Goal: Task Accomplishment & Management: Use online tool/utility

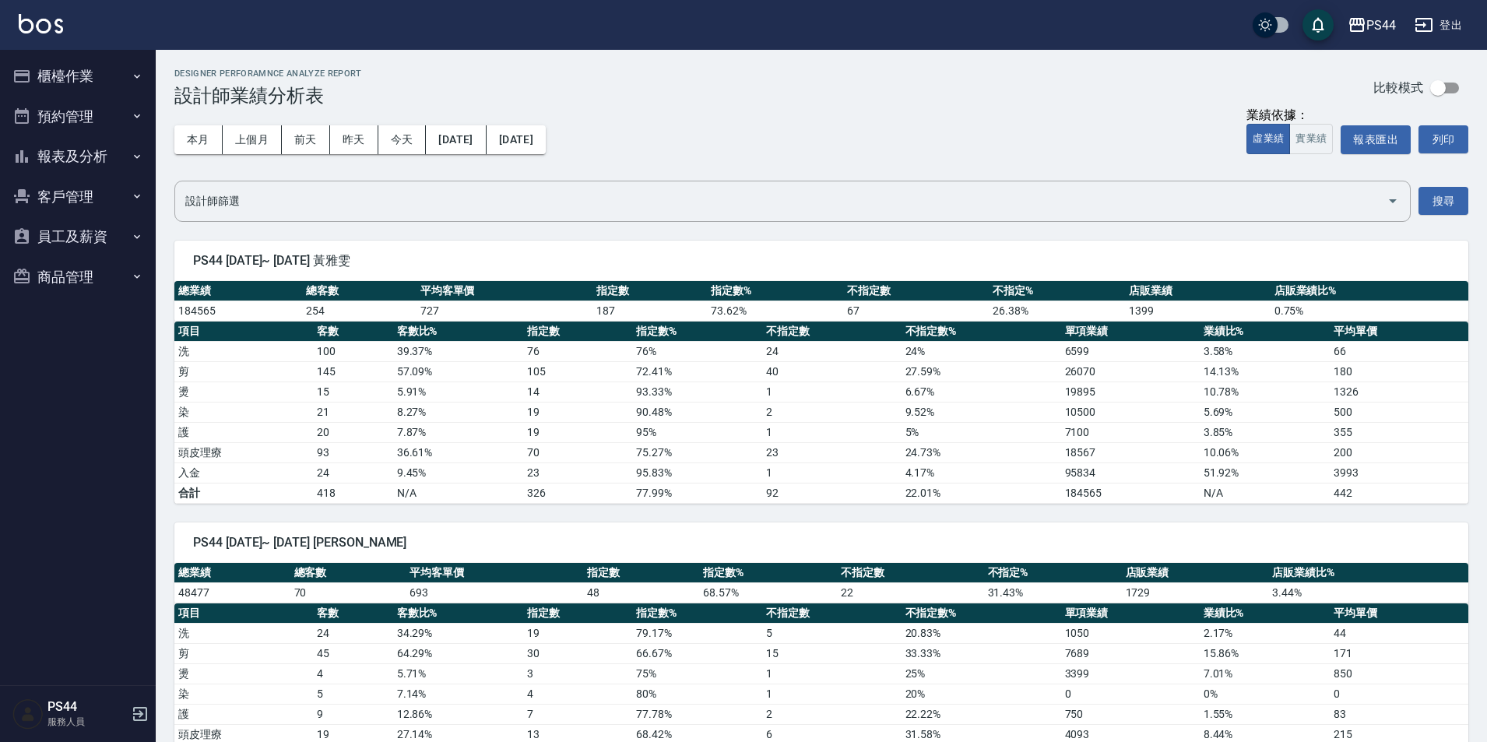
scroll to position [156, 0]
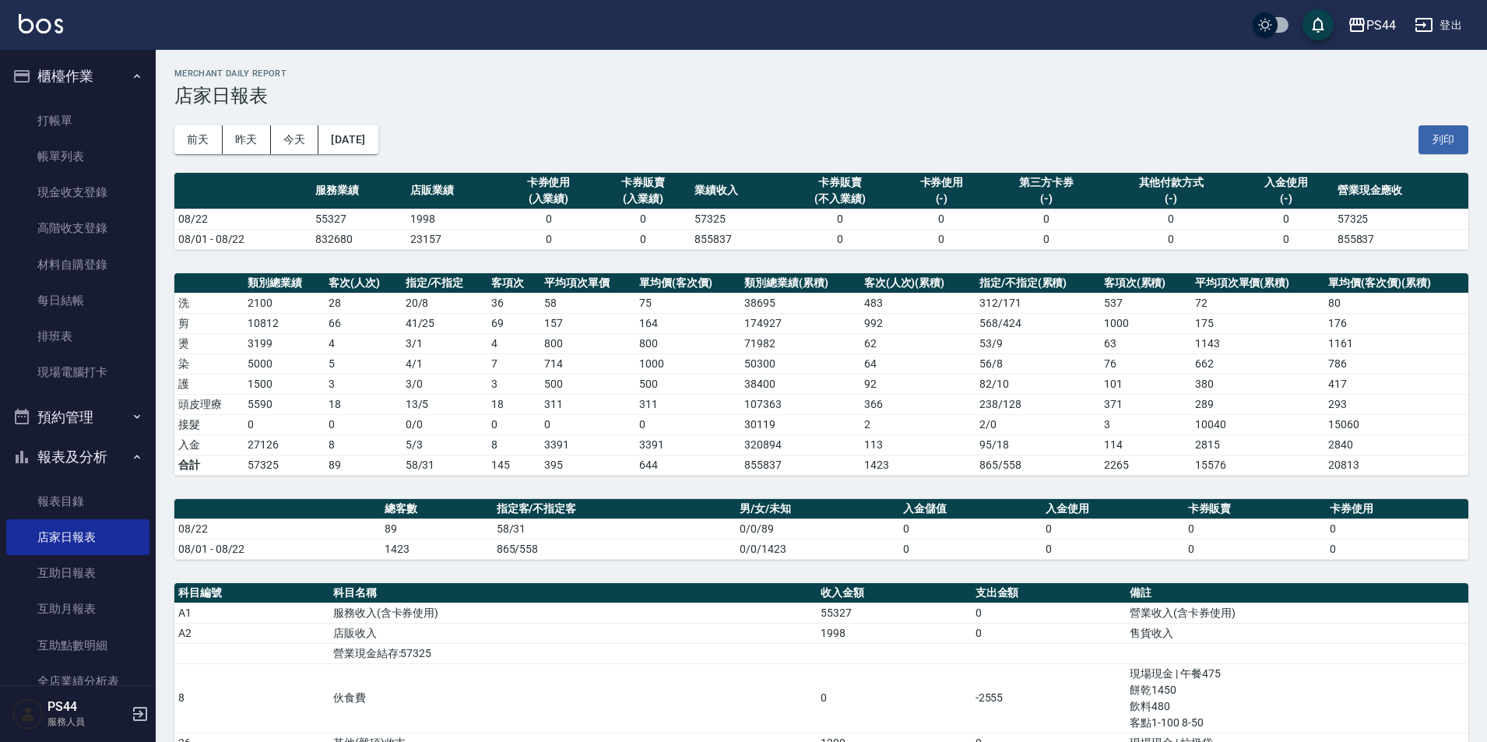
scroll to position [19, 0]
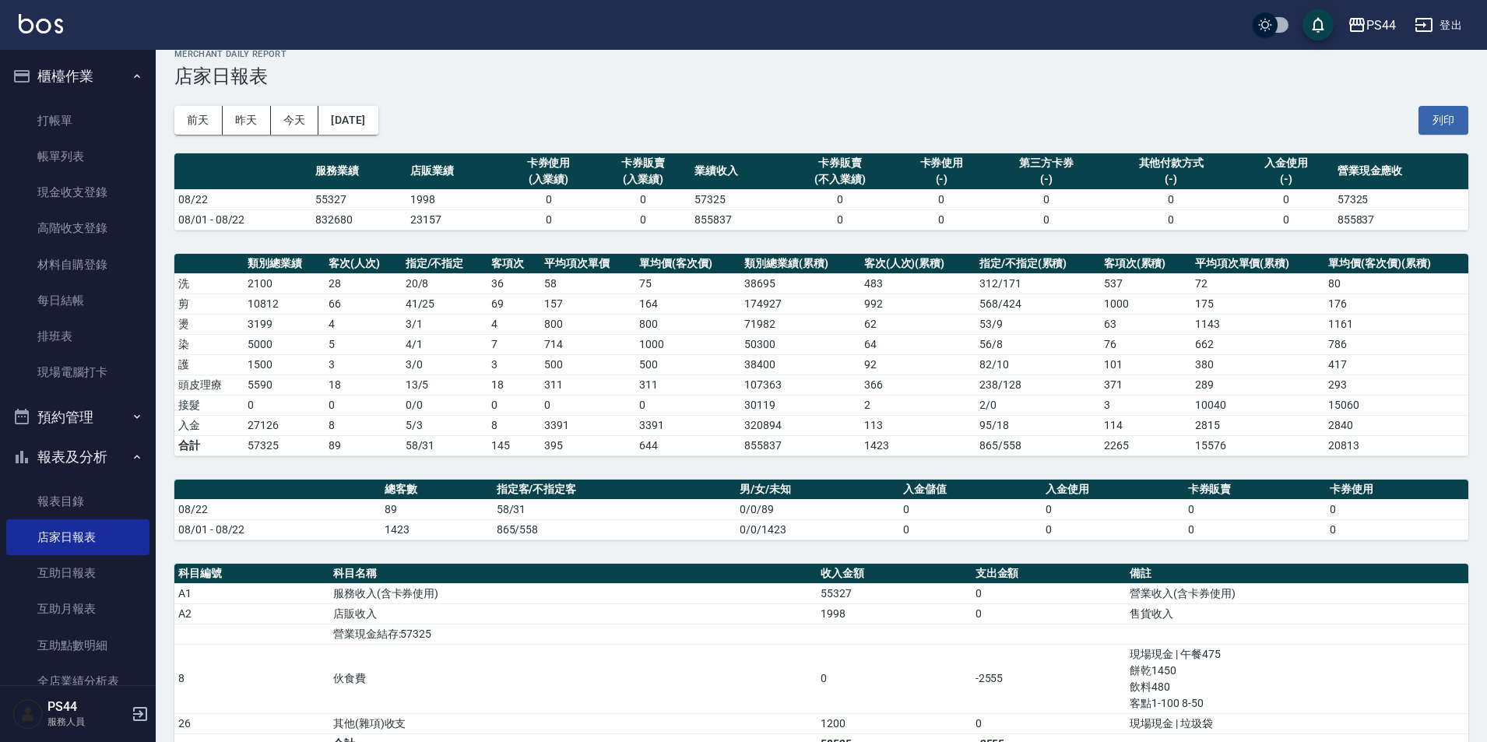
click at [51, 30] on img at bounding box center [41, 23] width 44 height 19
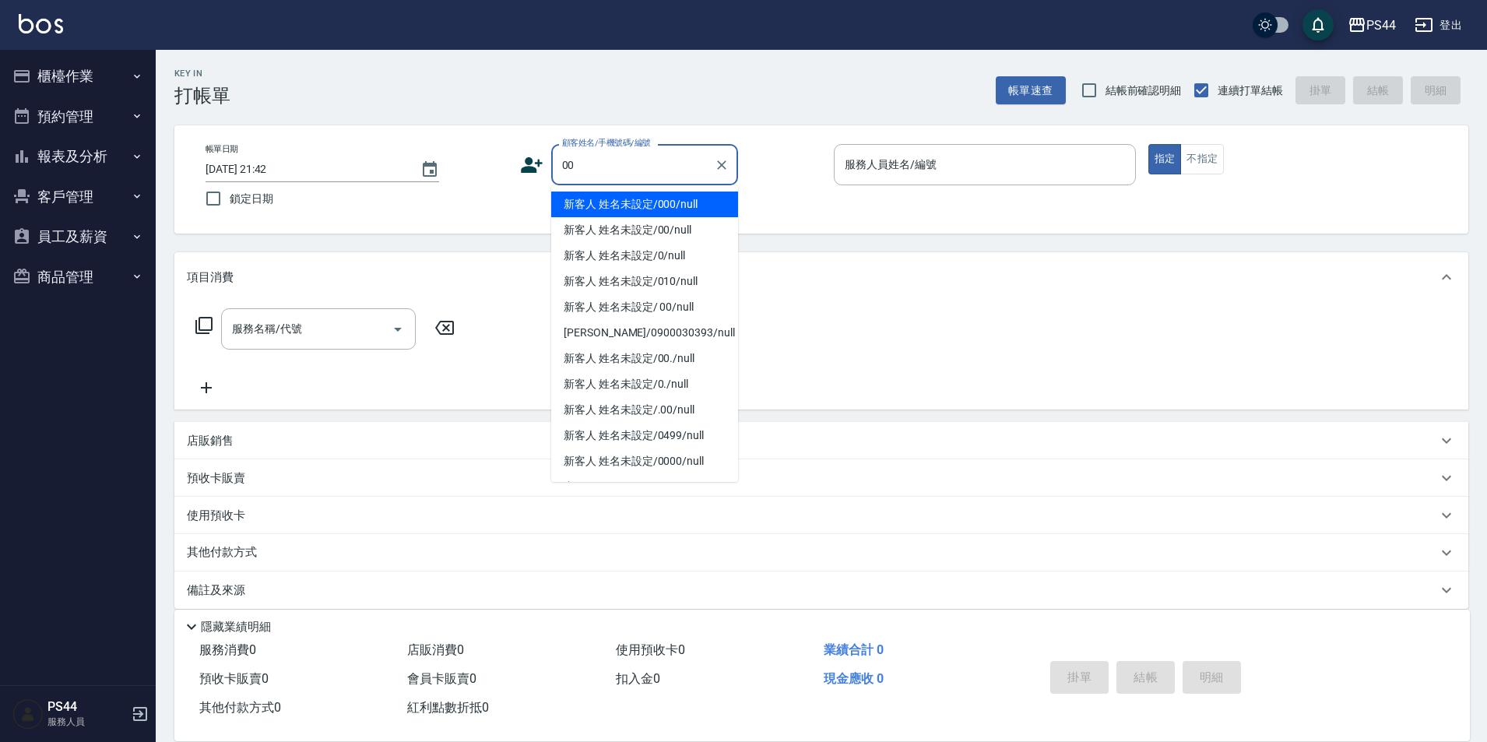
type input "新客人 姓名未設定/000/null"
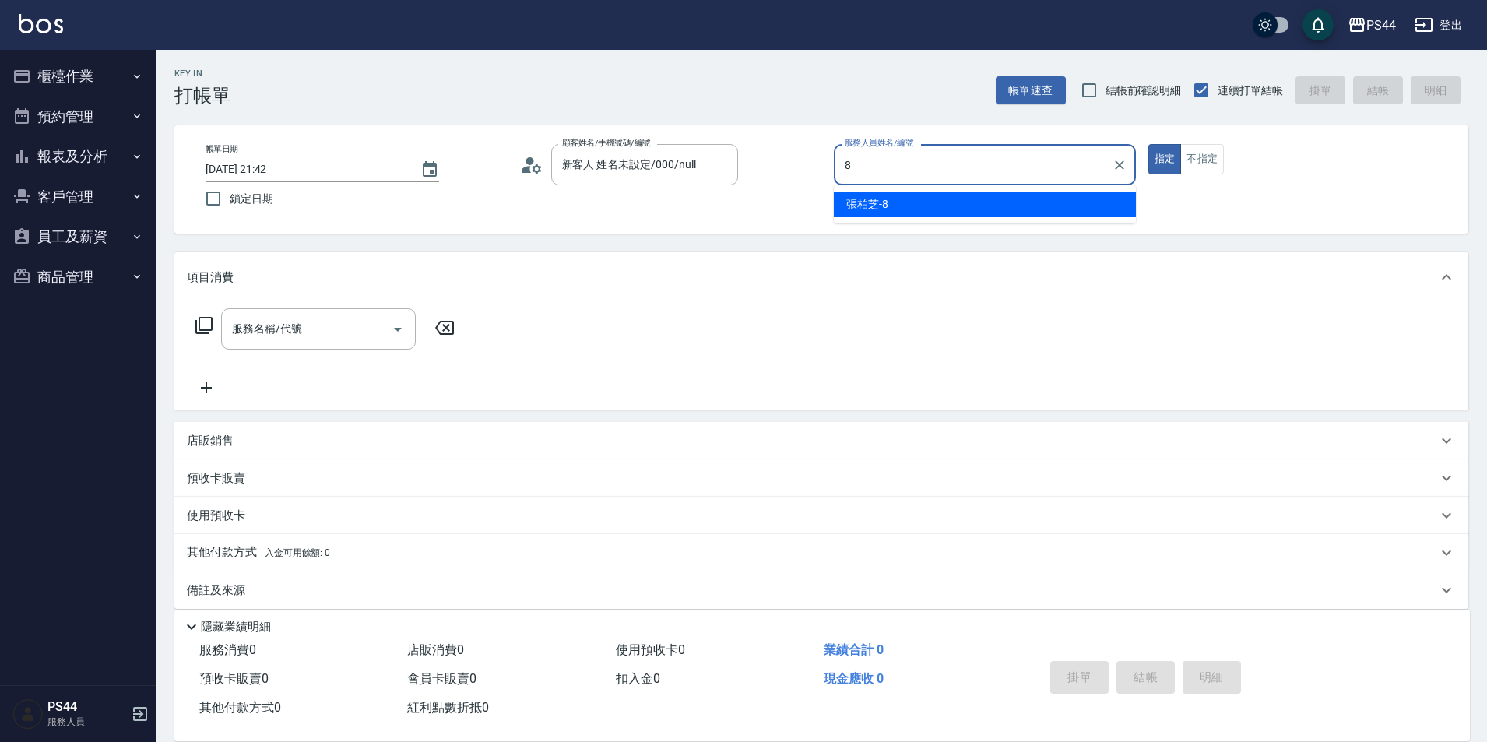
type input "[PERSON_NAME]-8"
type button "true"
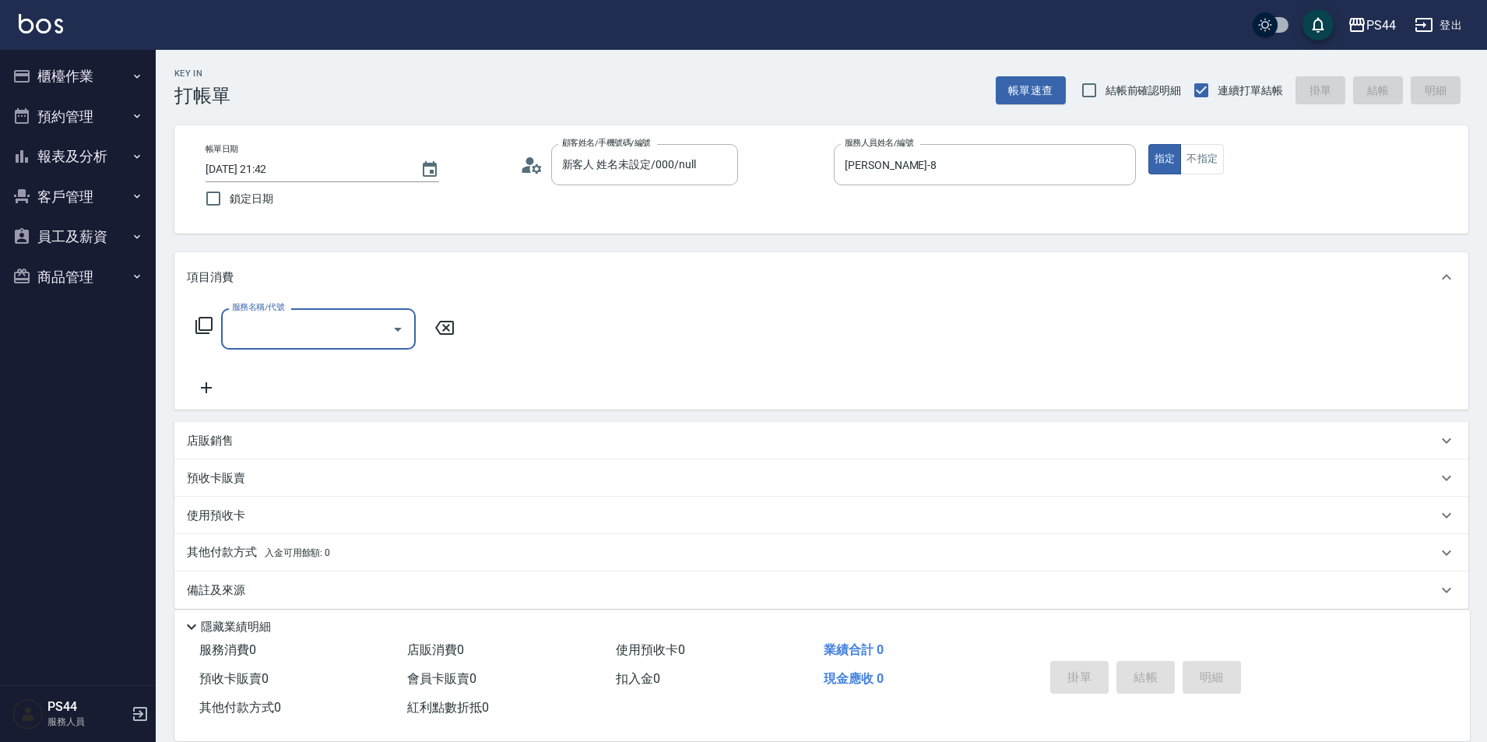
type input "3"
type input "新客人 姓名未設定/00/null"
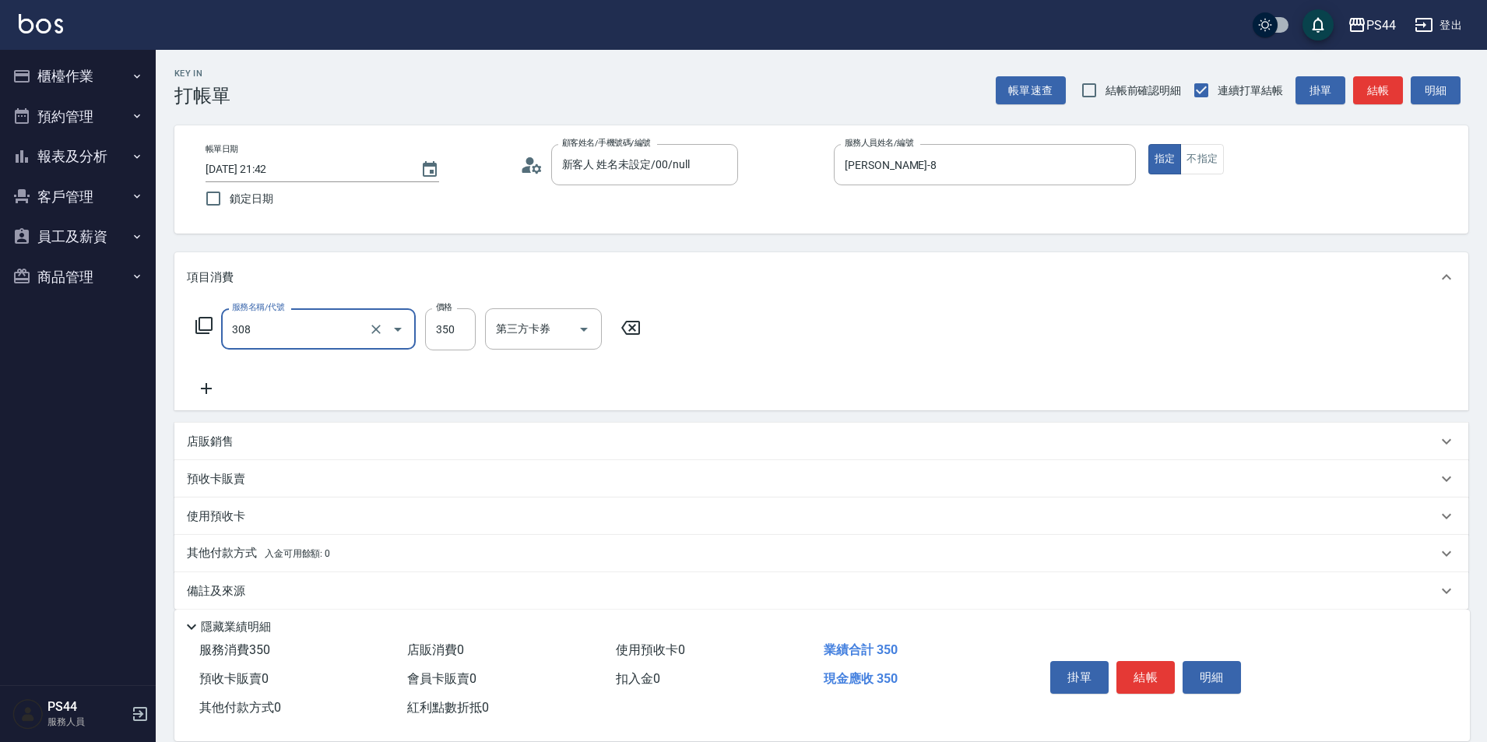
type input "洗+剪(308)"
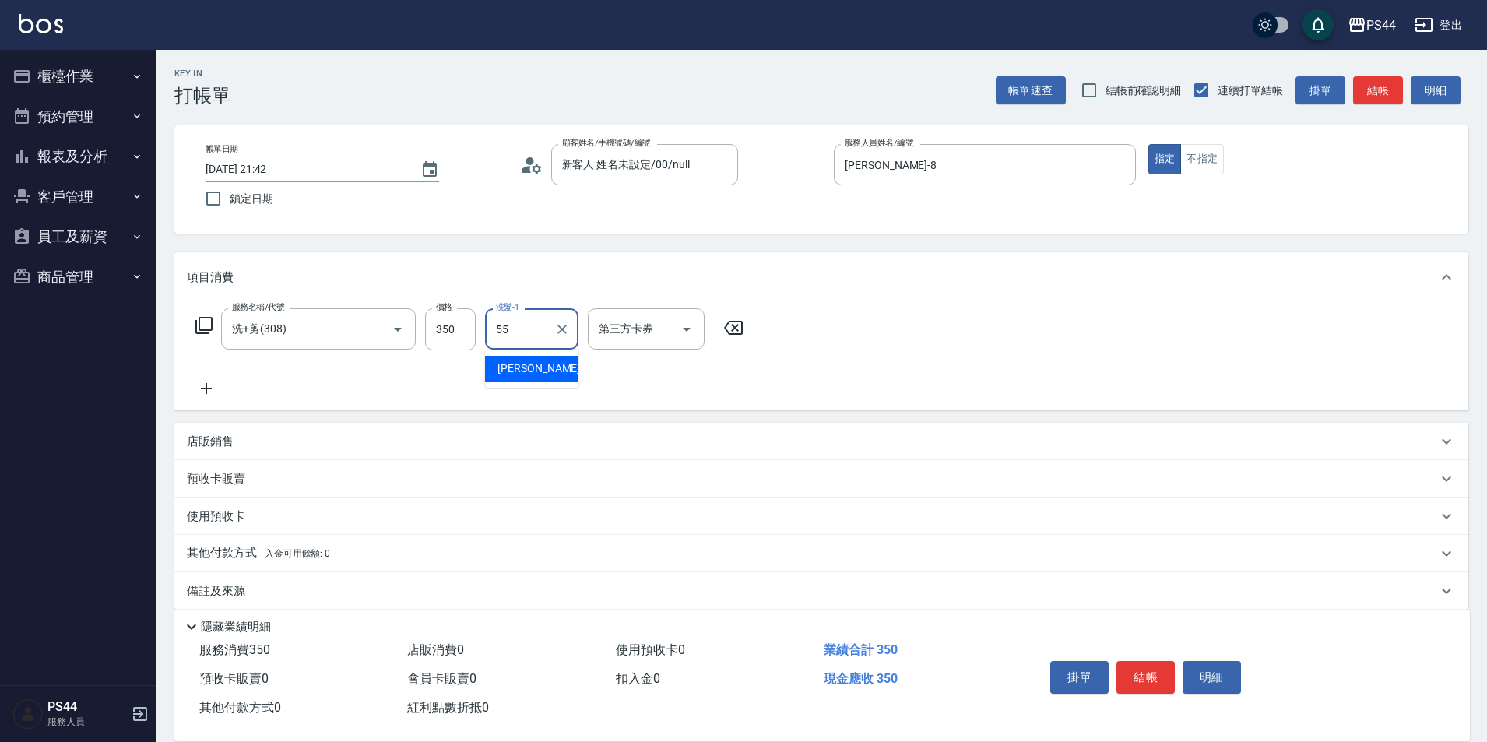
type input "[PERSON_NAME]-55"
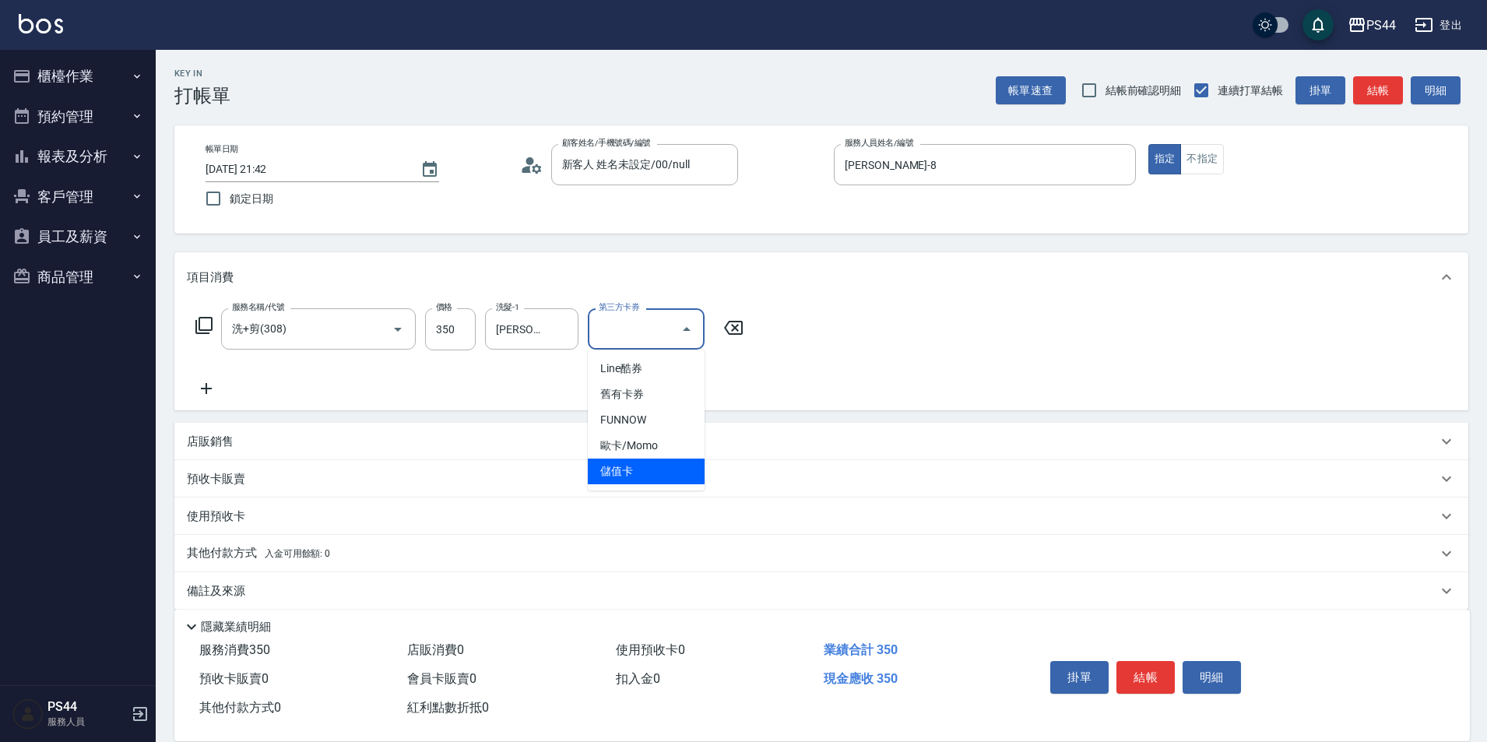
type input "儲值卡"
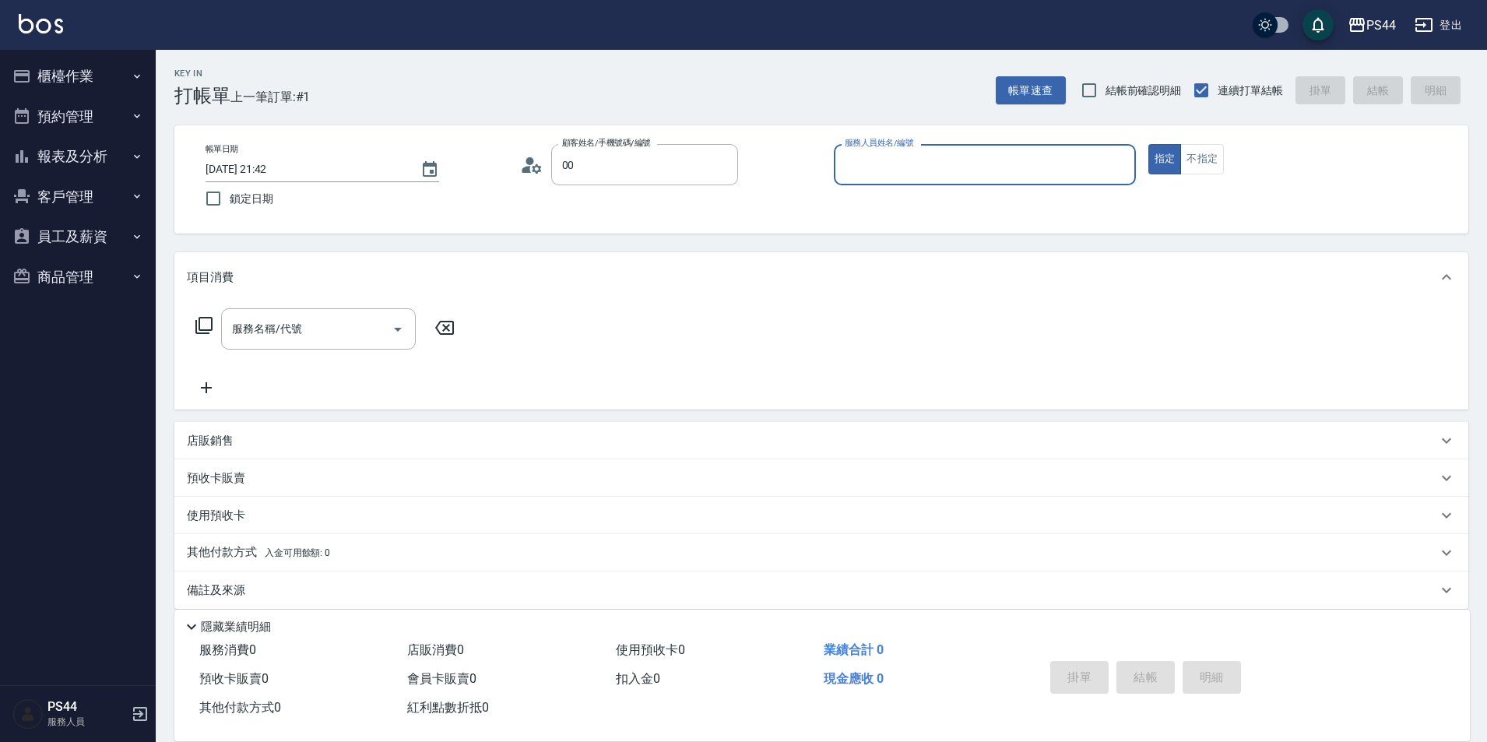
type input "新客人 姓名未設定/000/null"
click at [1149, 144] on button "指定" at bounding box center [1165, 159] width 33 height 30
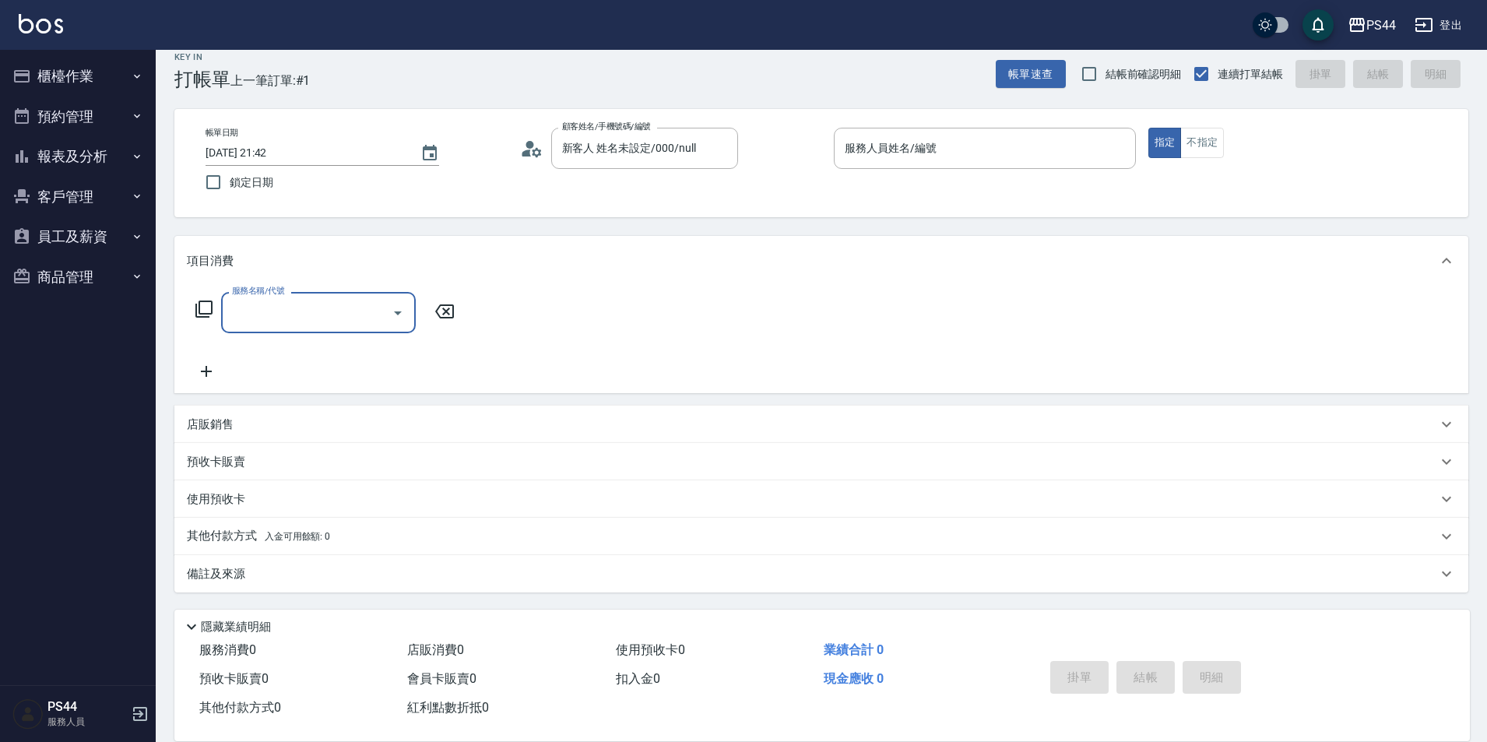
drag, startPoint x: 983, startPoint y: 150, endPoint x: 1156, endPoint y: 50, distance: 200.2
click at [984, 150] on input "服務人員姓名/編號" at bounding box center [985, 148] width 288 height 27
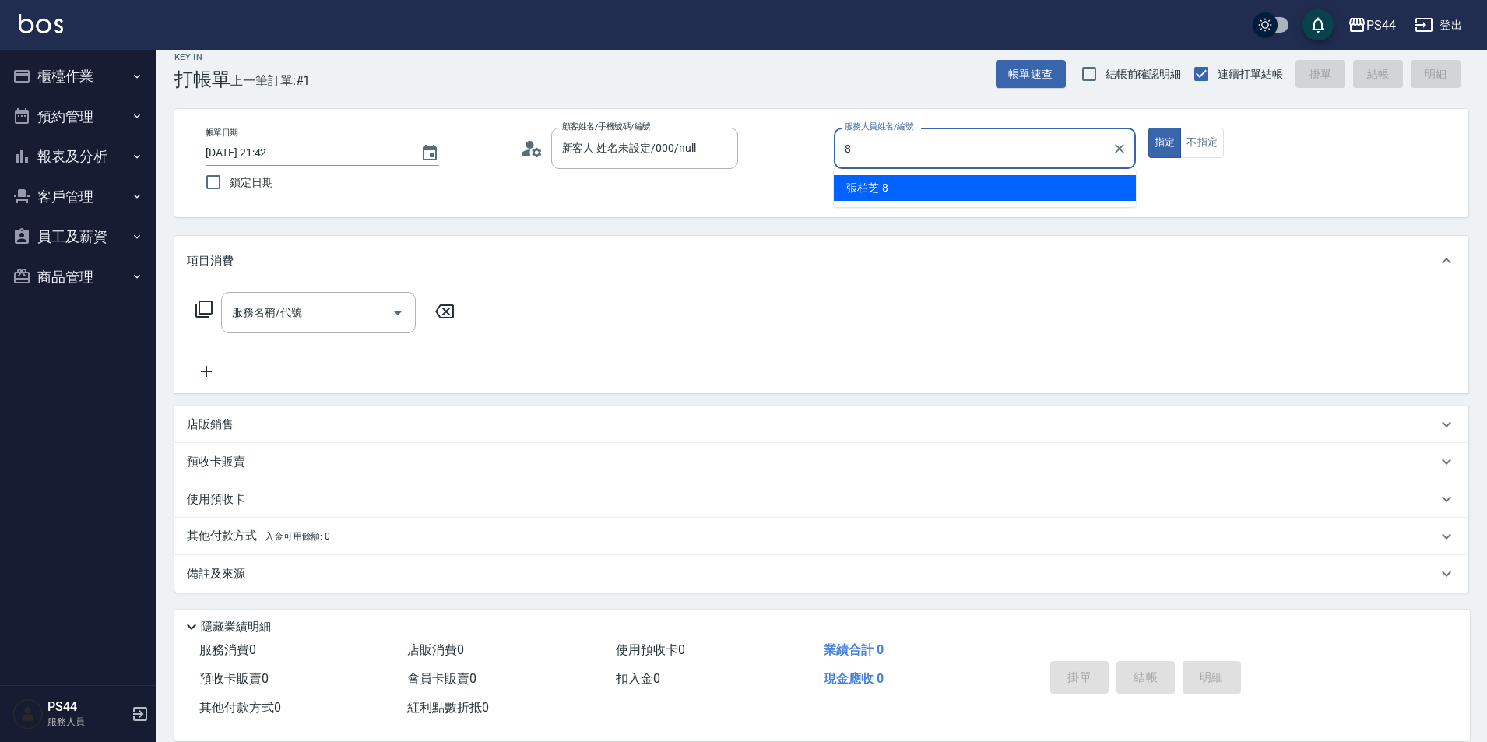
type input "[PERSON_NAME]-8"
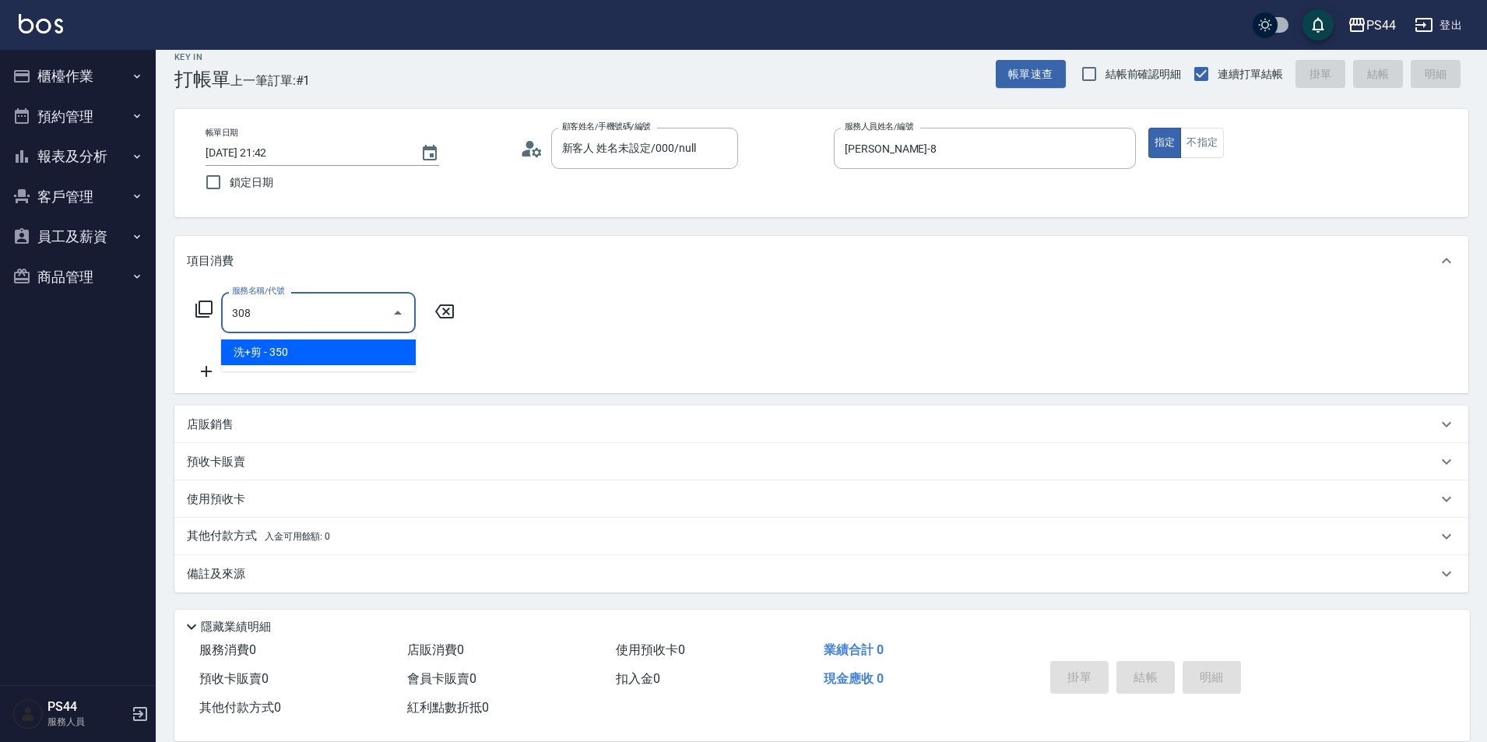
type input "洗+剪(308)"
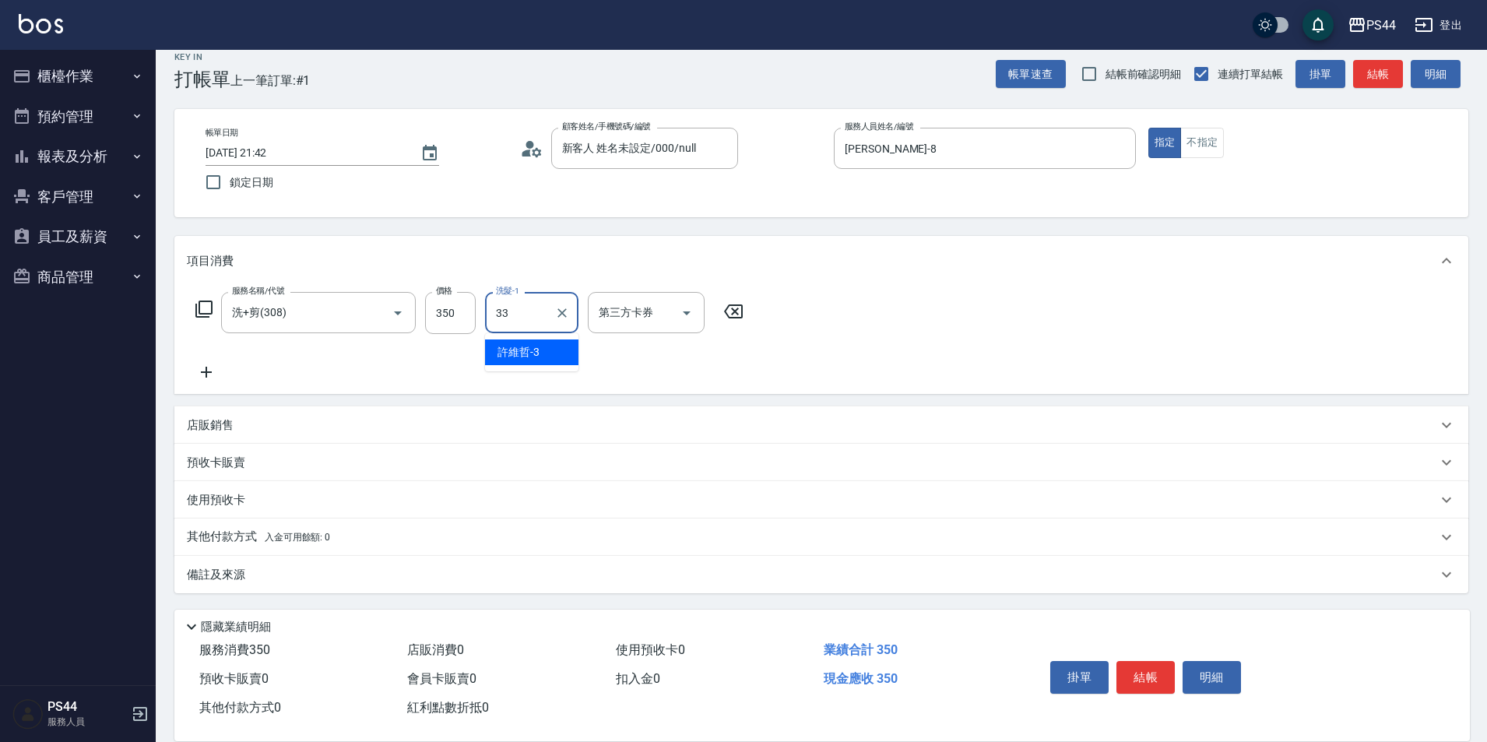
type input "柔柔-33"
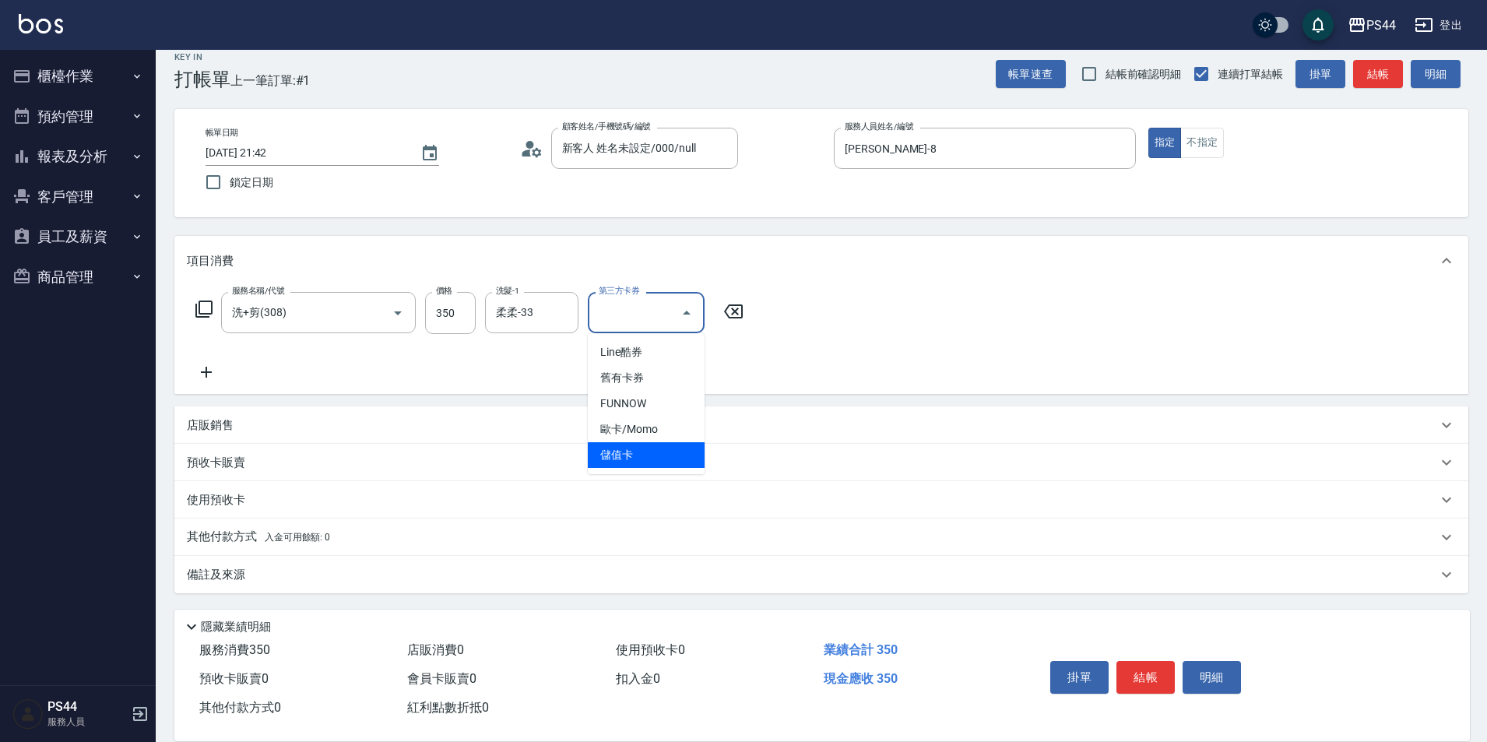
type input "儲值卡"
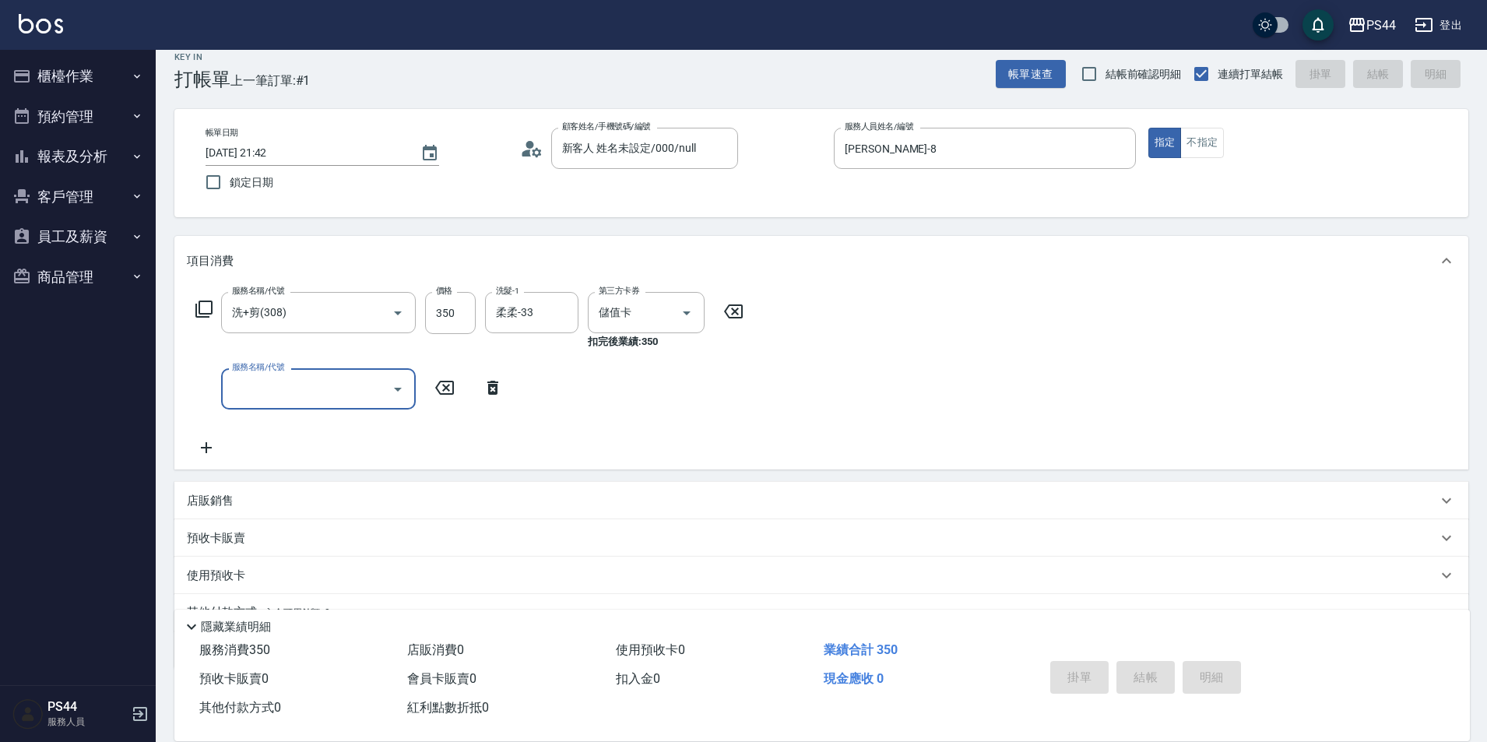
type input "[DATE] 21:43"
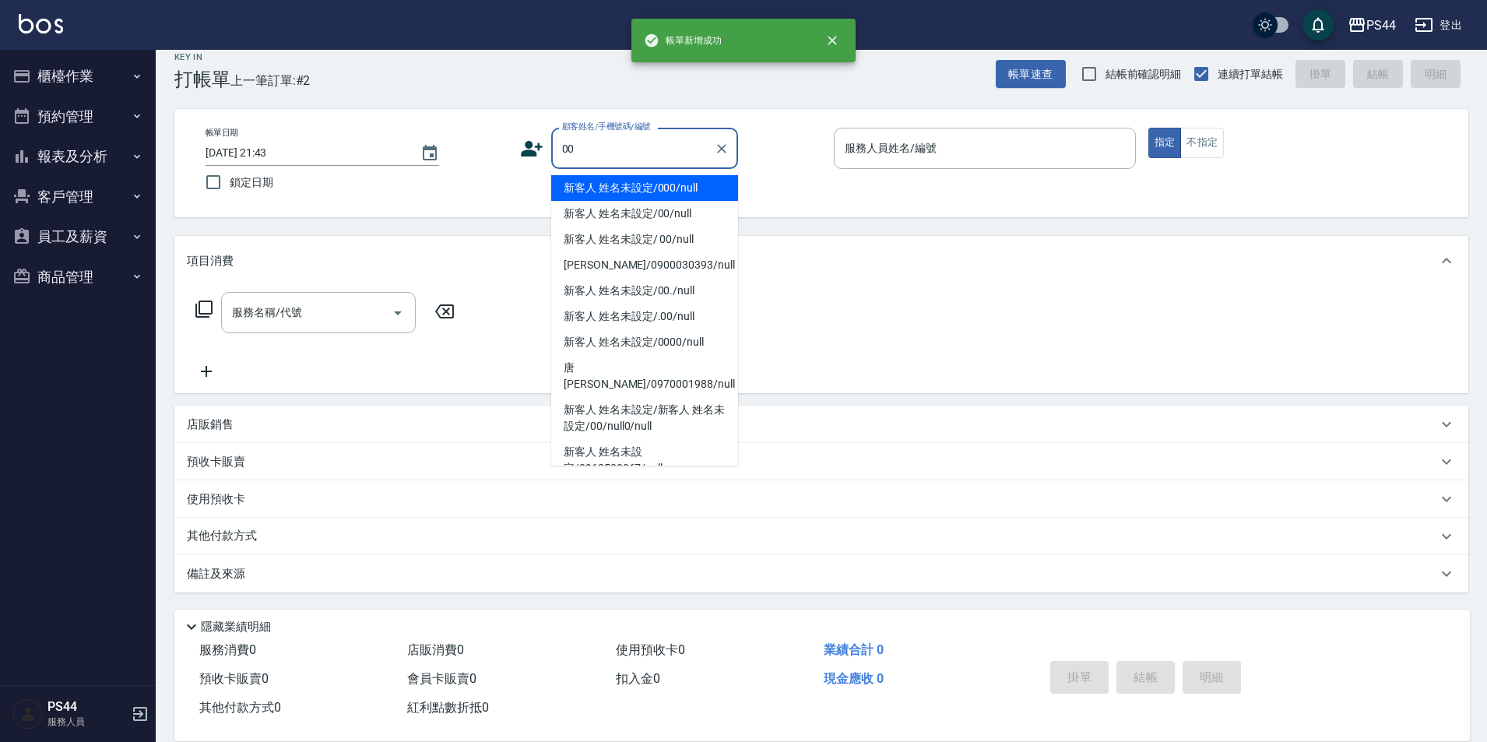
type input "新客人 姓名未設定/000/null"
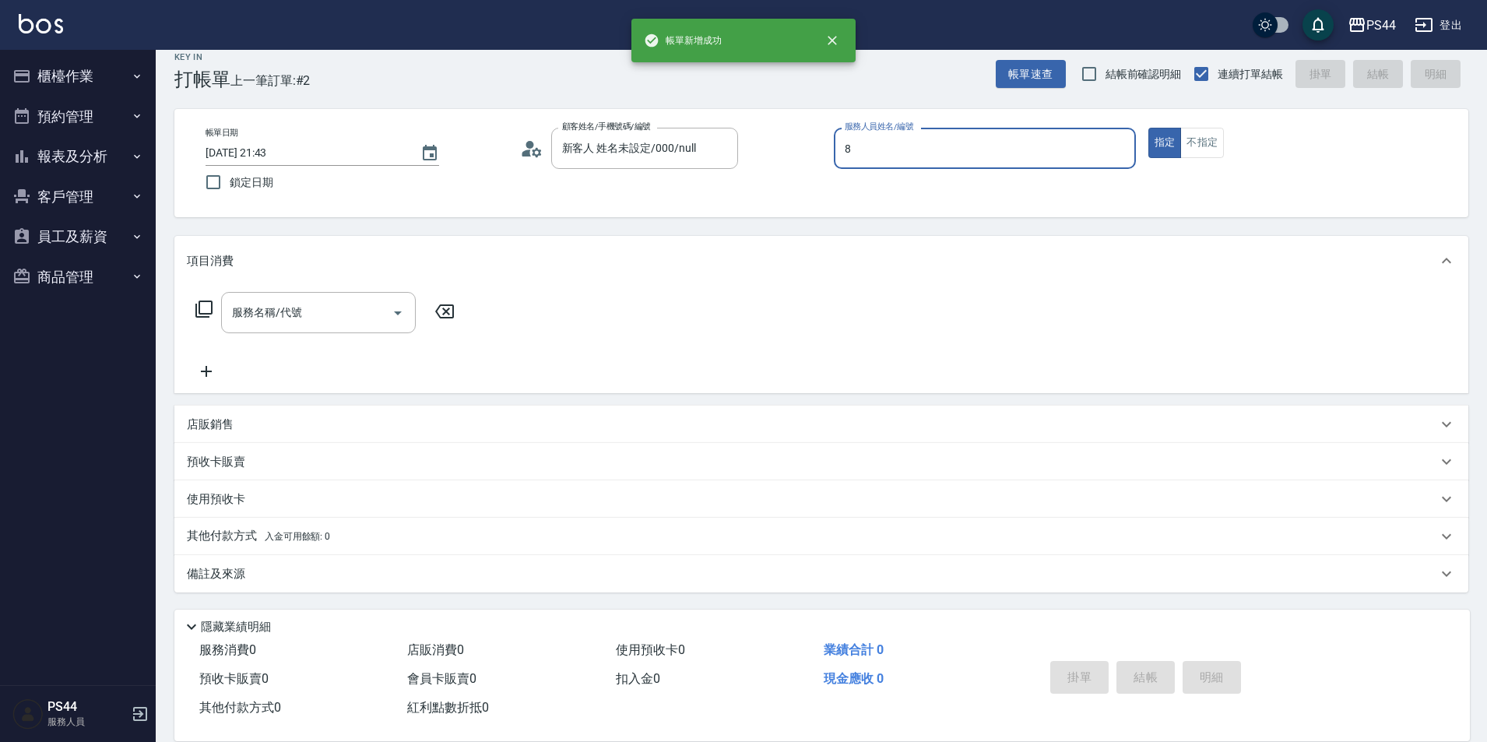
type input "[PERSON_NAME]-8"
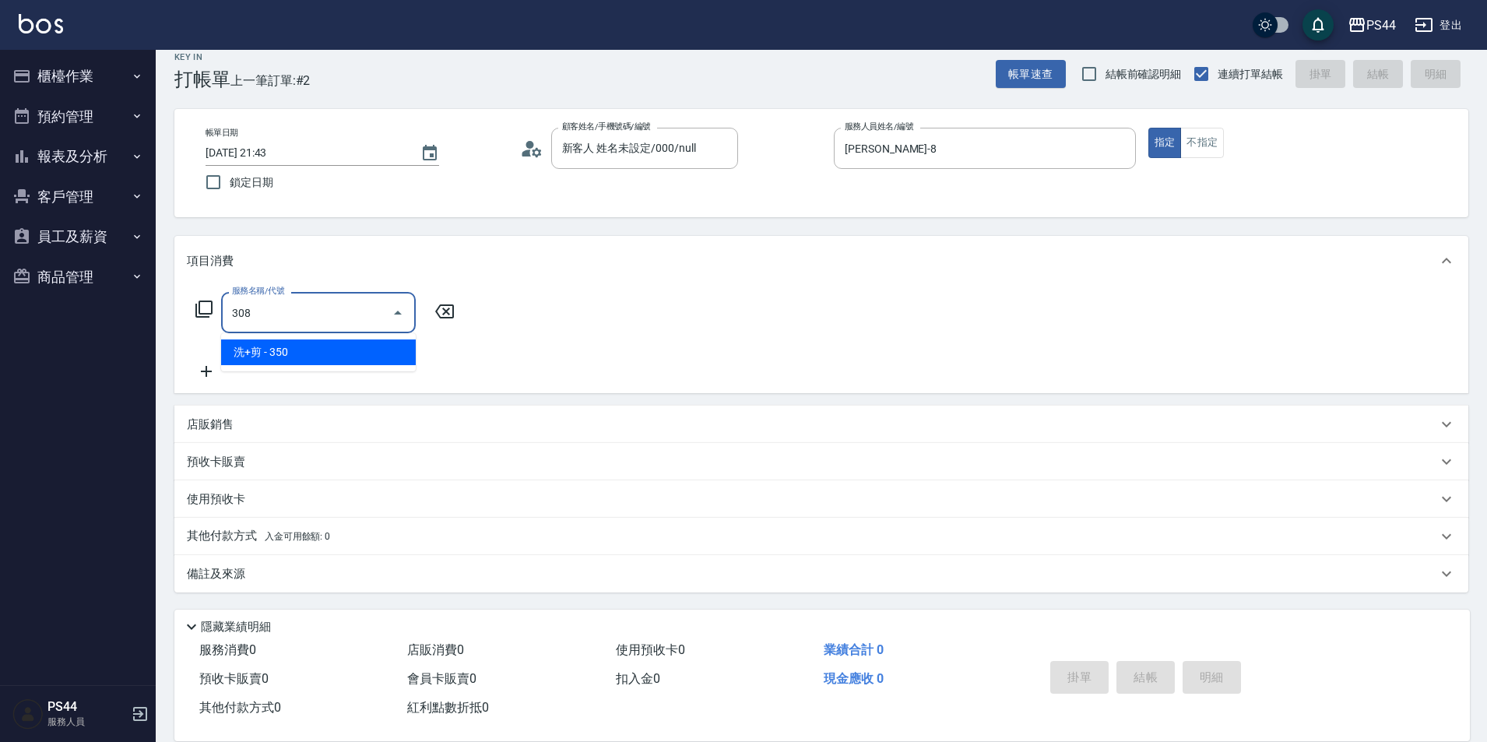
type input "洗+剪(308)"
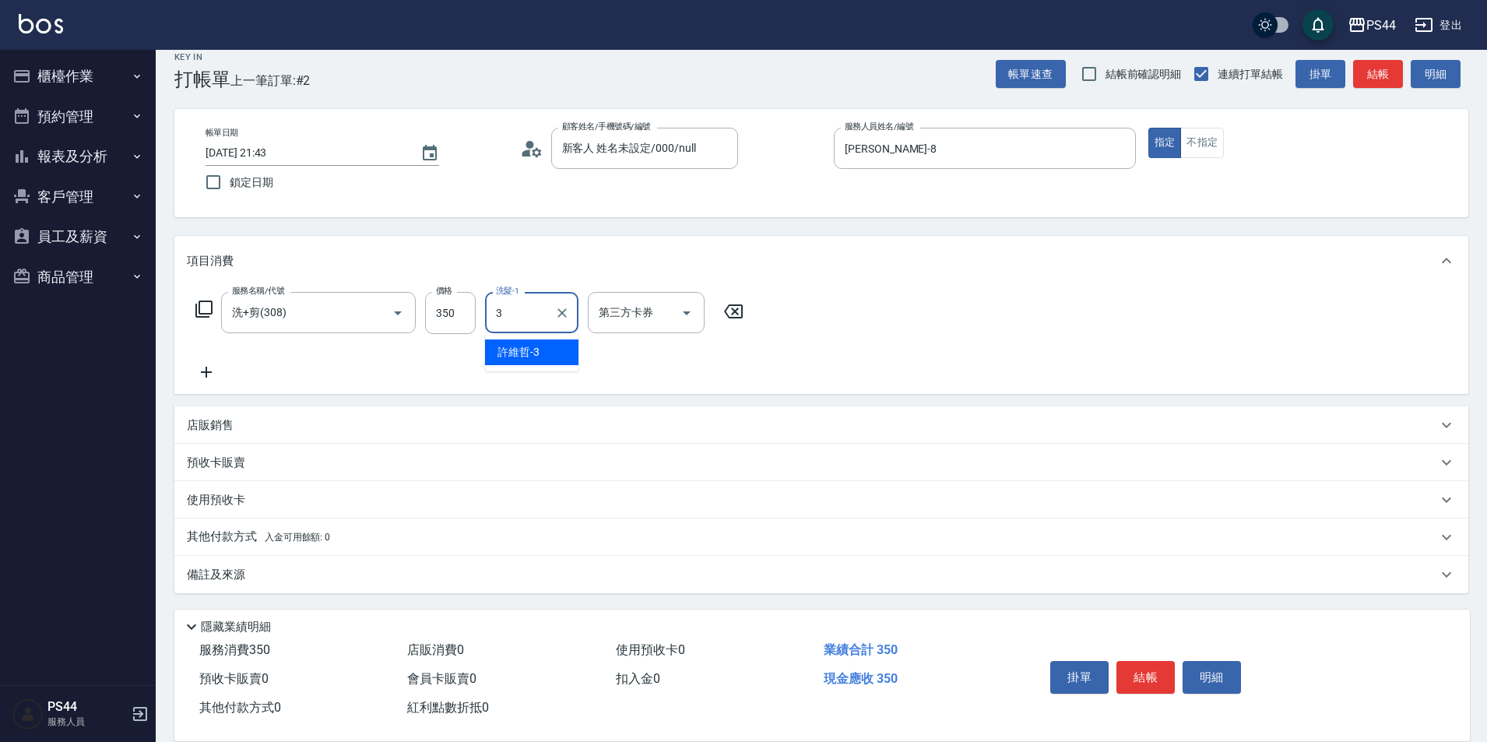
type input "[PERSON_NAME]-3"
click at [548, 309] on div "[PERSON_NAME]-3 洗髮-1" at bounding box center [531, 312] width 93 height 41
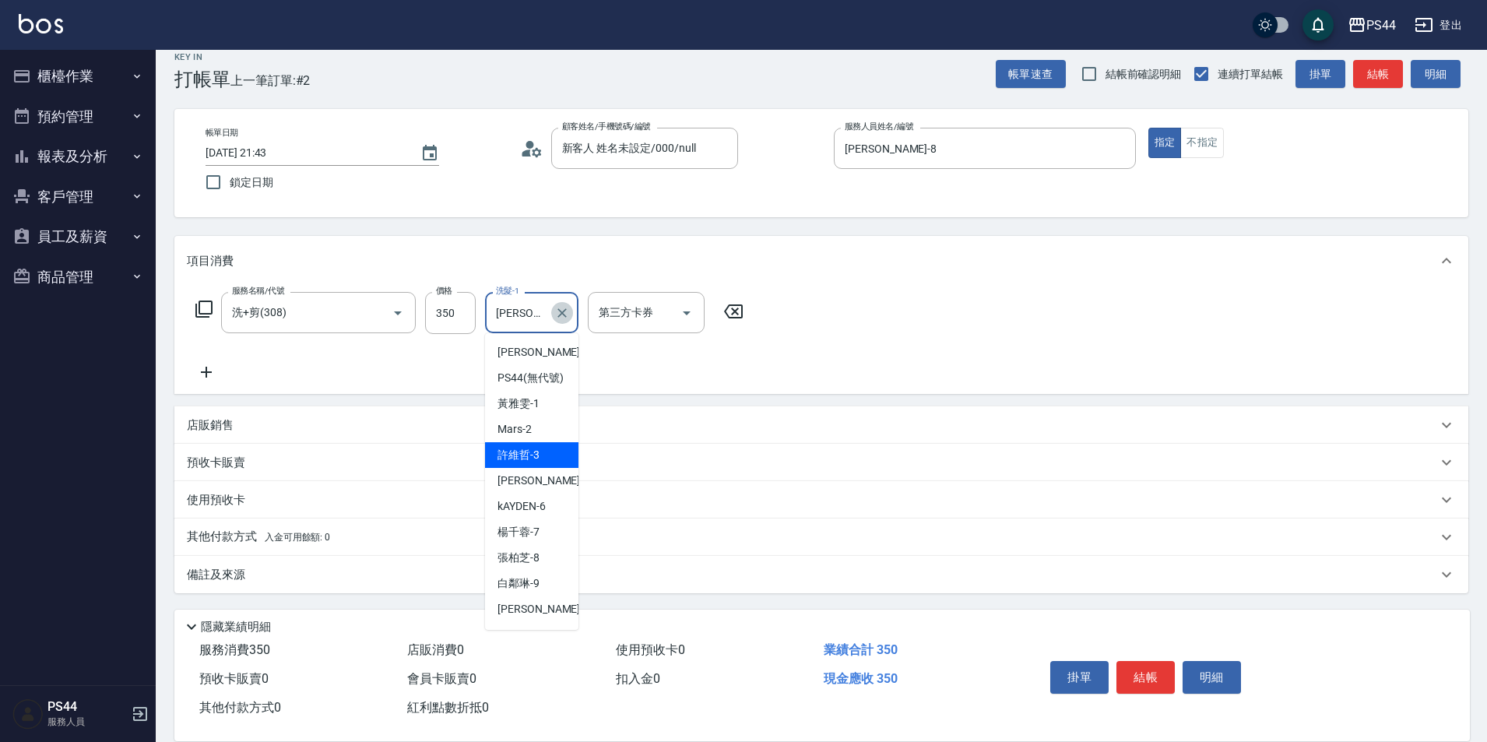
drag, startPoint x: 557, startPoint y: 308, endPoint x: 698, endPoint y: 348, distance: 146.6
click at [561, 308] on icon "Clear" at bounding box center [562, 313] width 16 height 16
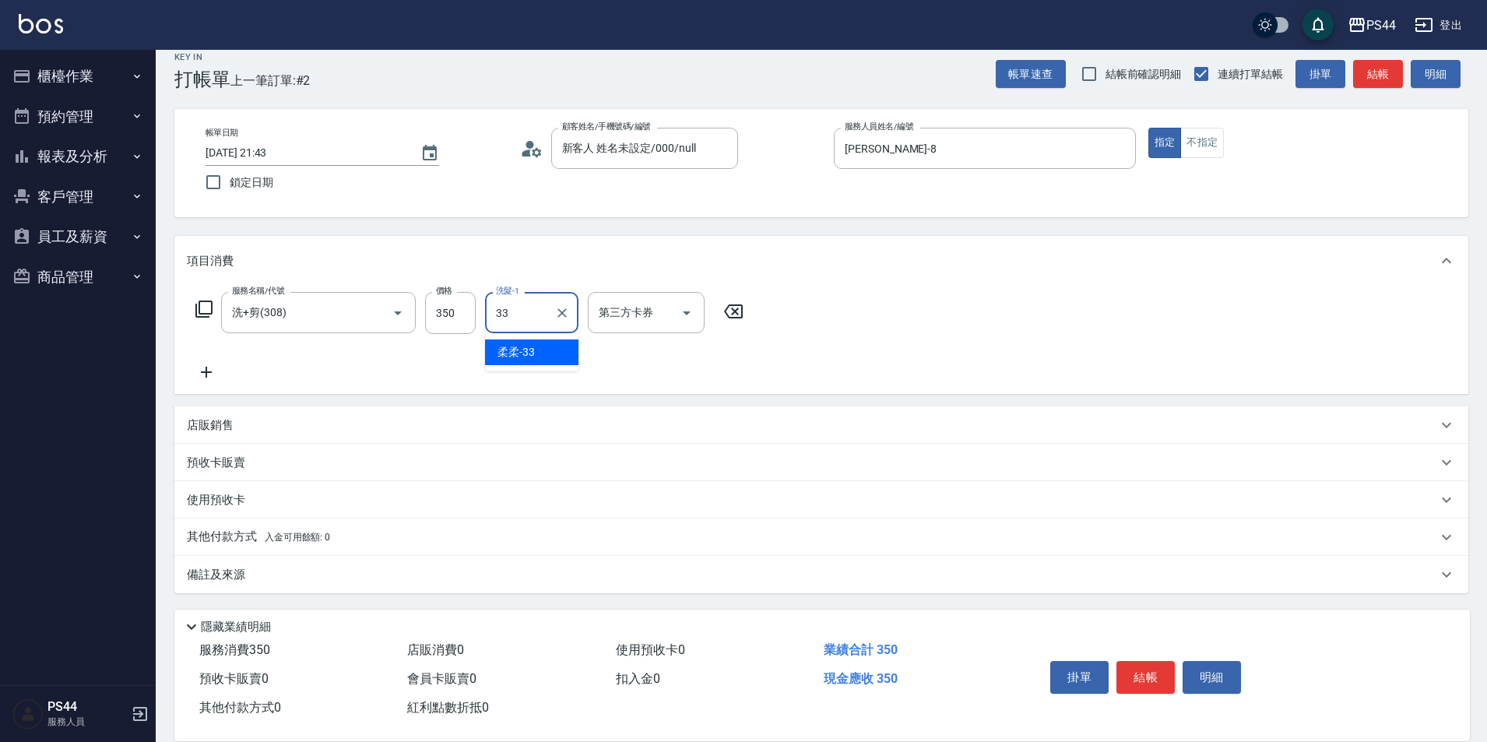
type input "柔柔-33"
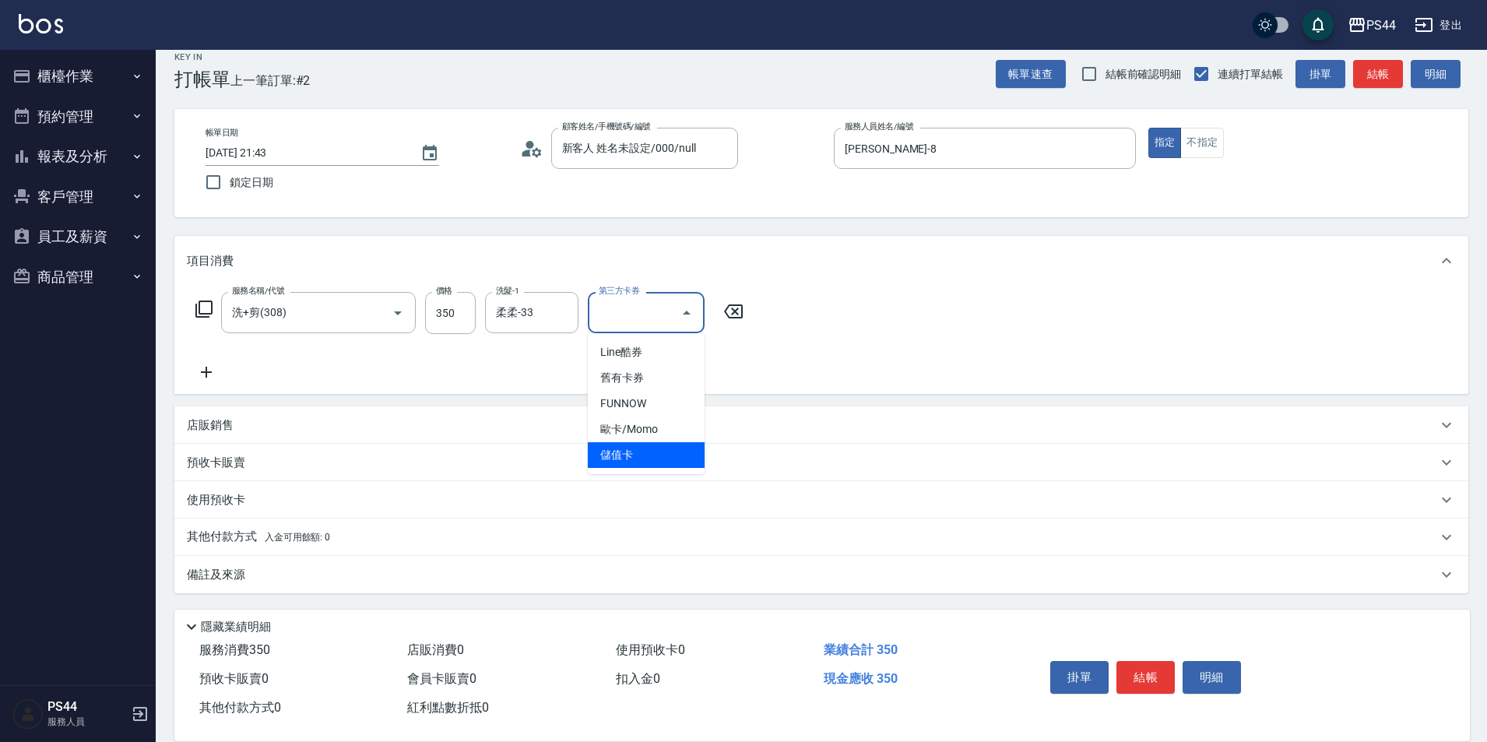
type input "儲值卡"
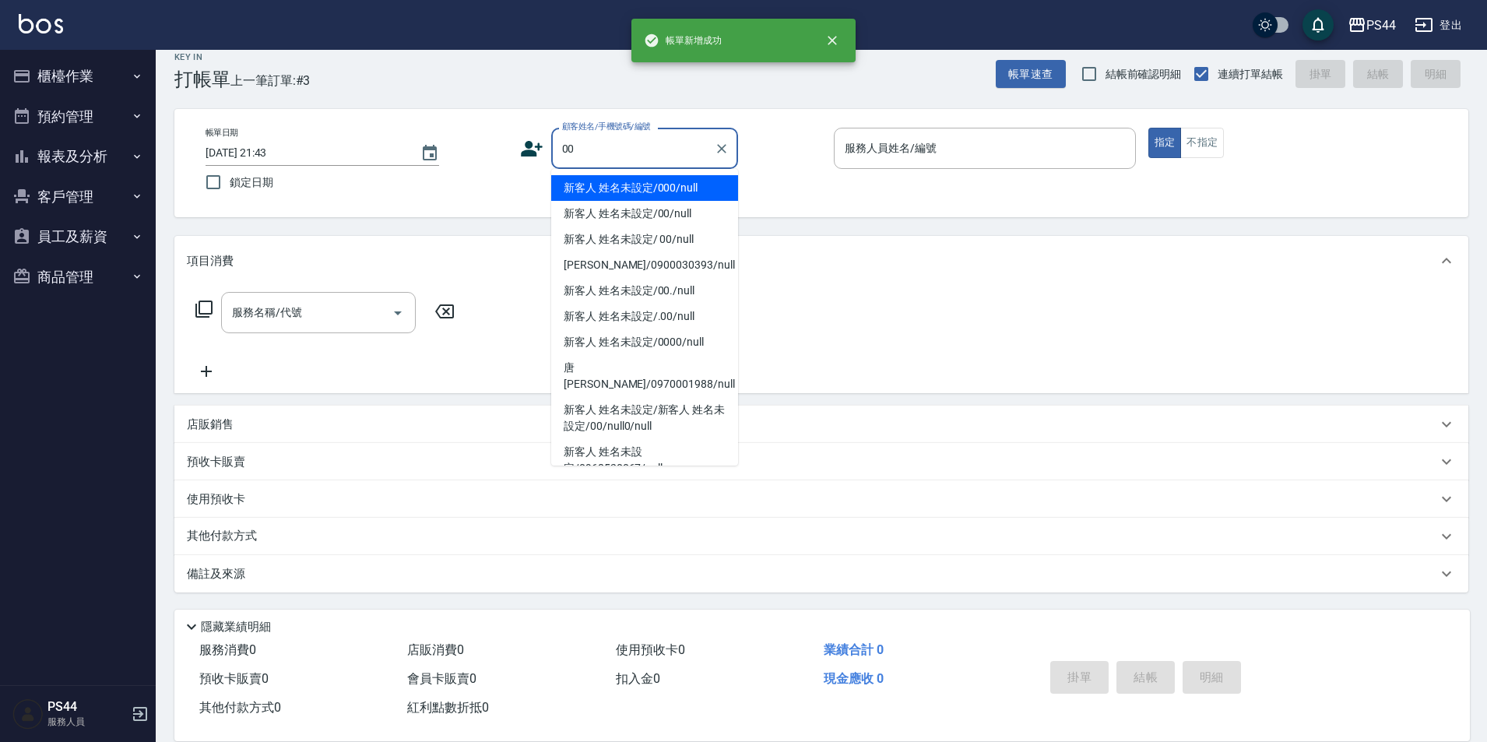
type input "新客人 姓名未設定/000/null"
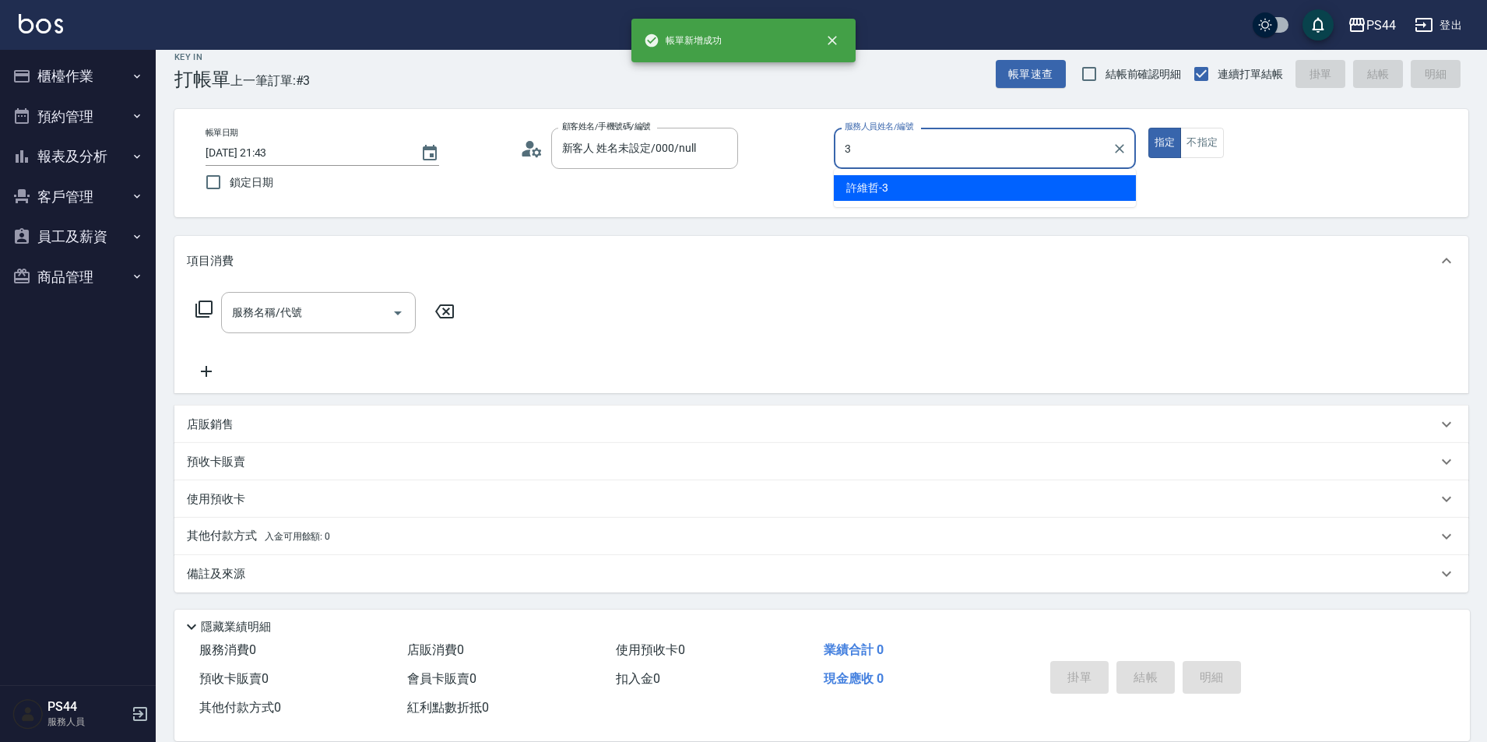
type input "[PERSON_NAME]-3"
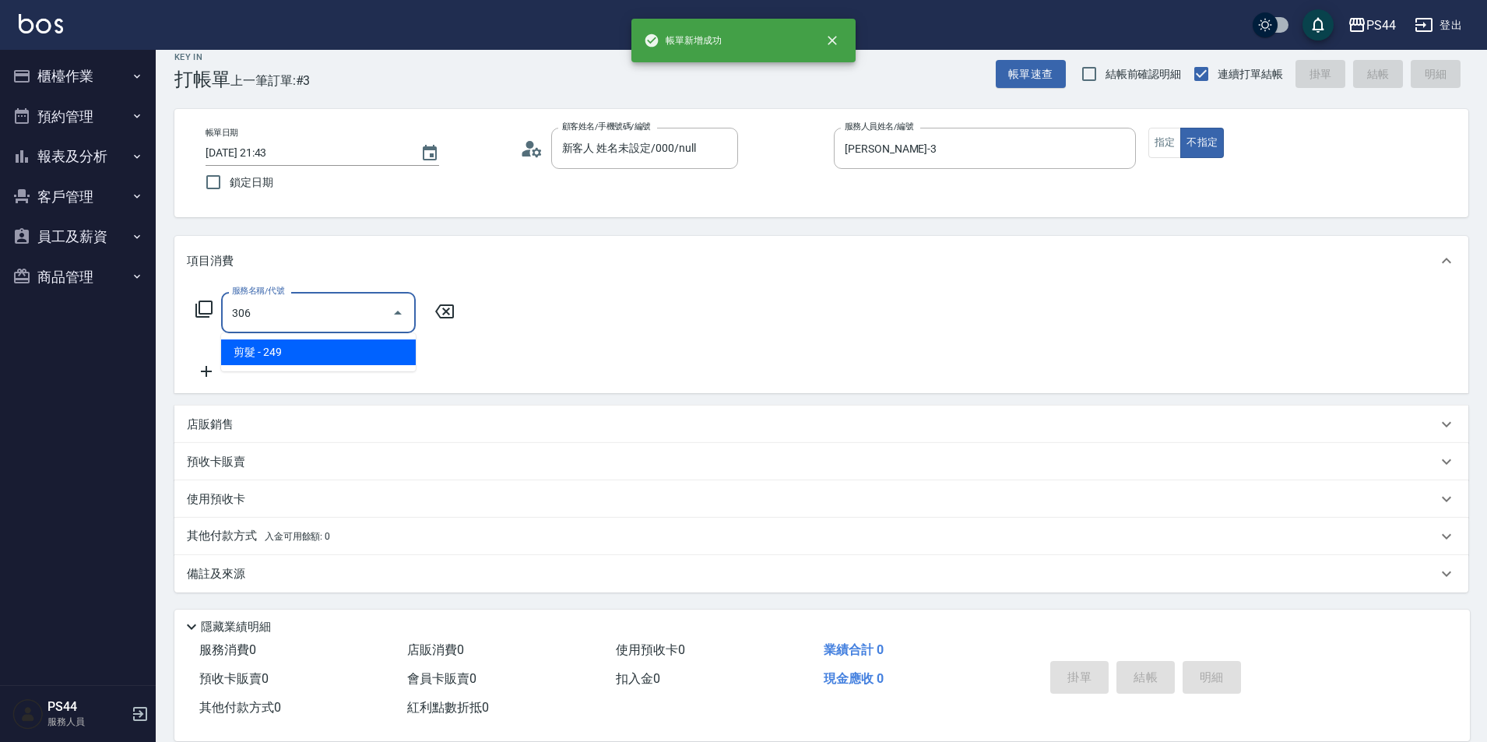
type input "剪髮(306)"
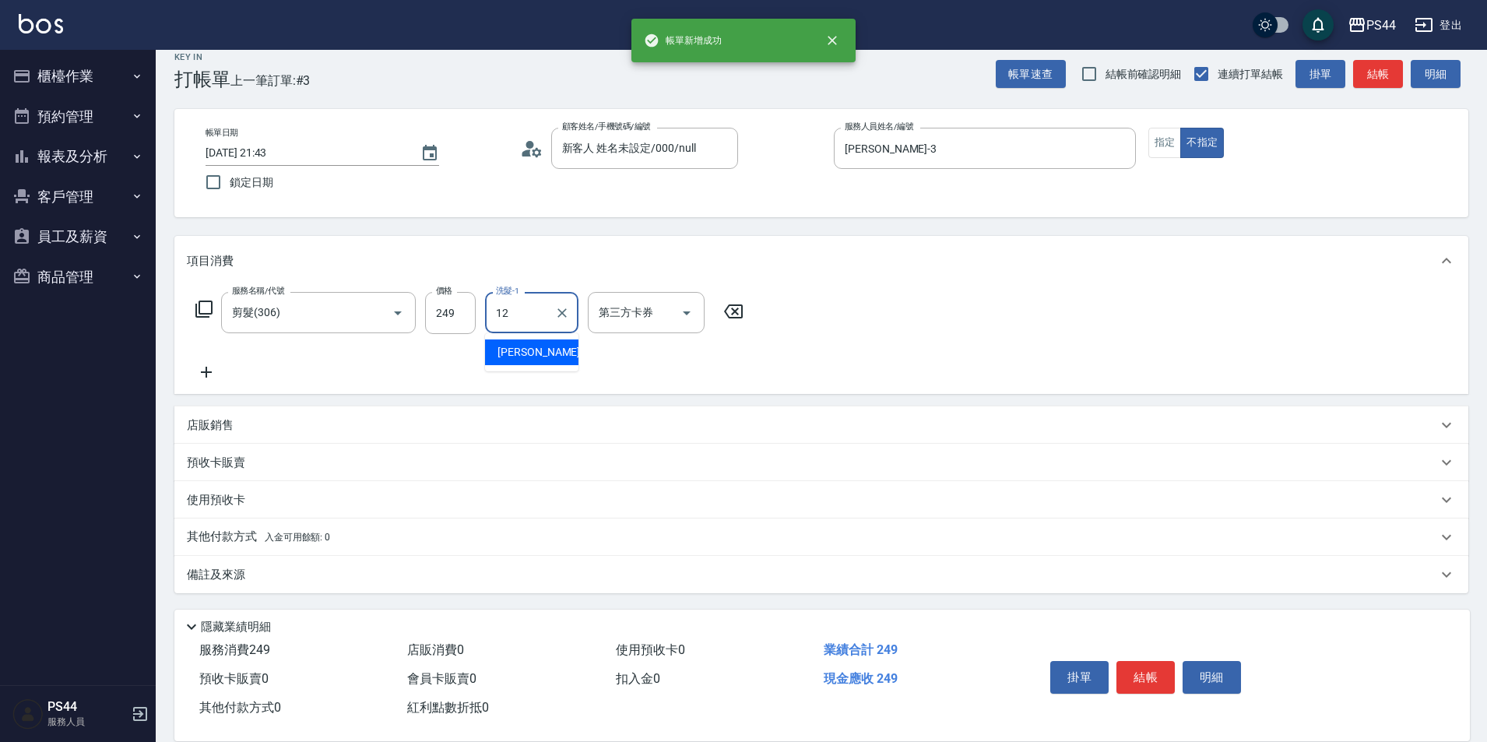
type input "[PERSON_NAME]-12"
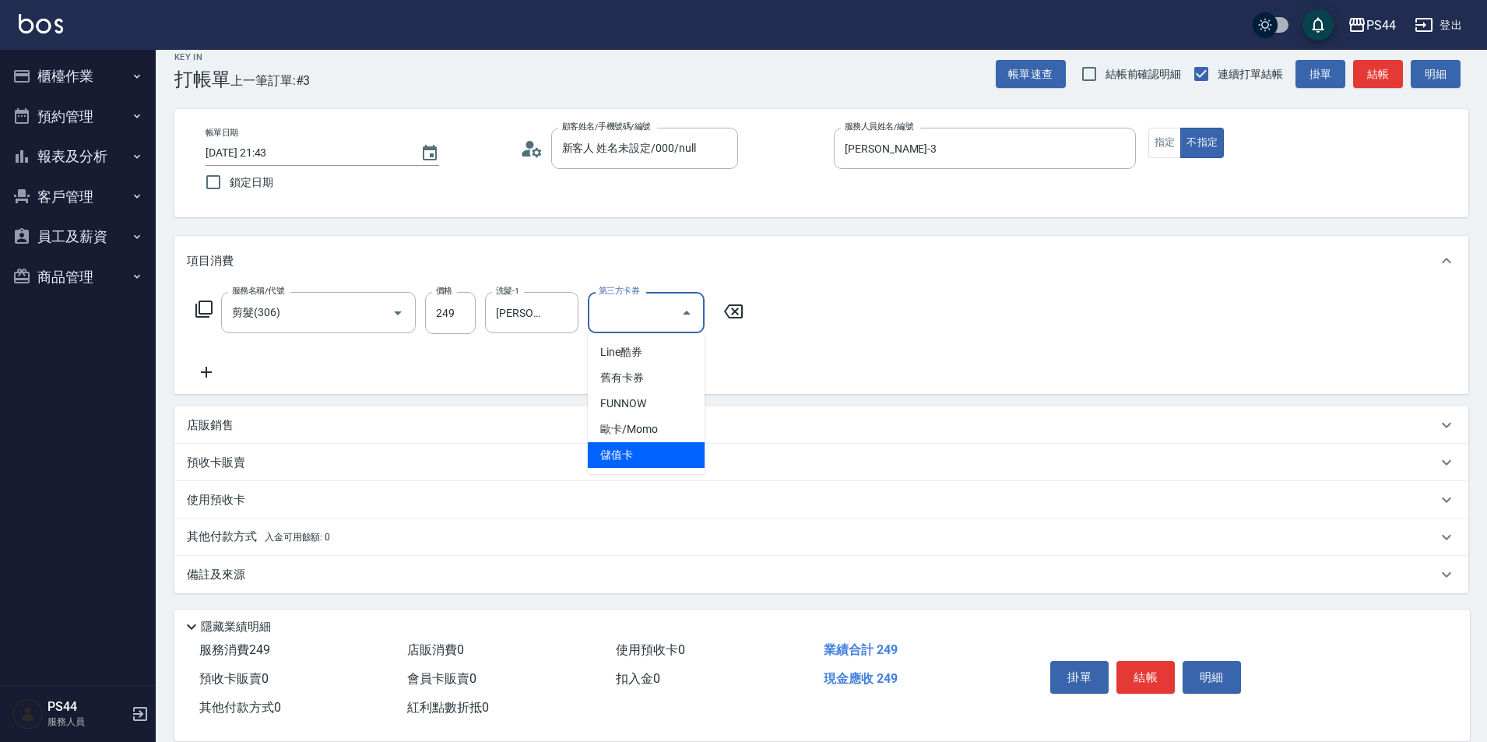
type input "儲值卡"
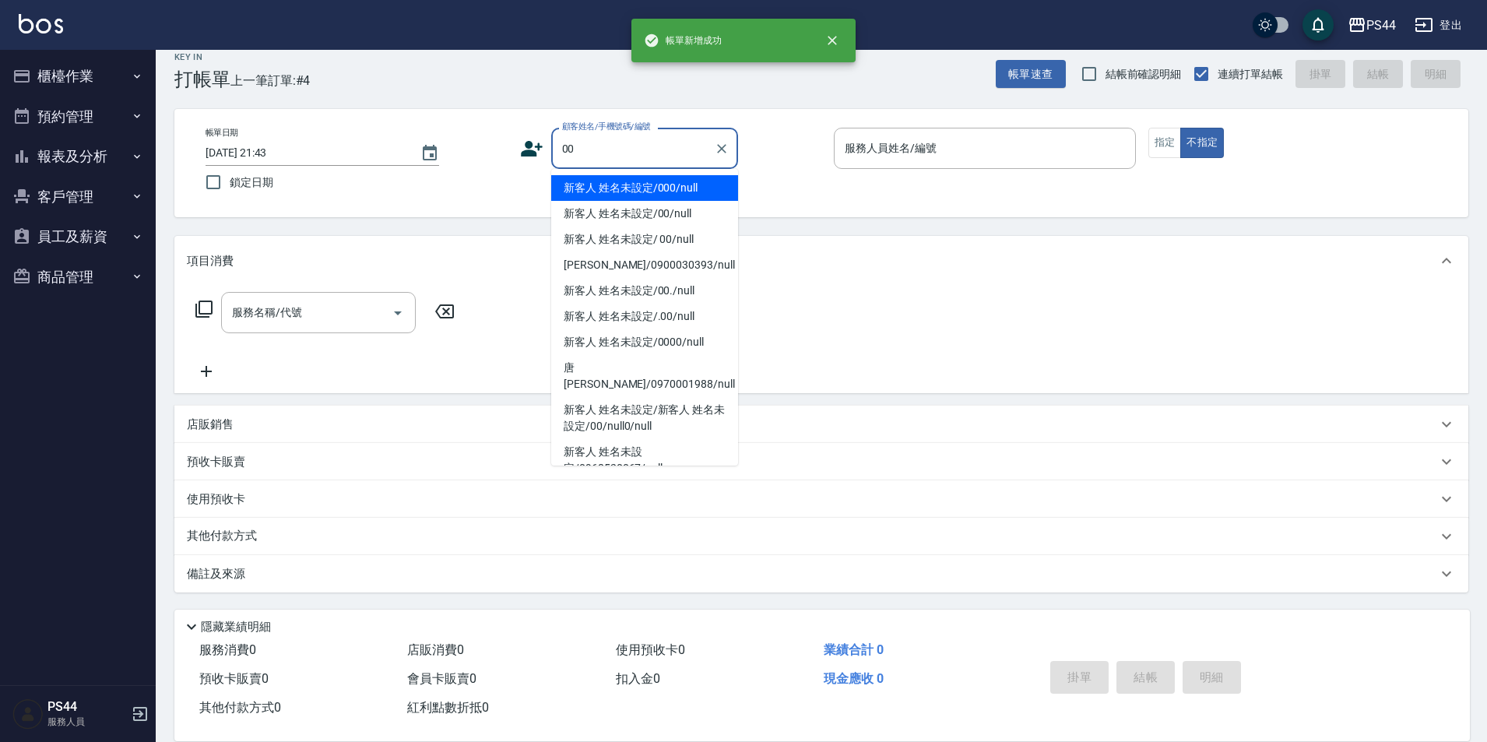
type input "新客人 姓名未設定/000/null"
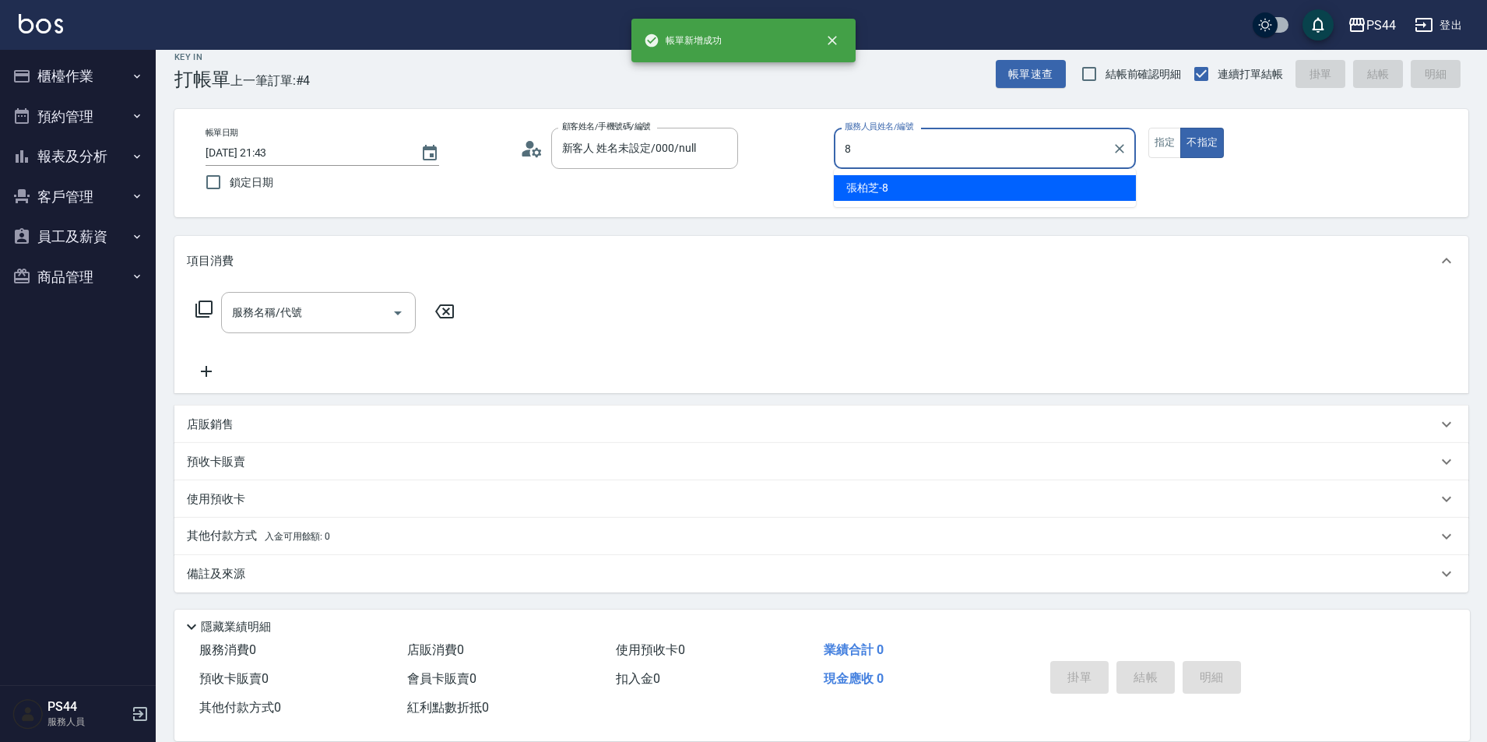
type input "[PERSON_NAME]-8"
type button "false"
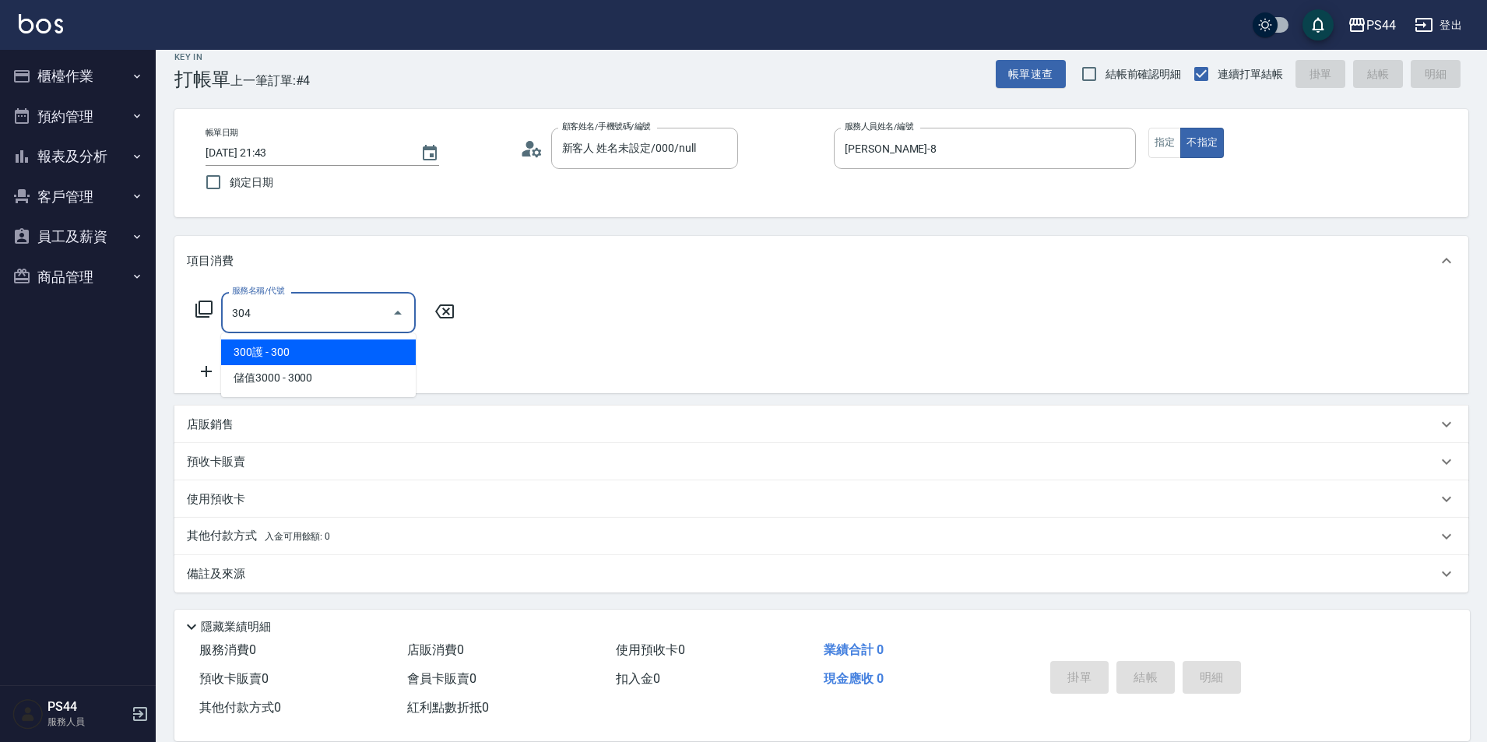
type input "剪髮(304)"
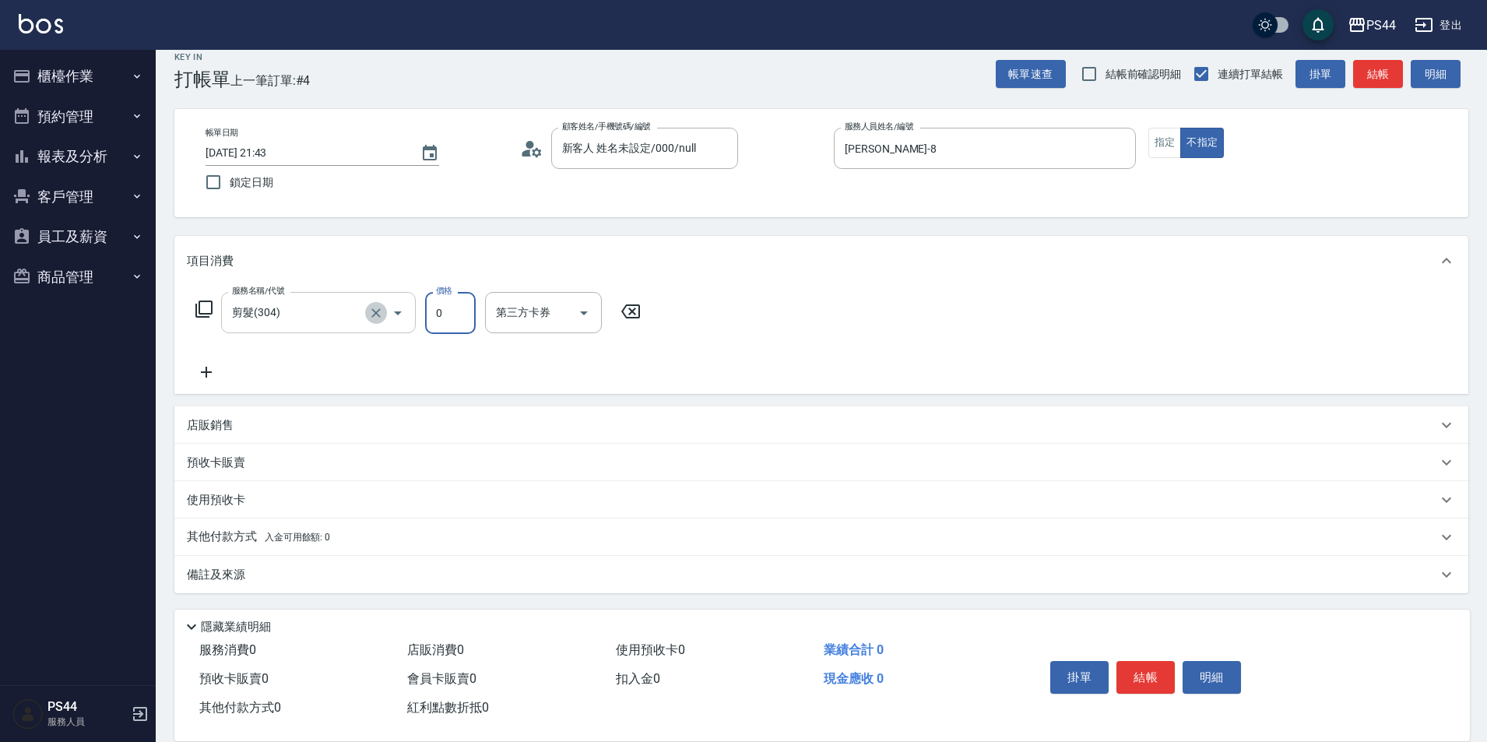
click at [375, 313] on icon "Clear" at bounding box center [375, 312] width 9 height 9
type input "0"
type input "剪髮(304)"
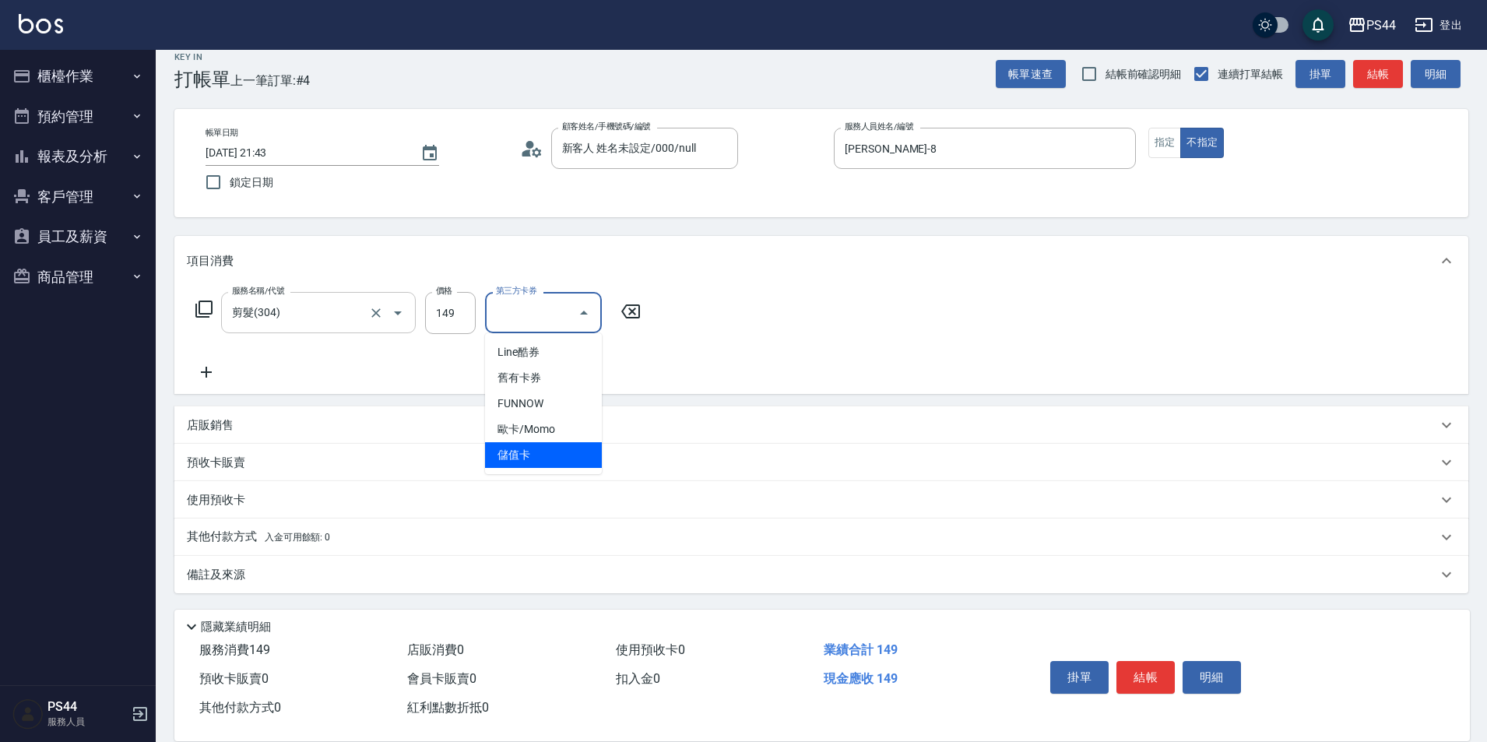
type input "儲值卡"
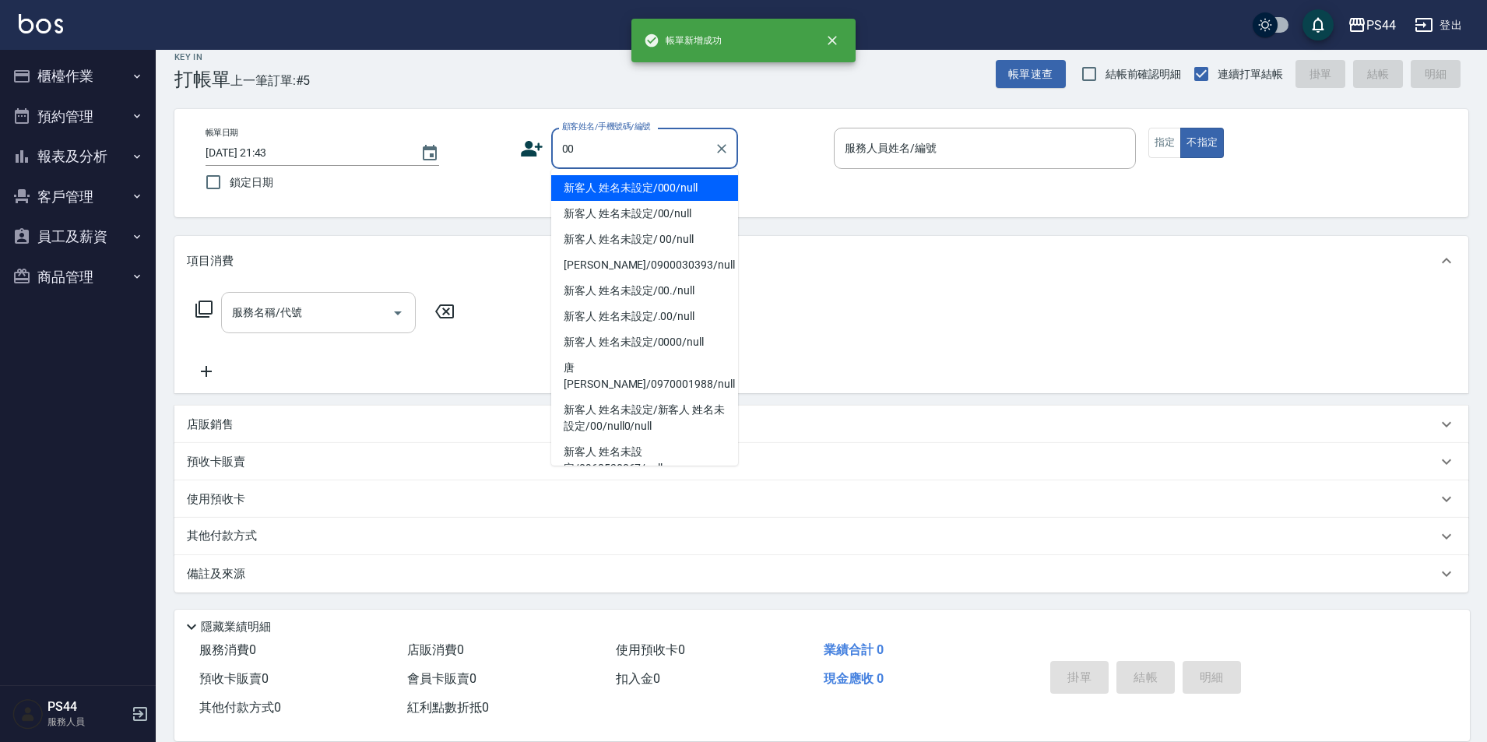
type input "新客人 姓名未設定/000/null"
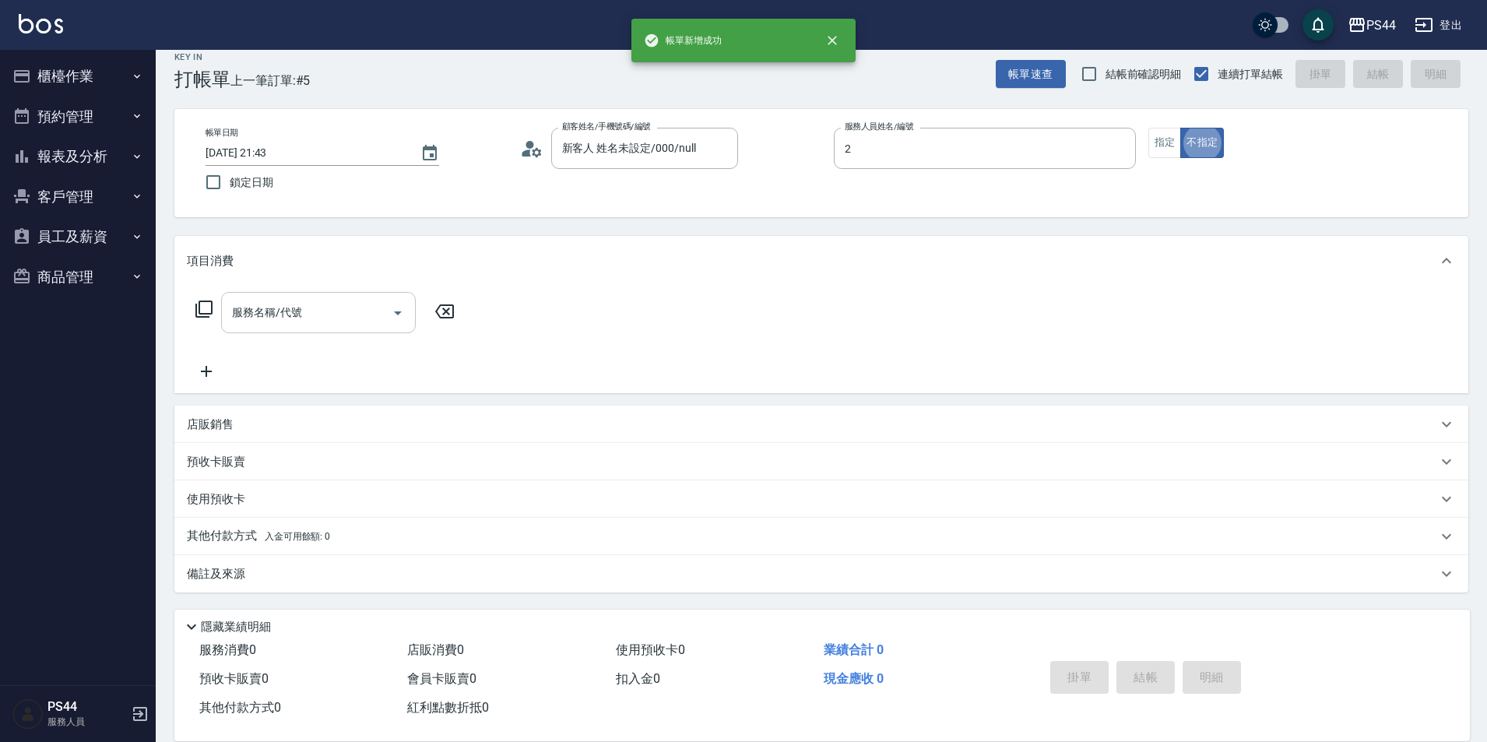
type input "Mars-2"
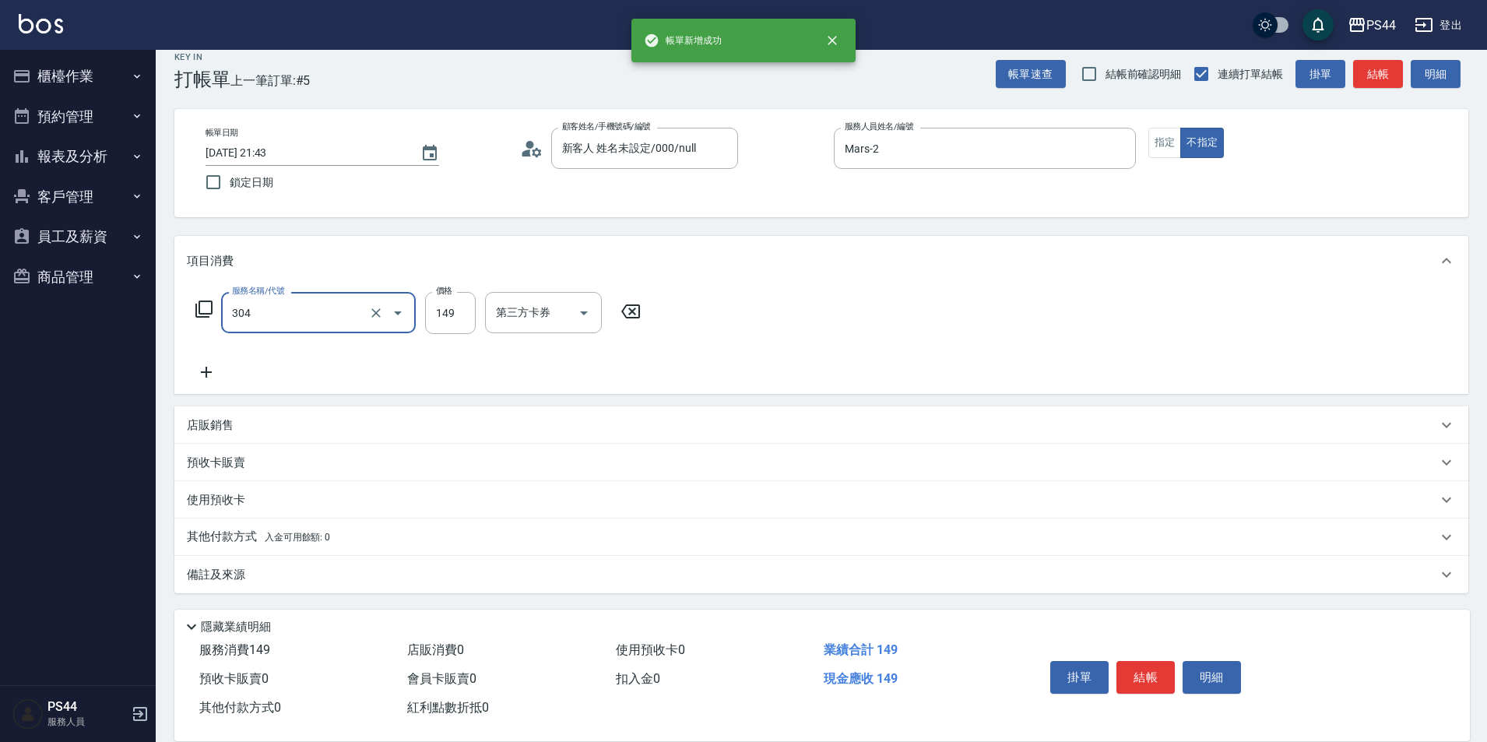
type input "剪髮(304)"
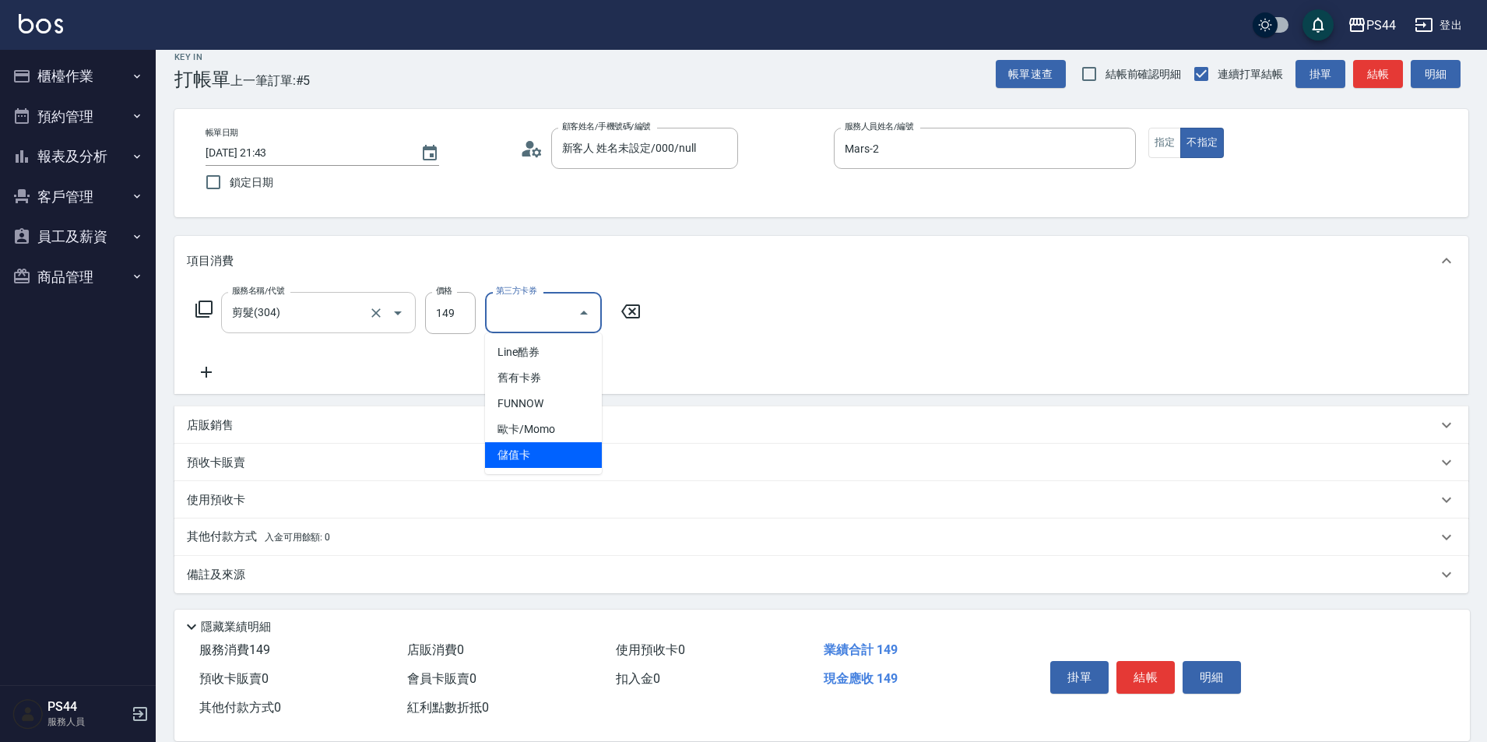
type input "儲值卡"
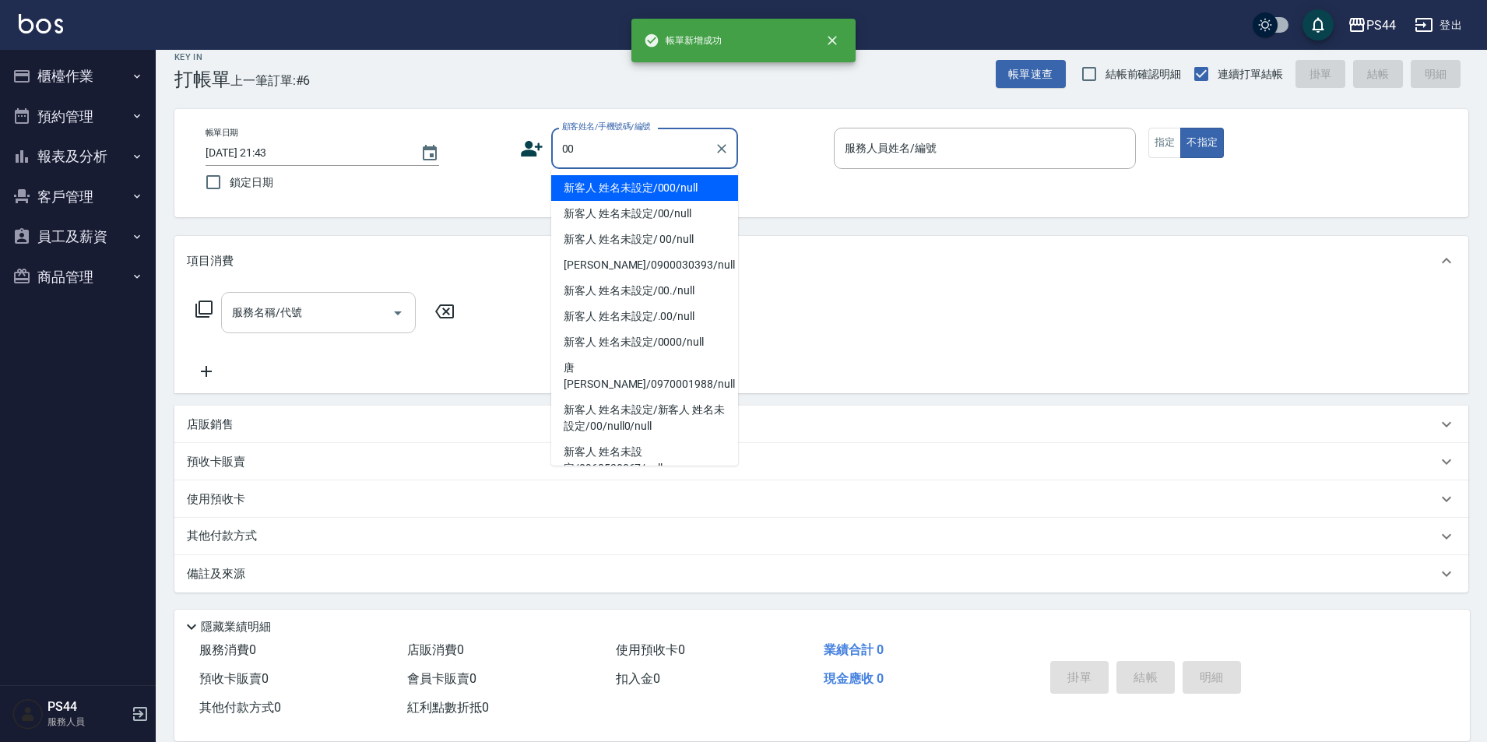
type input "新客人 姓名未設定/000/null"
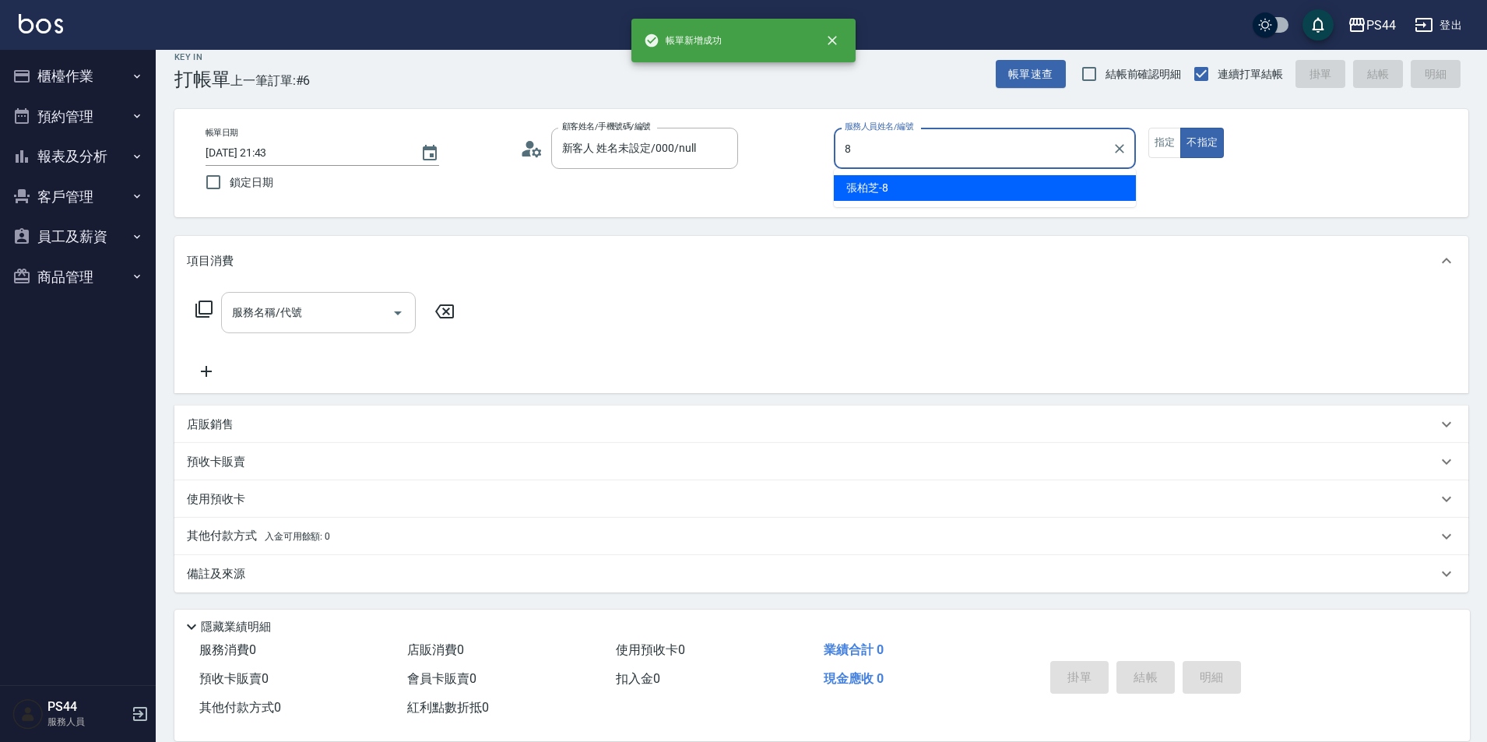
type input "[PERSON_NAME]-8"
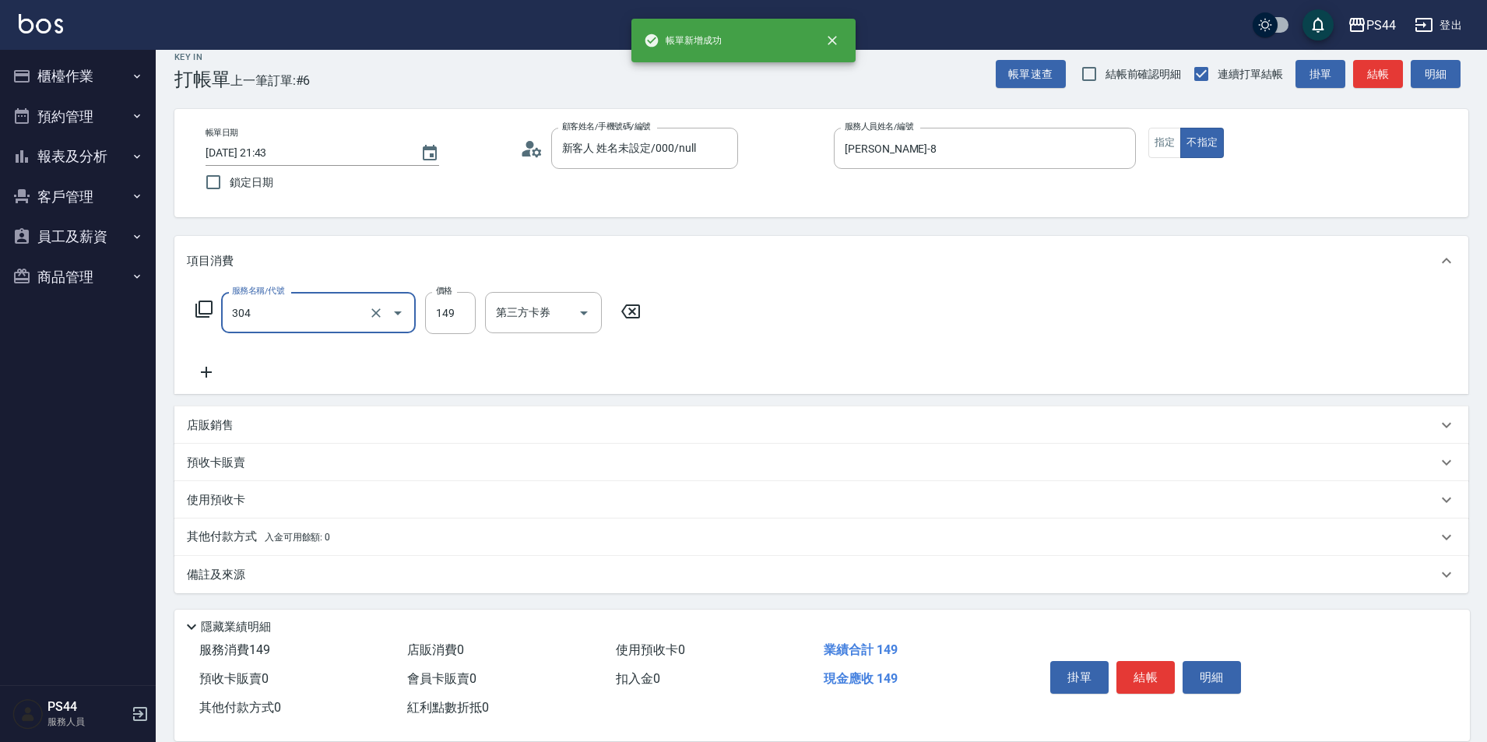
type input "剪髮(304)"
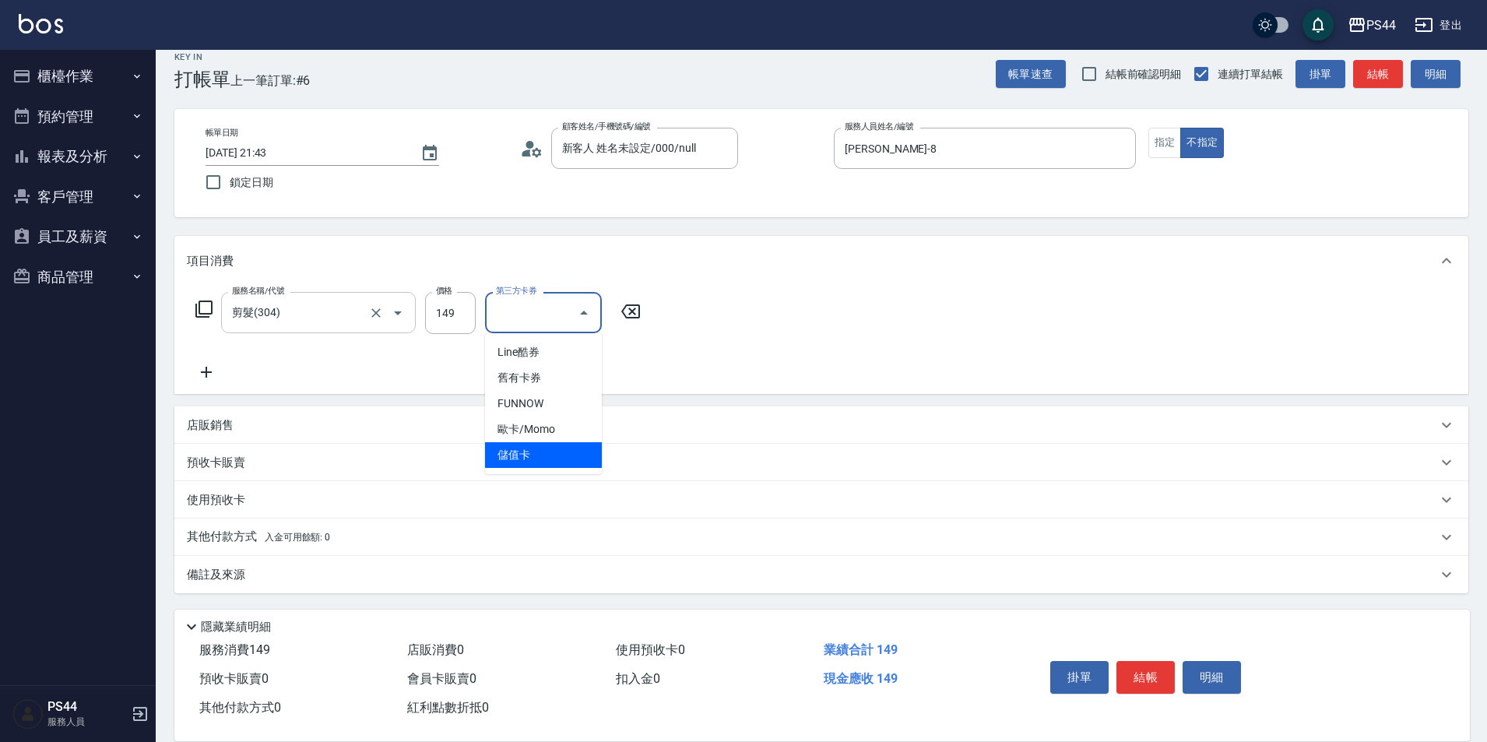
type input "儲值卡"
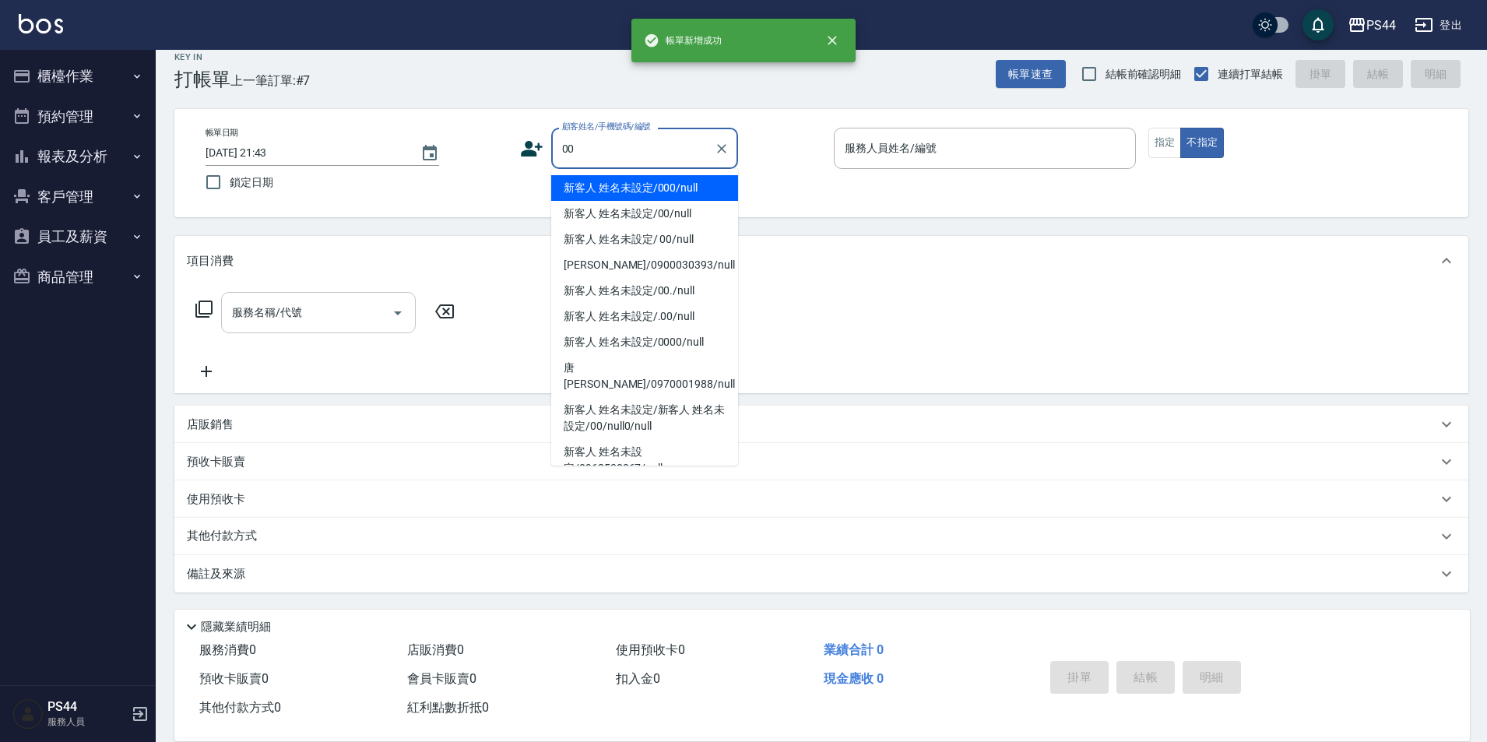
type input "新客人 姓名未設定/000/null"
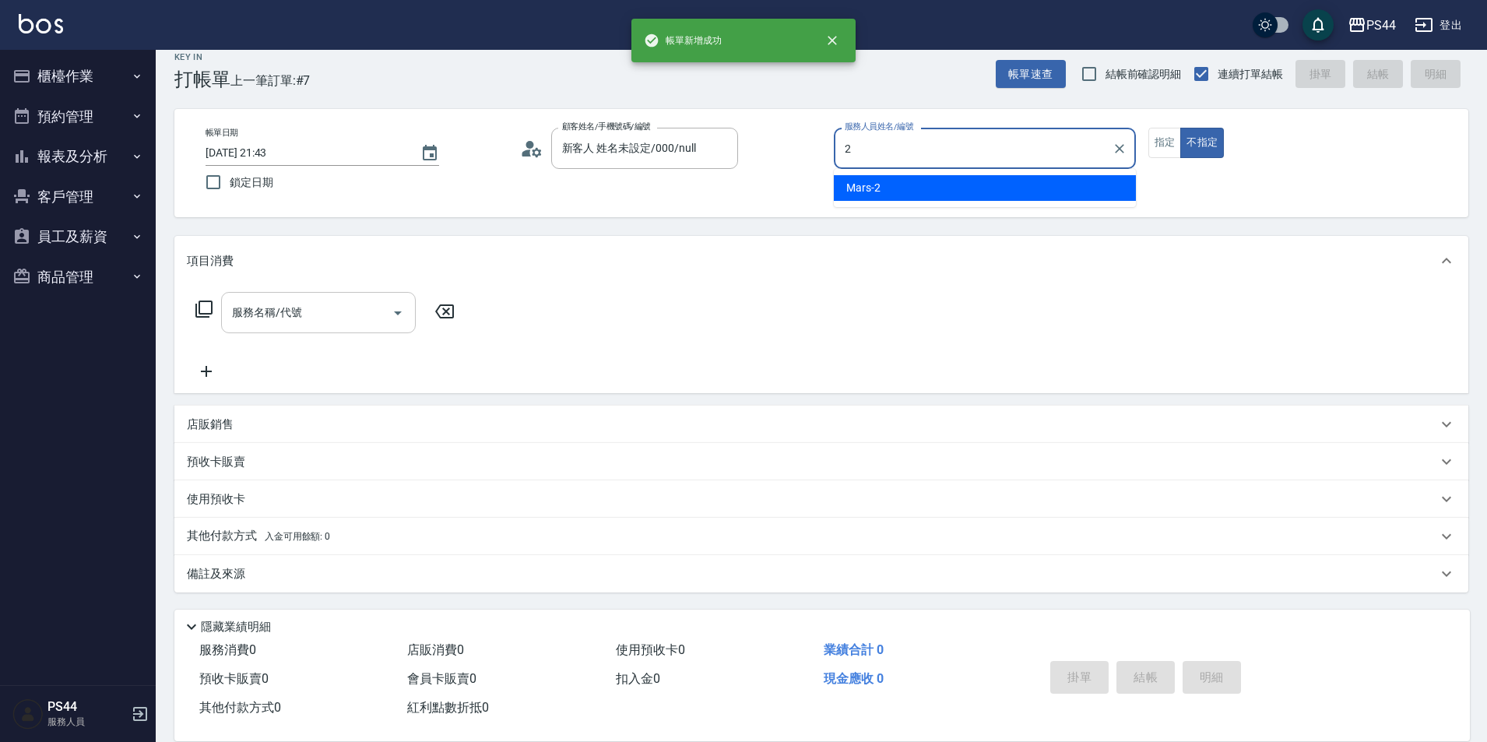
type input "Mars-2"
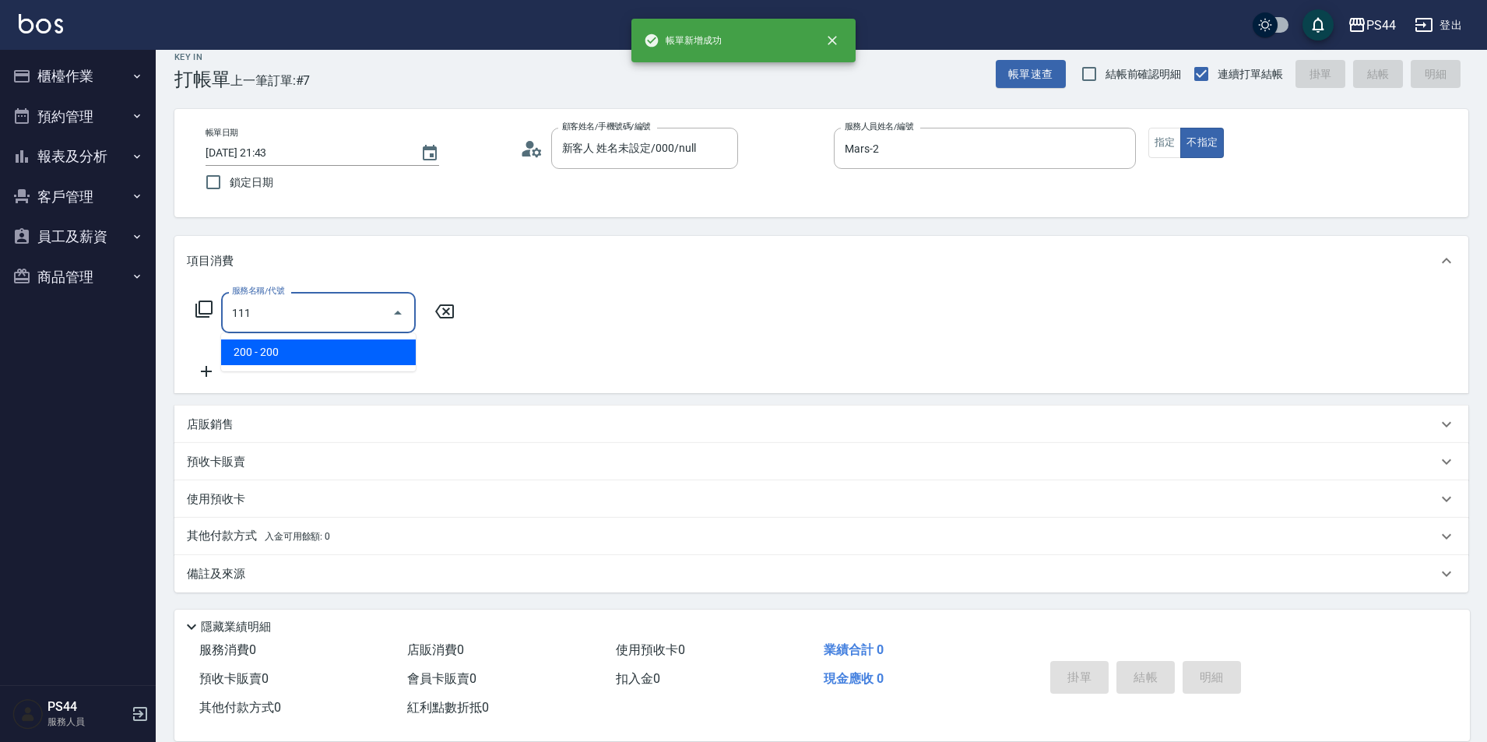
type input "200(111)"
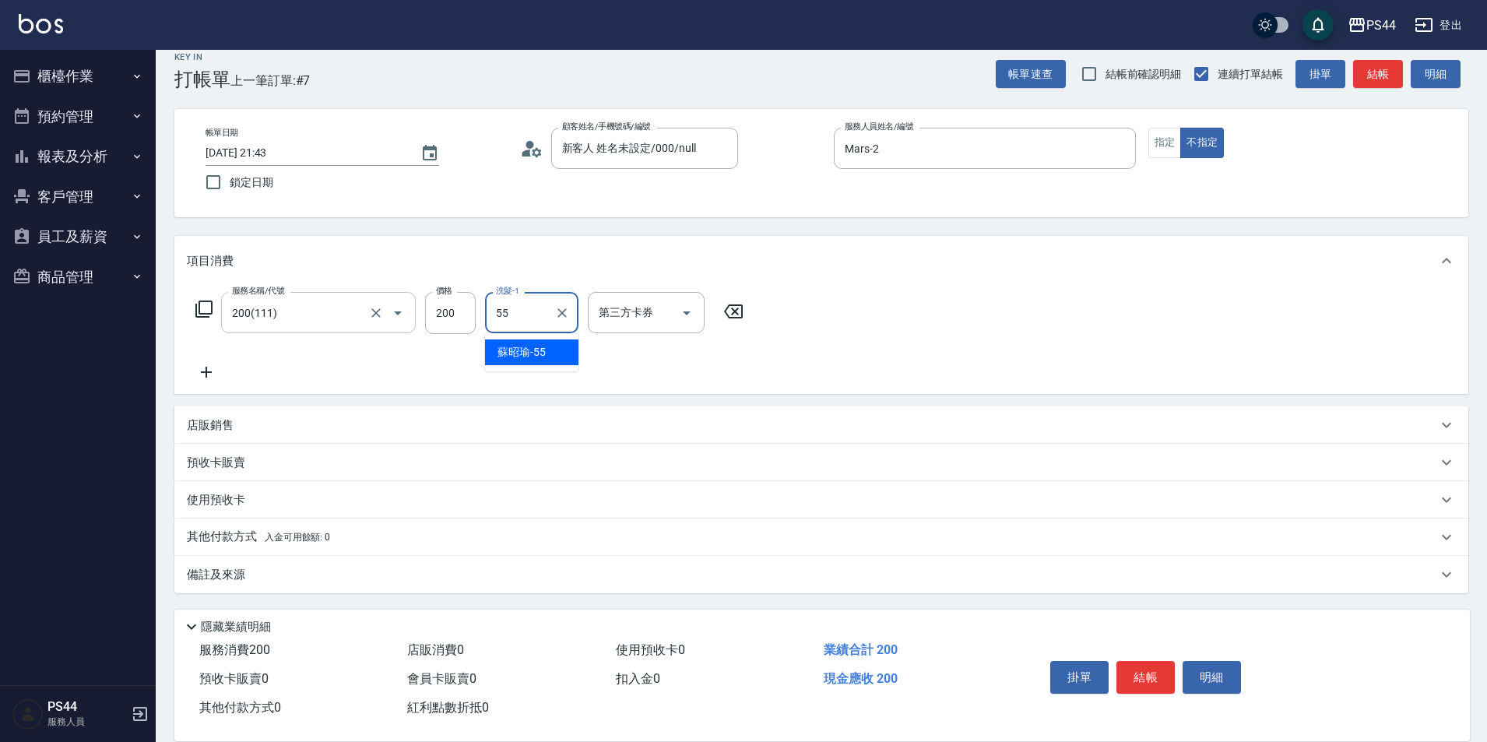
type input "[PERSON_NAME]-55"
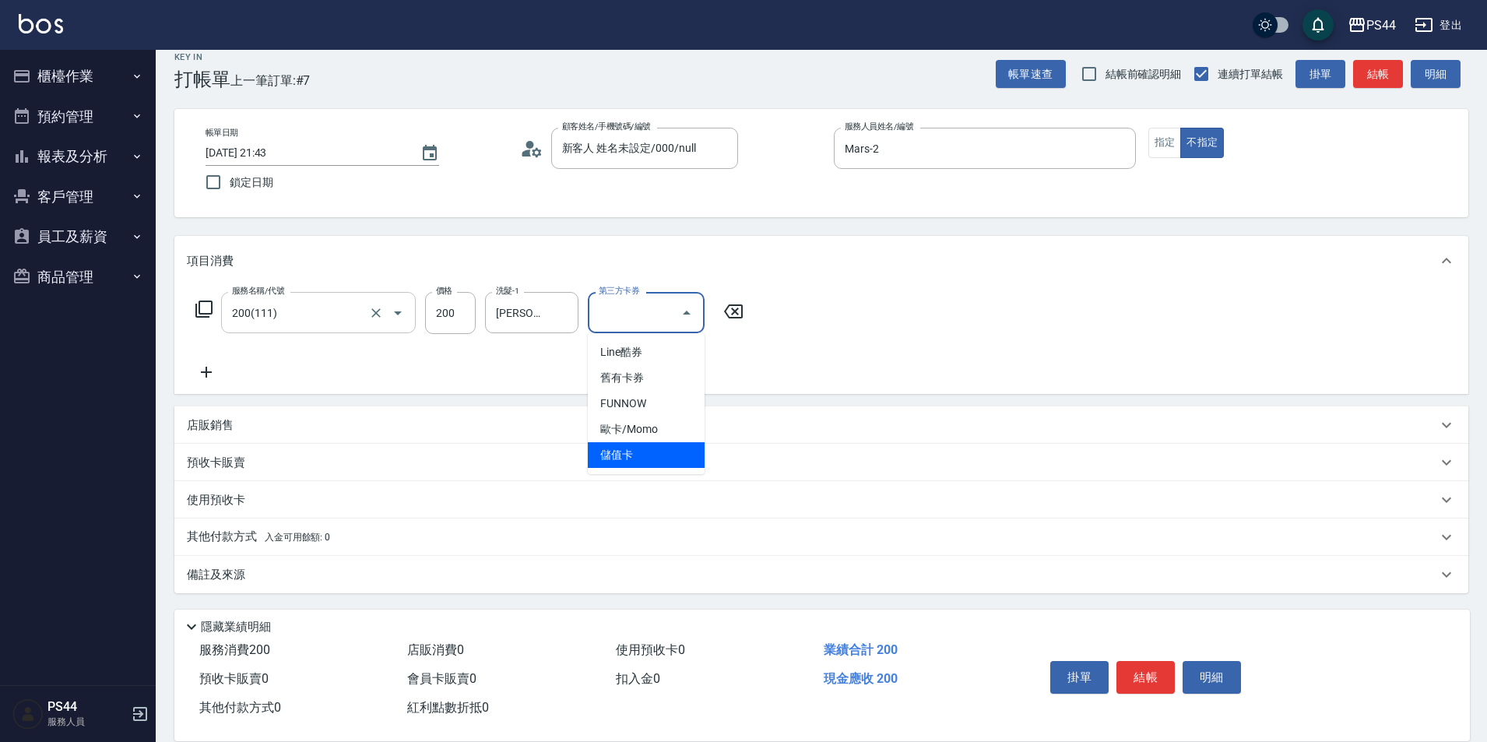
type input "儲值卡"
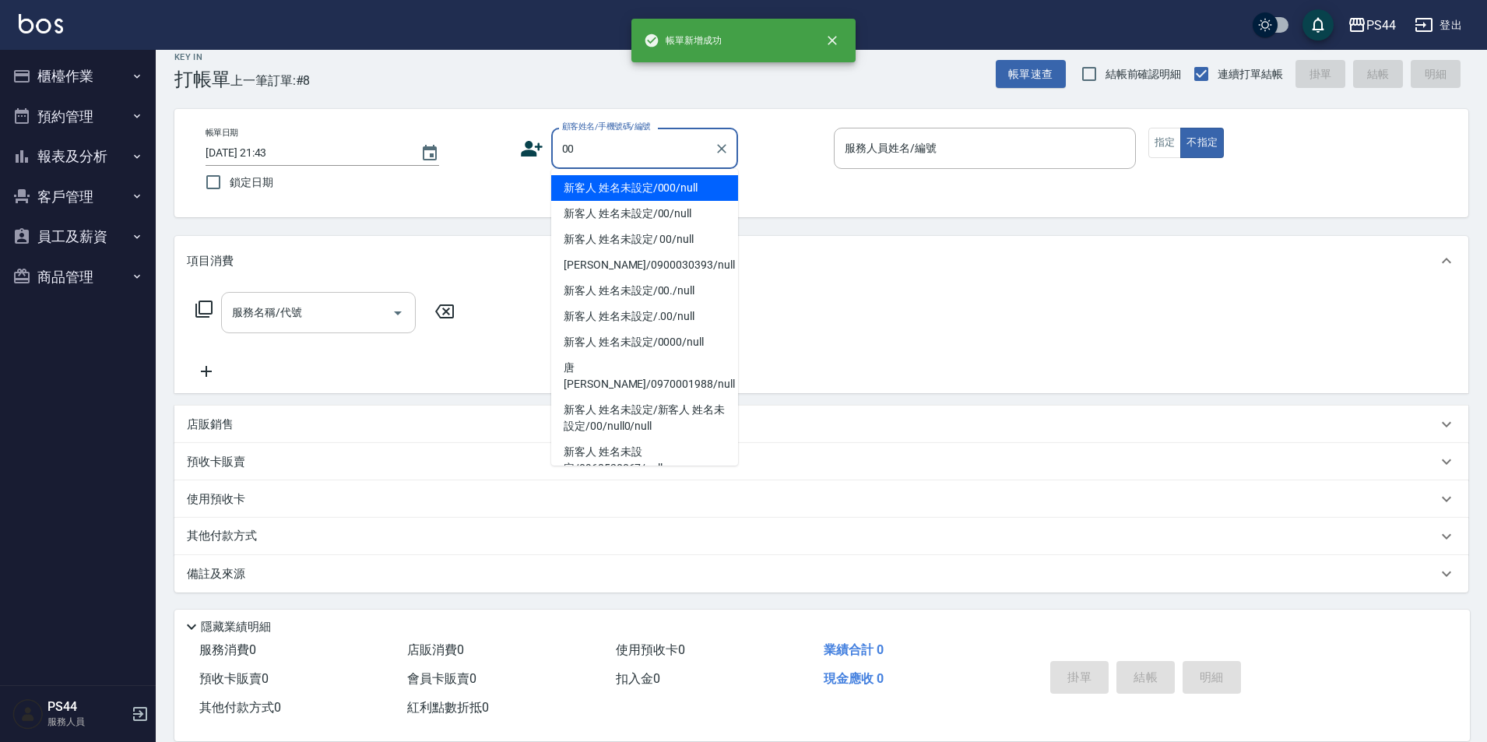
type input "新客人 姓名未設定/000/null"
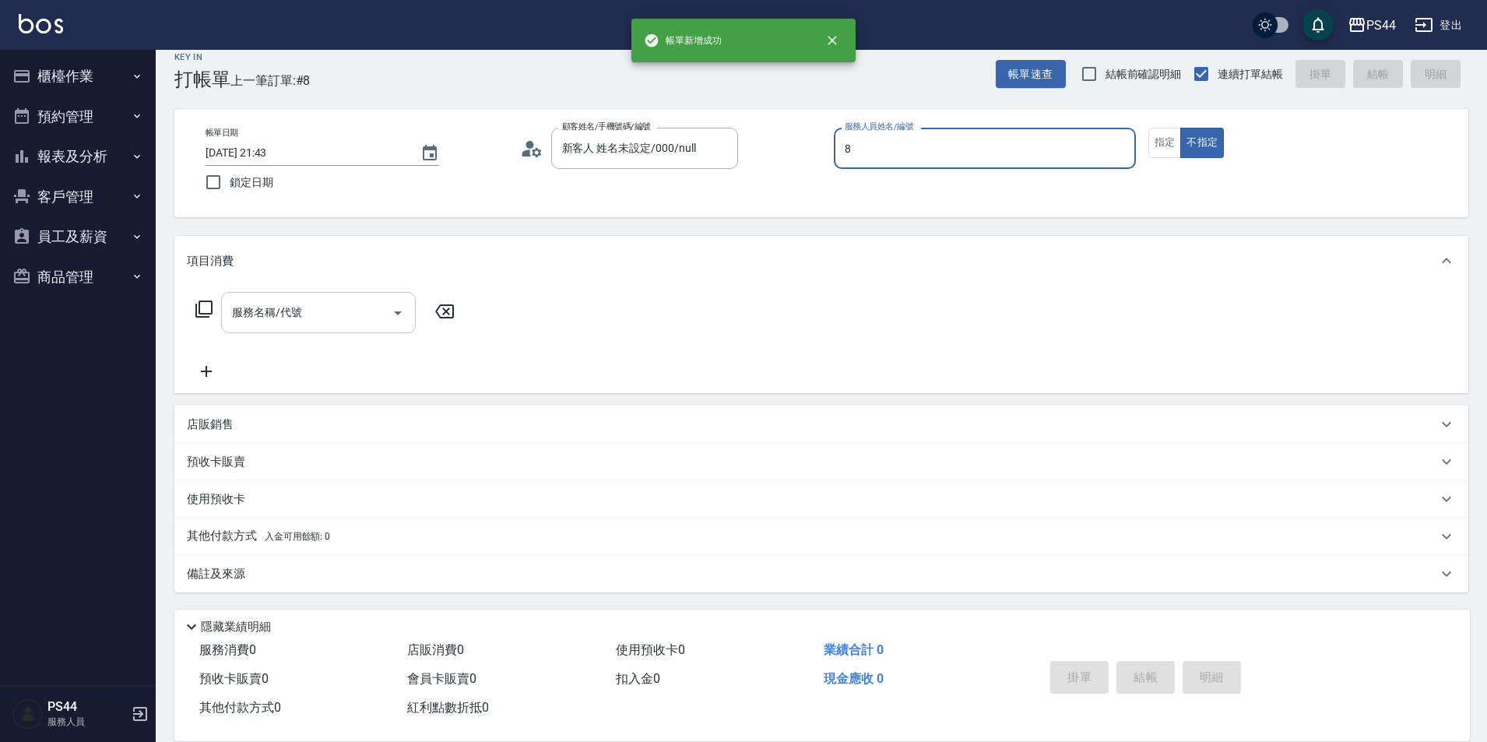
type input "[PERSON_NAME]-8"
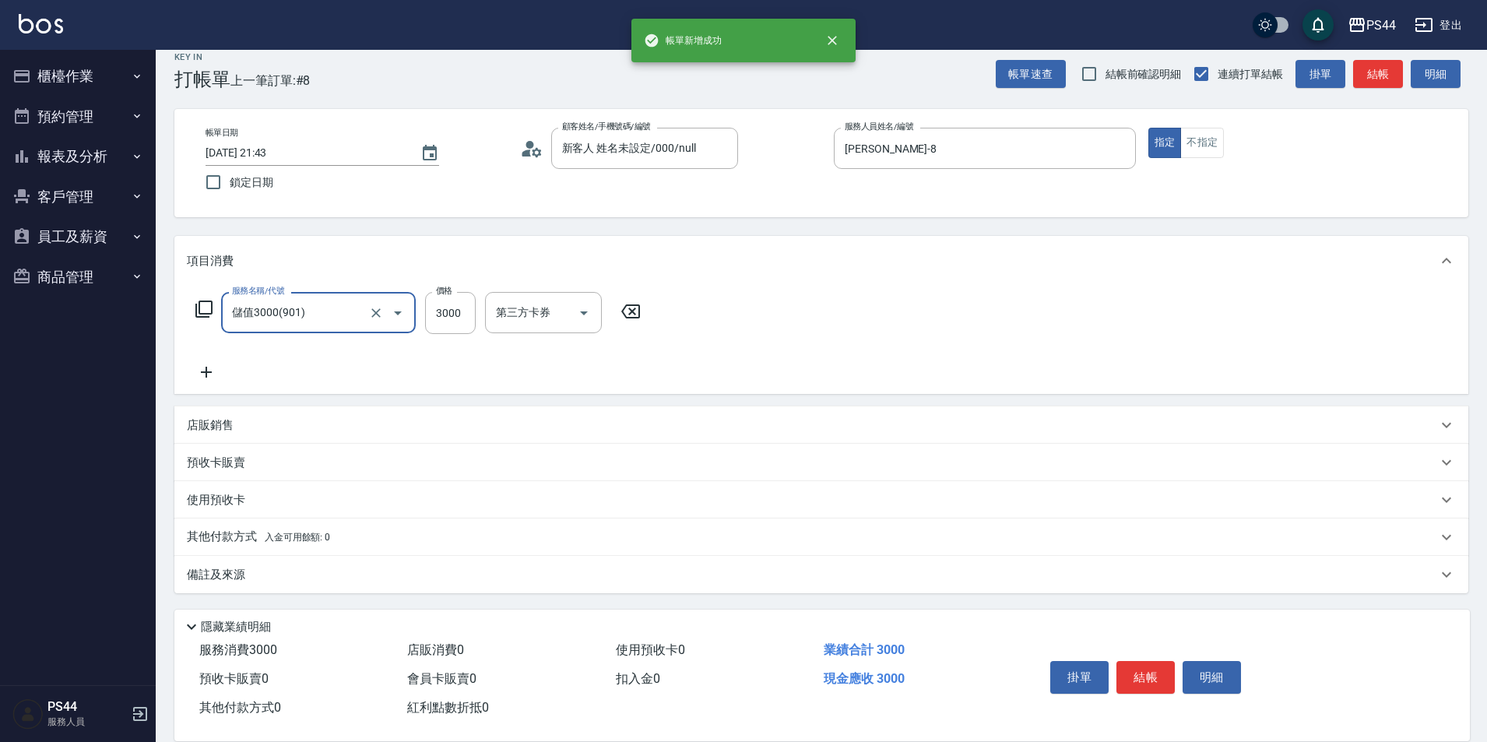
type input "儲值3000(901)"
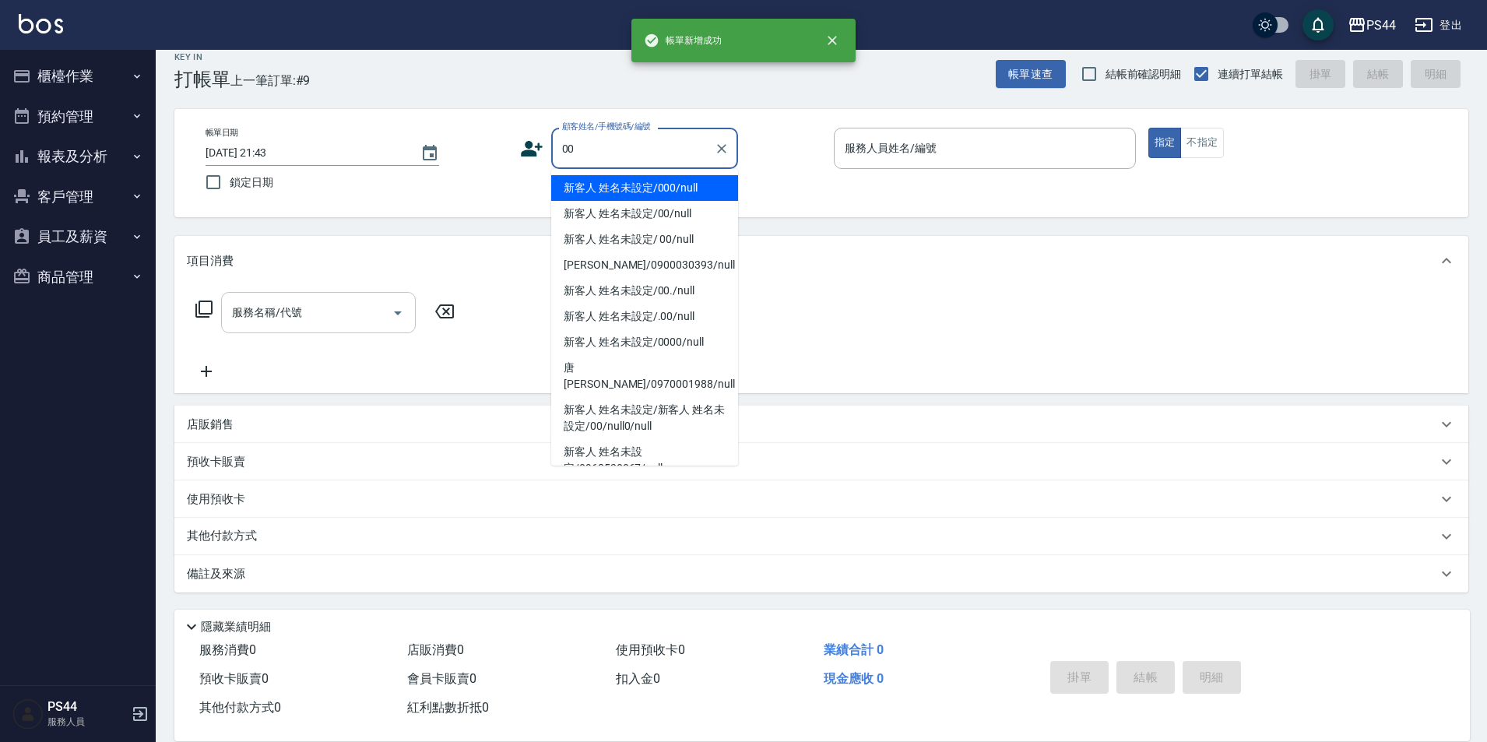
type input "新客人 姓名未設定/000/null"
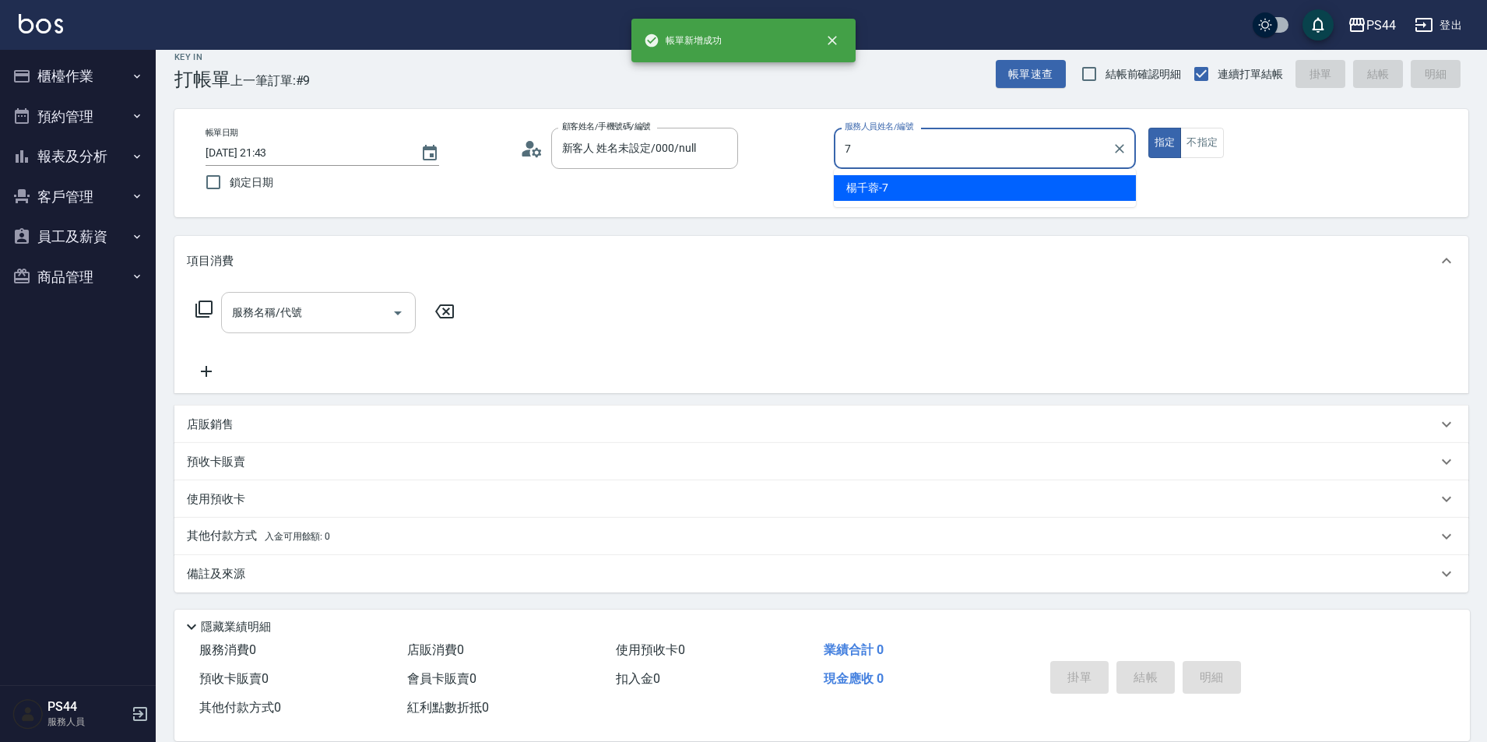
type input "[PERSON_NAME]-7"
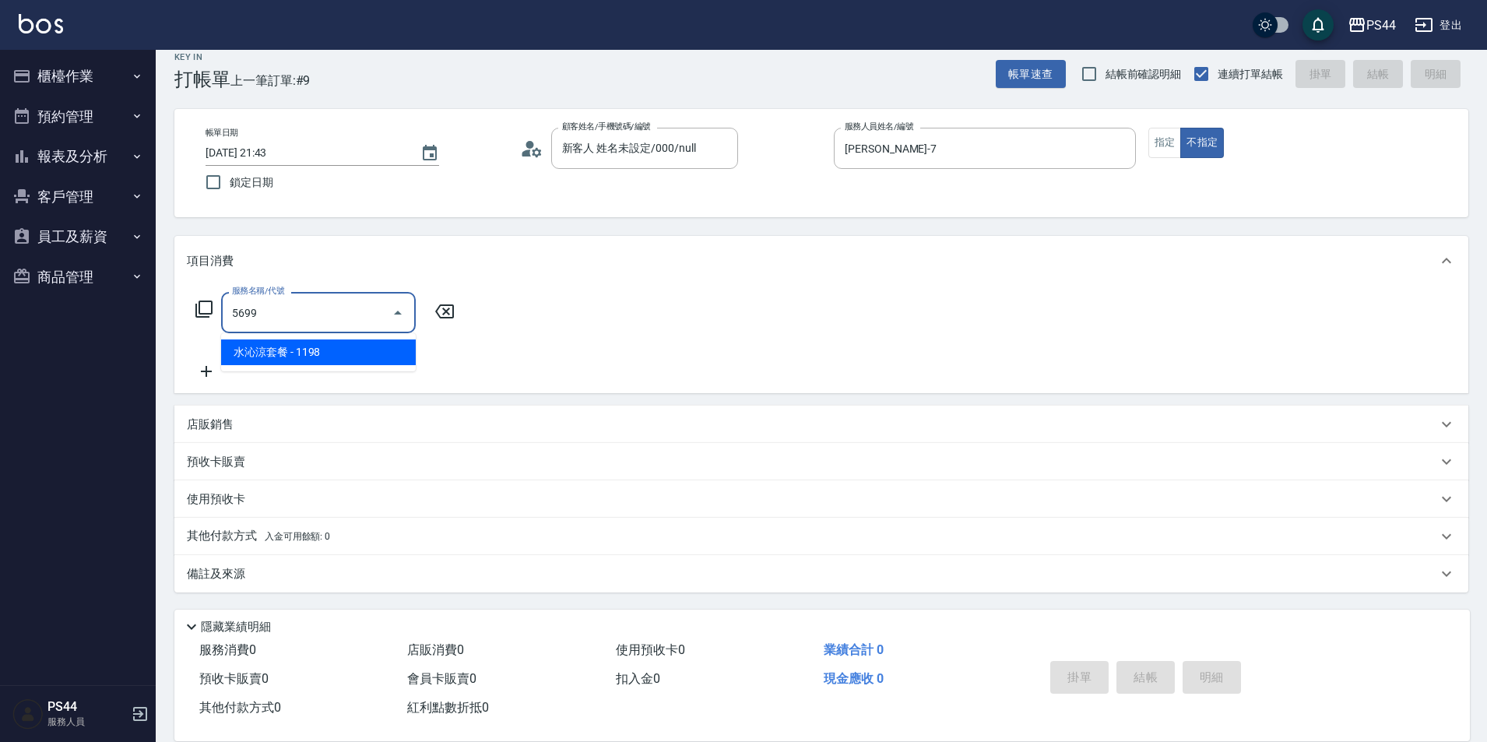
type input "水沁涼套餐(5699)"
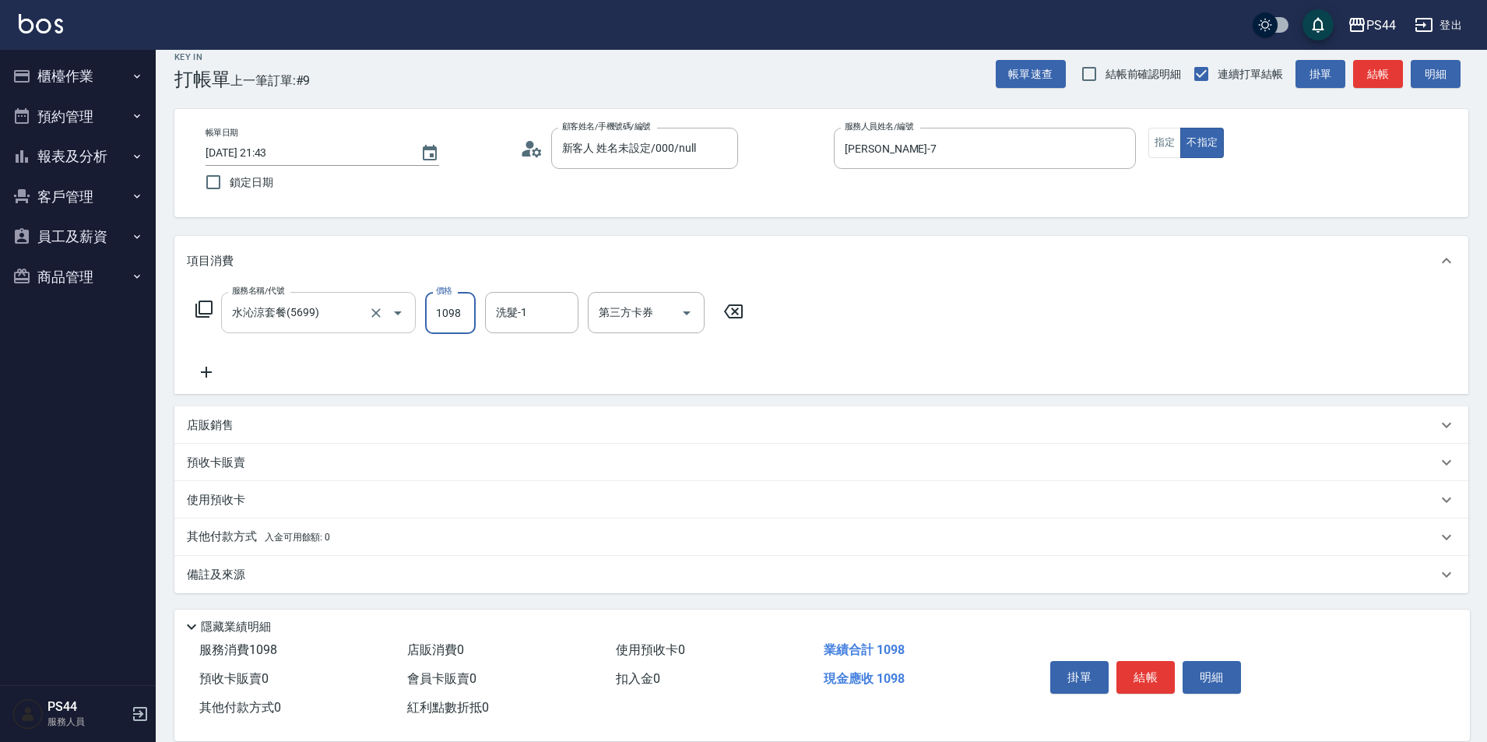
type input "1098"
type input "[PERSON_NAME]-34"
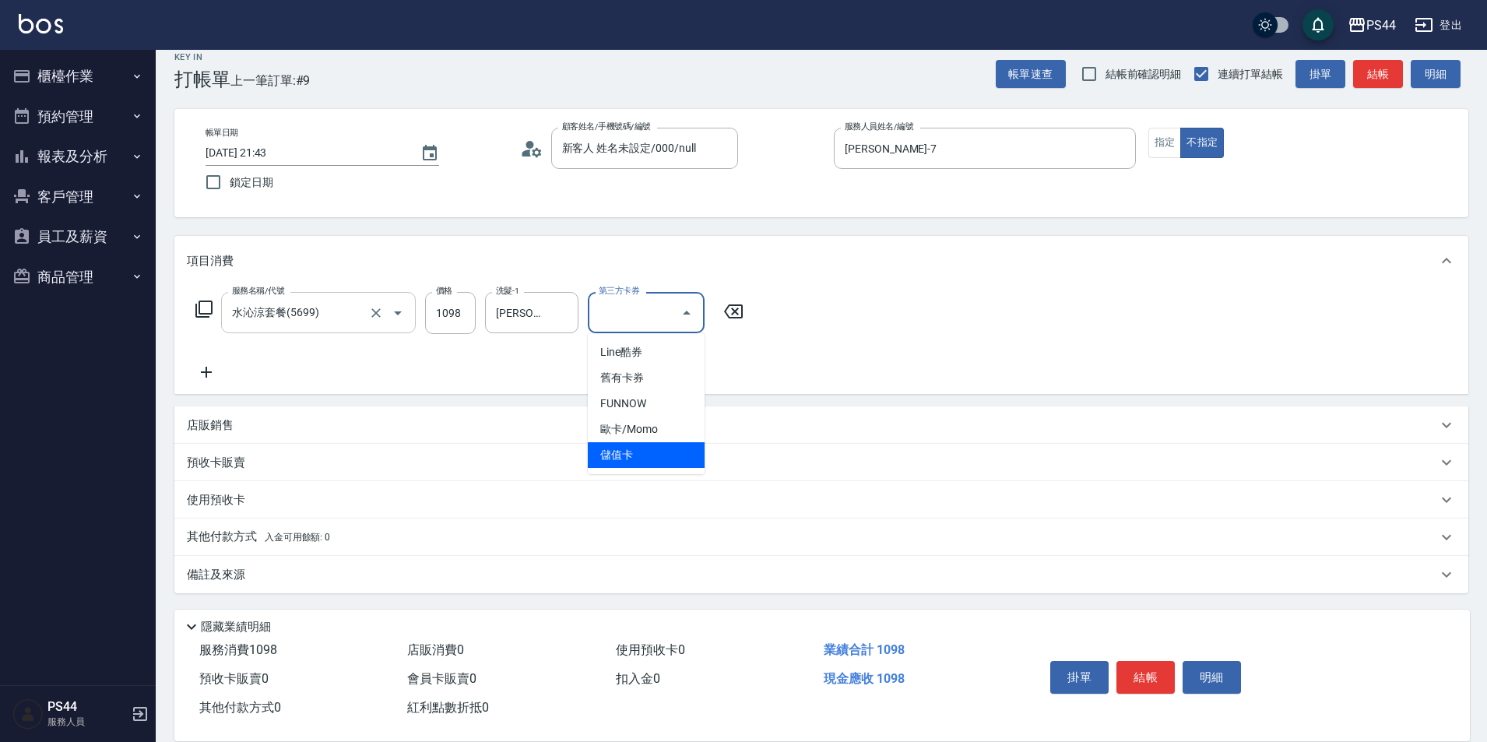
type input "儲值卡"
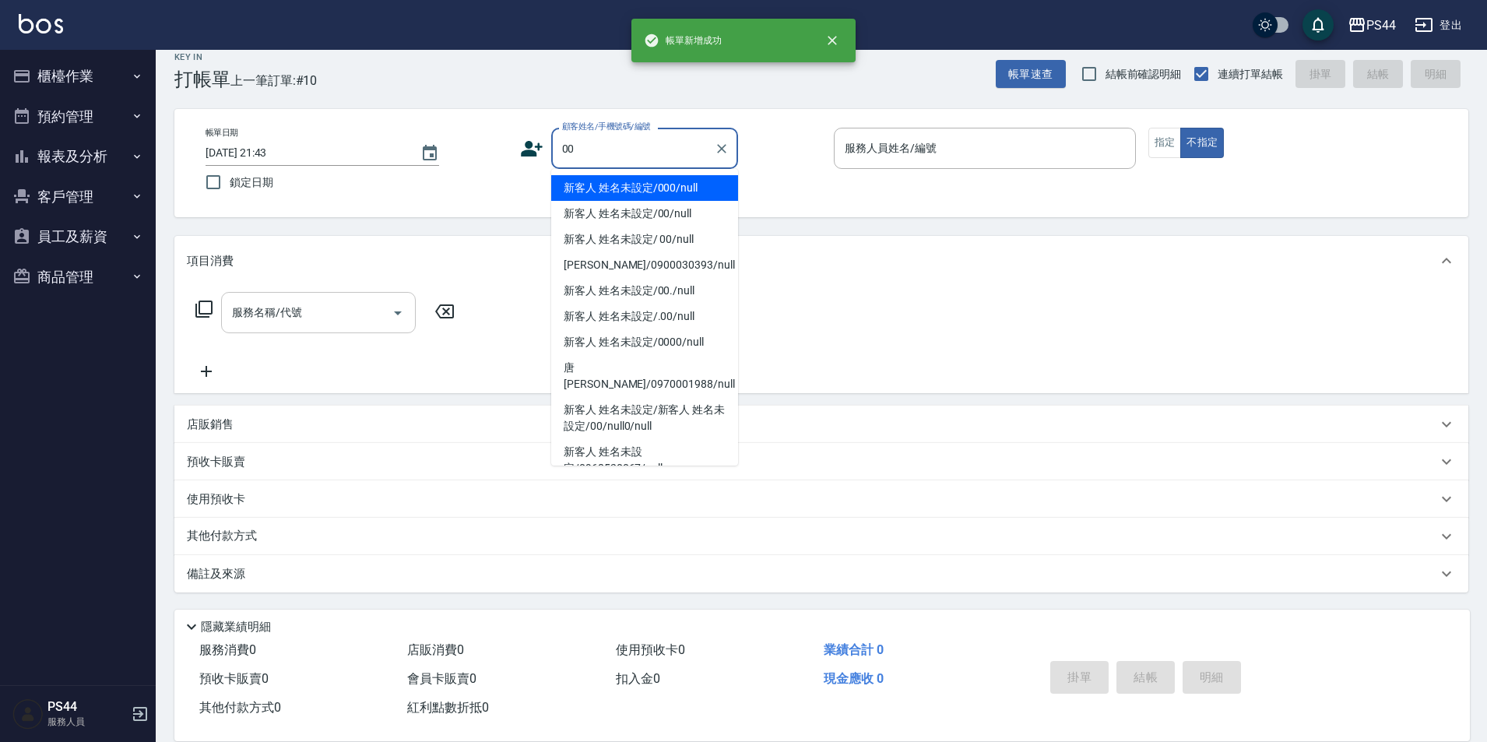
type input "新客人 姓名未設定/000/null"
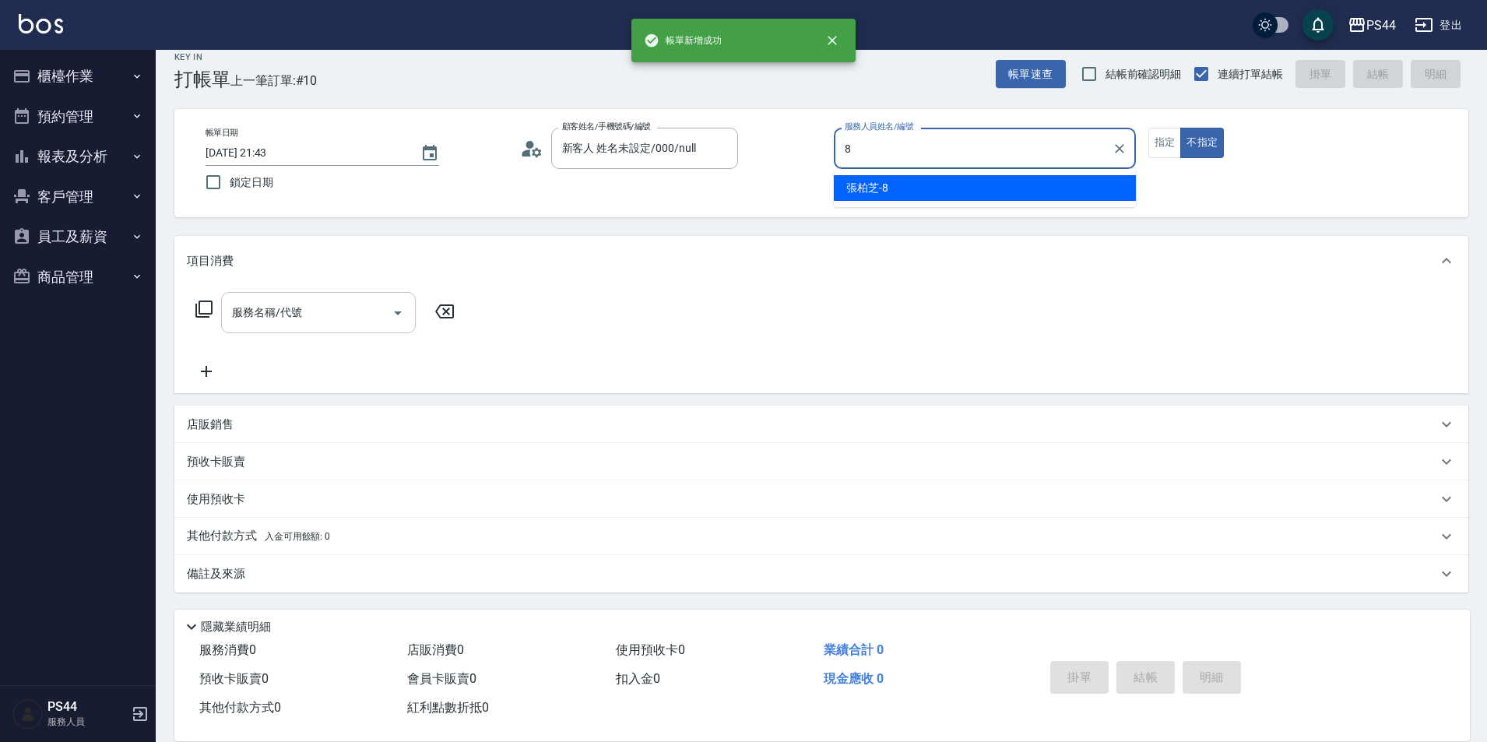
type input "[PERSON_NAME]-8"
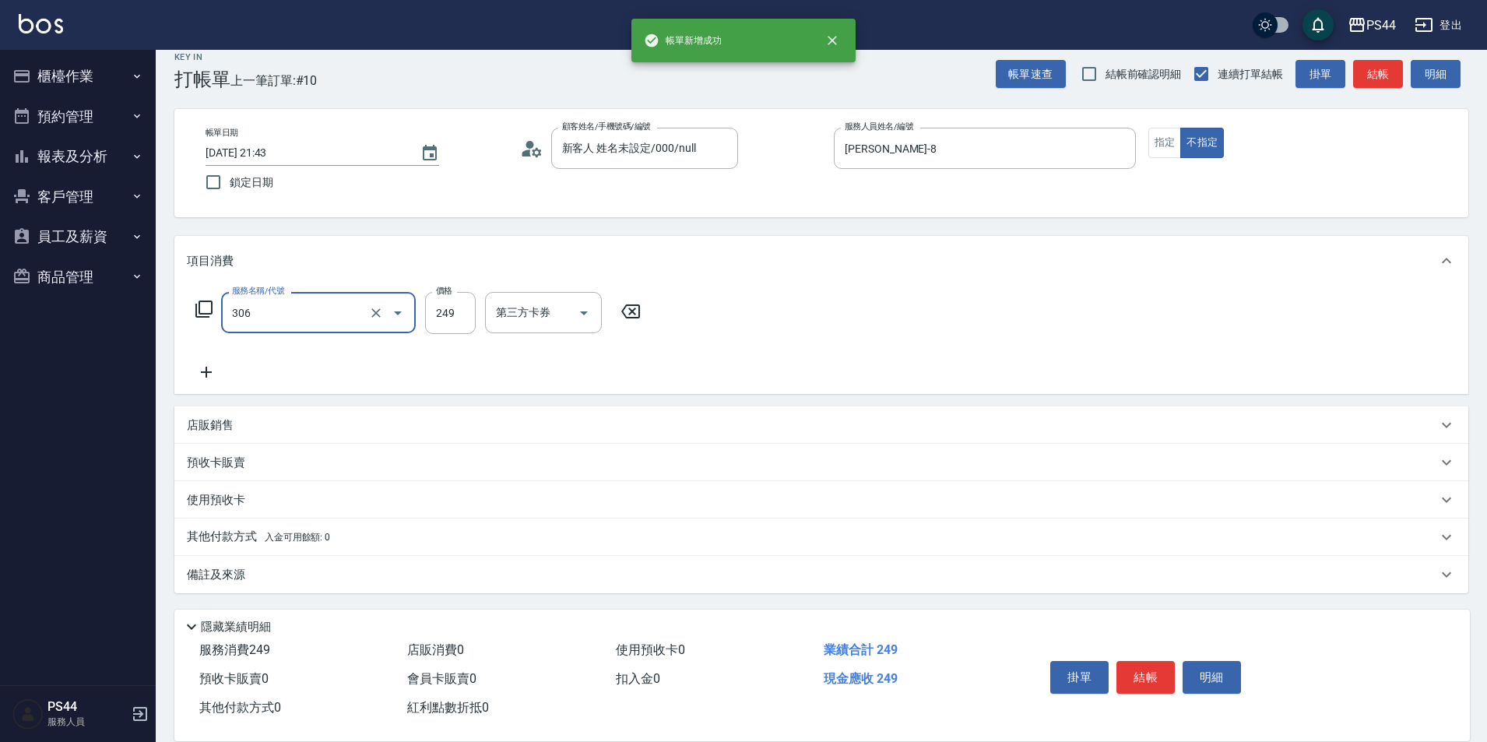
type input "剪髮(306)"
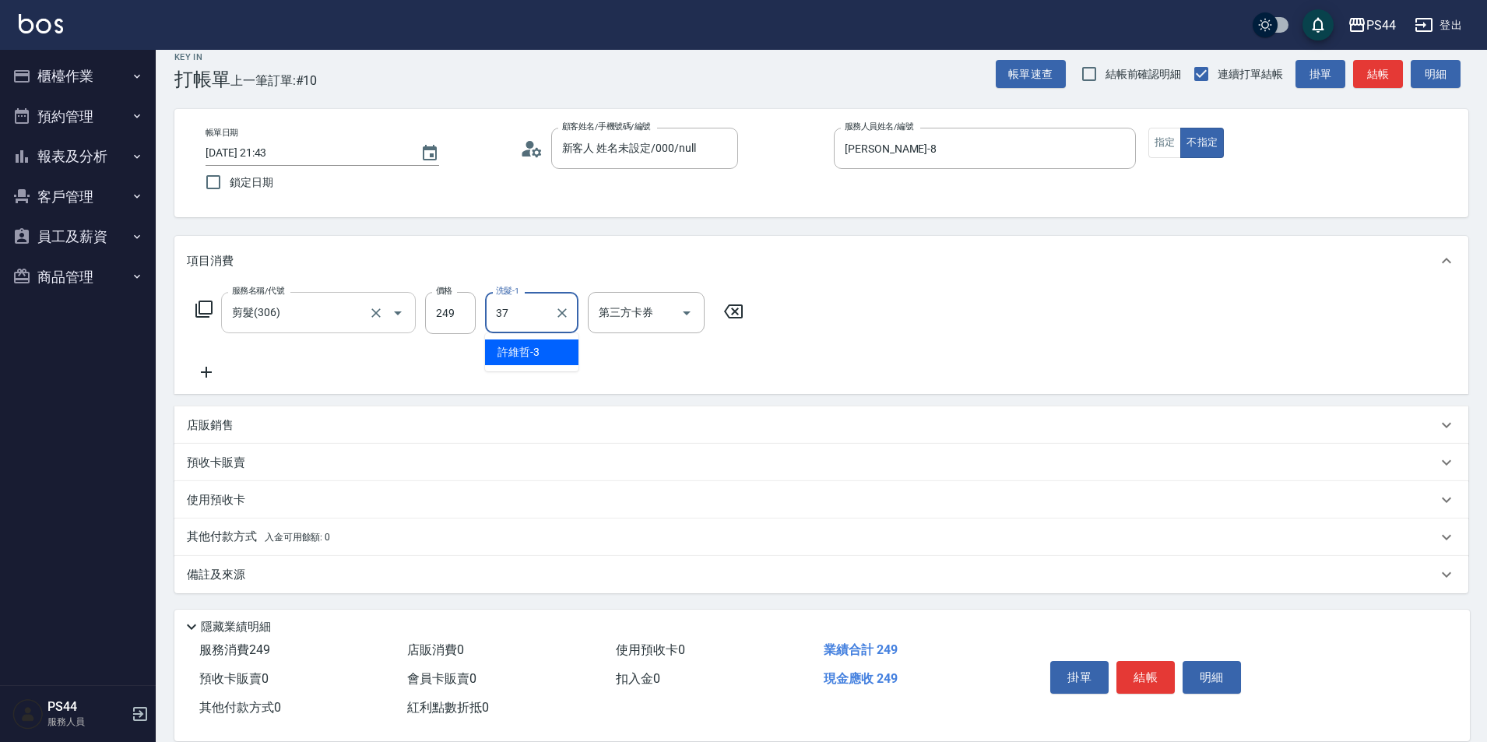
type input "王姵眙-37"
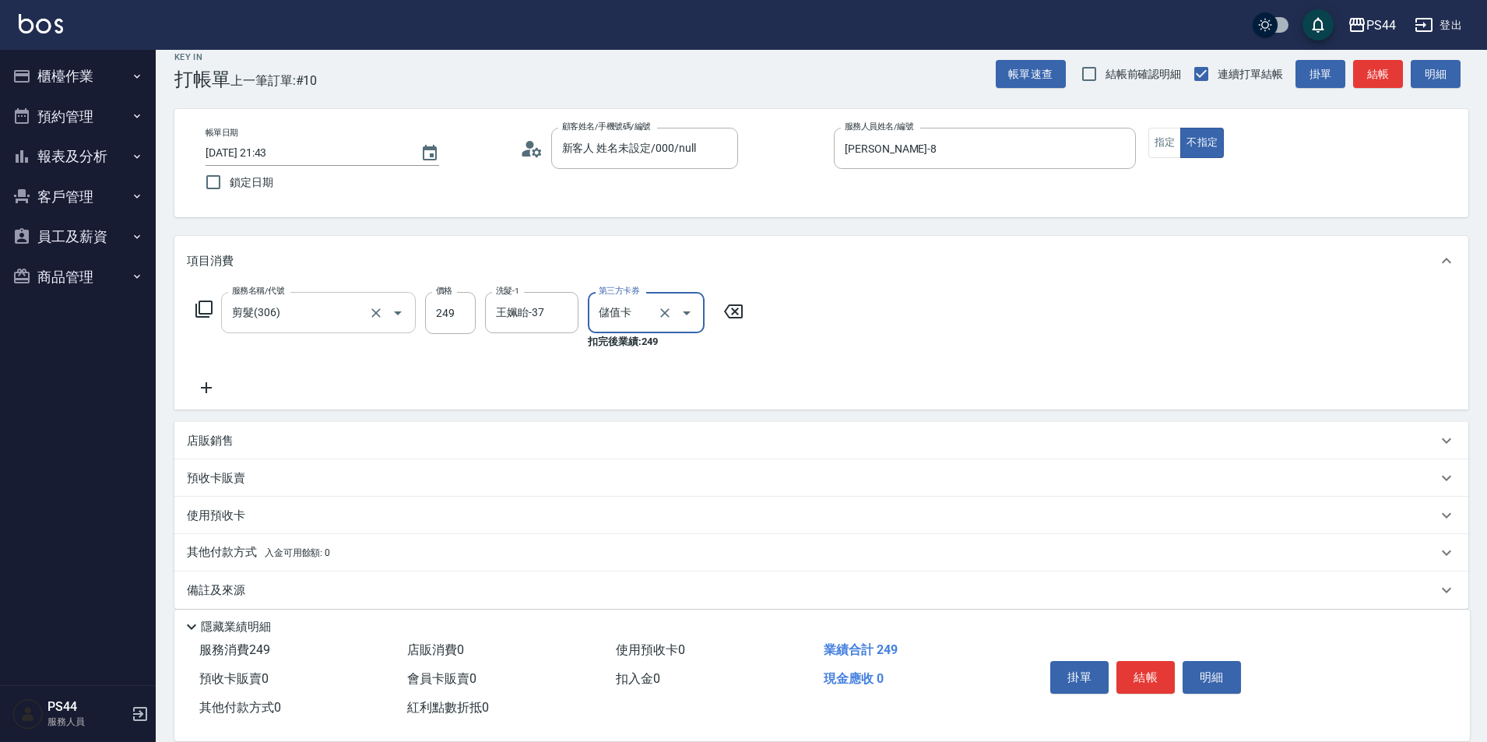
type input "儲值卡"
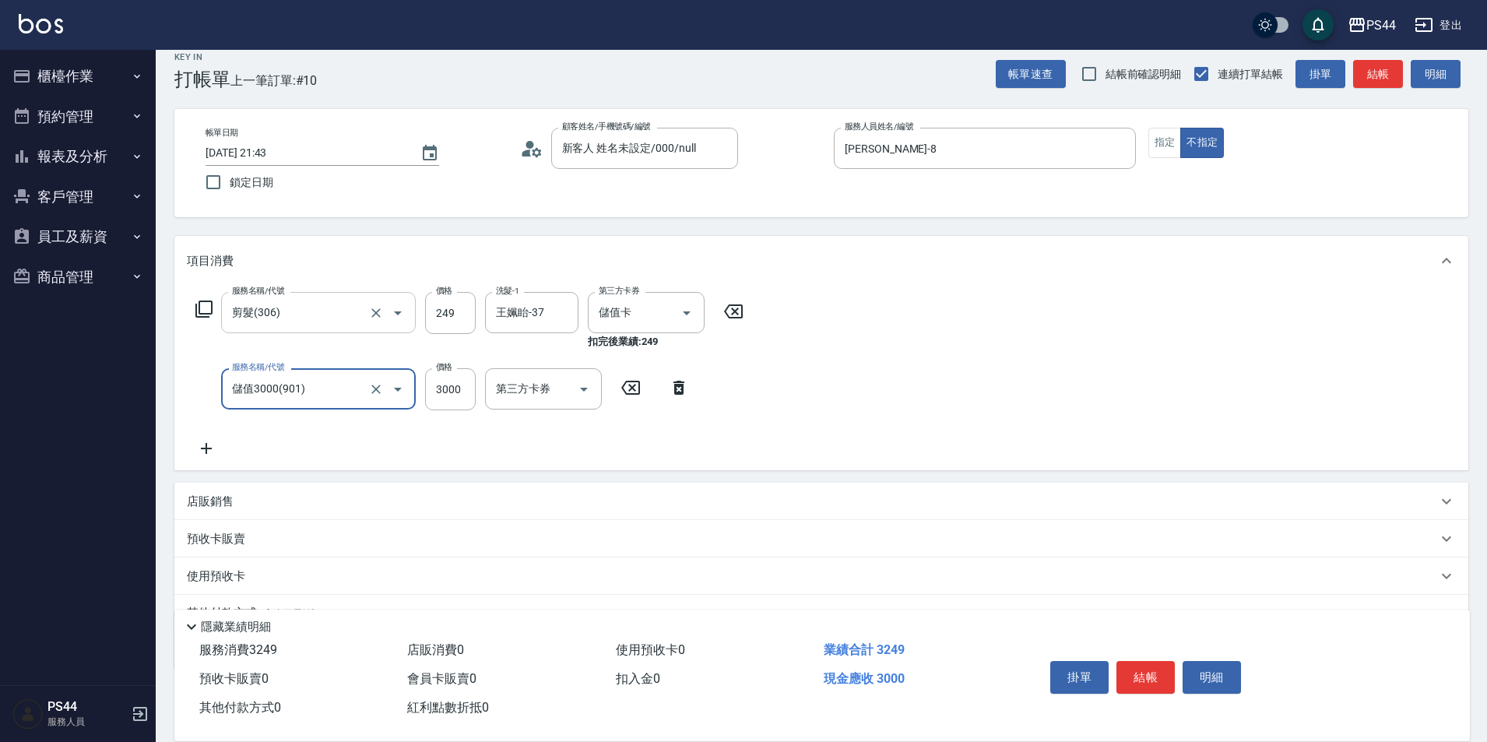
type input "儲值3000(901)"
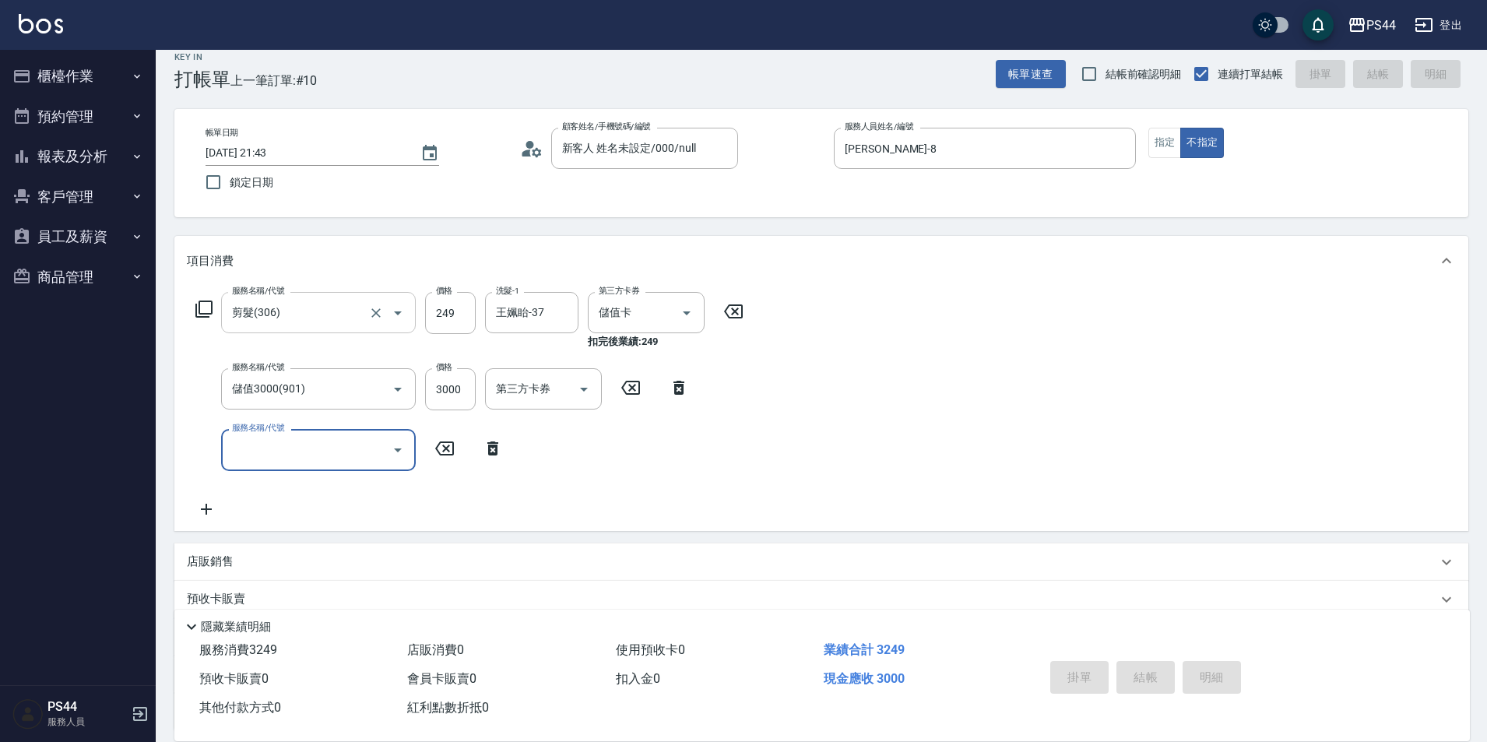
type input "[DATE] 21:44"
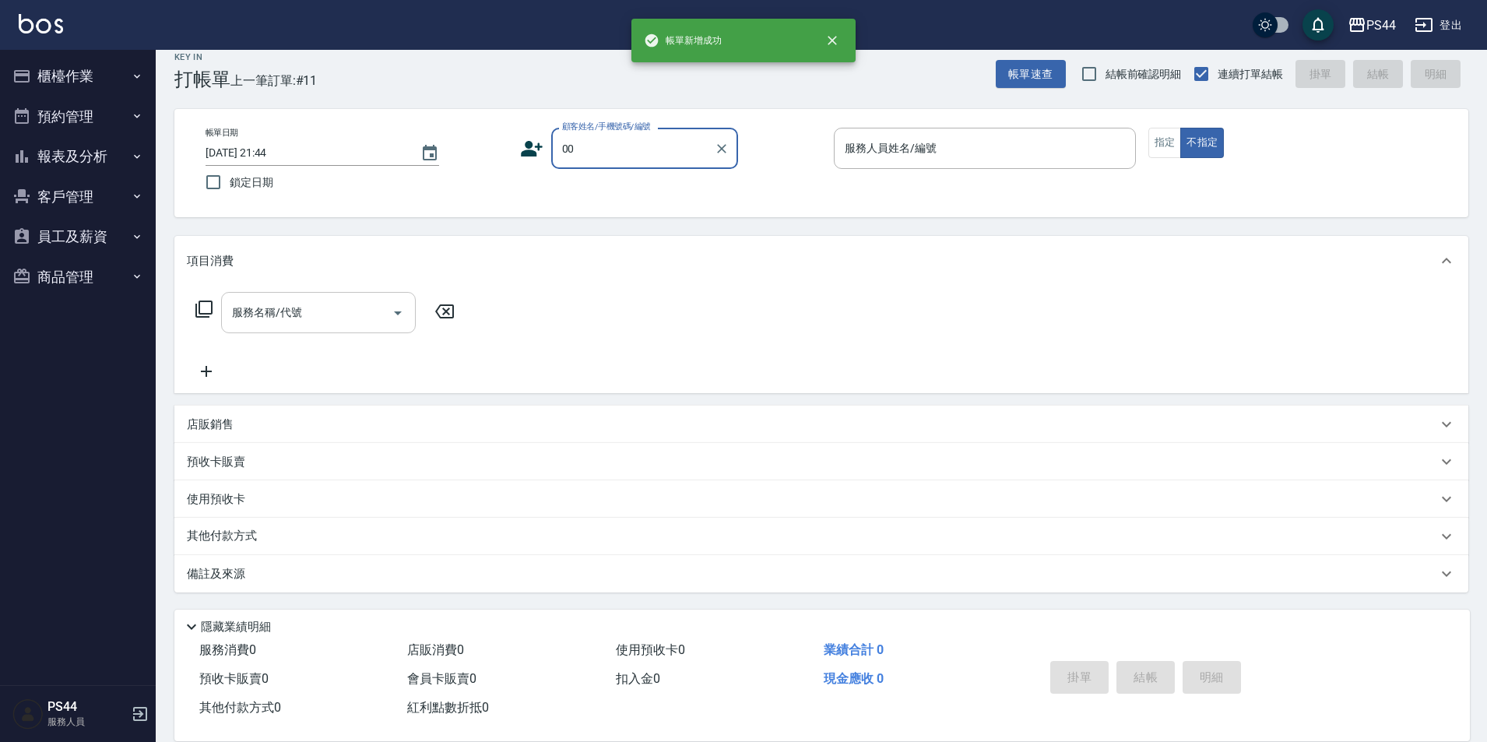
type input "新客人 姓名未設定/000/null"
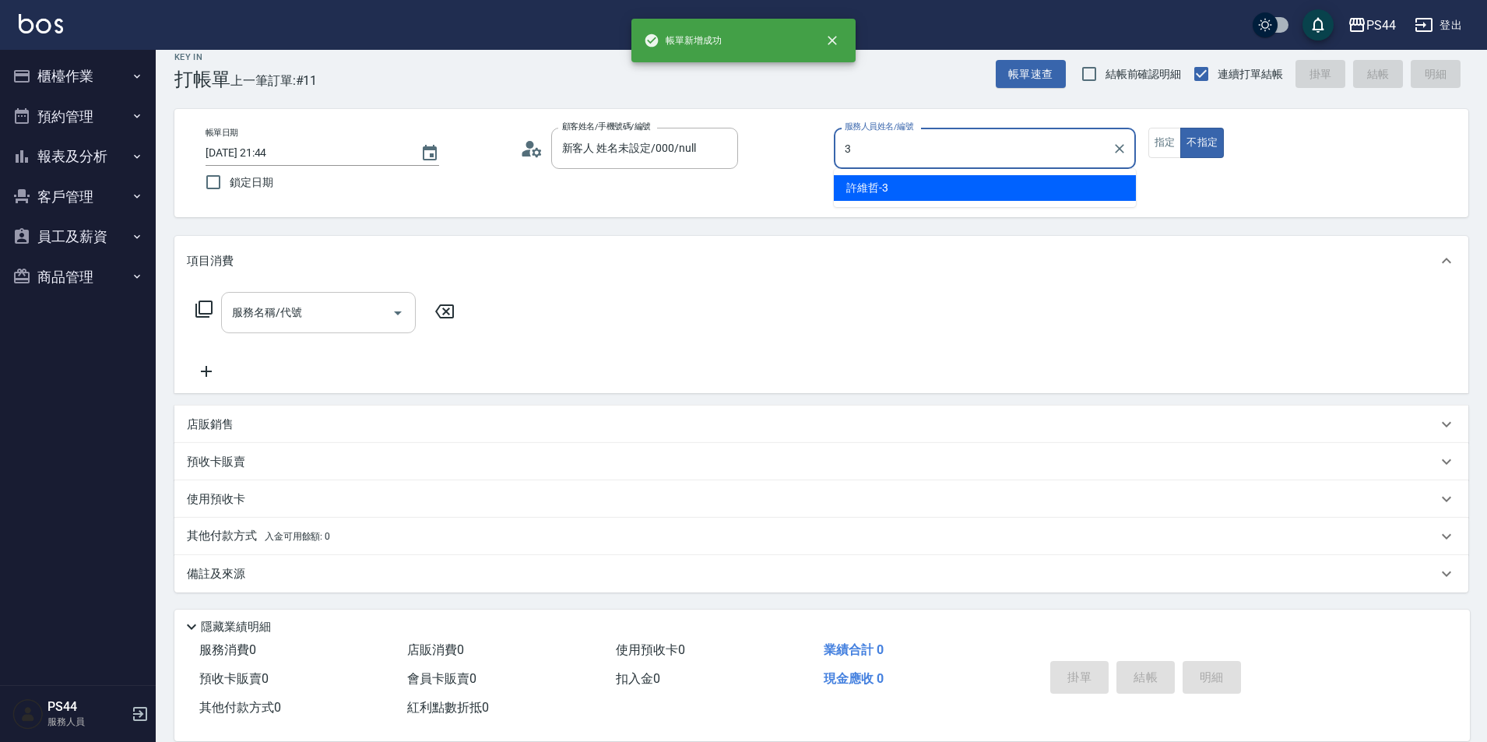
type input "[PERSON_NAME]-3"
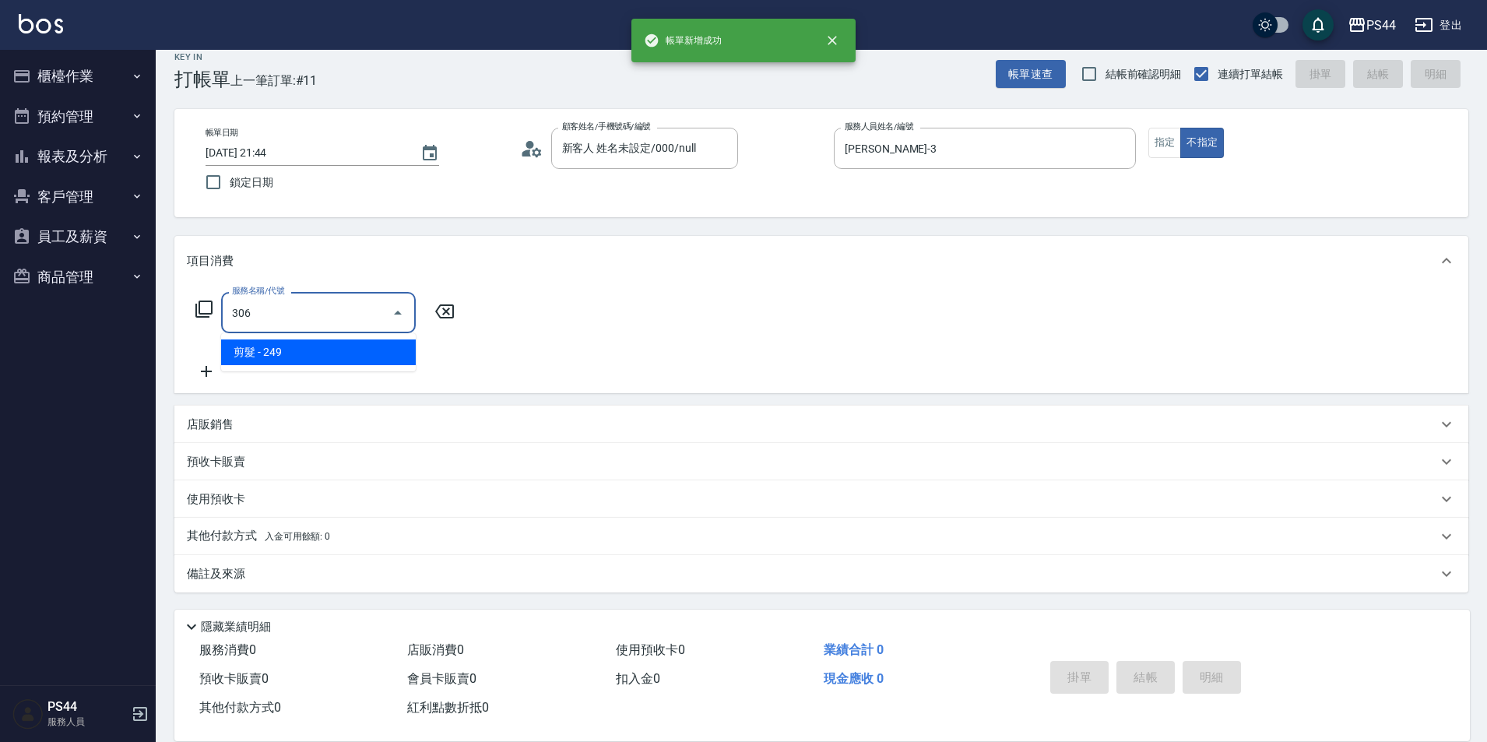
type input "剪髮(306)"
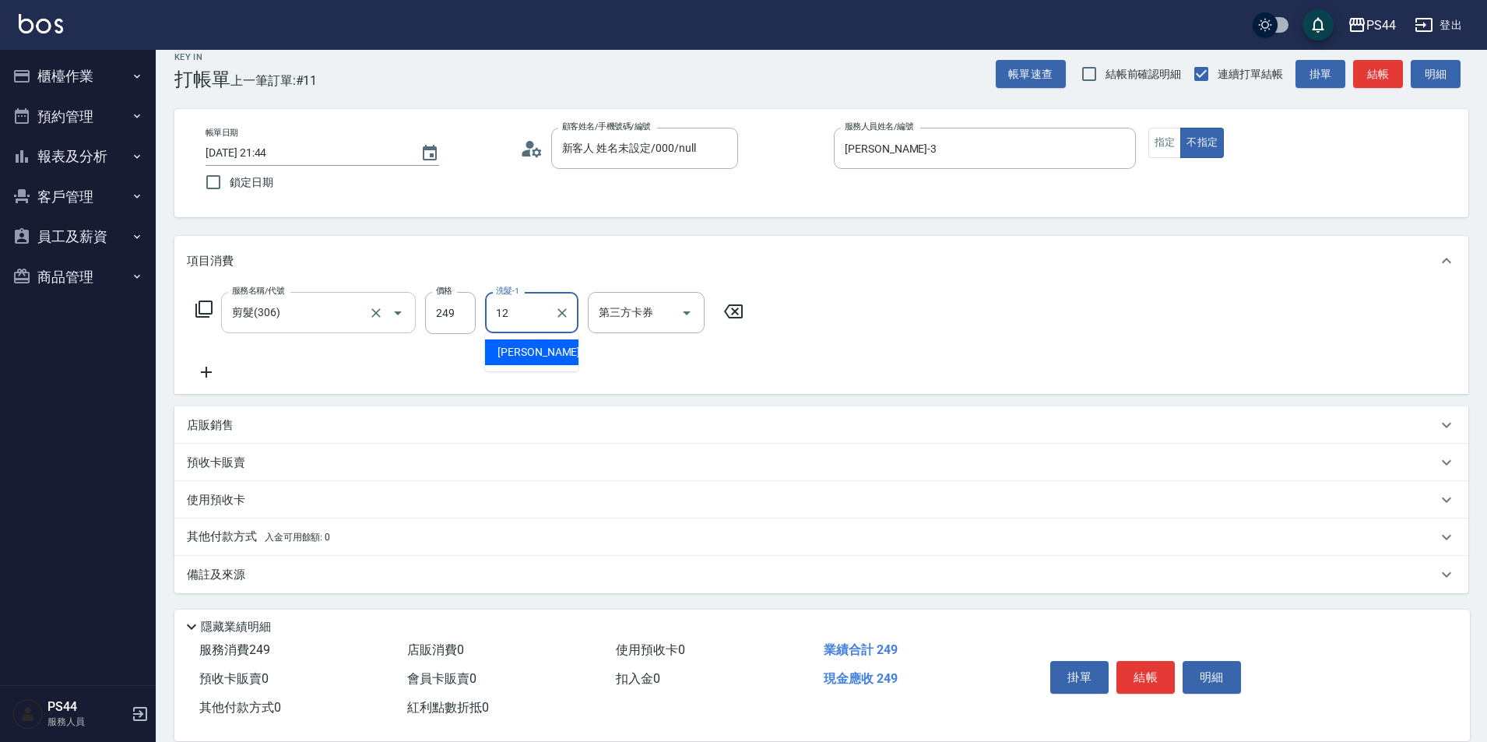
type input "[PERSON_NAME]-12"
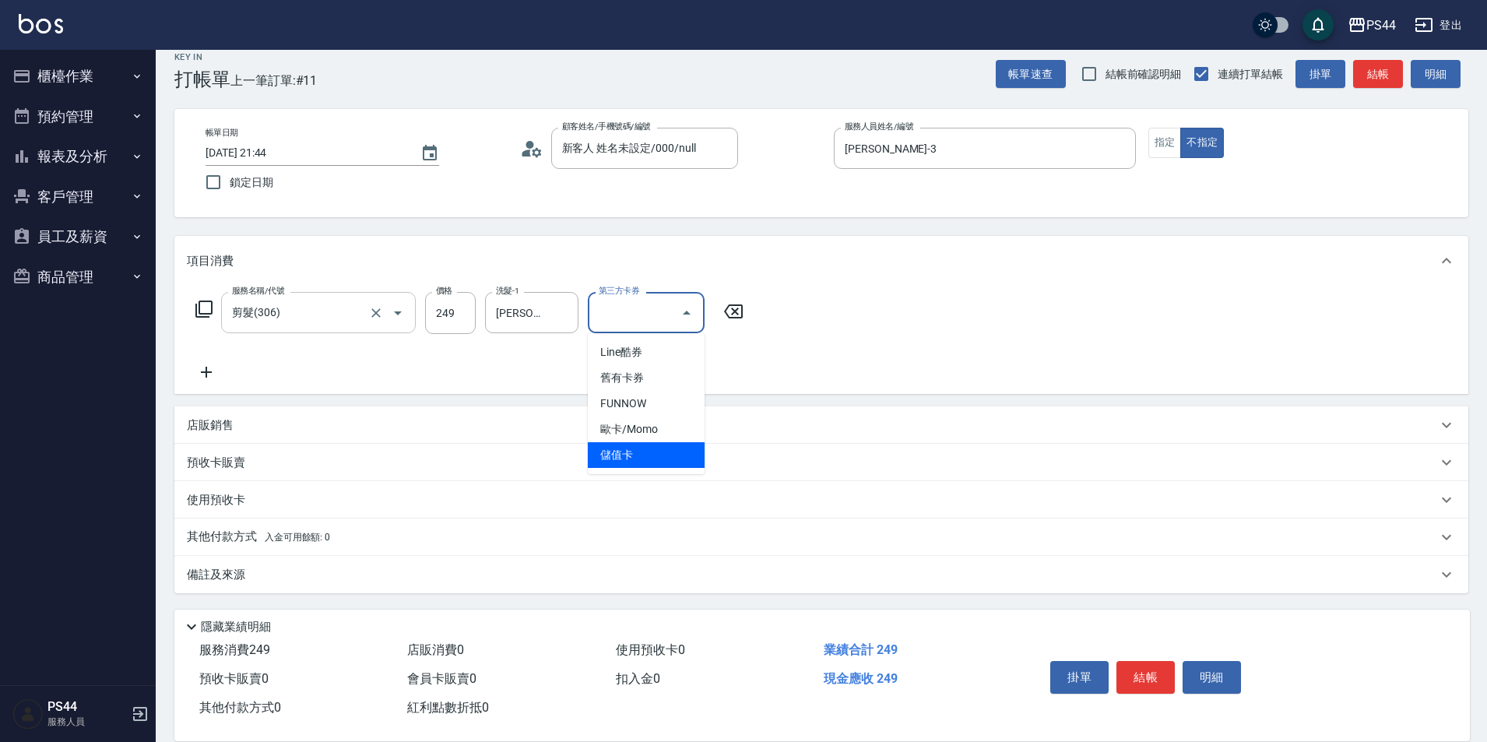
type input "儲值卡"
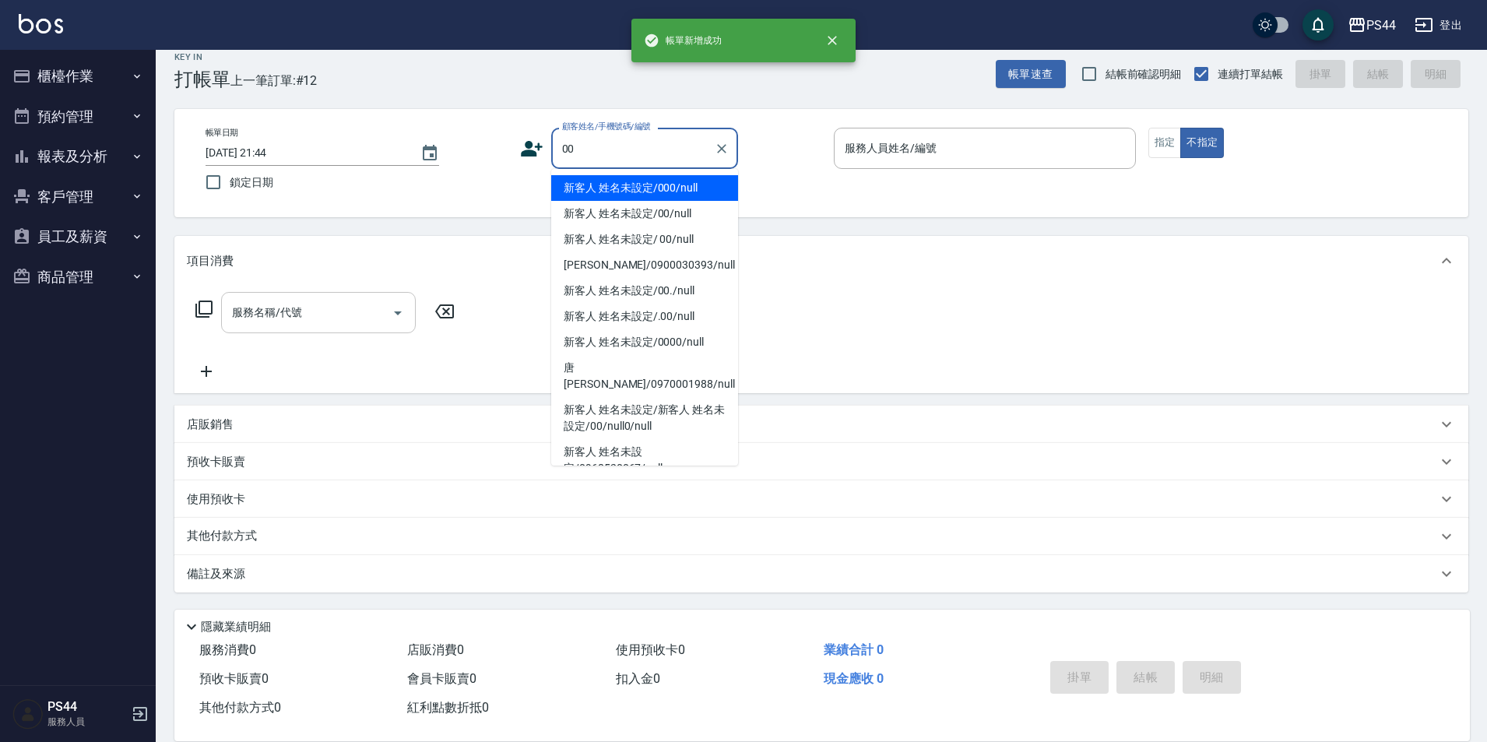
type input "新客人 姓名未設定/000/null"
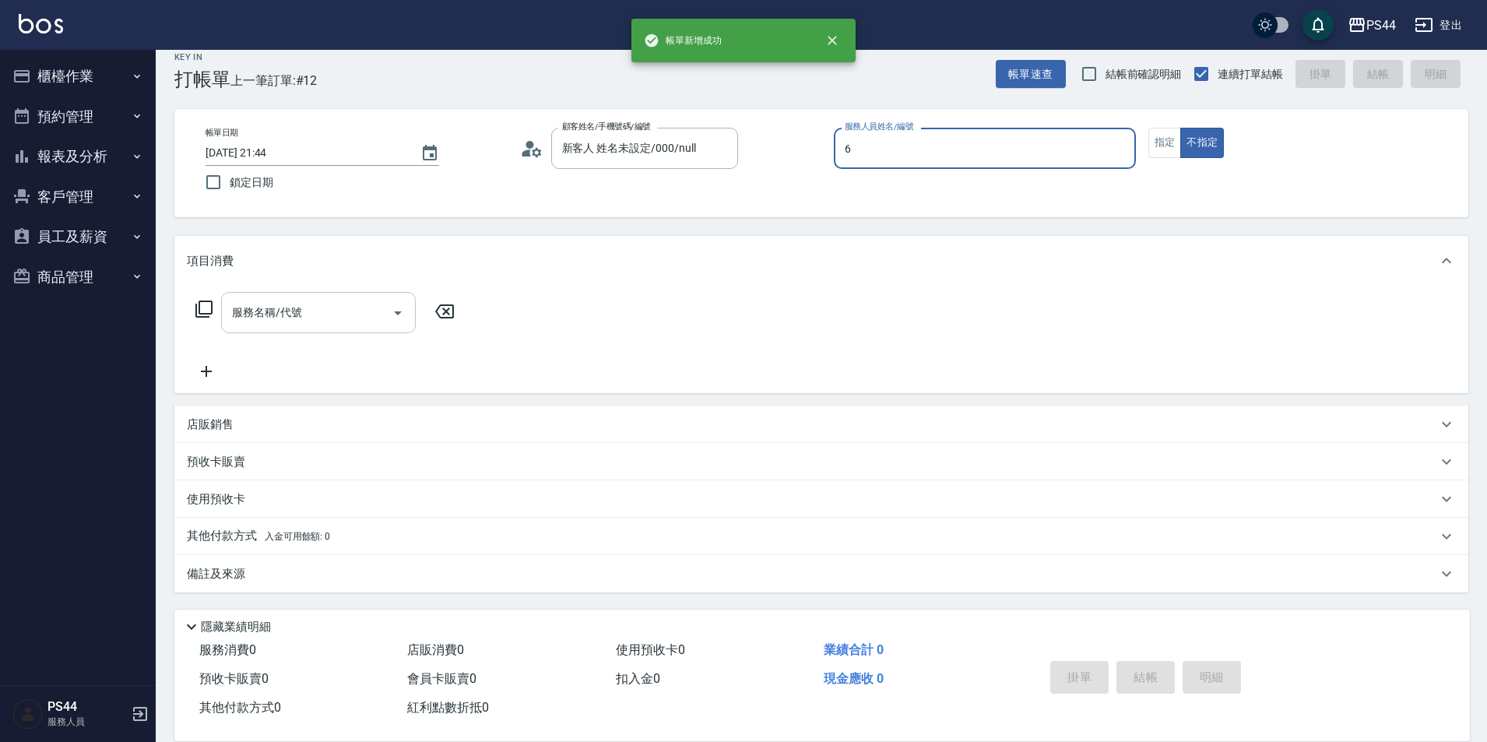
type input "kAYDEN-6"
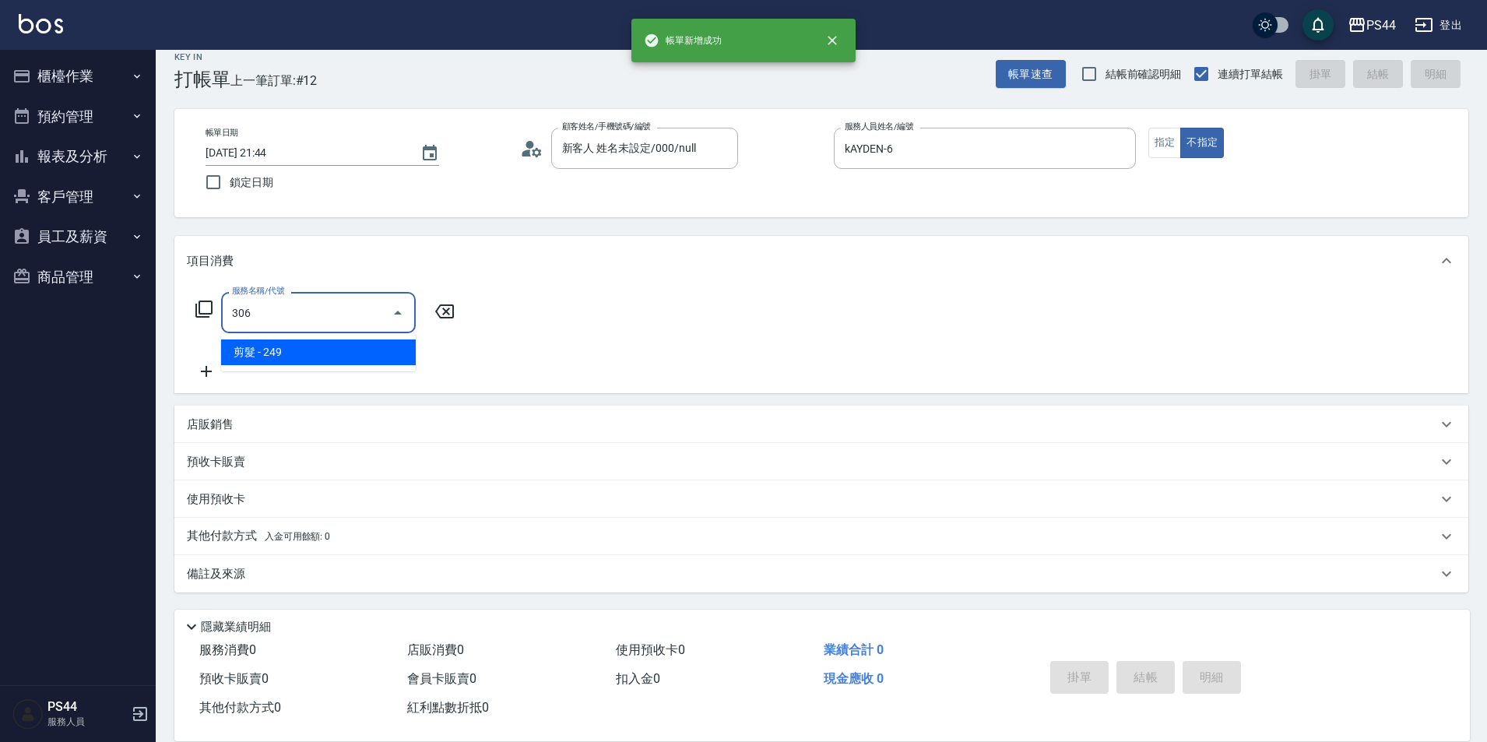
type input "剪髮(306)"
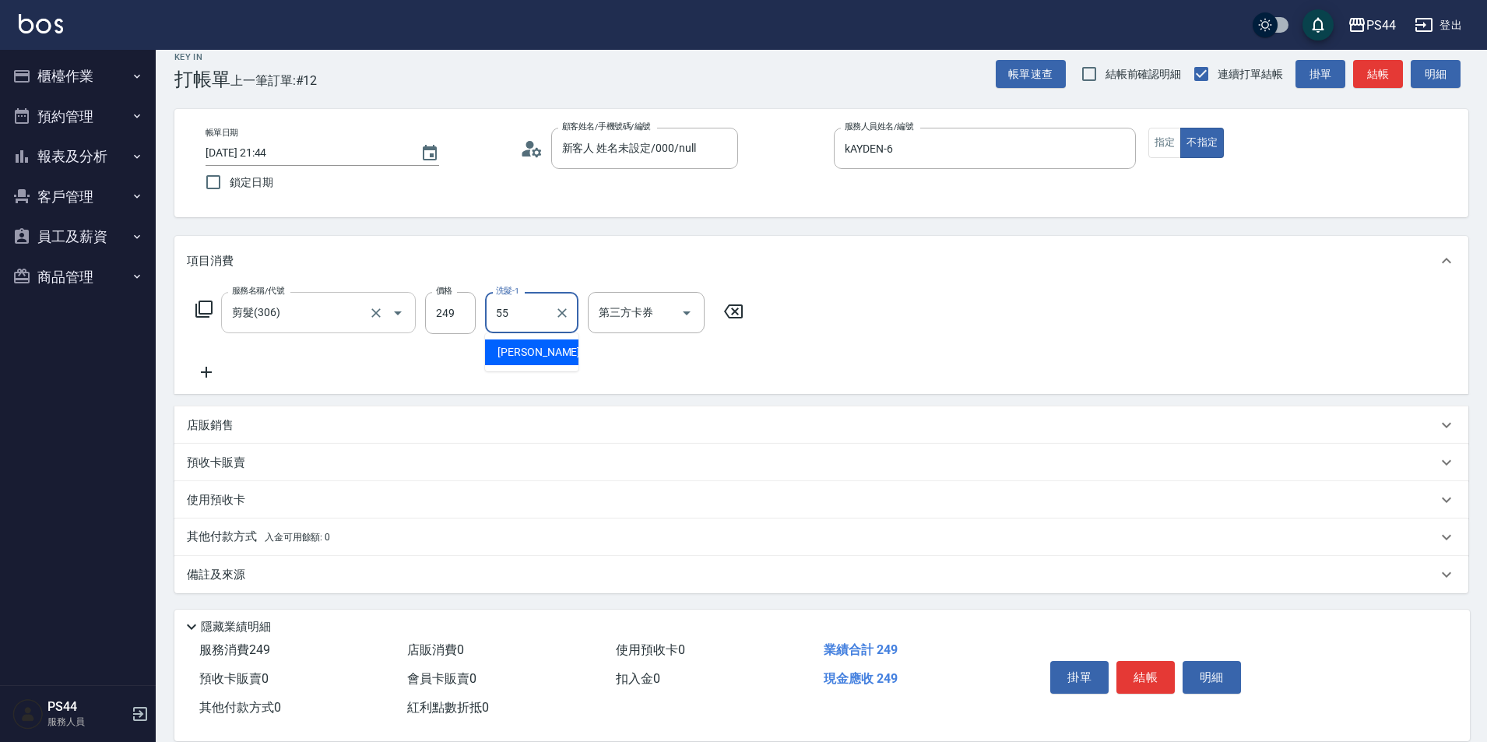
type input "[PERSON_NAME]-55"
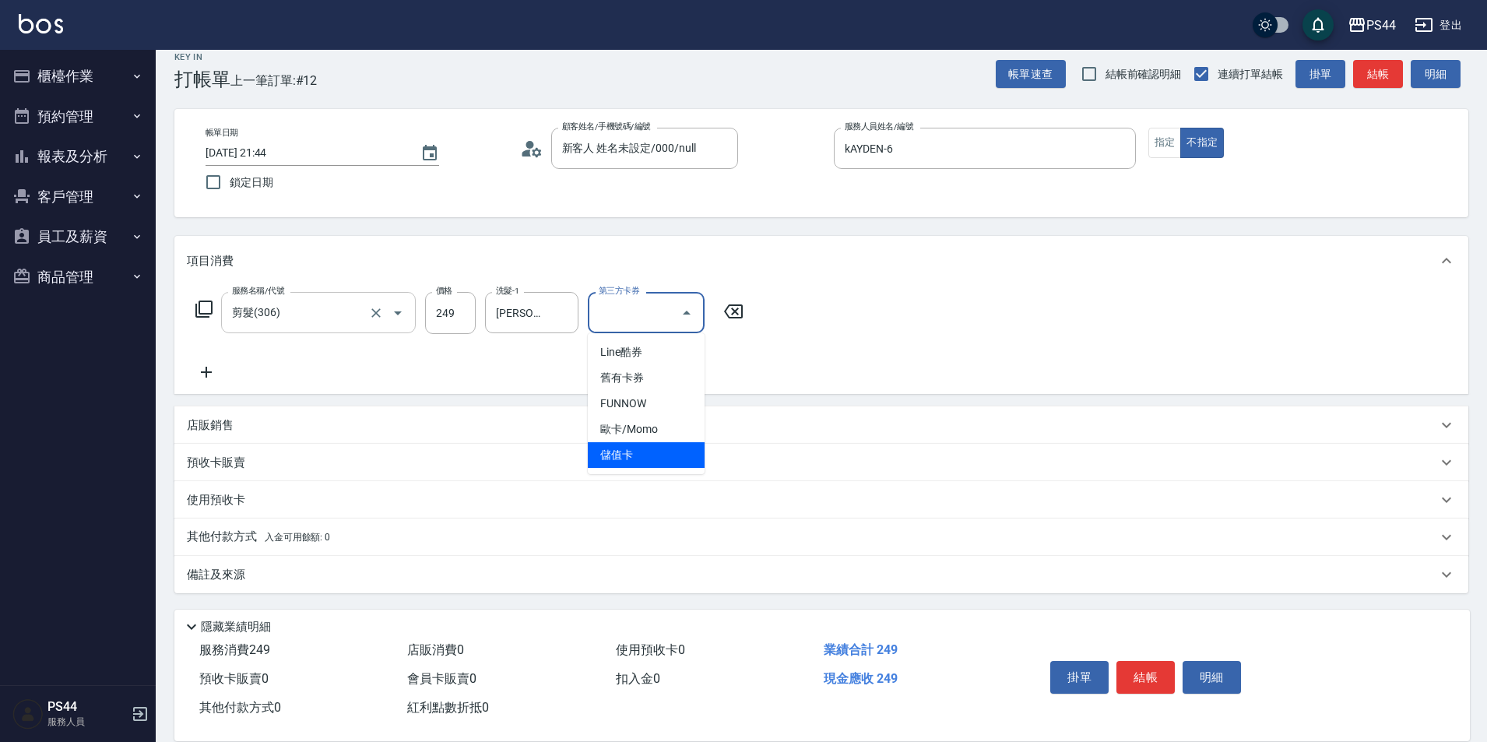
type input "儲值卡"
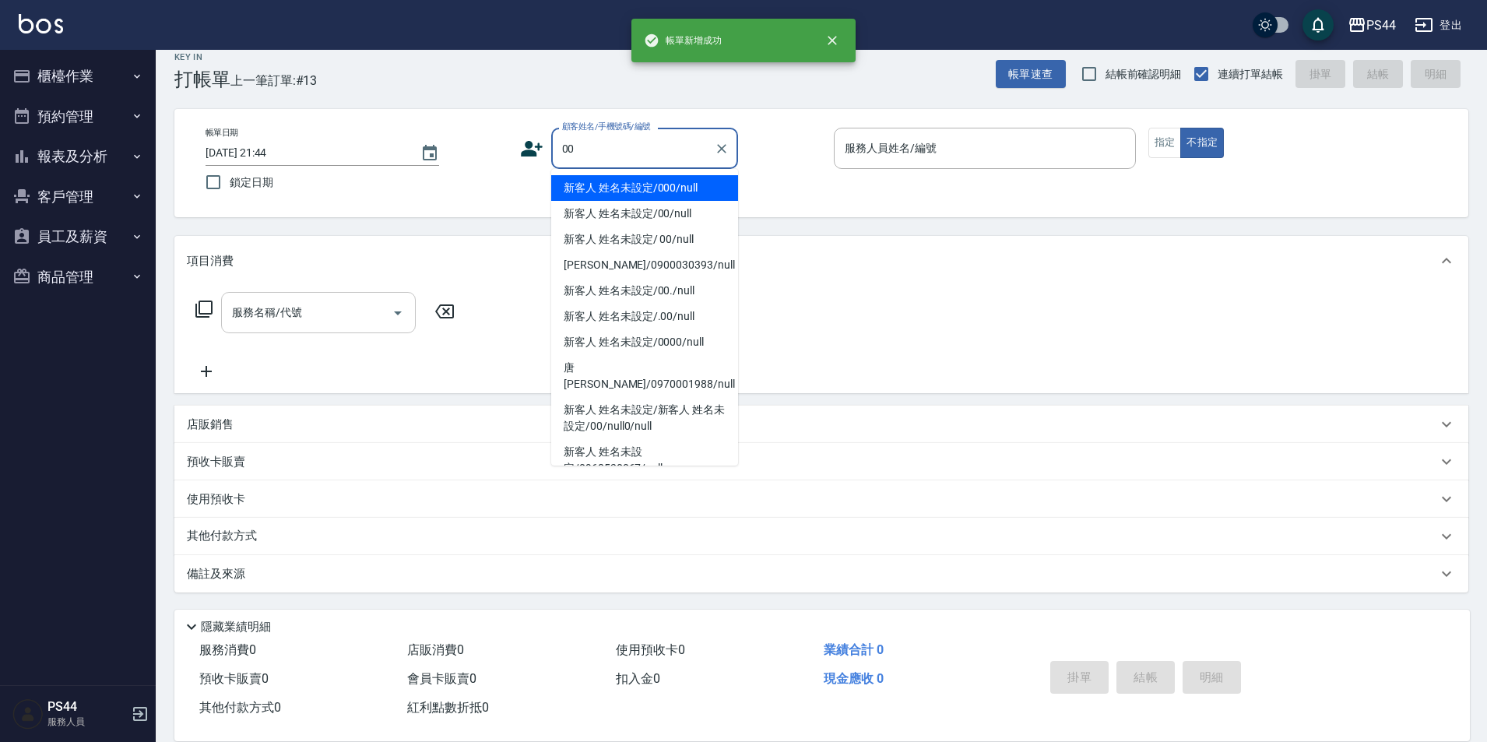
type input "新客人 姓名未設定/000/null"
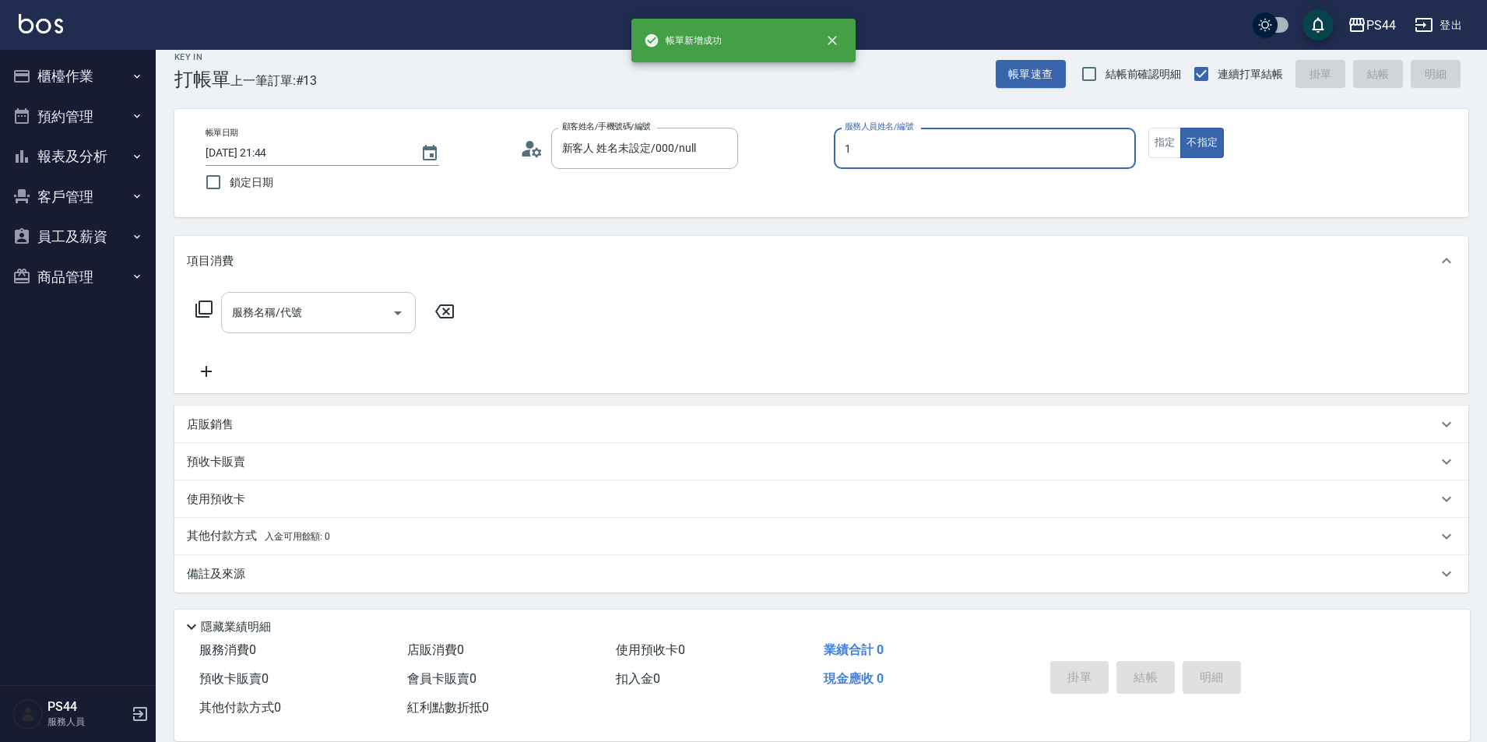
type input "[PERSON_NAME]-1"
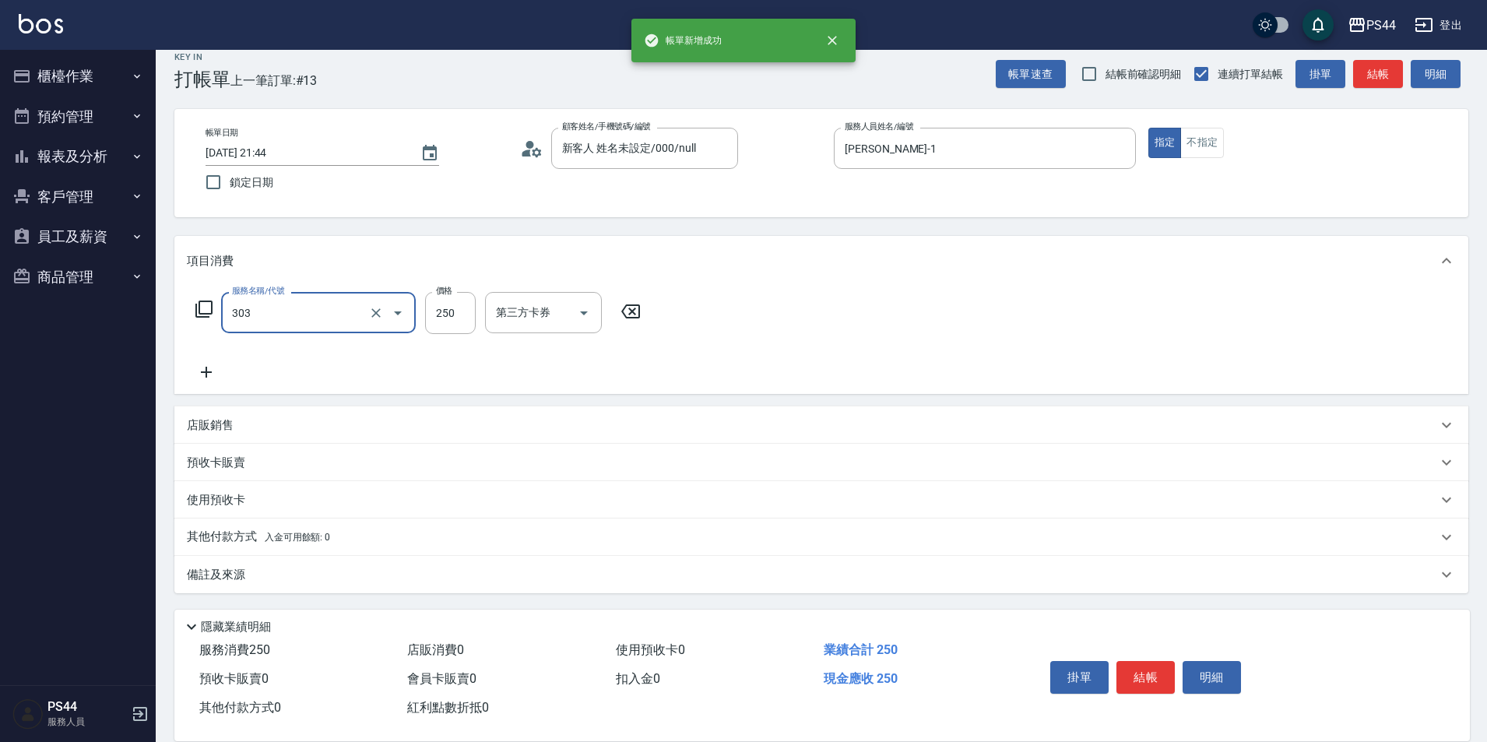
type input "剪髮(303)"
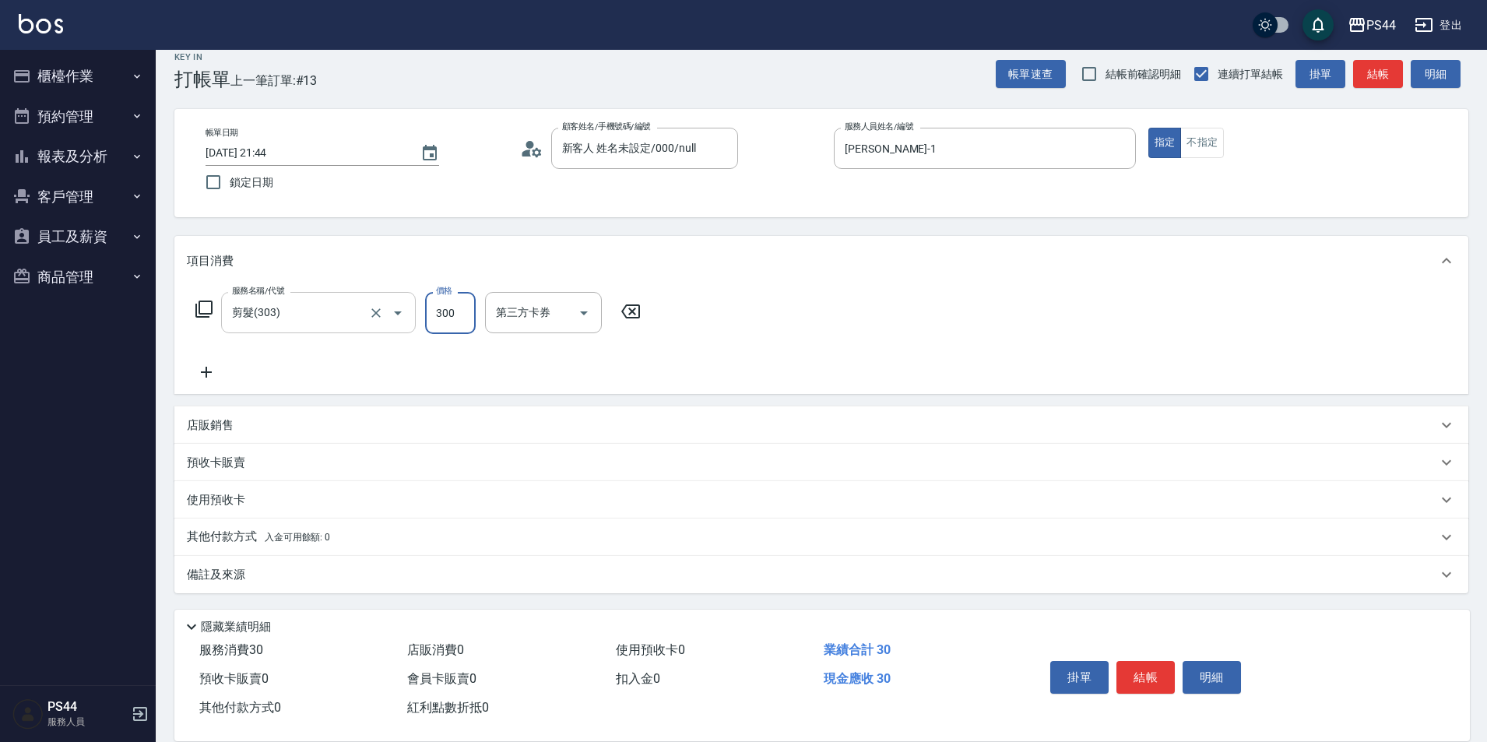
type input "300"
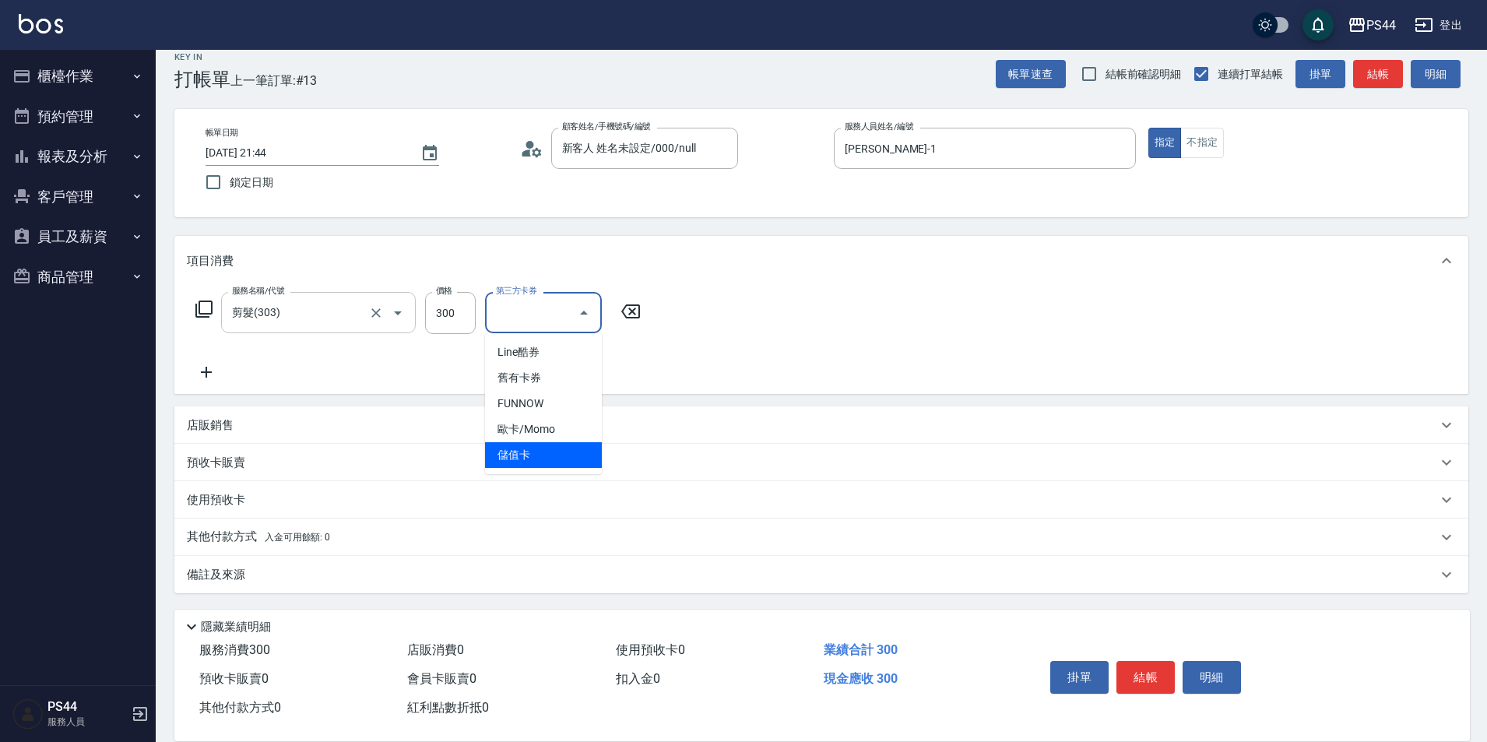
type input "儲值卡"
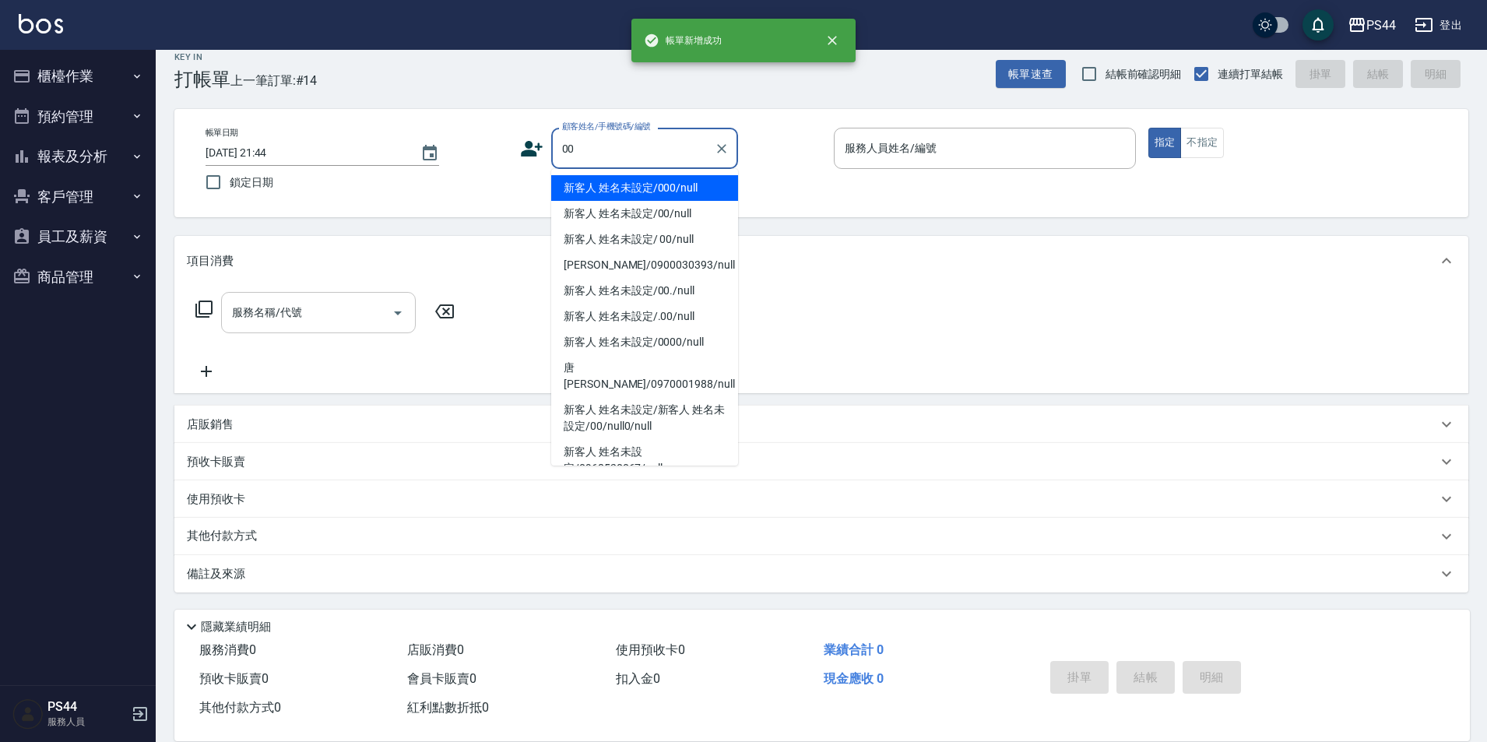
type input "新客人 姓名未設定/000/null"
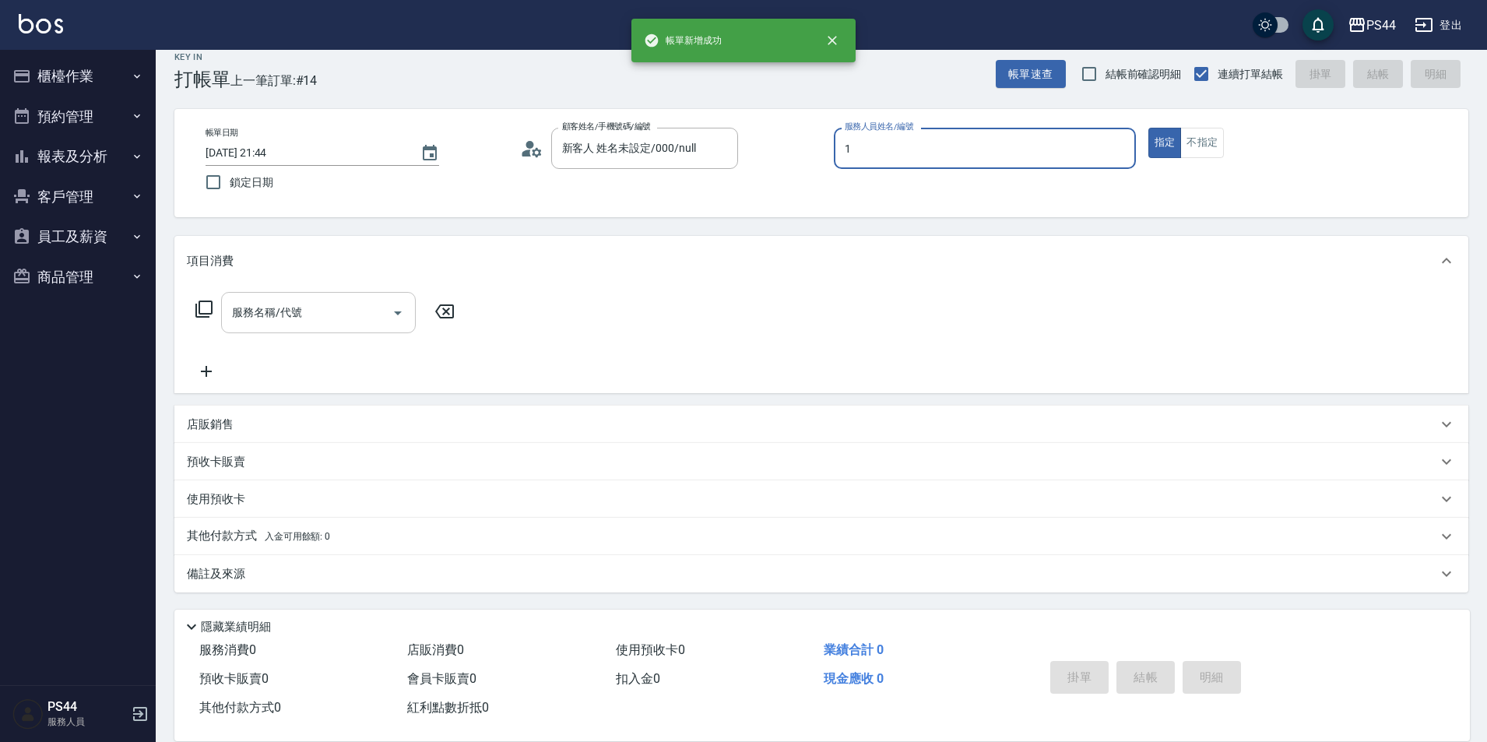
type input "[PERSON_NAME]-1"
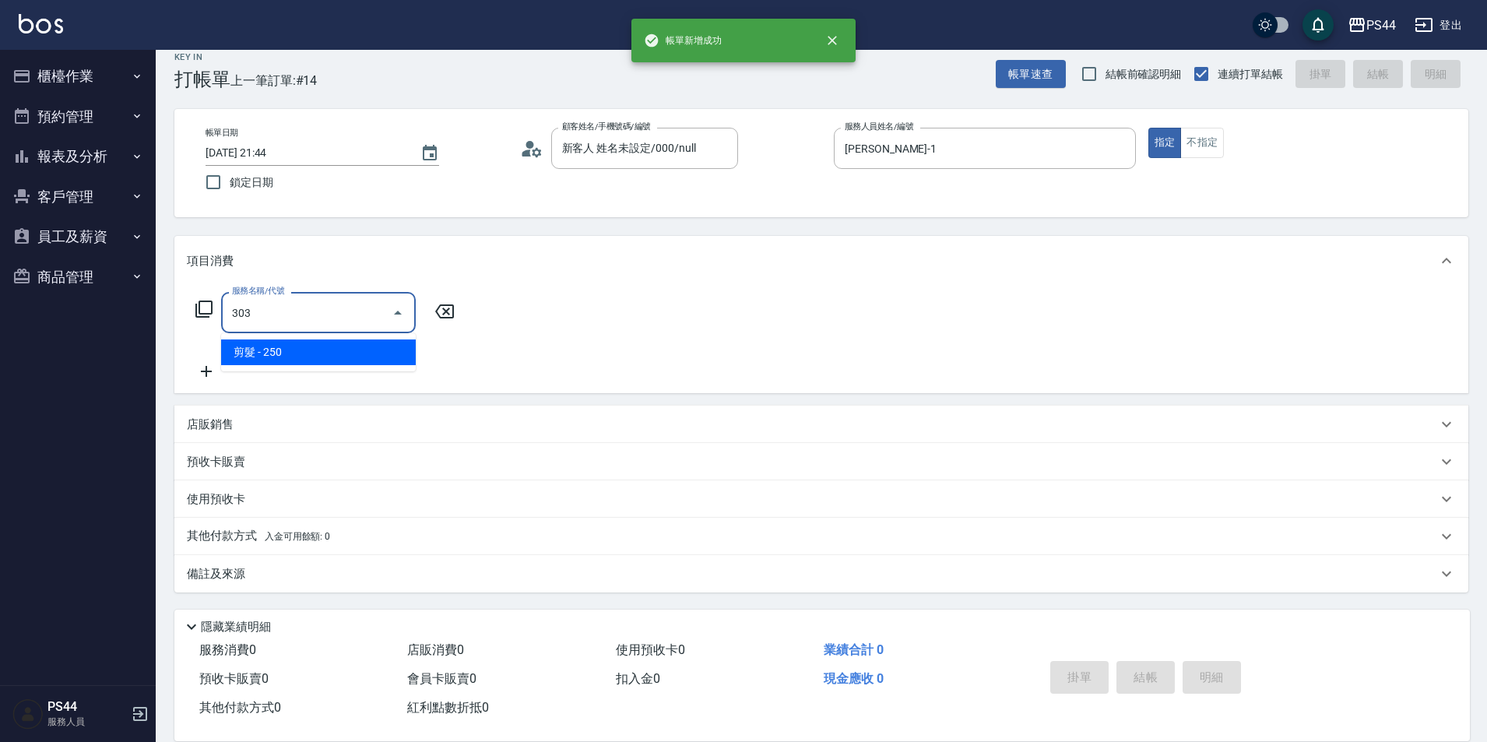
type input "剪髮(303)"
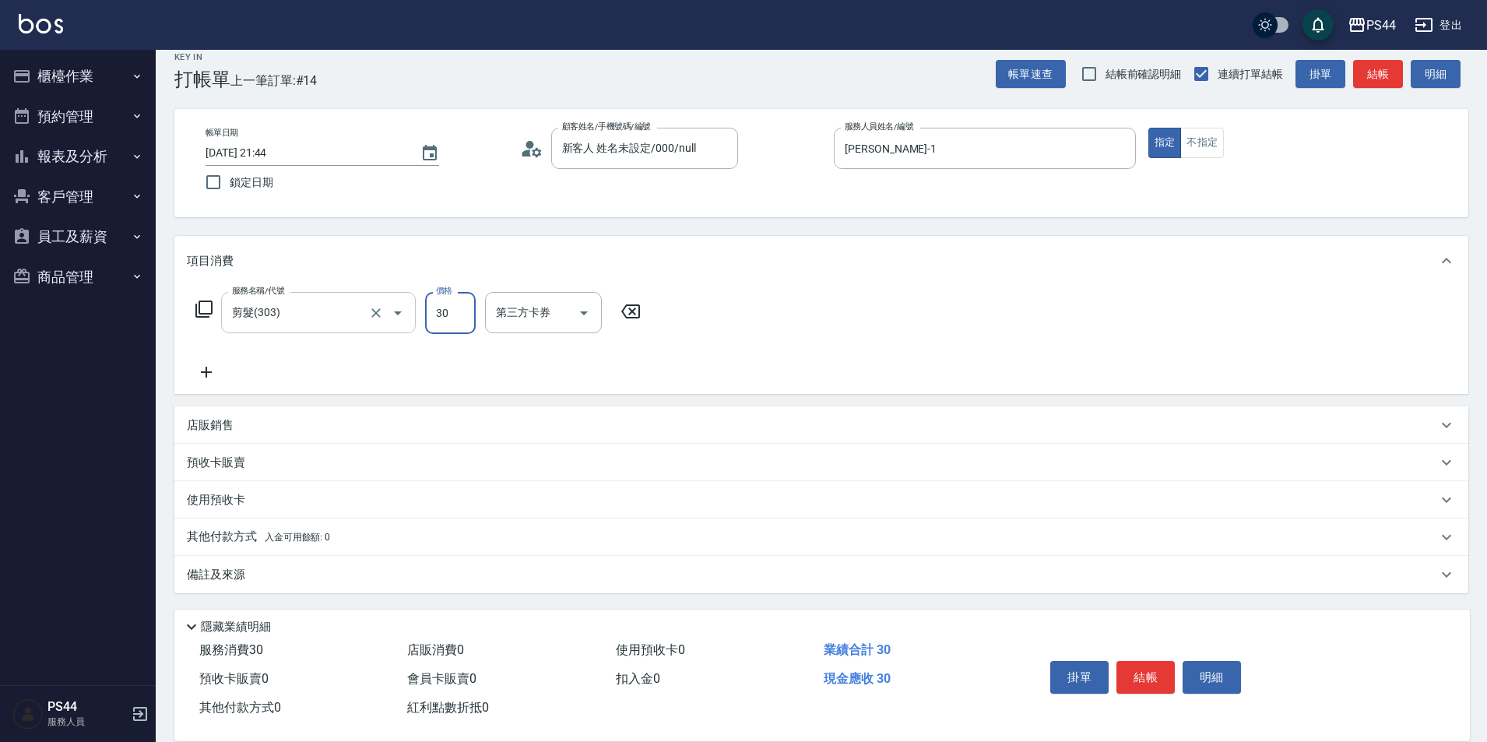
drag, startPoint x: 468, startPoint y: 316, endPoint x: 484, endPoint y: 317, distance: 15.6
click at [467, 316] on input "30" at bounding box center [450, 313] width 51 height 42
type input "300"
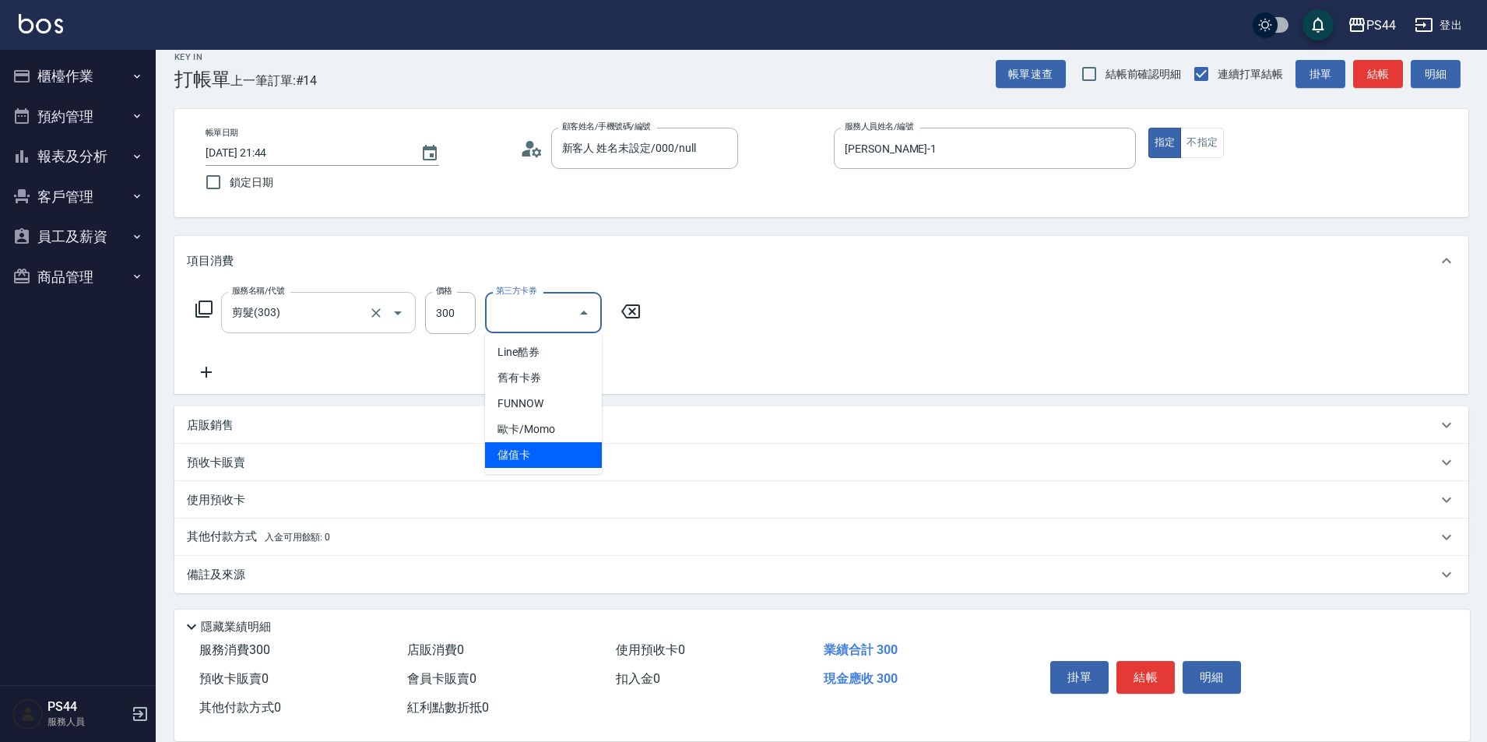
type input "儲值卡"
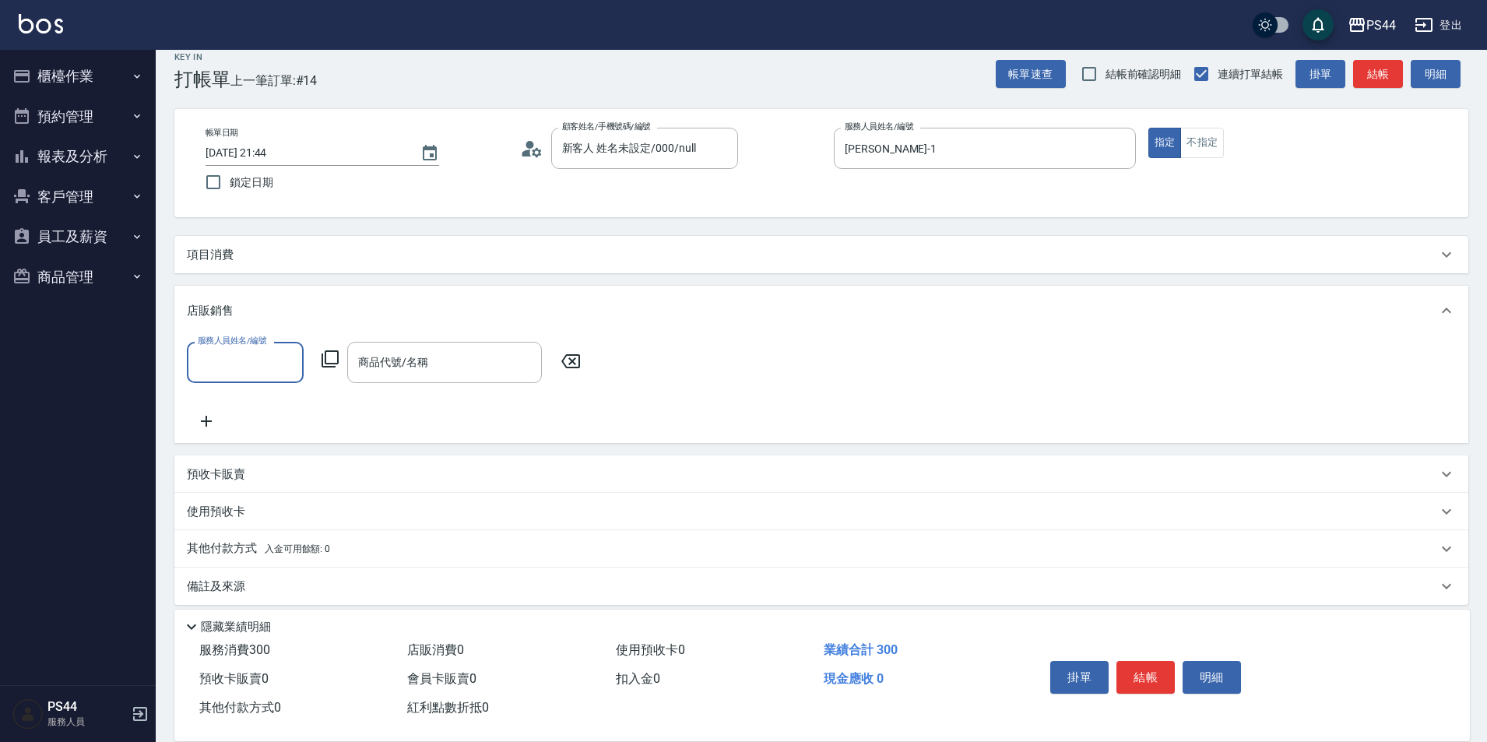
scroll to position [0, 0]
type input "[PERSON_NAME]-1"
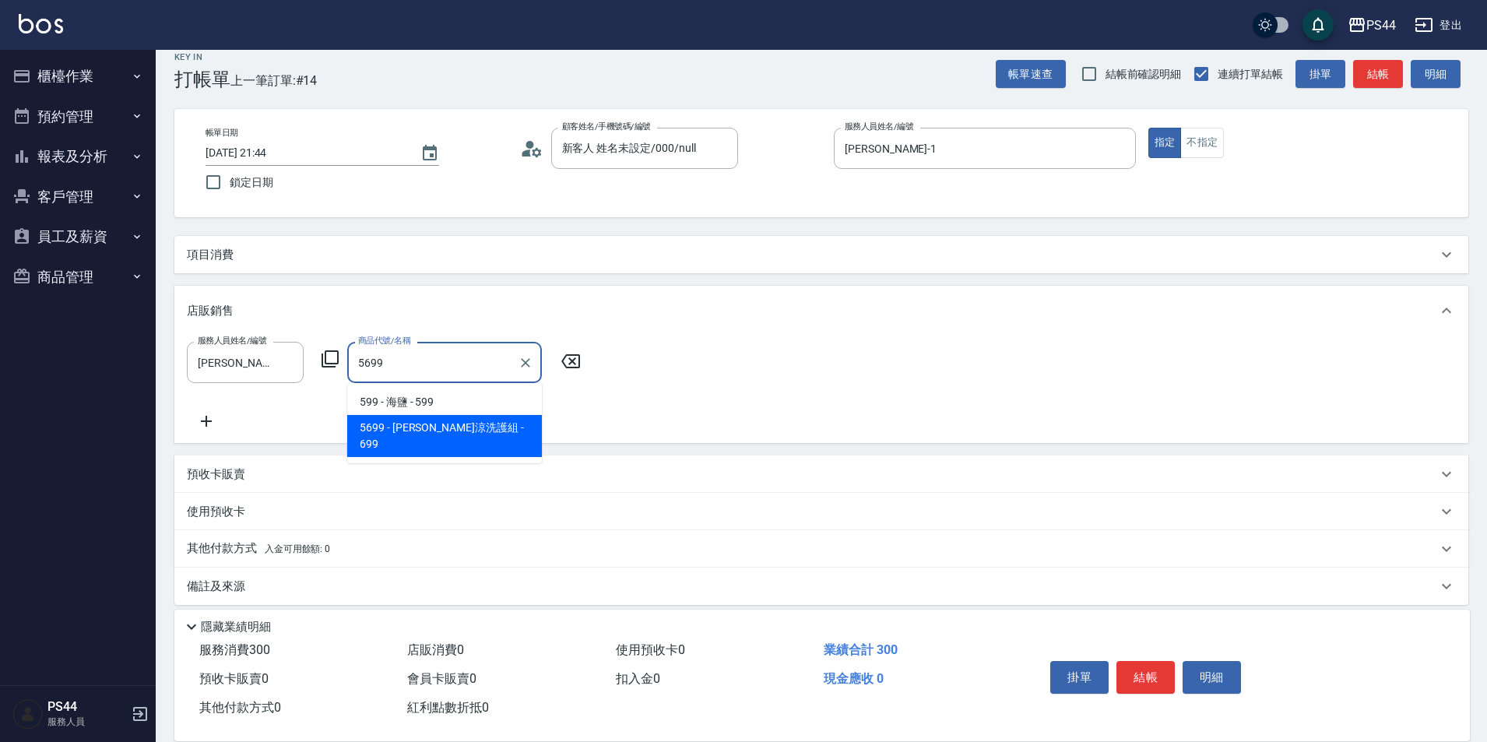
type input "[PERSON_NAME]涼洗護組"
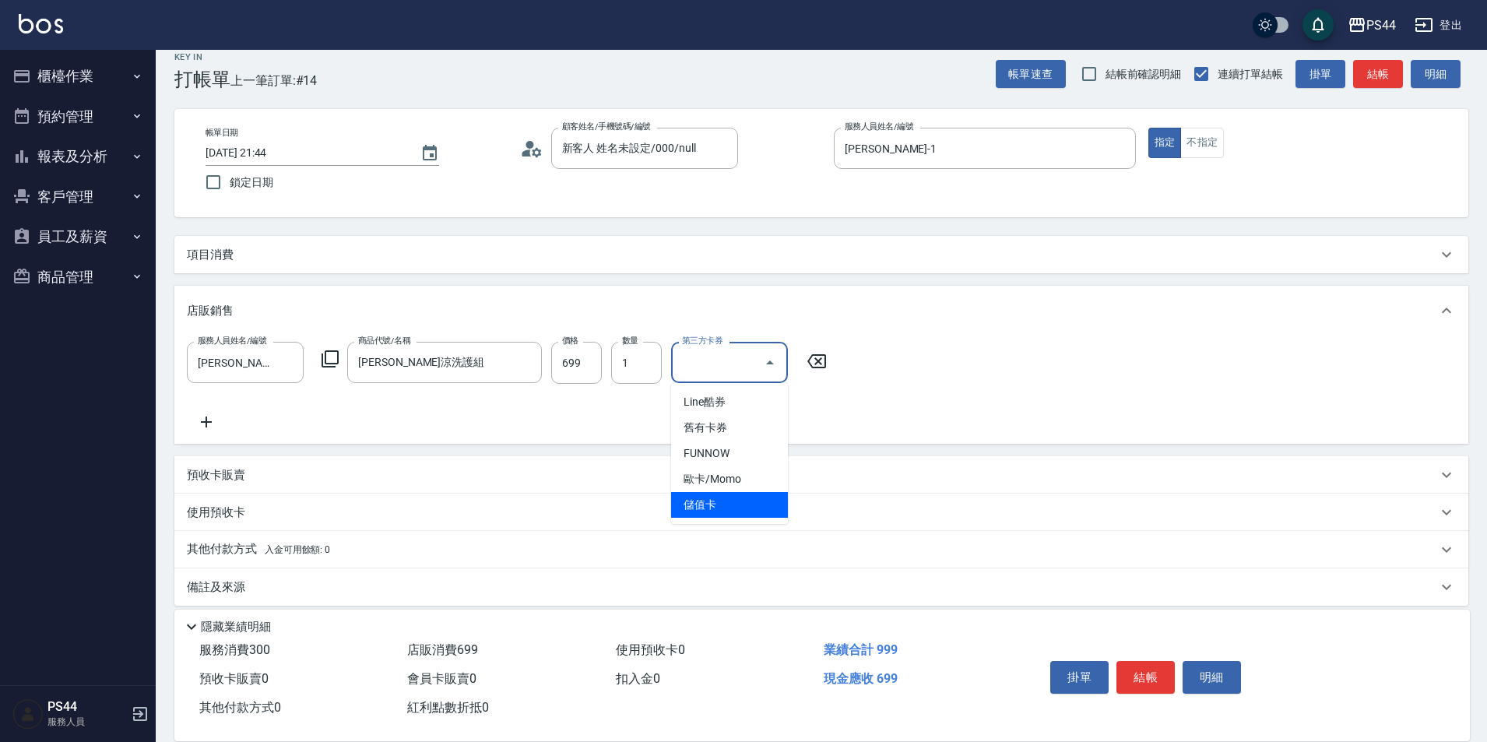
type input "儲值卡"
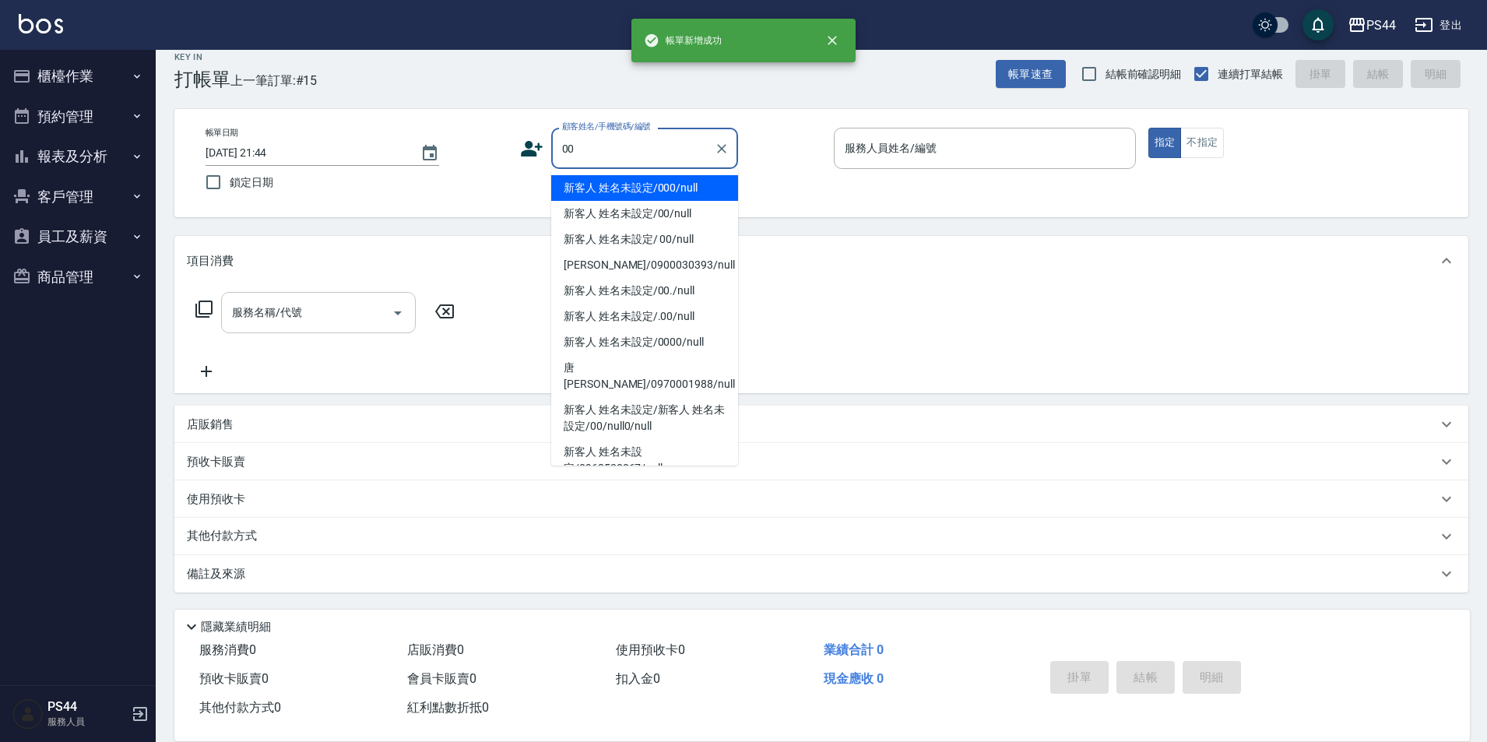
type input "新客人 姓名未設定/000/null"
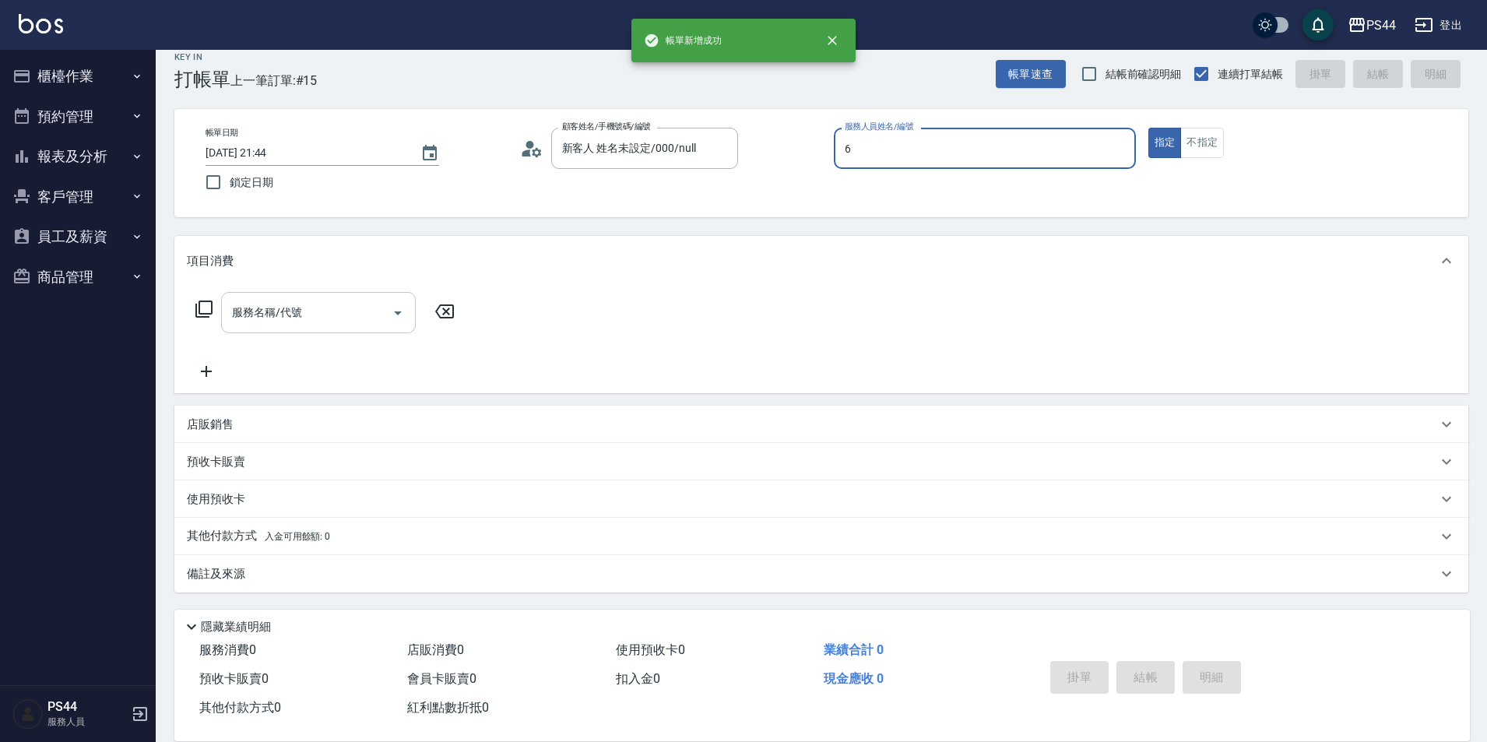
type input "kAYDEN-6"
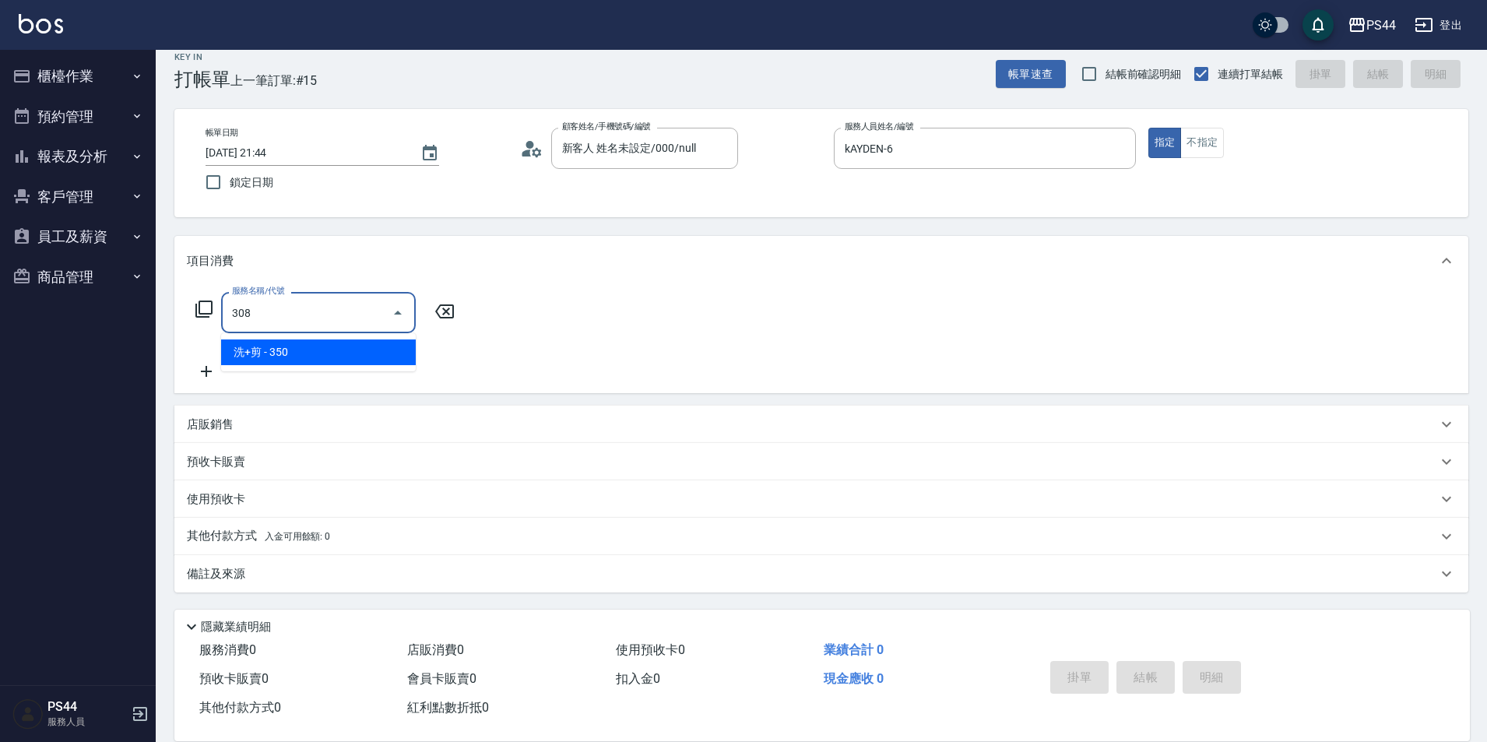
type input "洗+剪(308)"
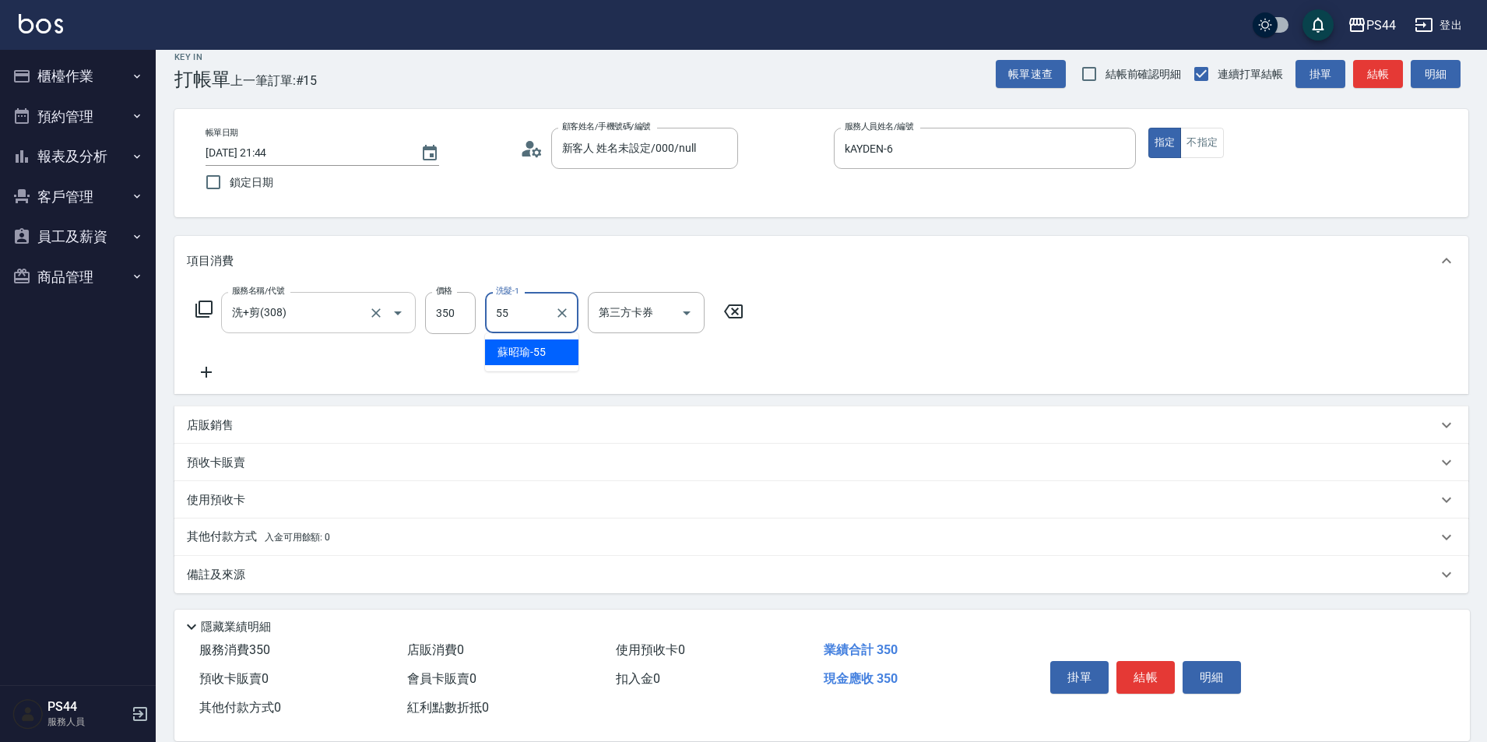
type input "[PERSON_NAME]-55"
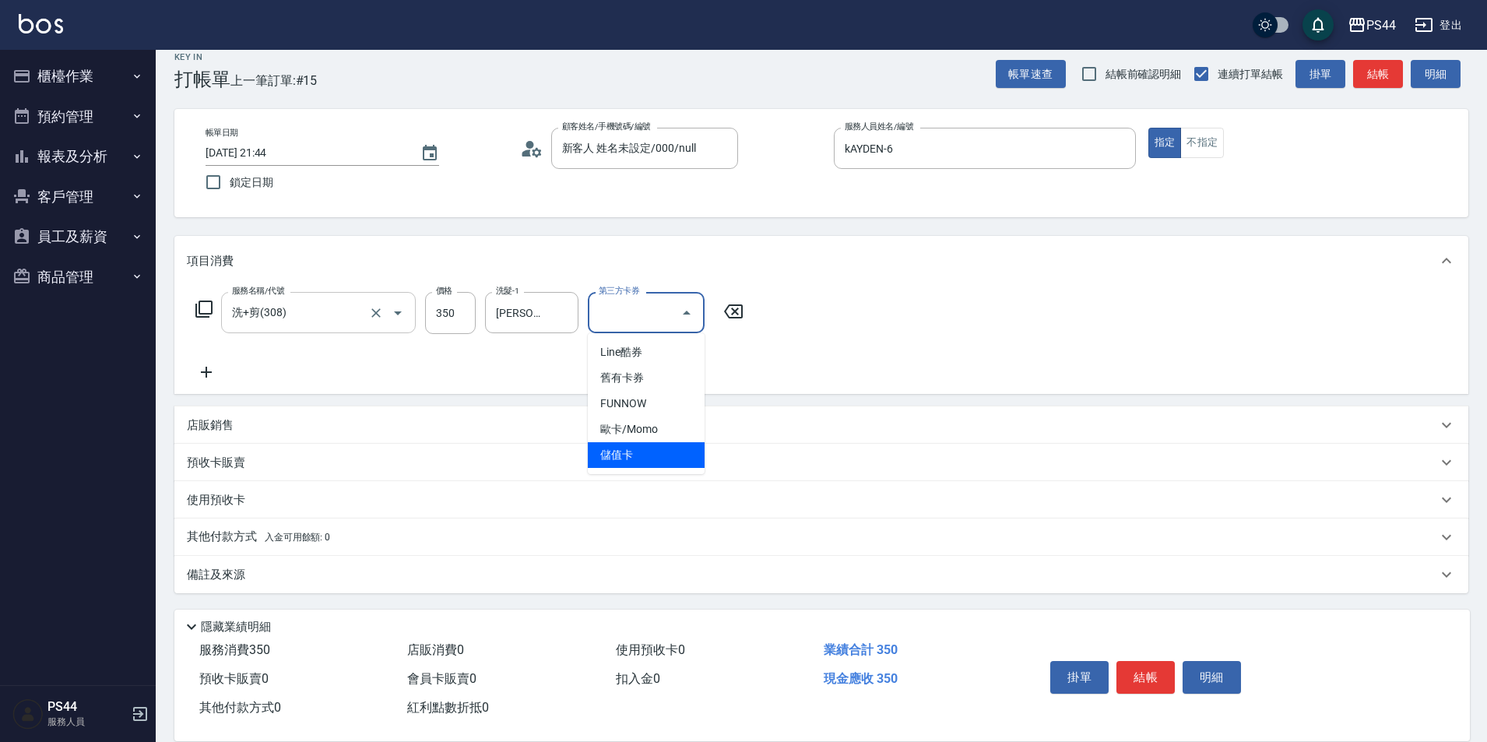
type input "儲值卡"
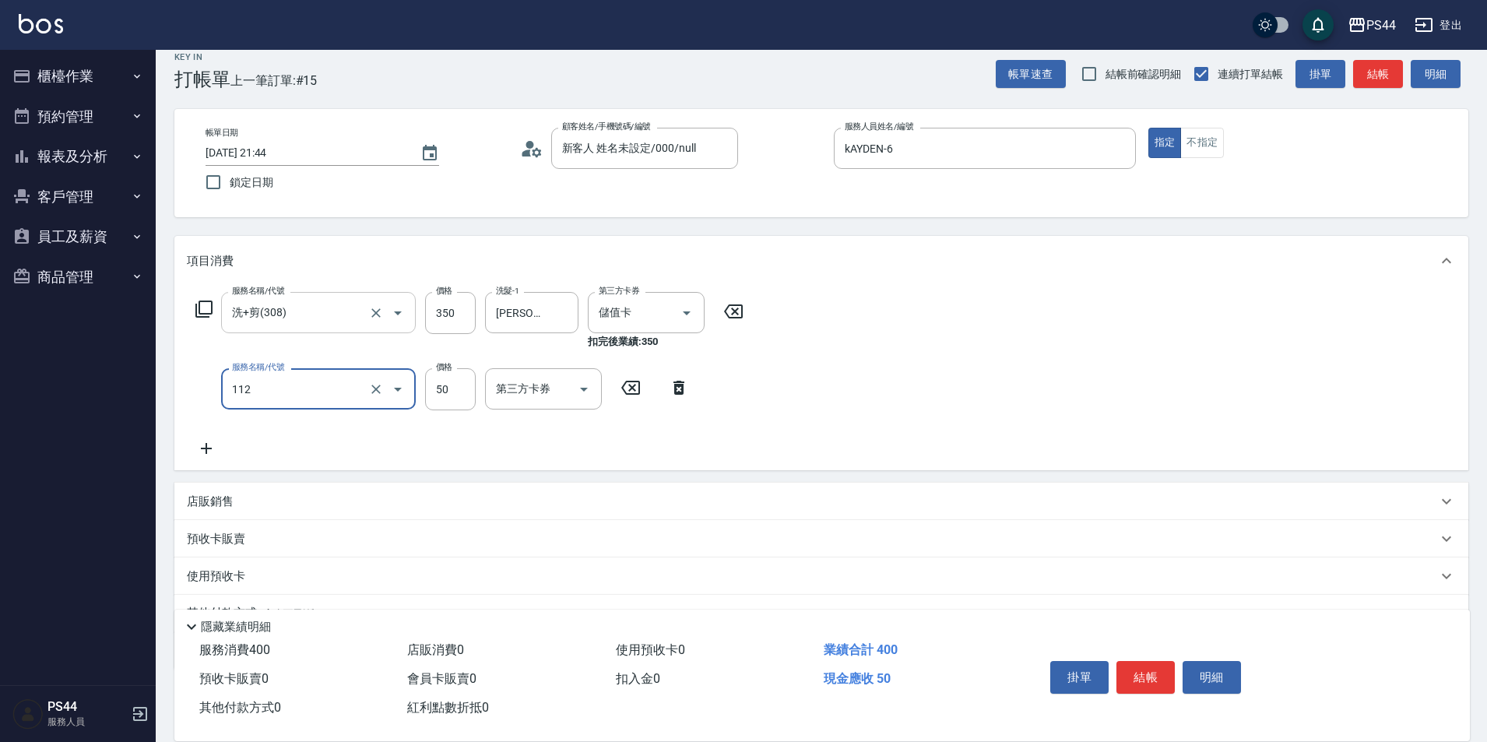
type input "精油50(112)"
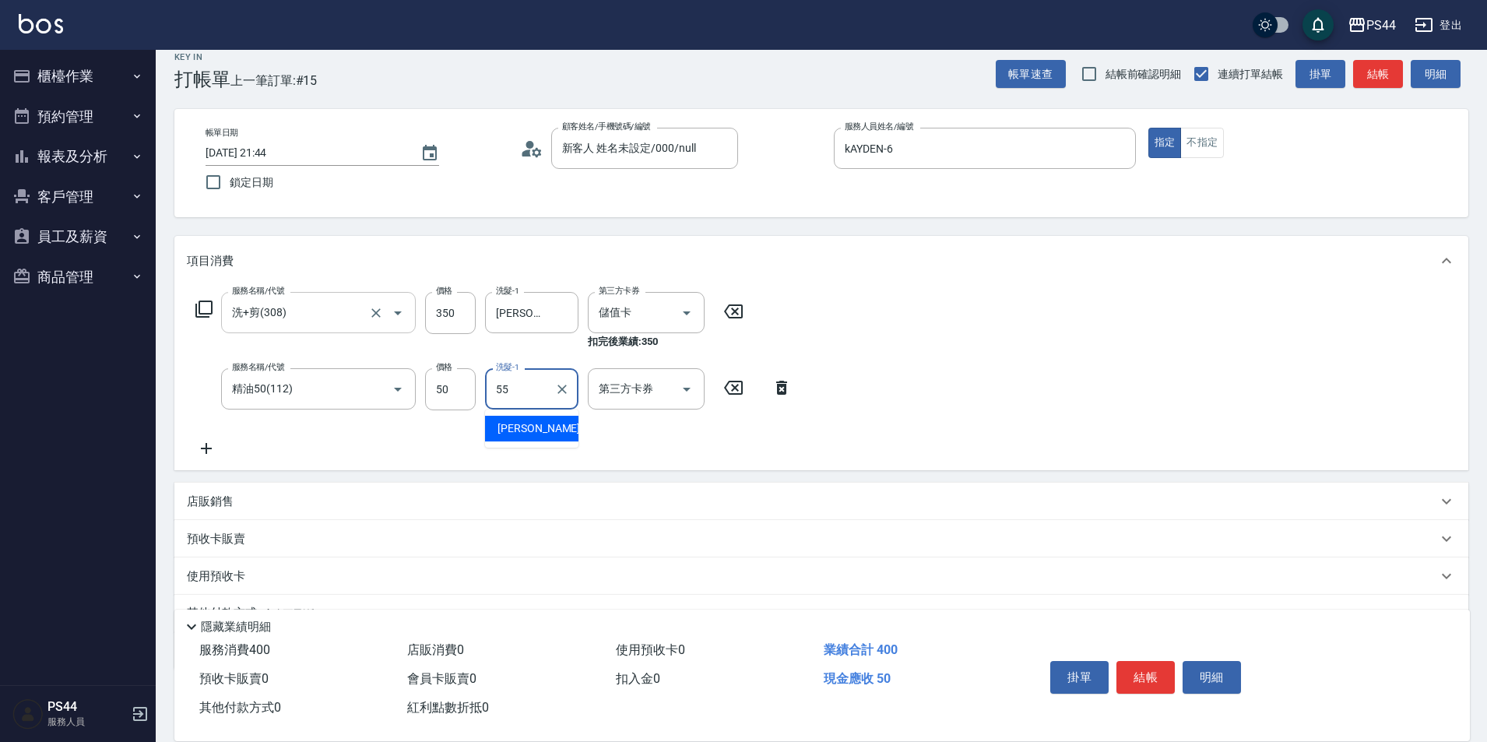
type input "[PERSON_NAME]-55"
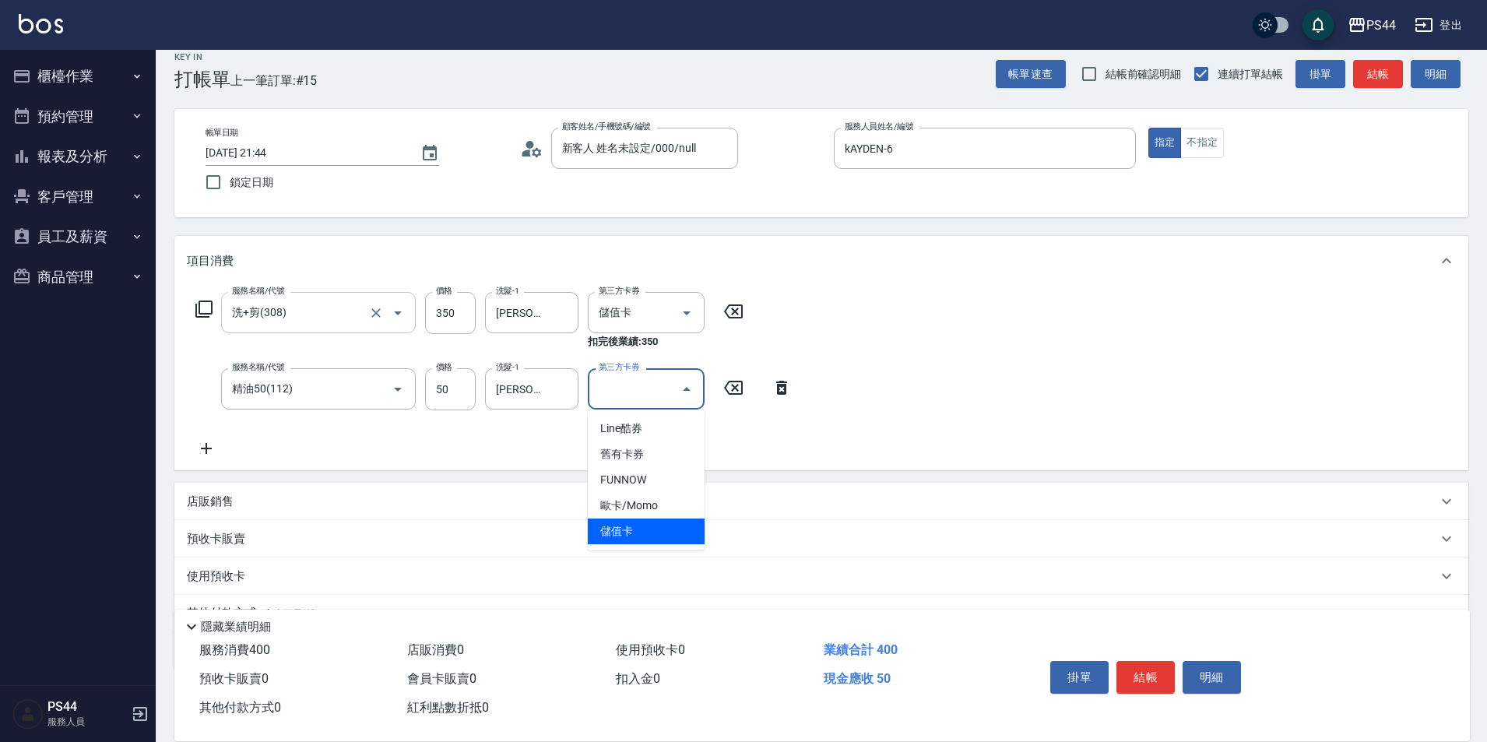
type input "儲值卡"
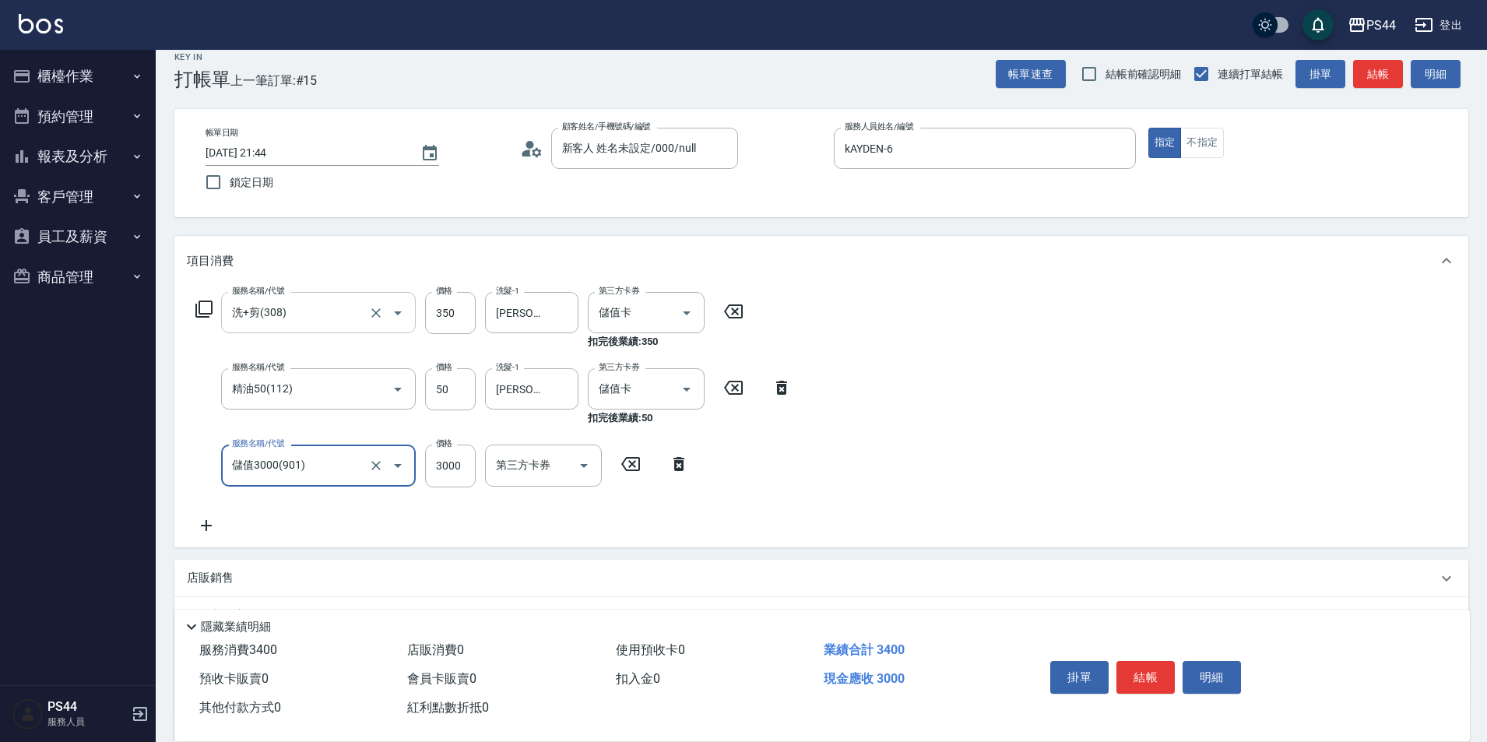
type input "儲值3000(901)"
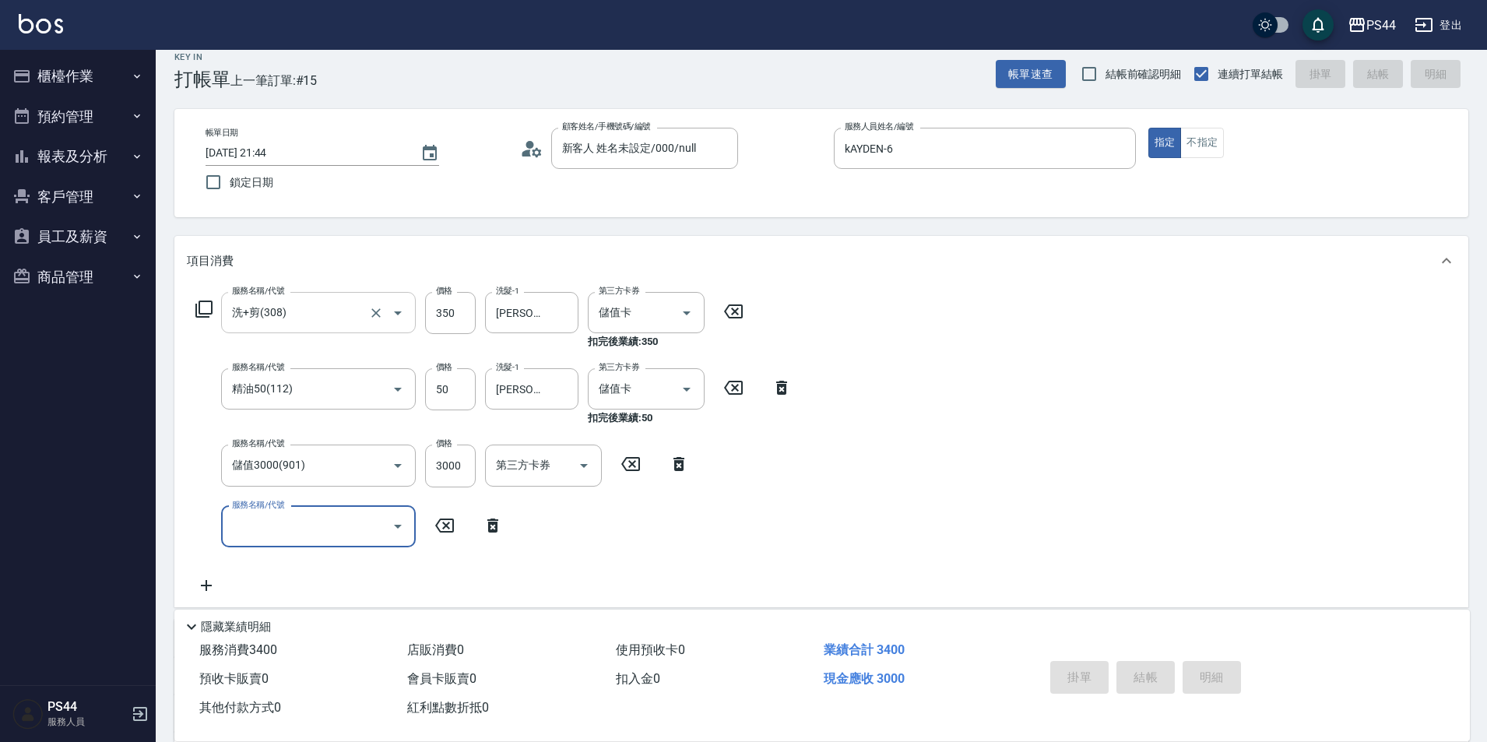
type input "[DATE] 21:45"
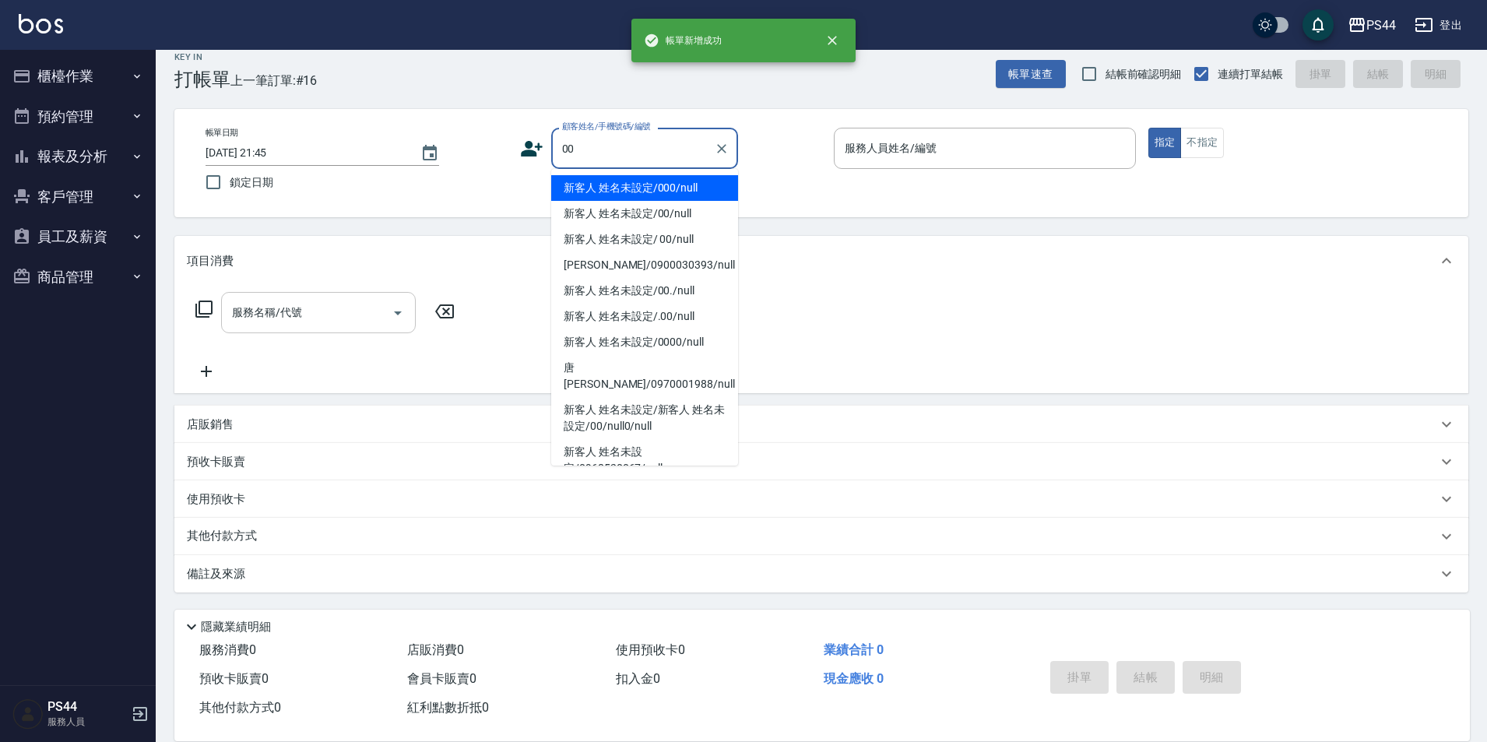
type input "新客人 姓名未設定/000/null"
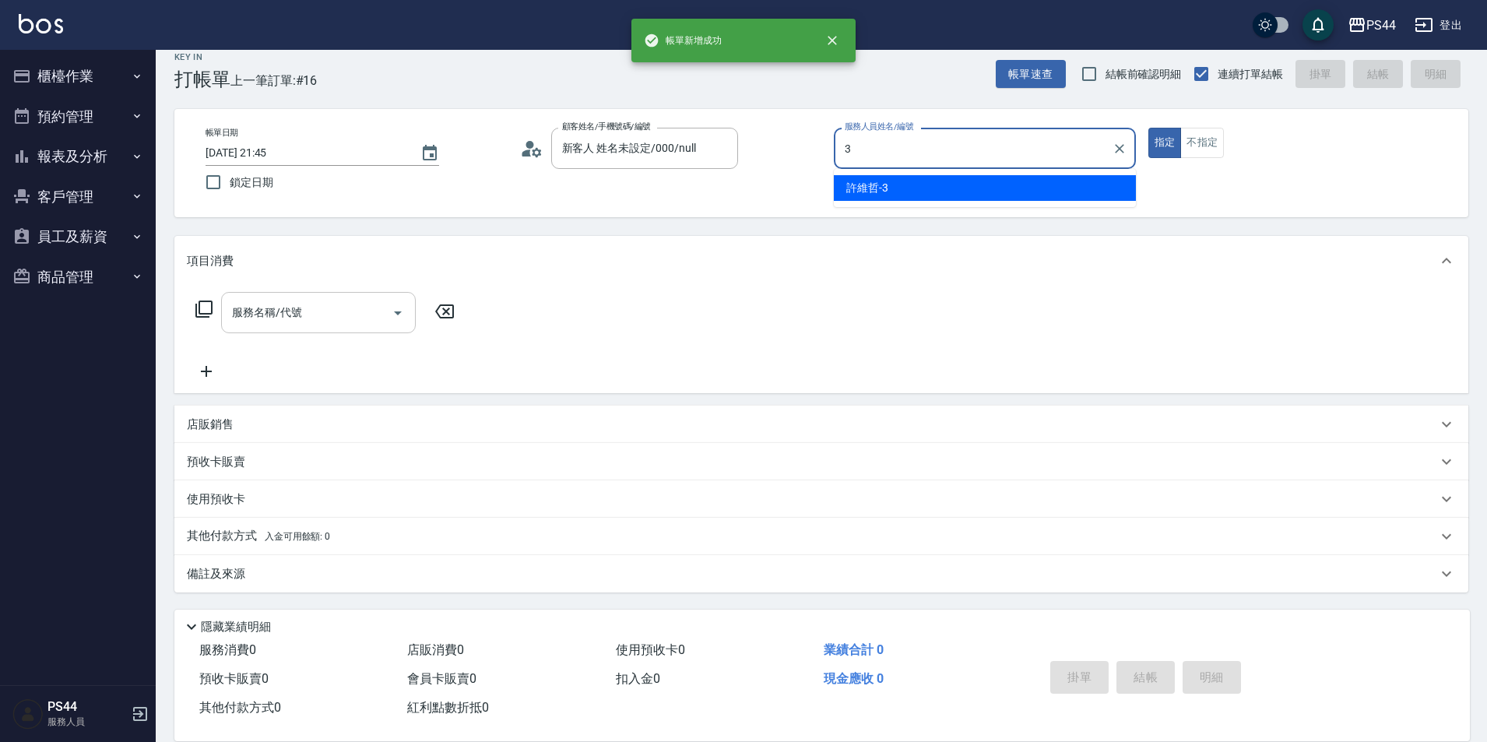
type input "[PERSON_NAME]-3"
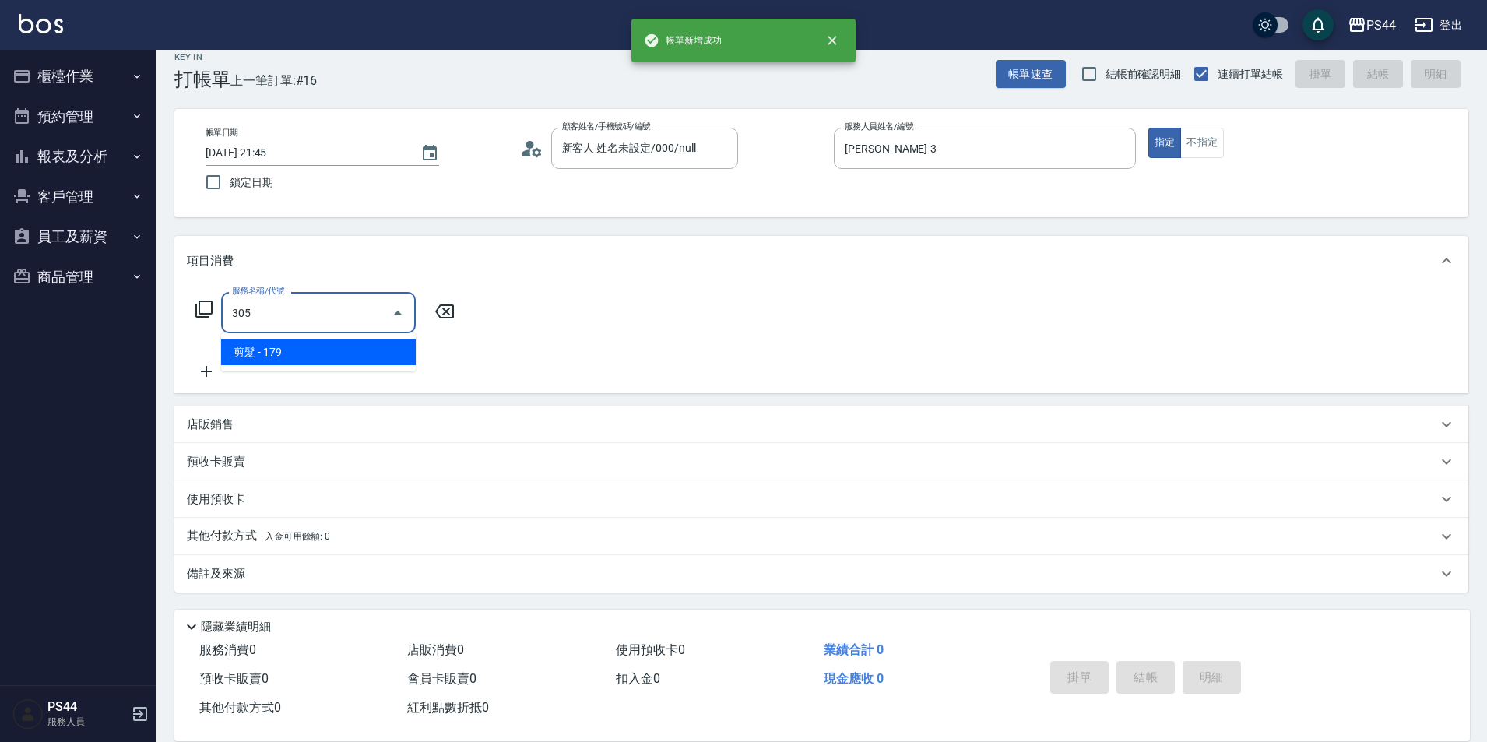
type input "剪髮(305)"
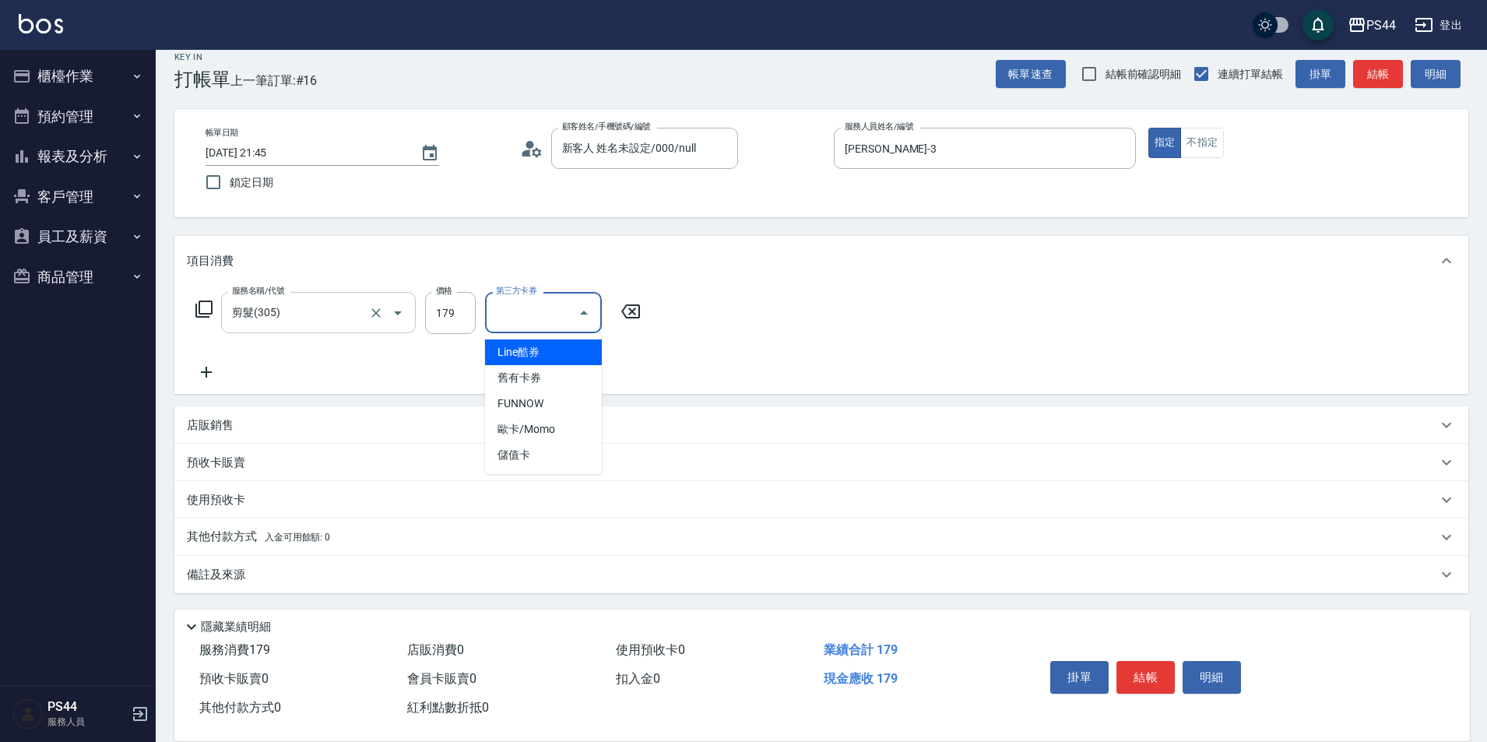
type input "儲值卡"
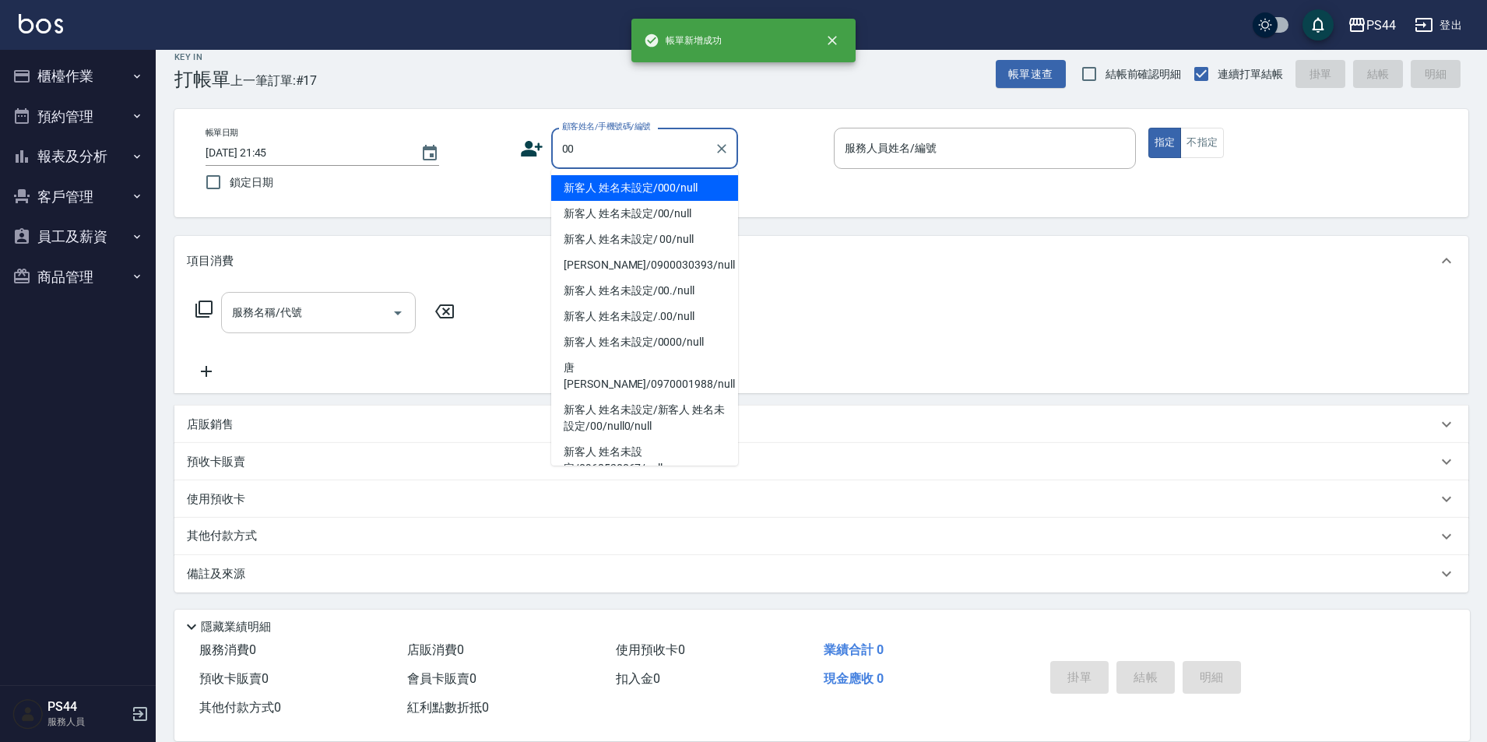
type input "新客人 姓名未設定/000/null"
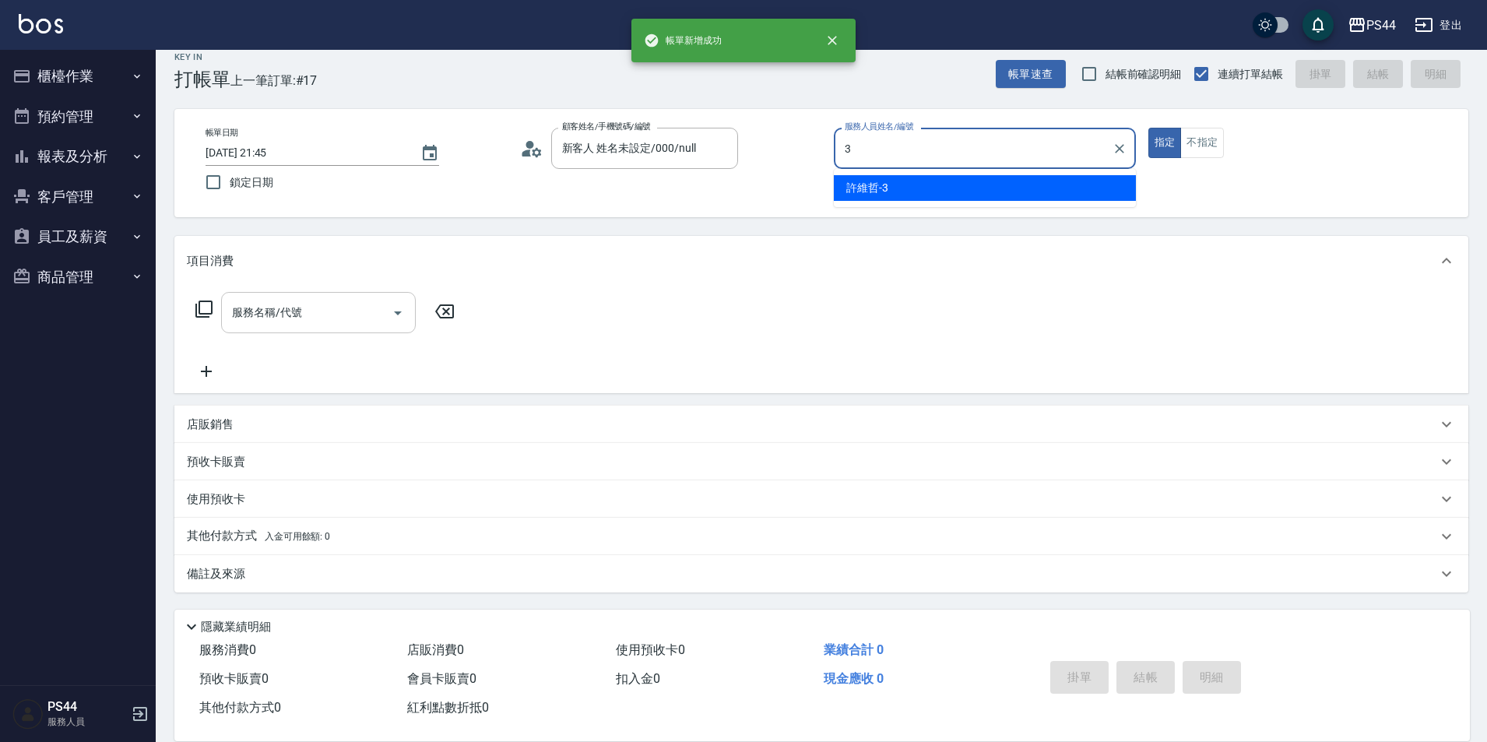
type input "[PERSON_NAME]-3"
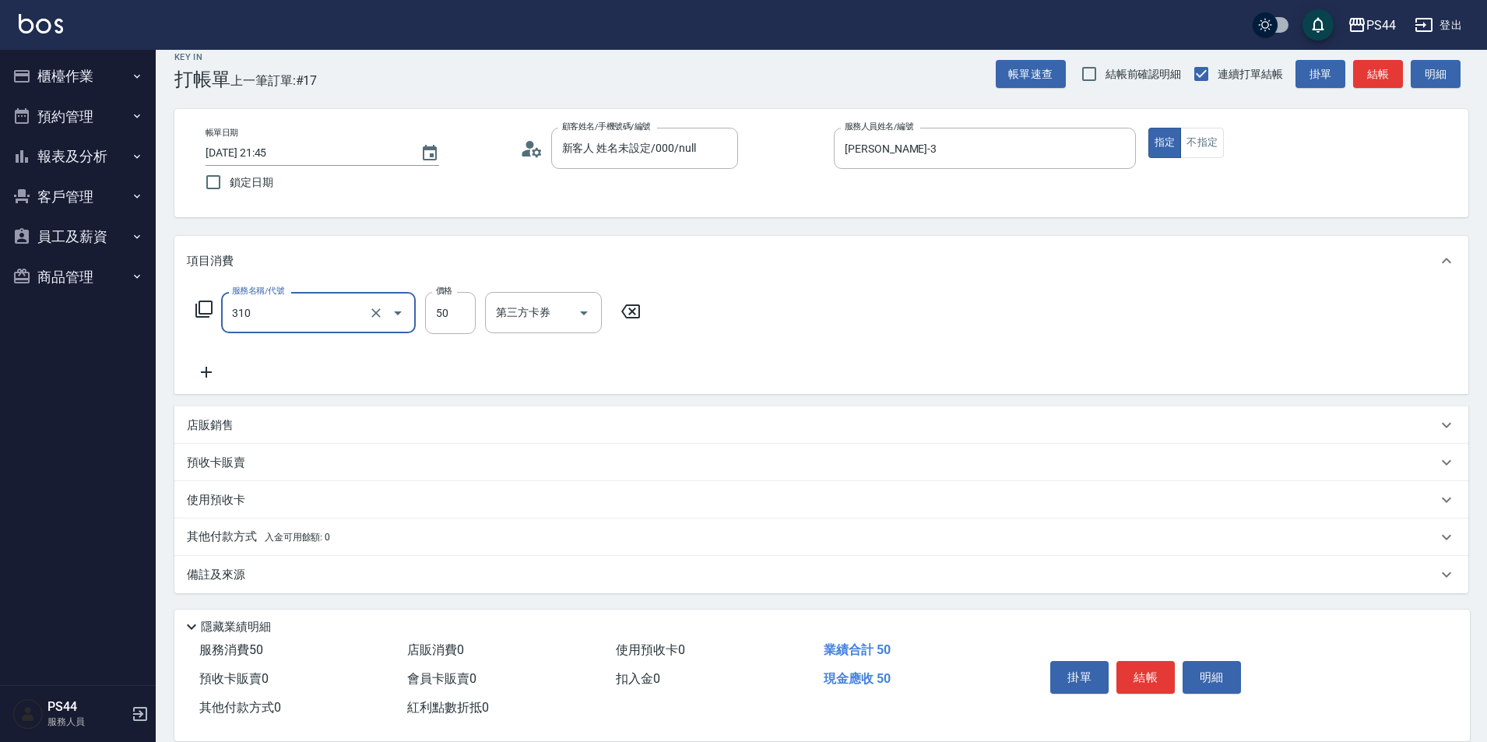
type input "剪瀏海(310)"
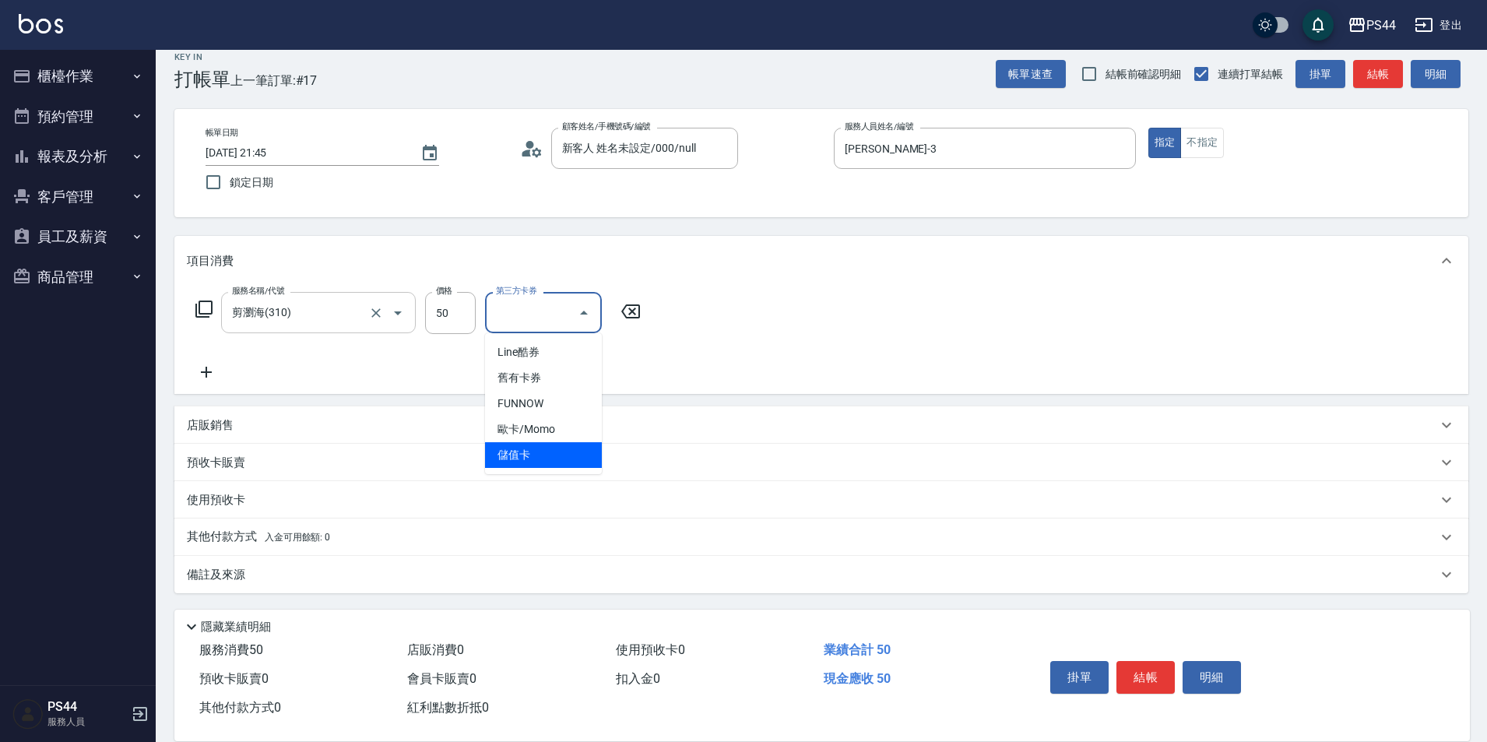
type input "儲值卡"
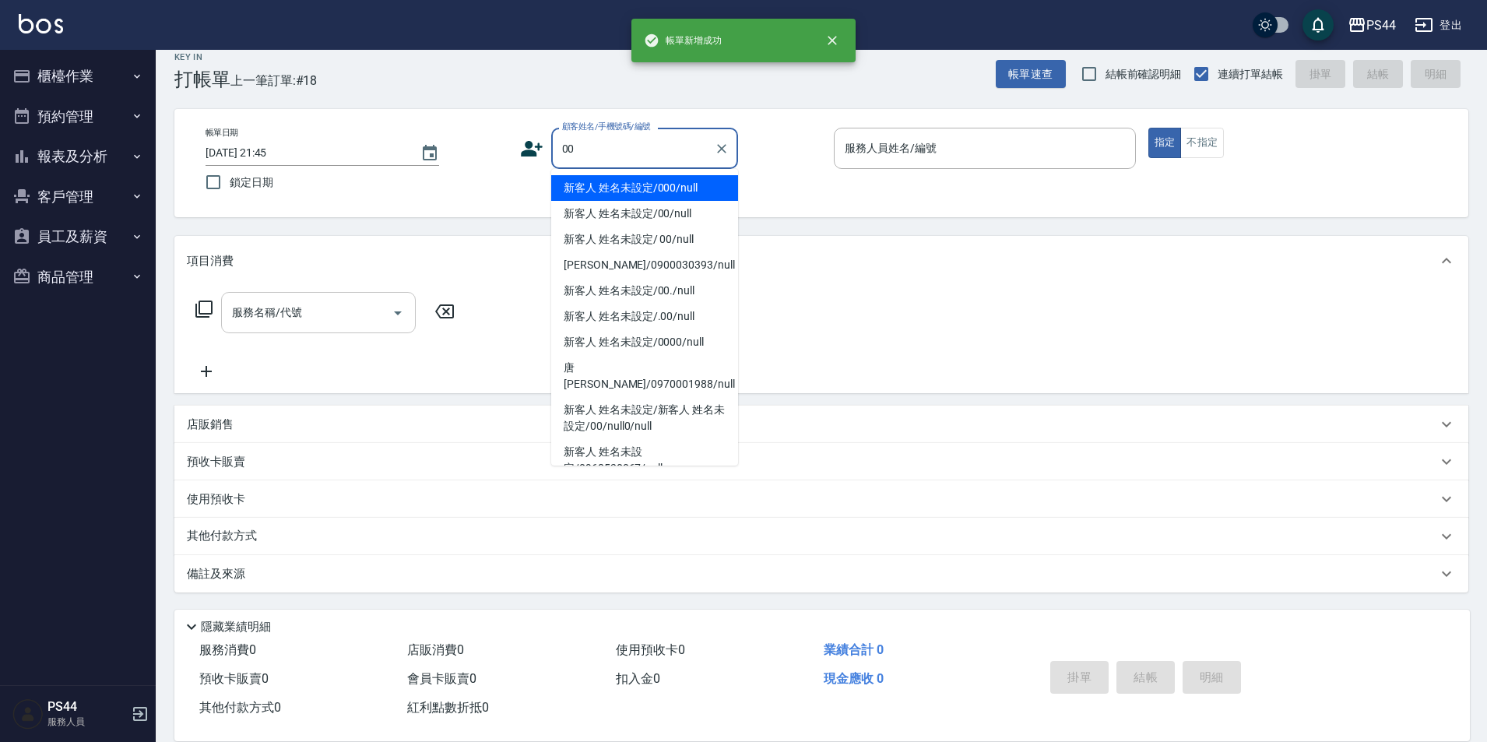
type input "新客人 姓名未設定/000/null"
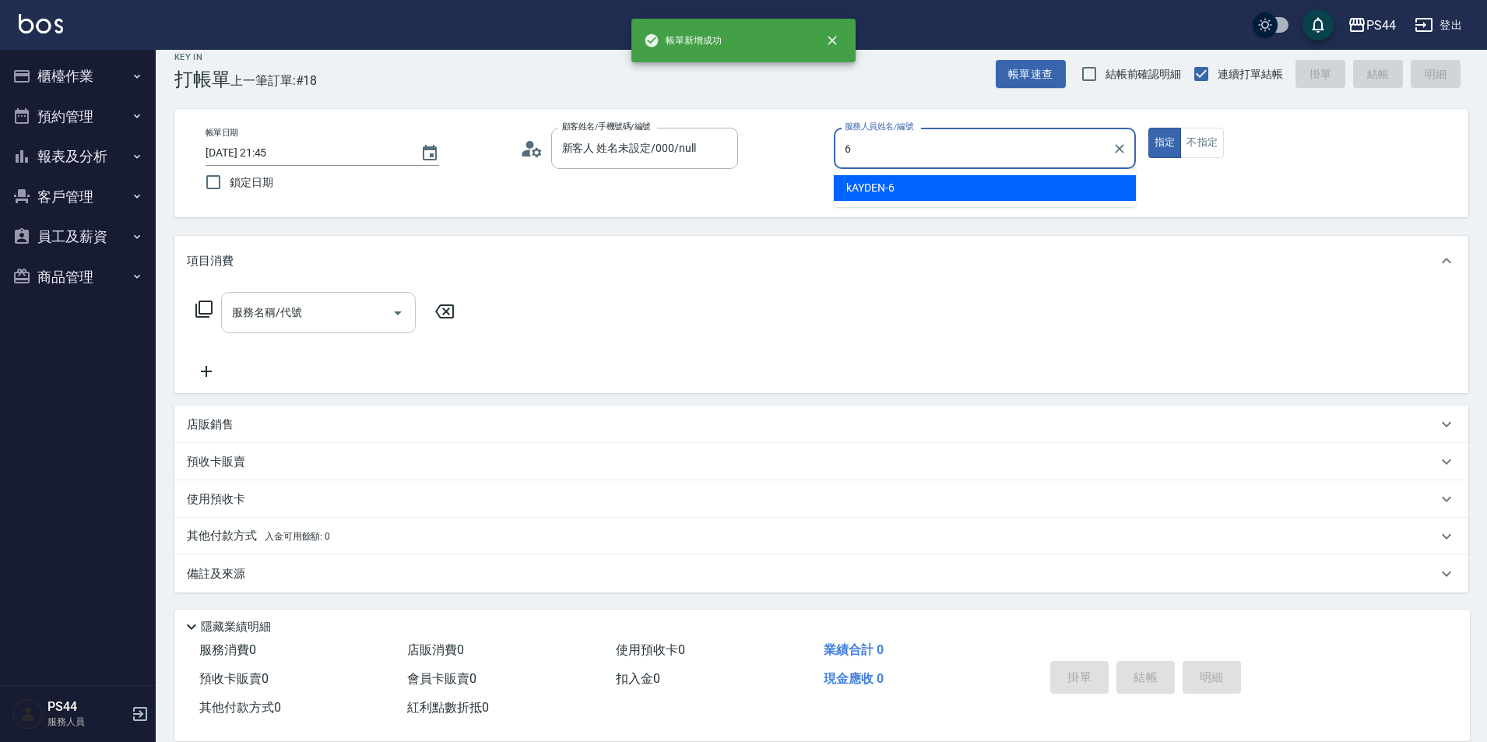
type input "kAYDEN-6"
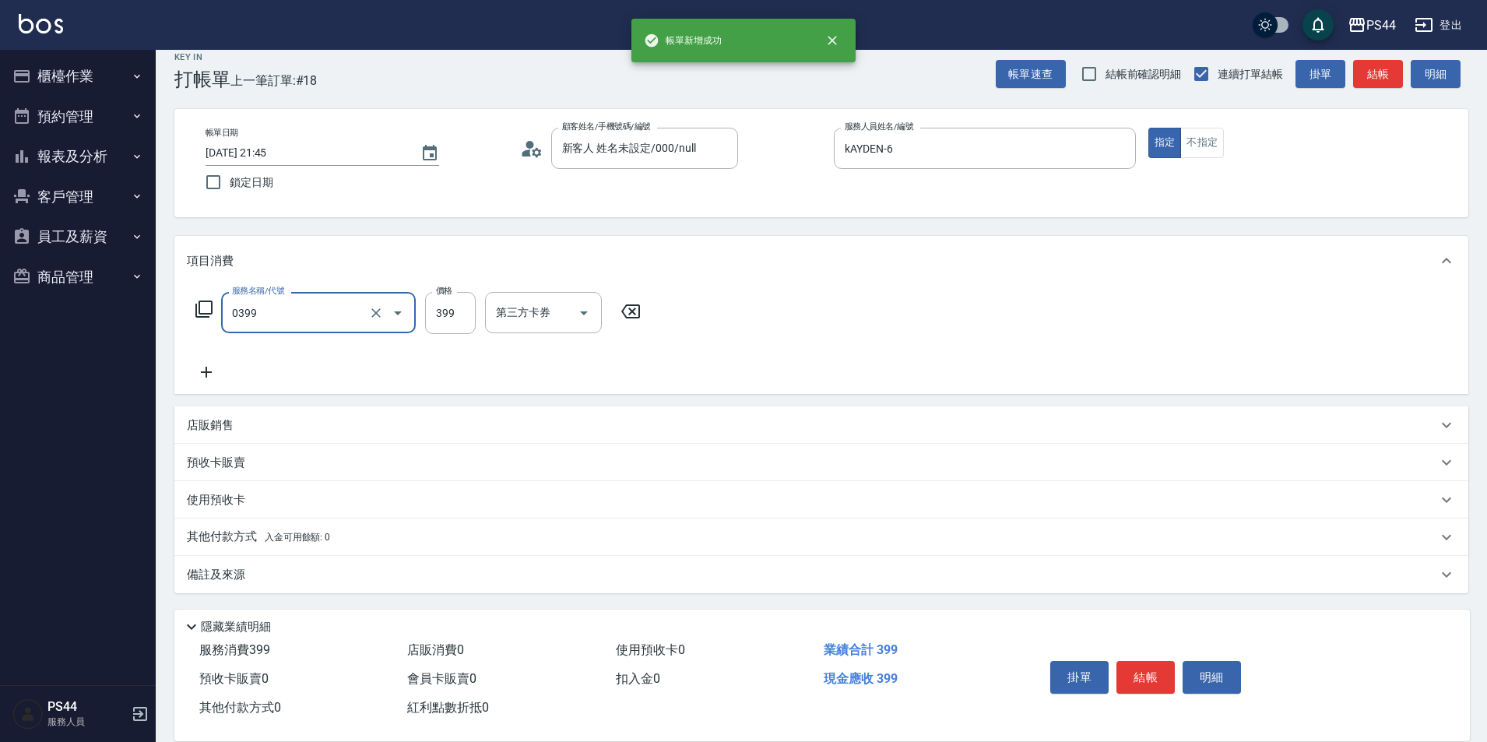
type input "海鹽399(0399)"
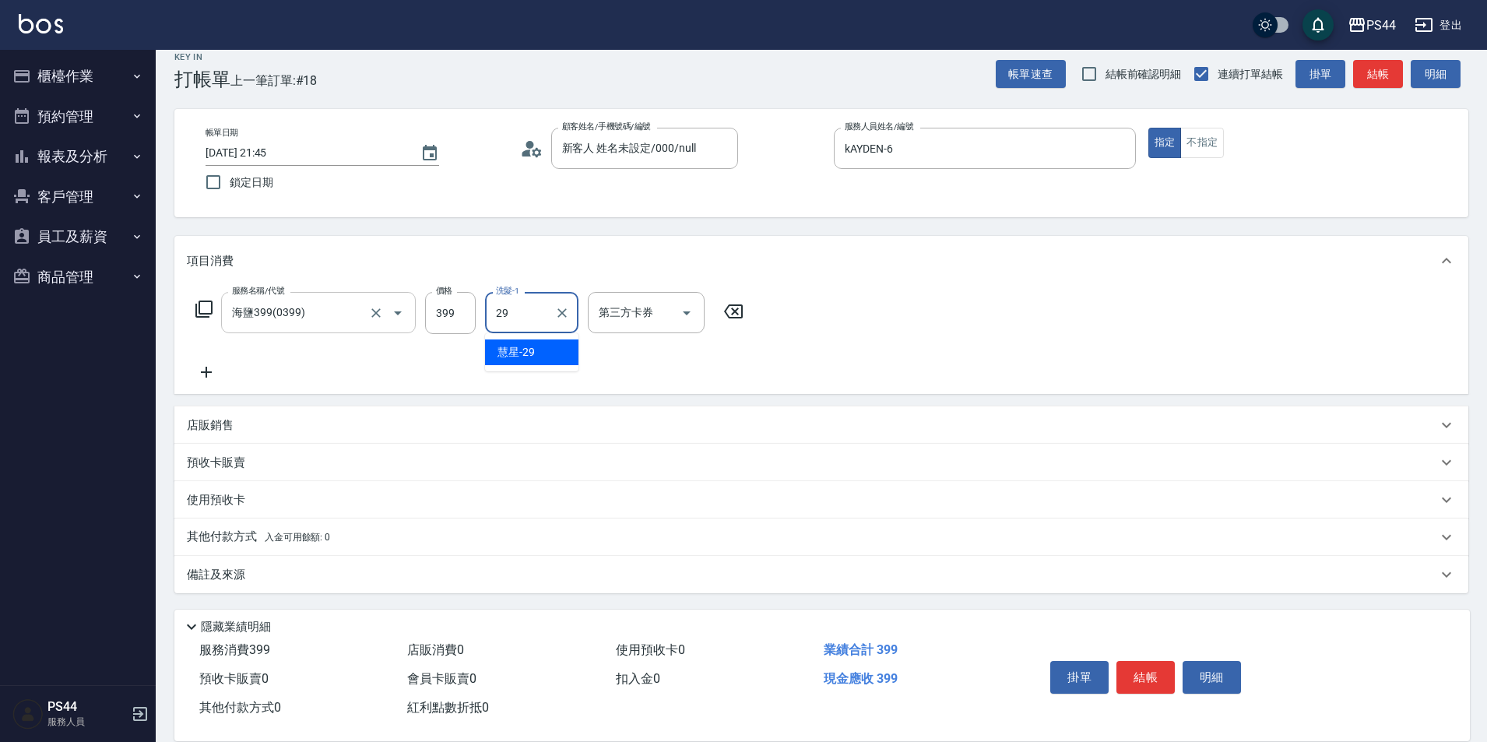
type input "慧星-29"
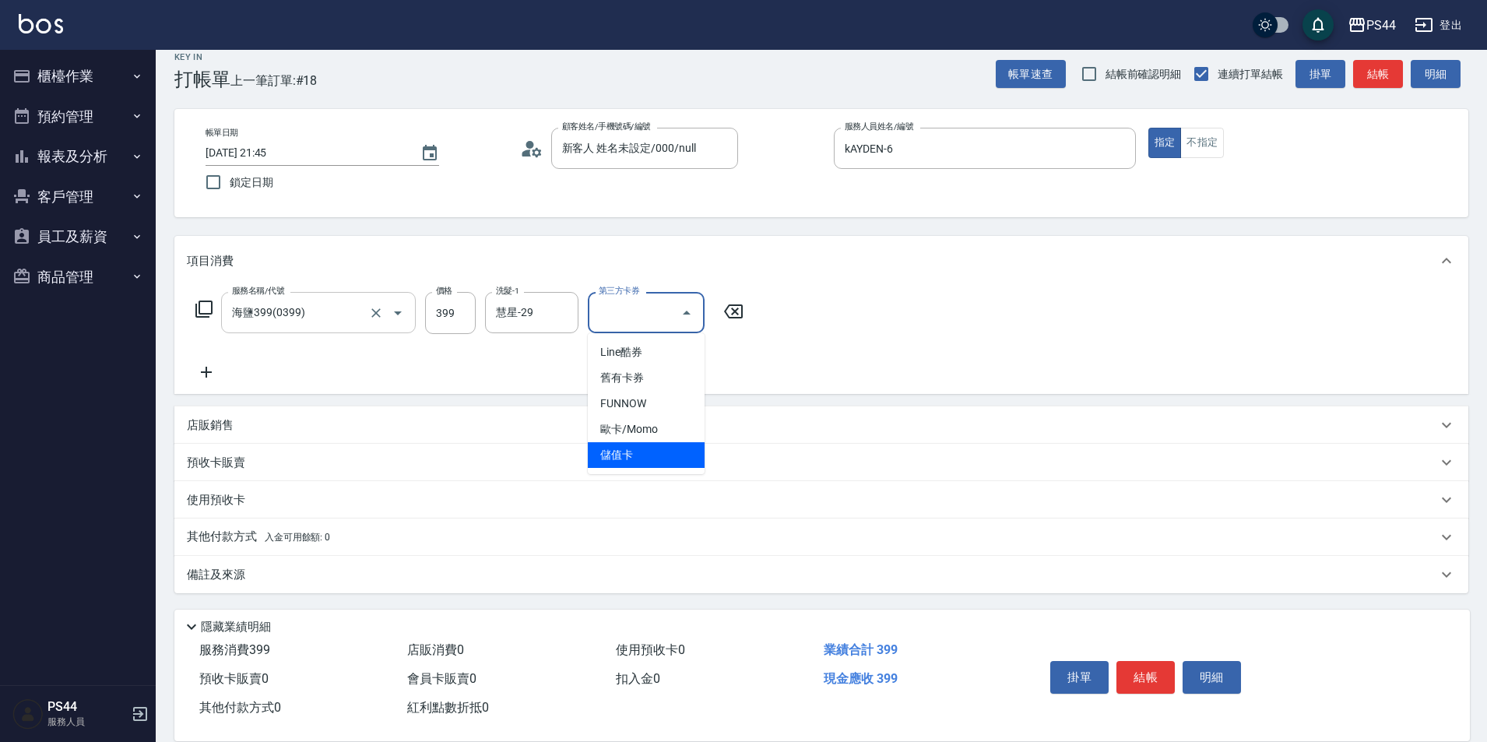
type input "儲值卡"
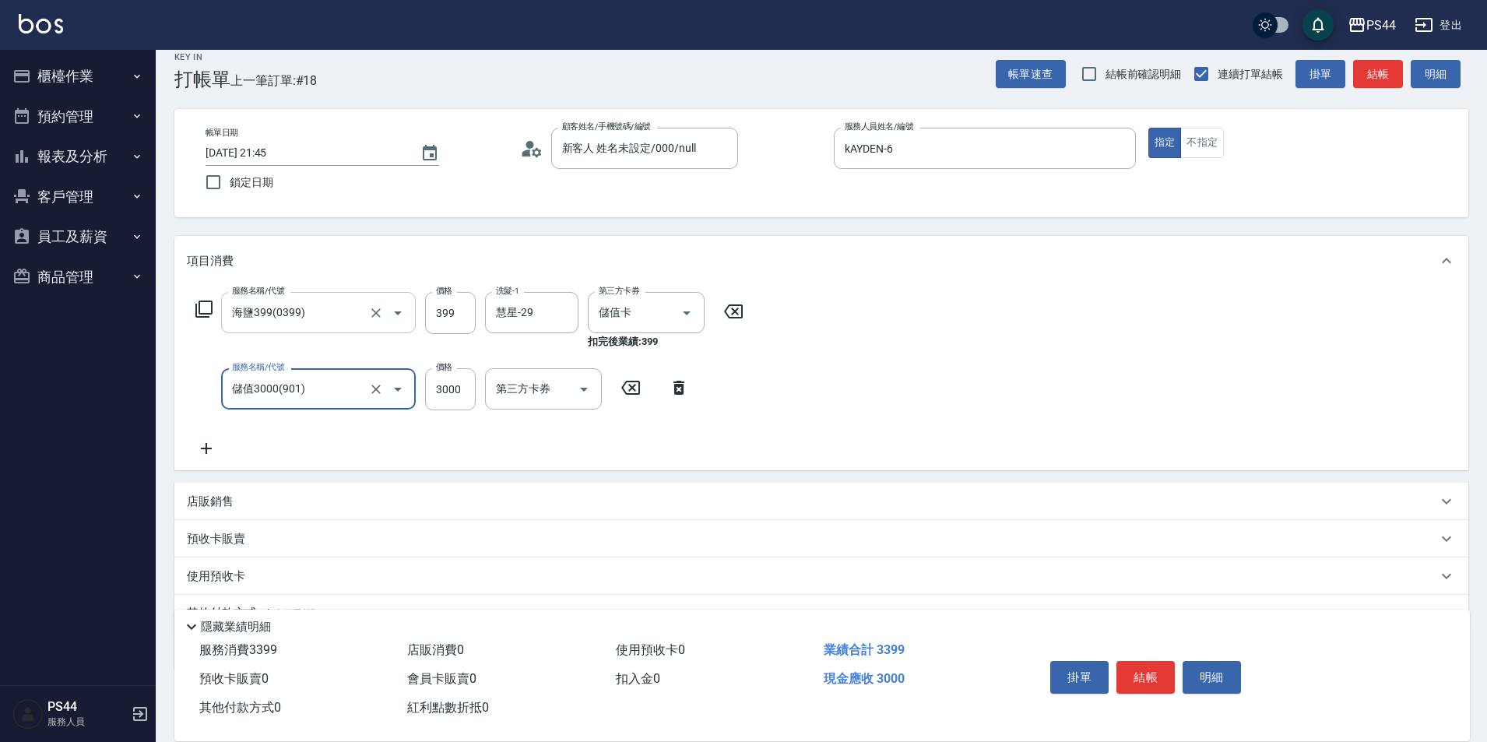
type input "儲值3000(901)"
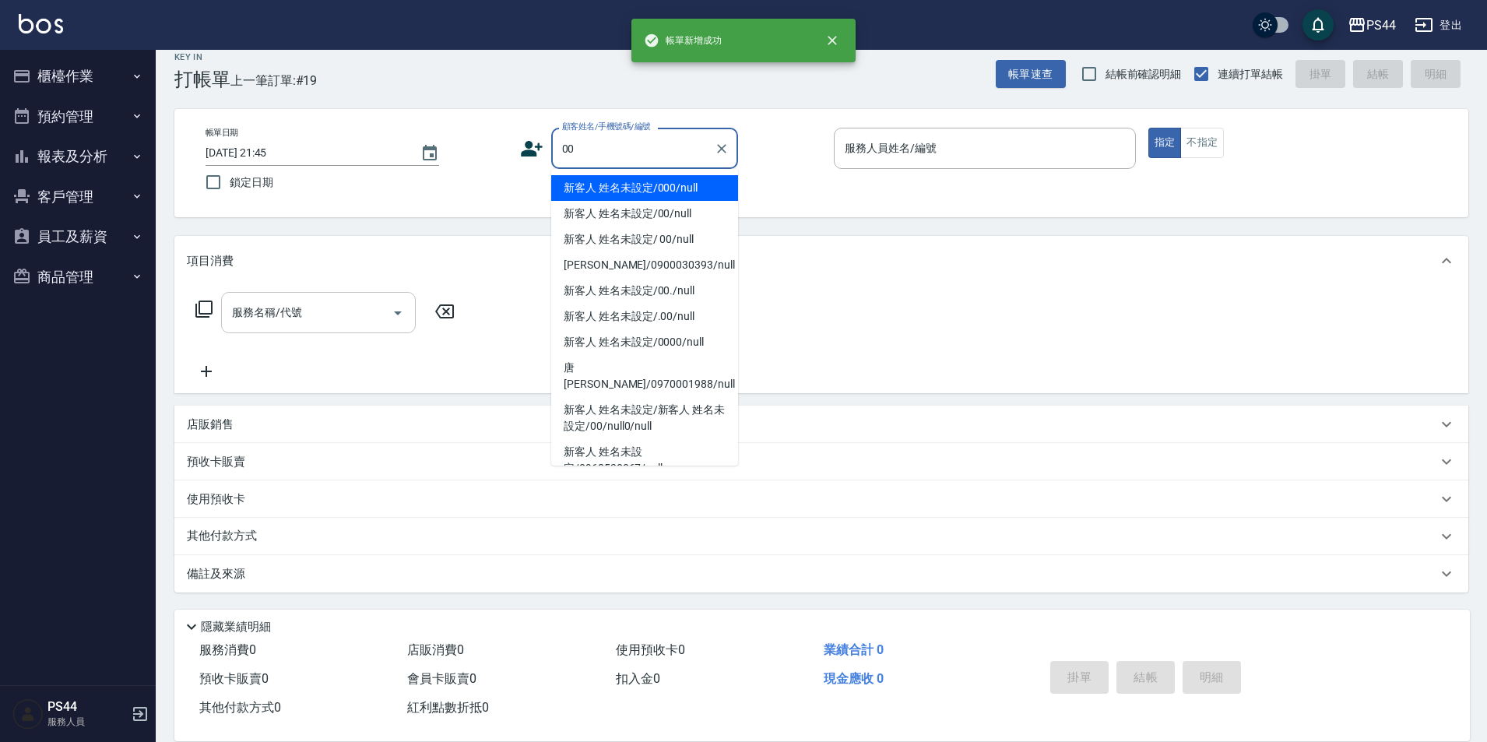
type input "新客人 姓名未設定/000/null"
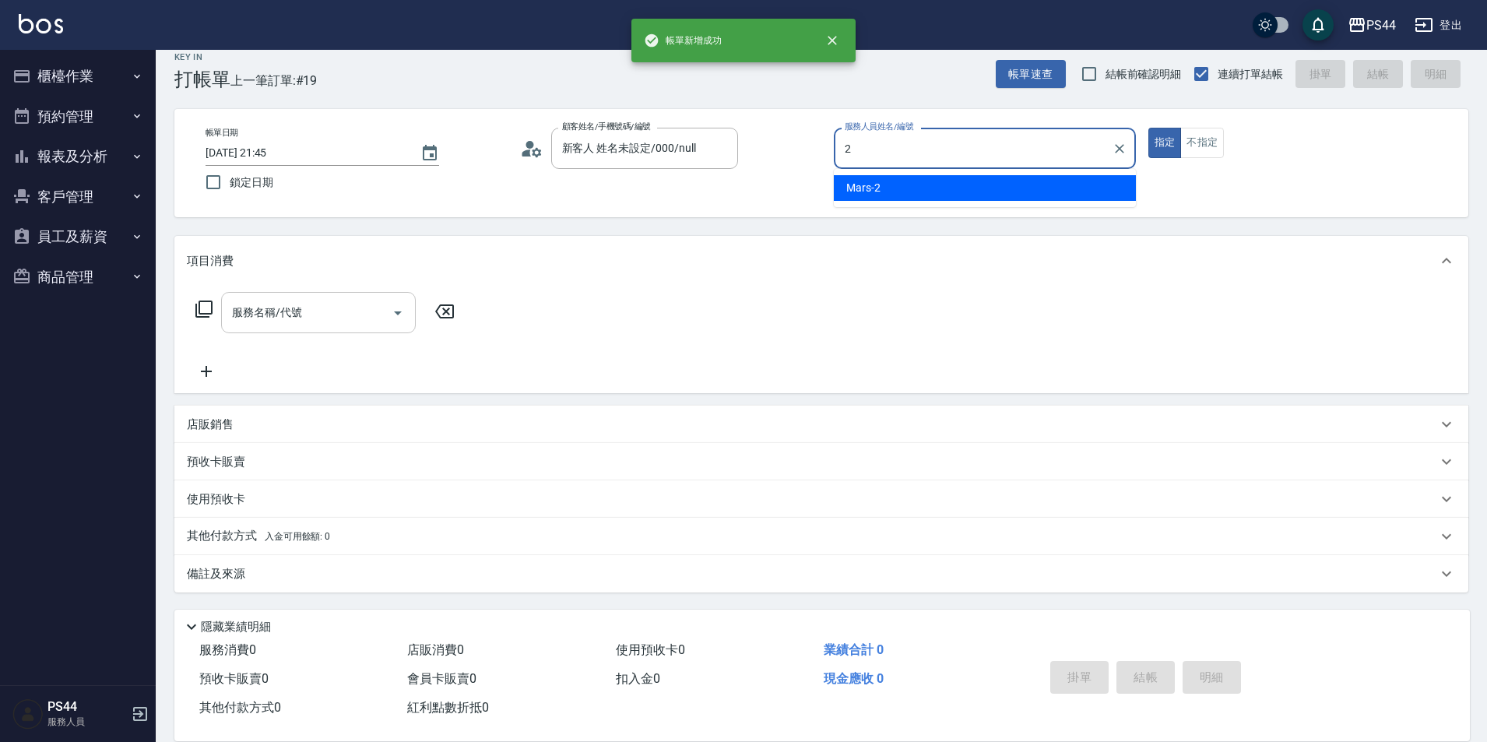
type input "Mars-2"
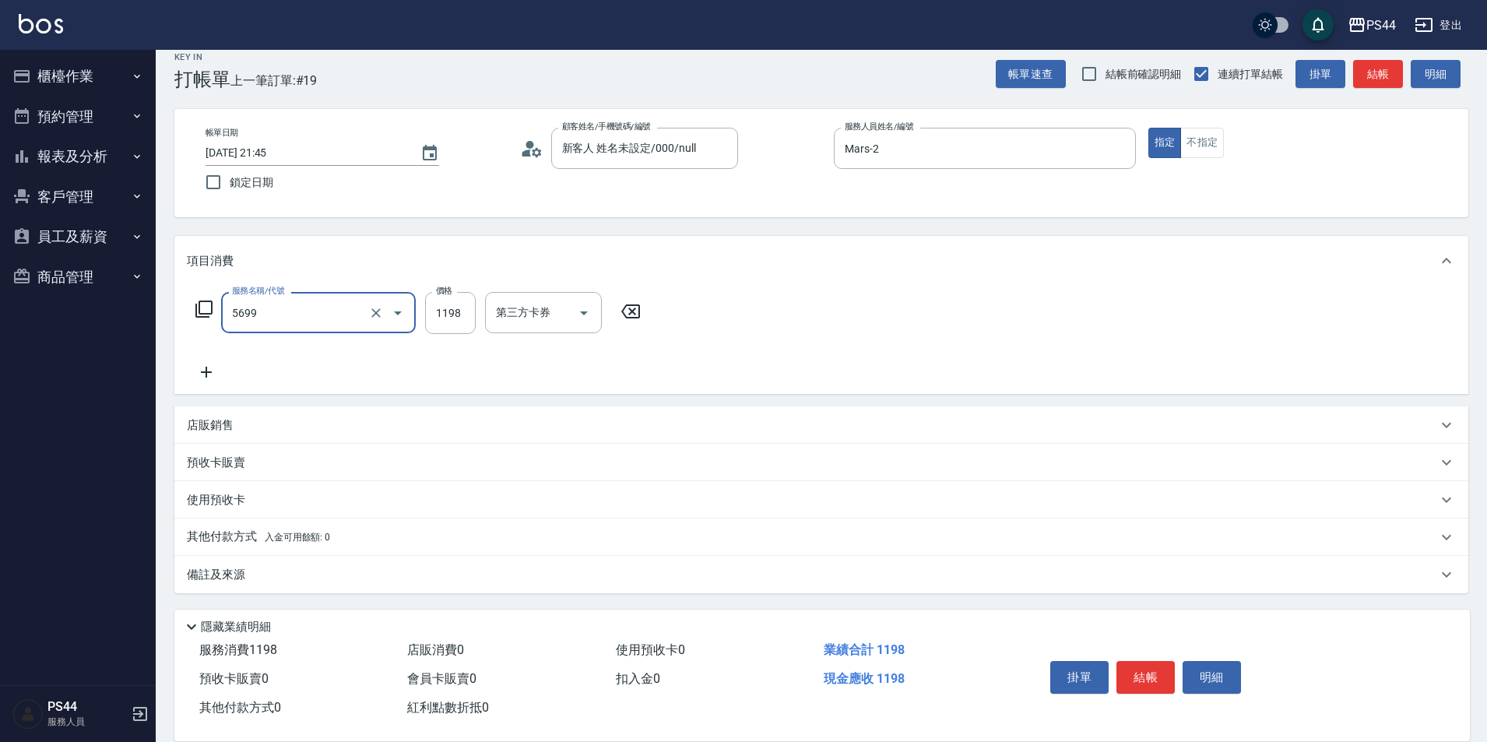
type input "水沁涼套餐(5699)"
type input "1098"
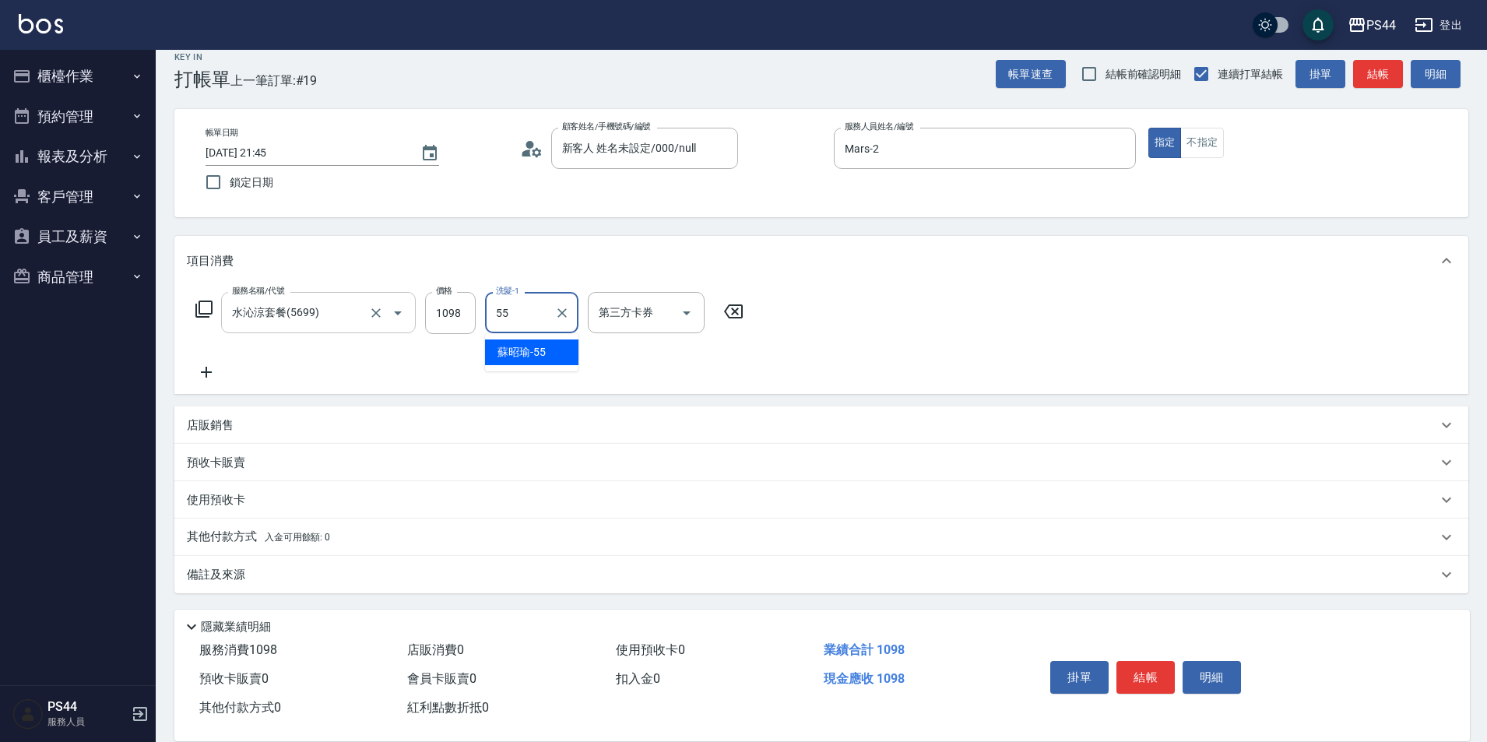
type input "[PERSON_NAME]-55"
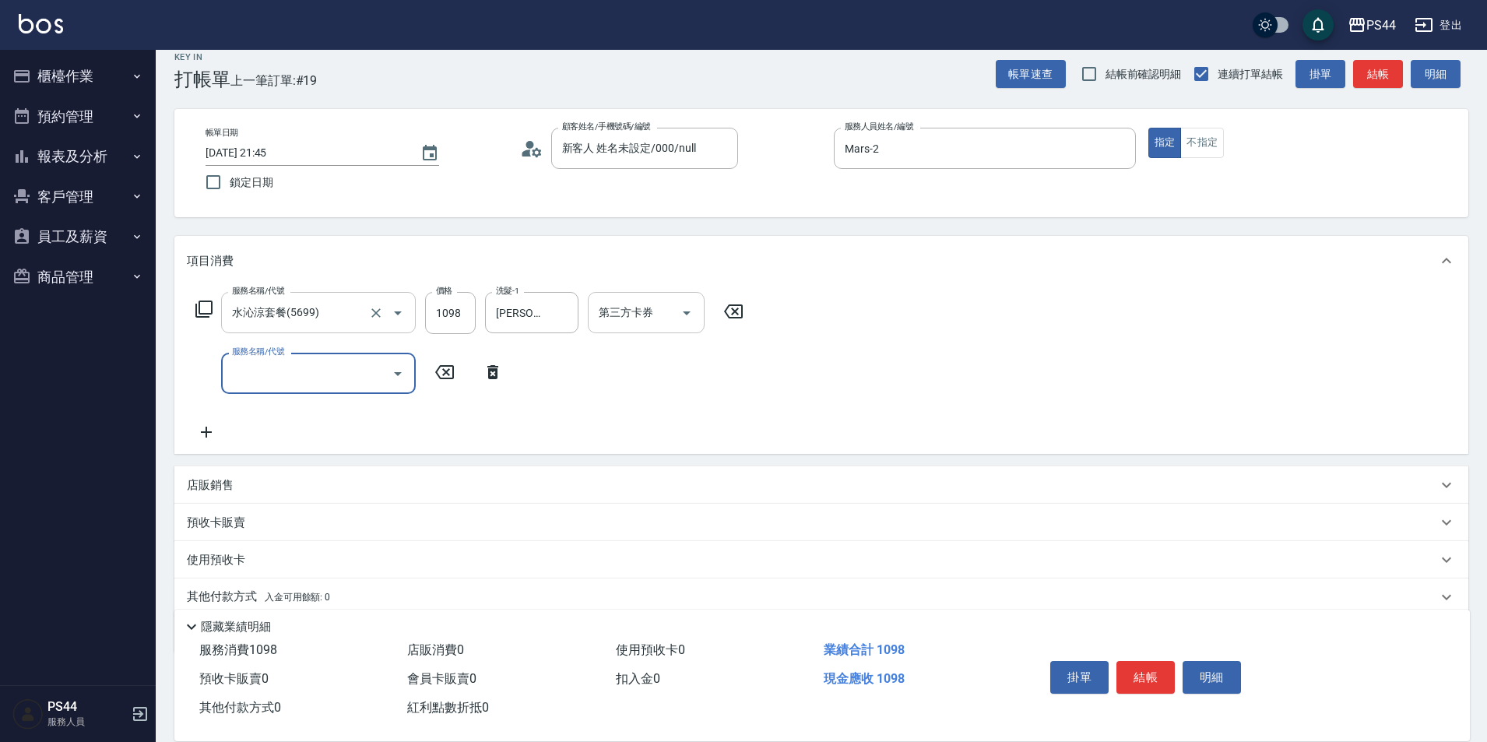
click at [601, 313] on div "第三方卡券 第三方卡券" at bounding box center [646, 312] width 117 height 41
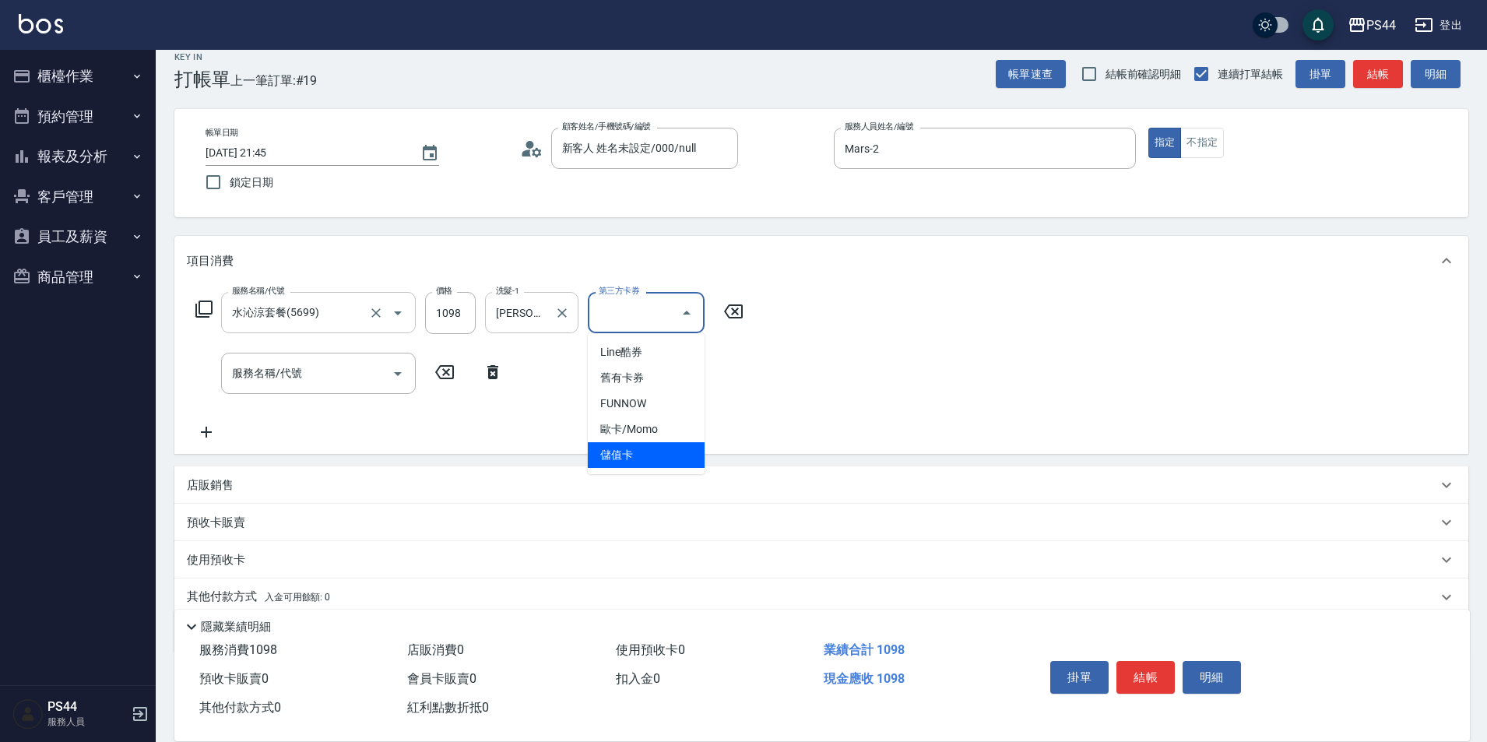
type input "儲值卡"
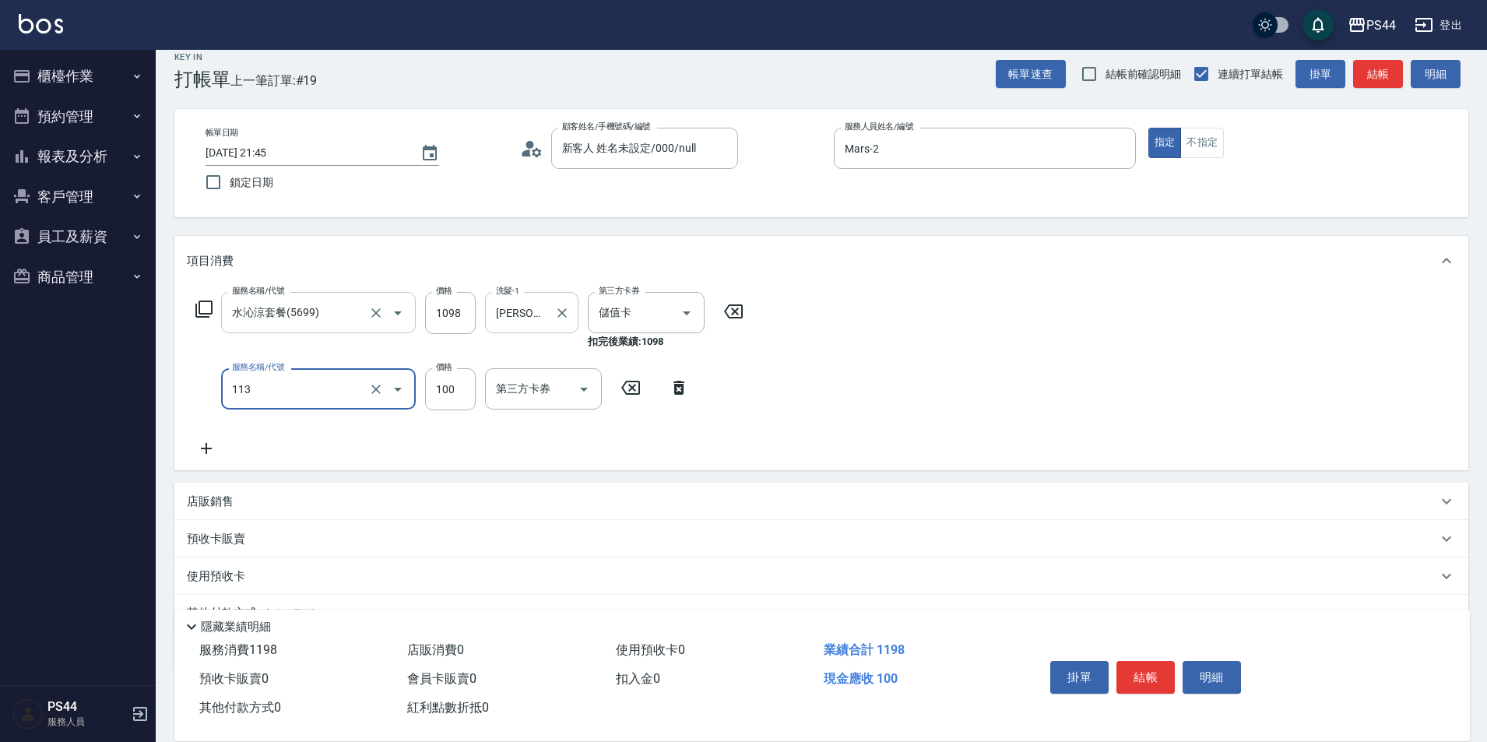
type input "瞬護100(113)"
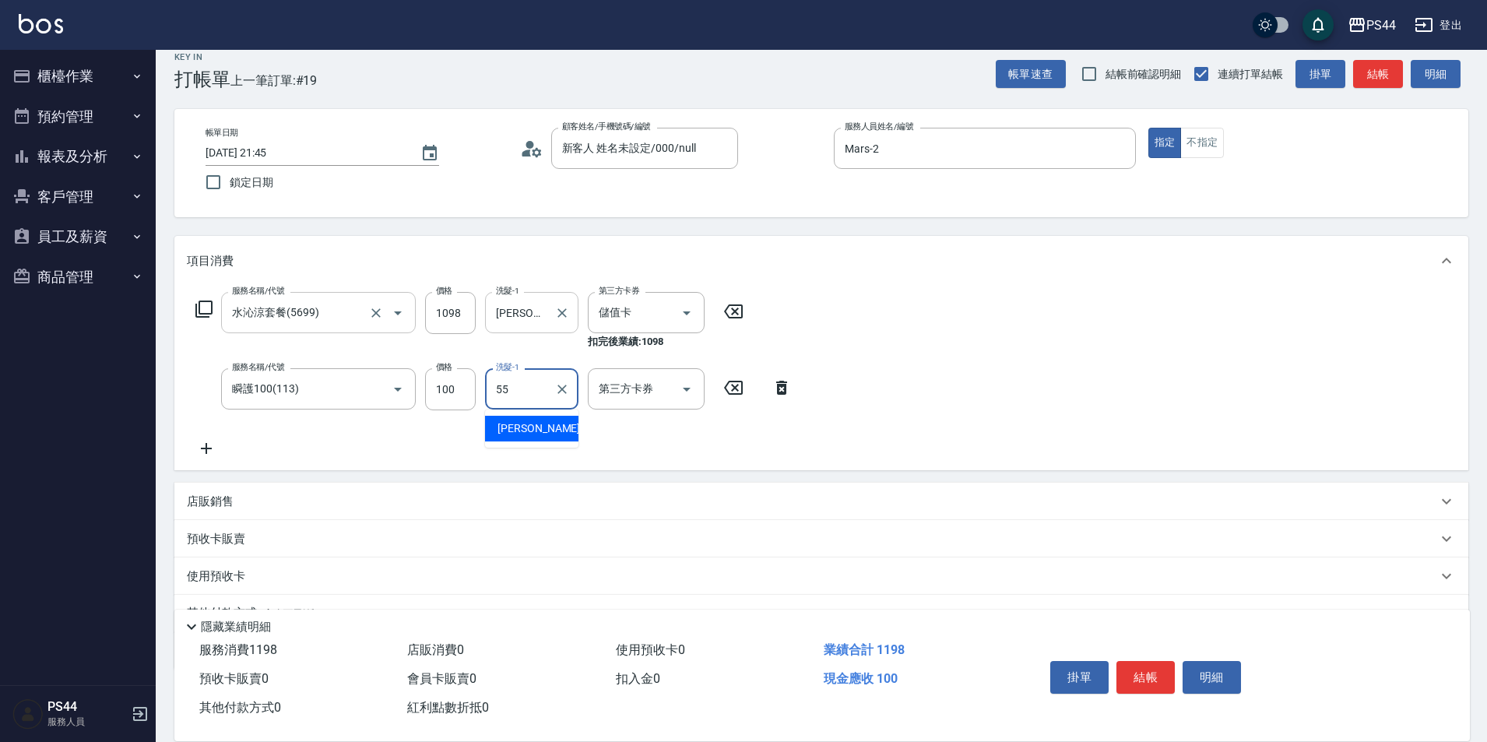
type input "[PERSON_NAME]-55"
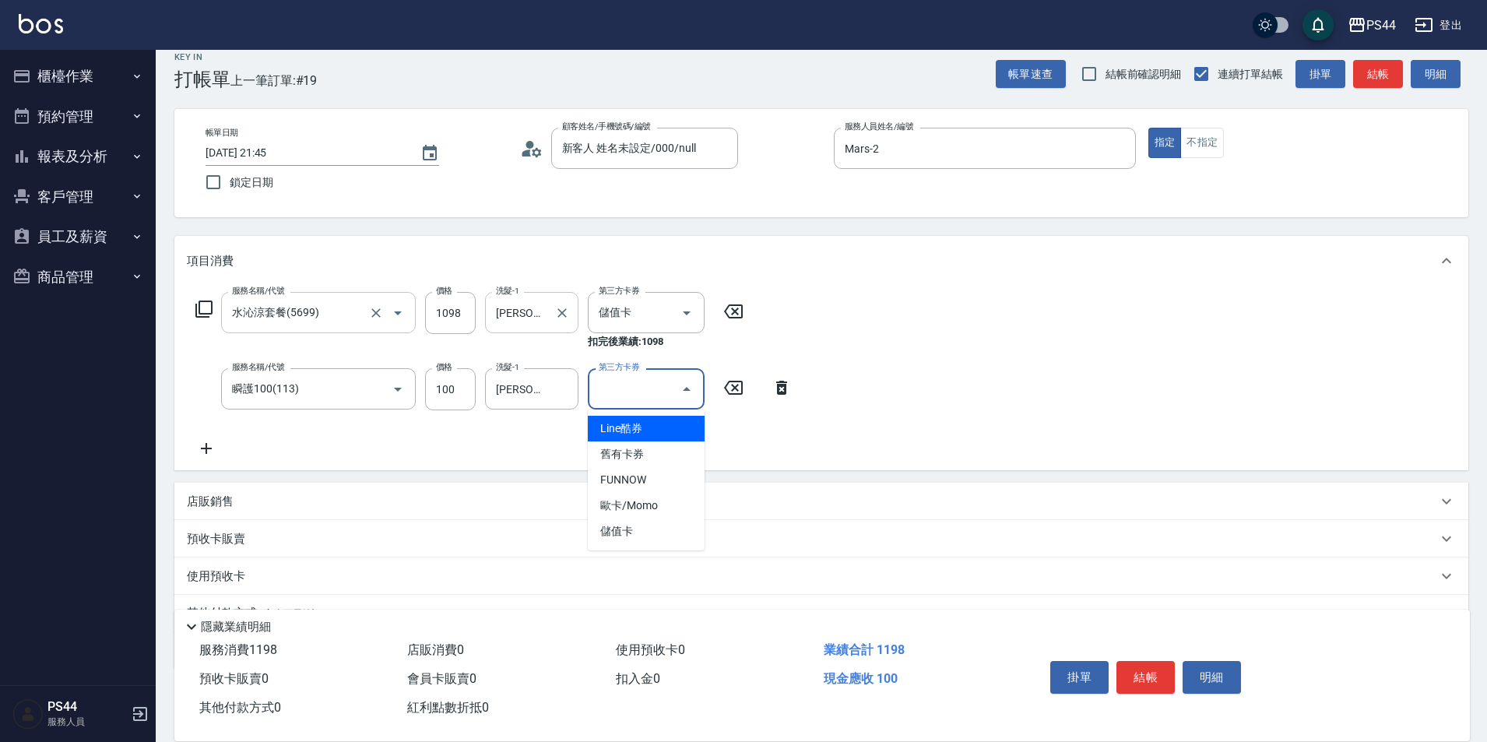
type input "儲值卡"
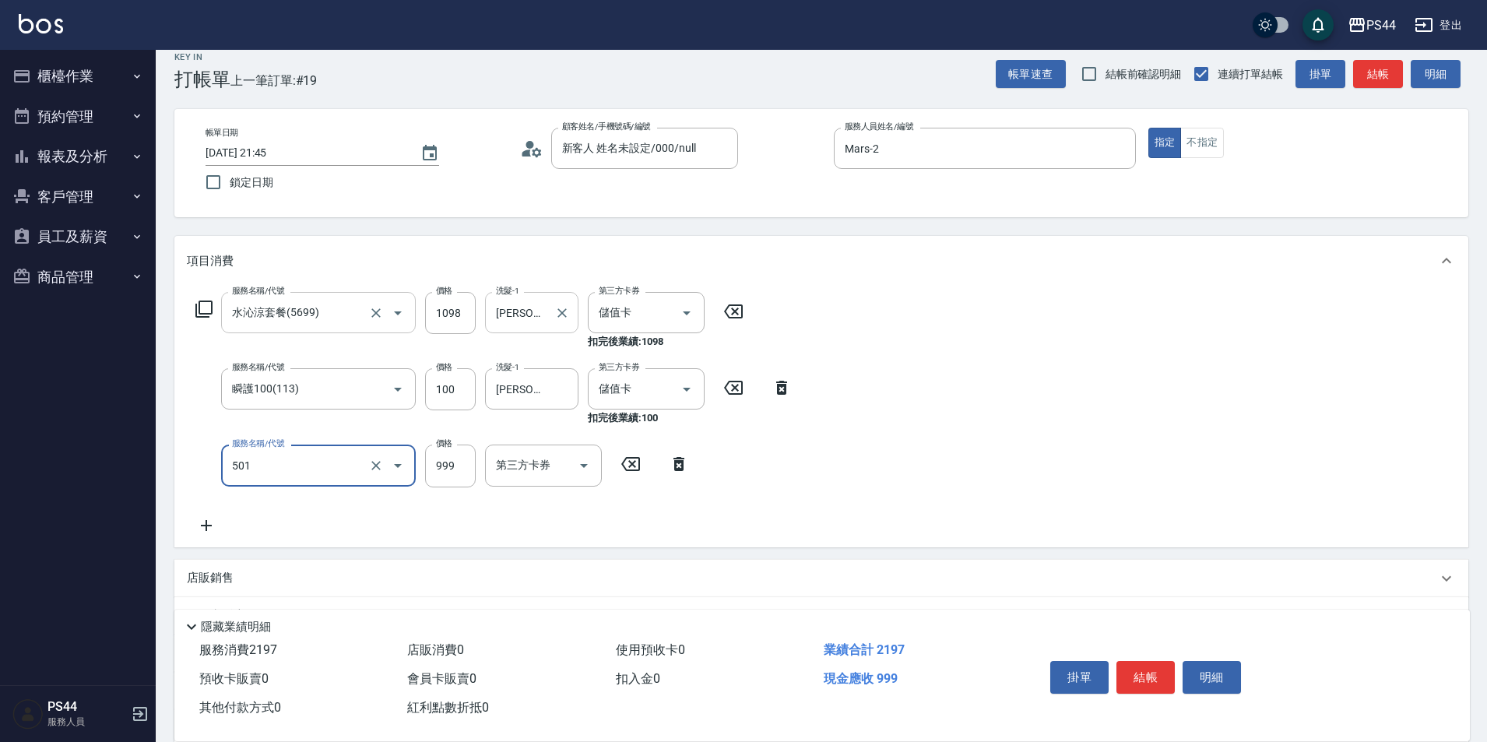
type input "染髮(501)"
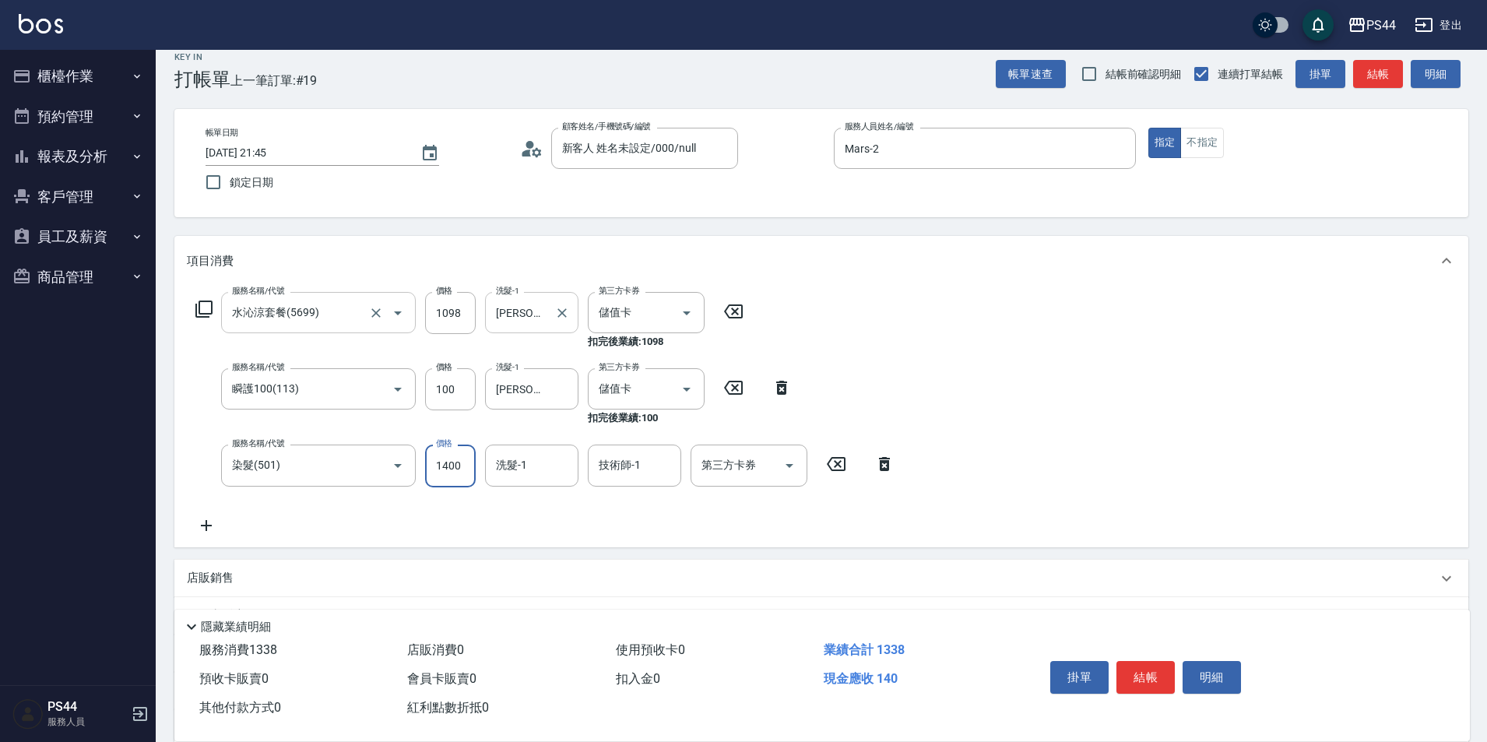
type input "1400"
type input "[PERSON_NAME]-55"
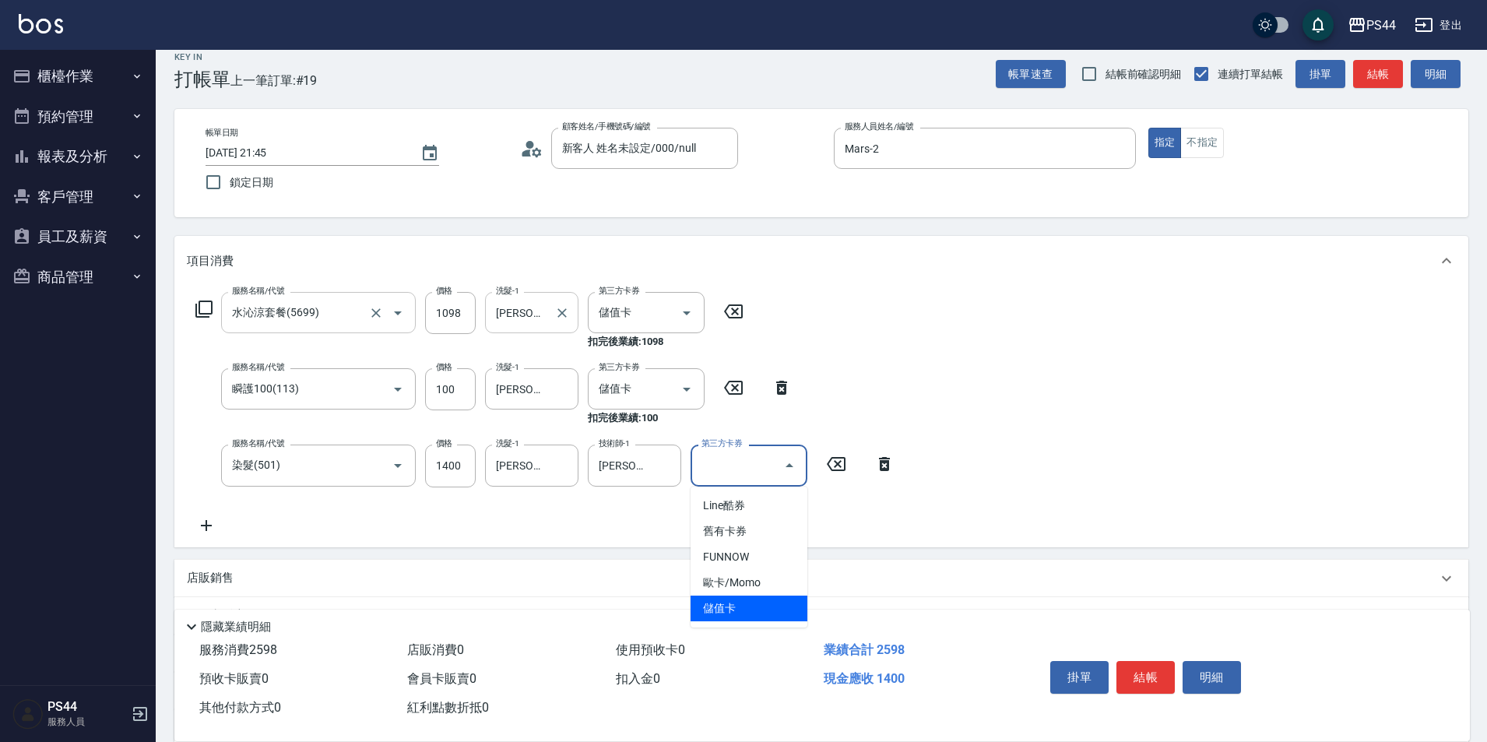
type input "儲值卡"
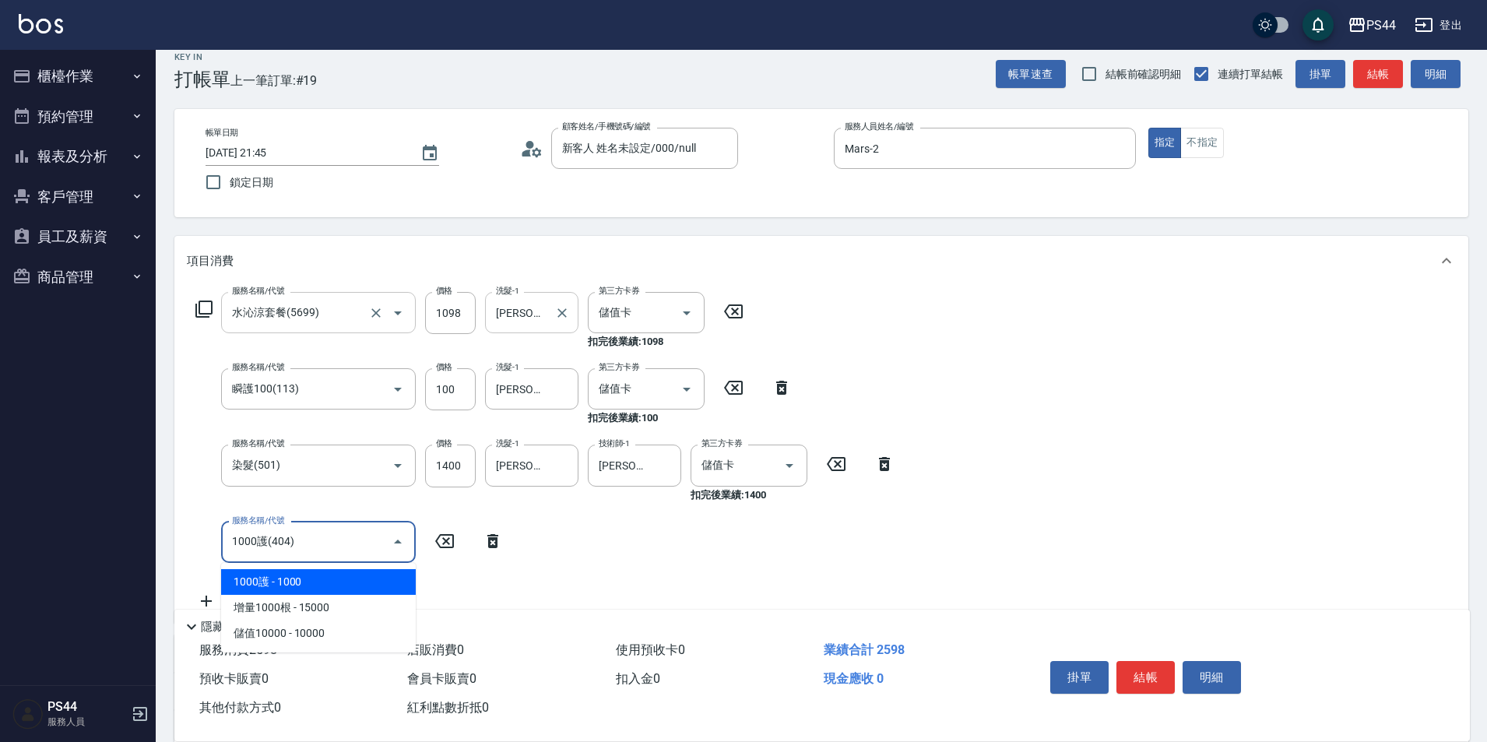
type input "1000護(404)"
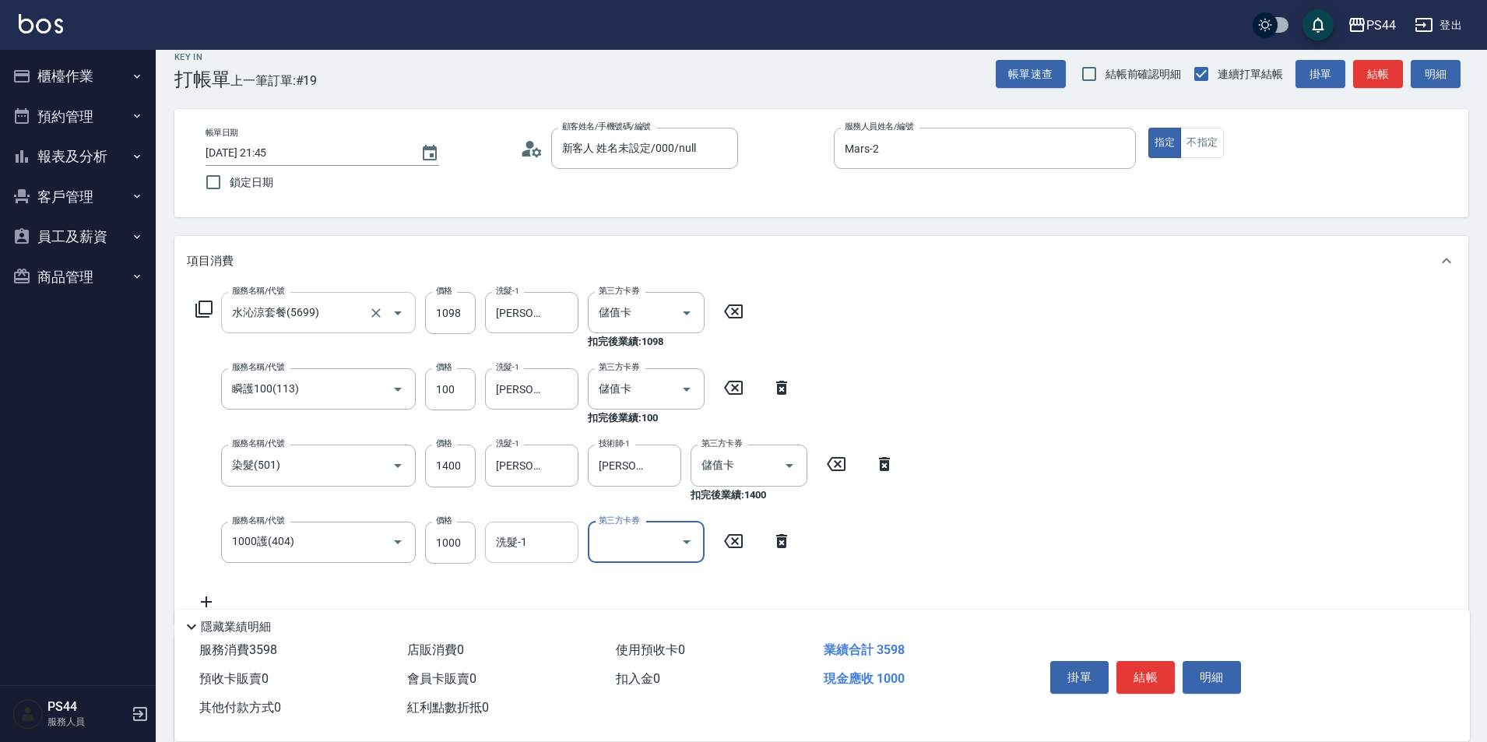
click at [538, 536] on input "洗髮-1" at bounding box center [531, 542] width 79 height 27
type input "[PERSON_NAME]-55"
type input "儲值卡"
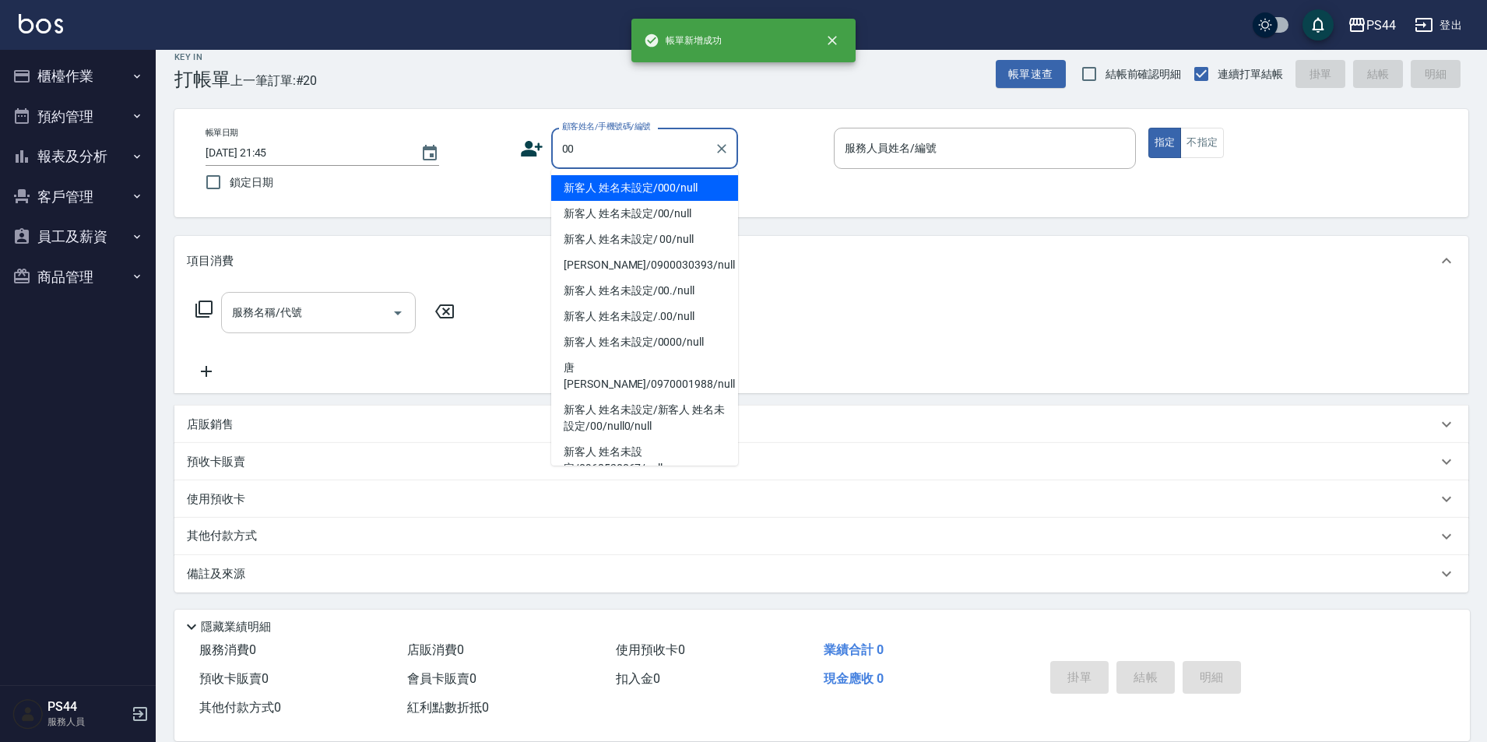
type input "新客人 姓名未設定/000/null"
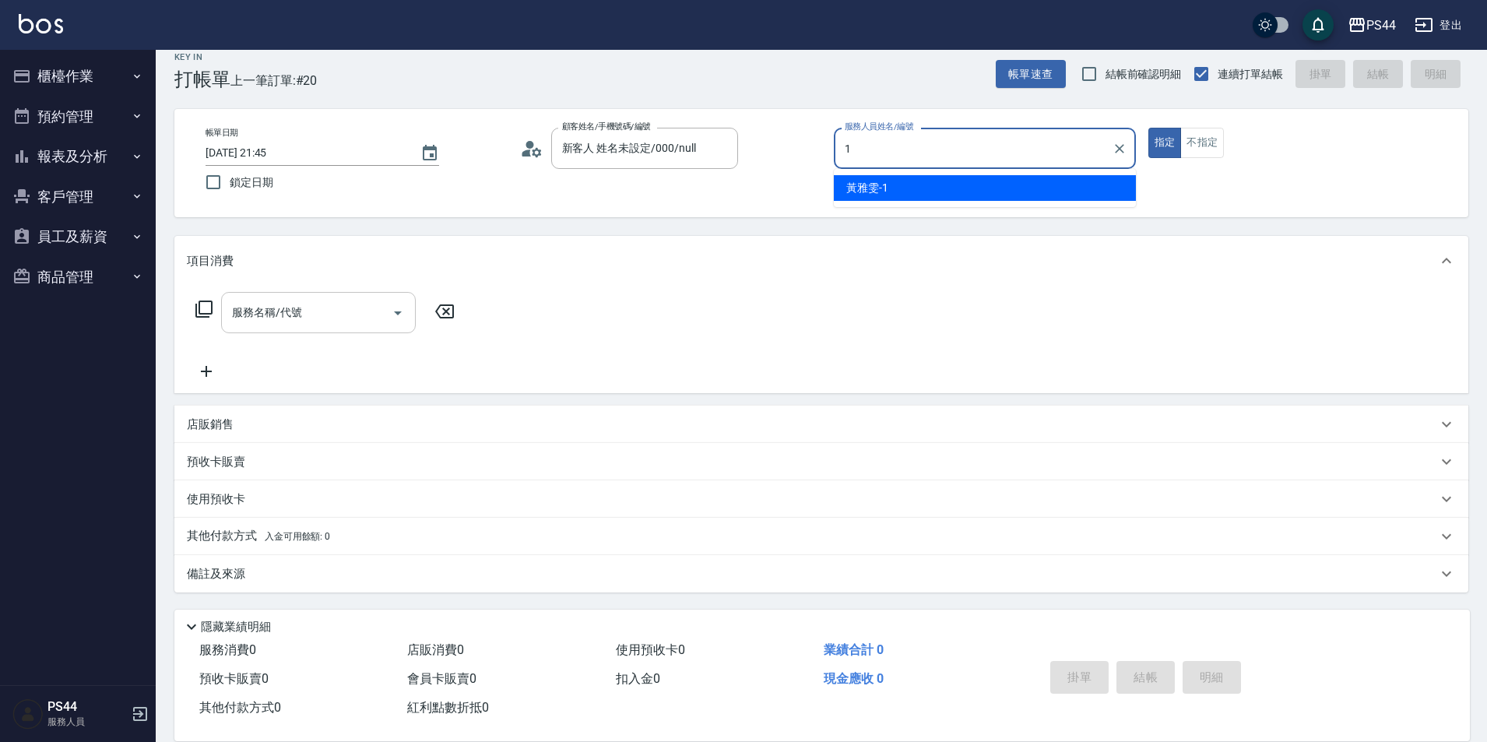
type input "[PERSON_NAME]-1"
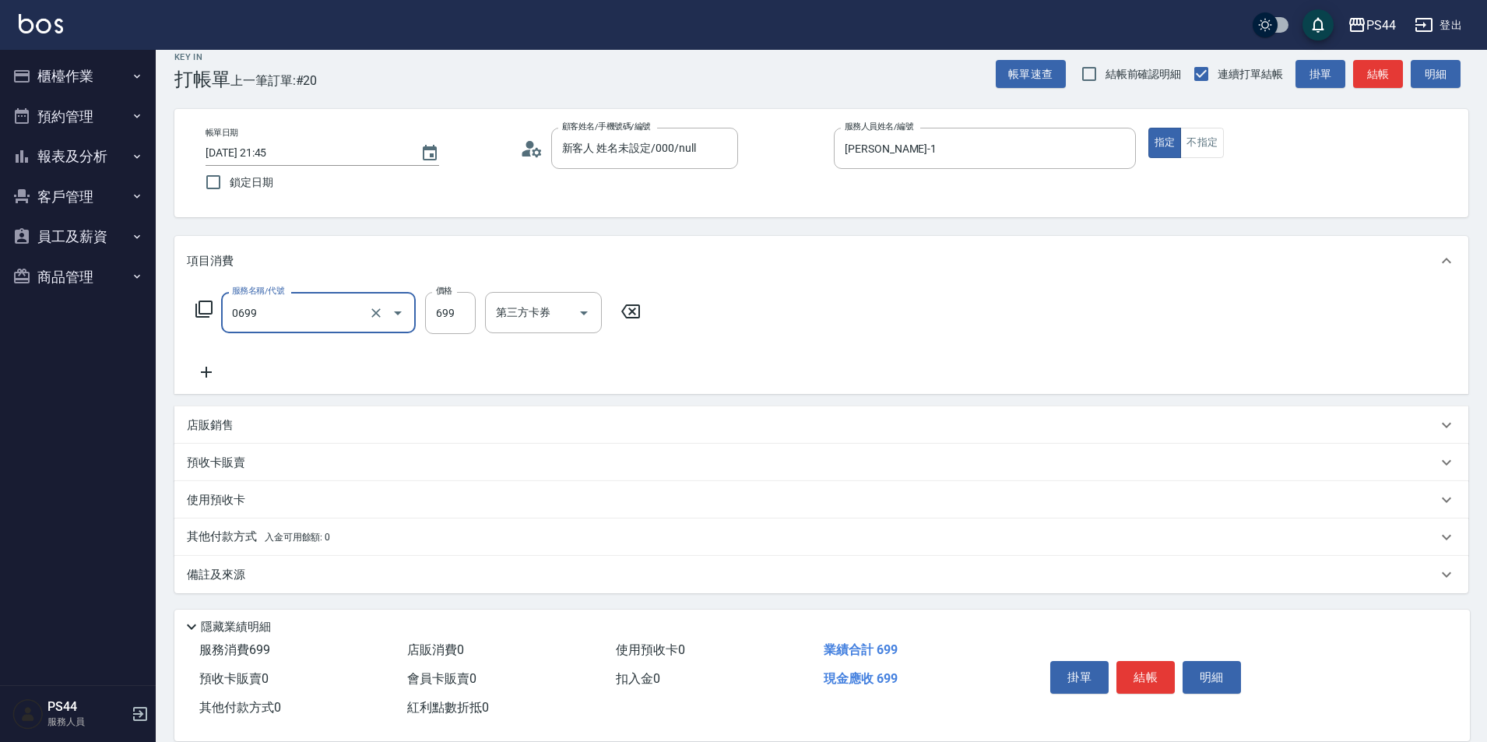
type input "精油SPA(0699)"
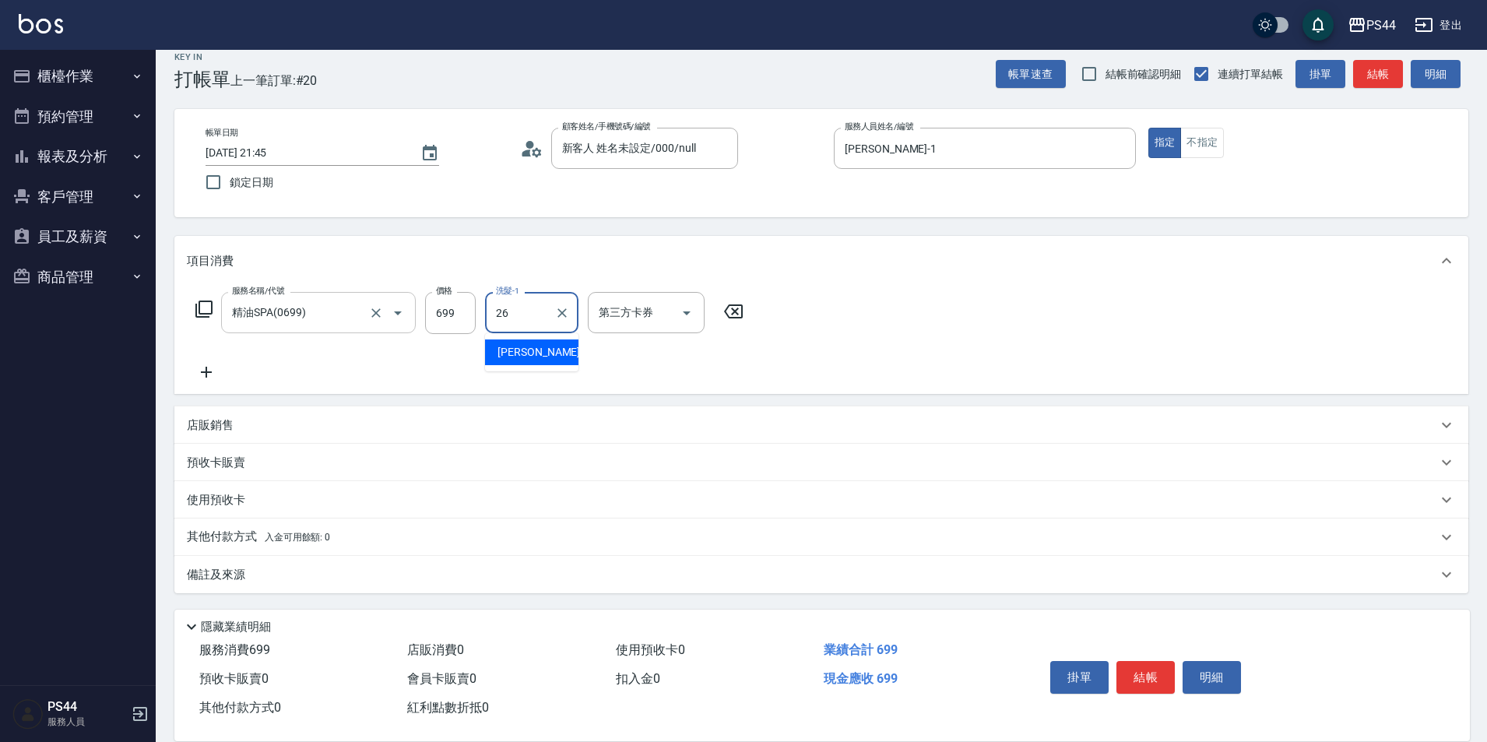
type input "[PERSON_NAME]-26"
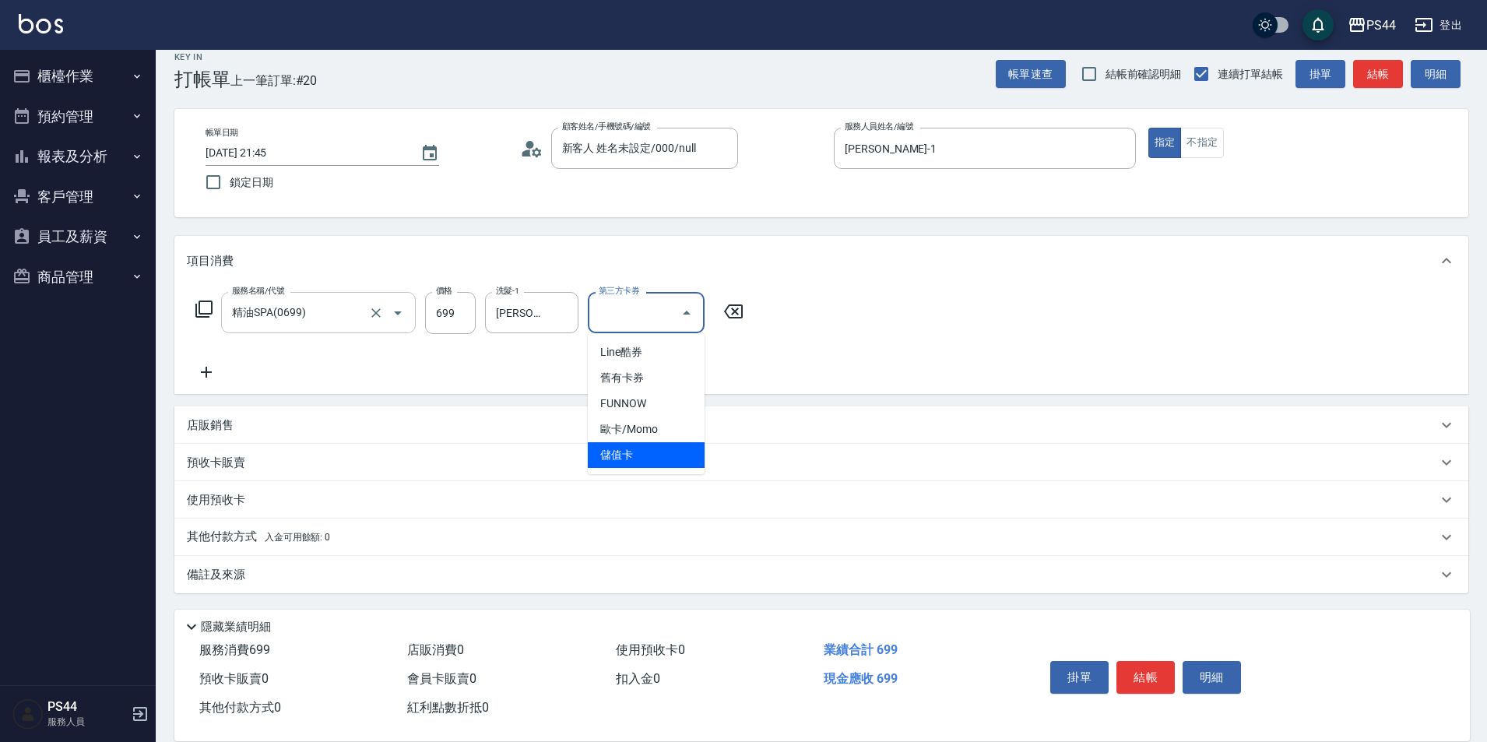
type input "儲值卡"
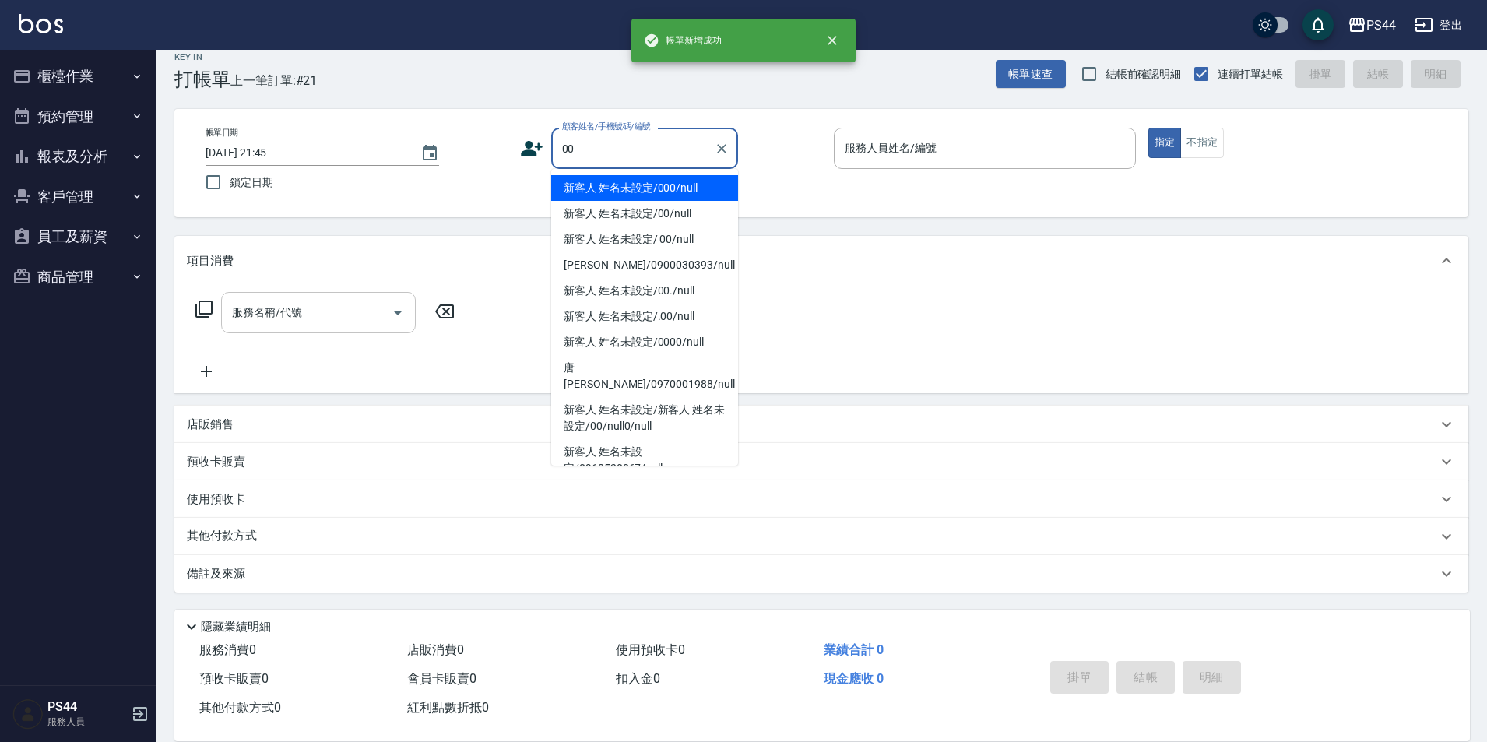
type input "新客人 姓名未設定/000/null"
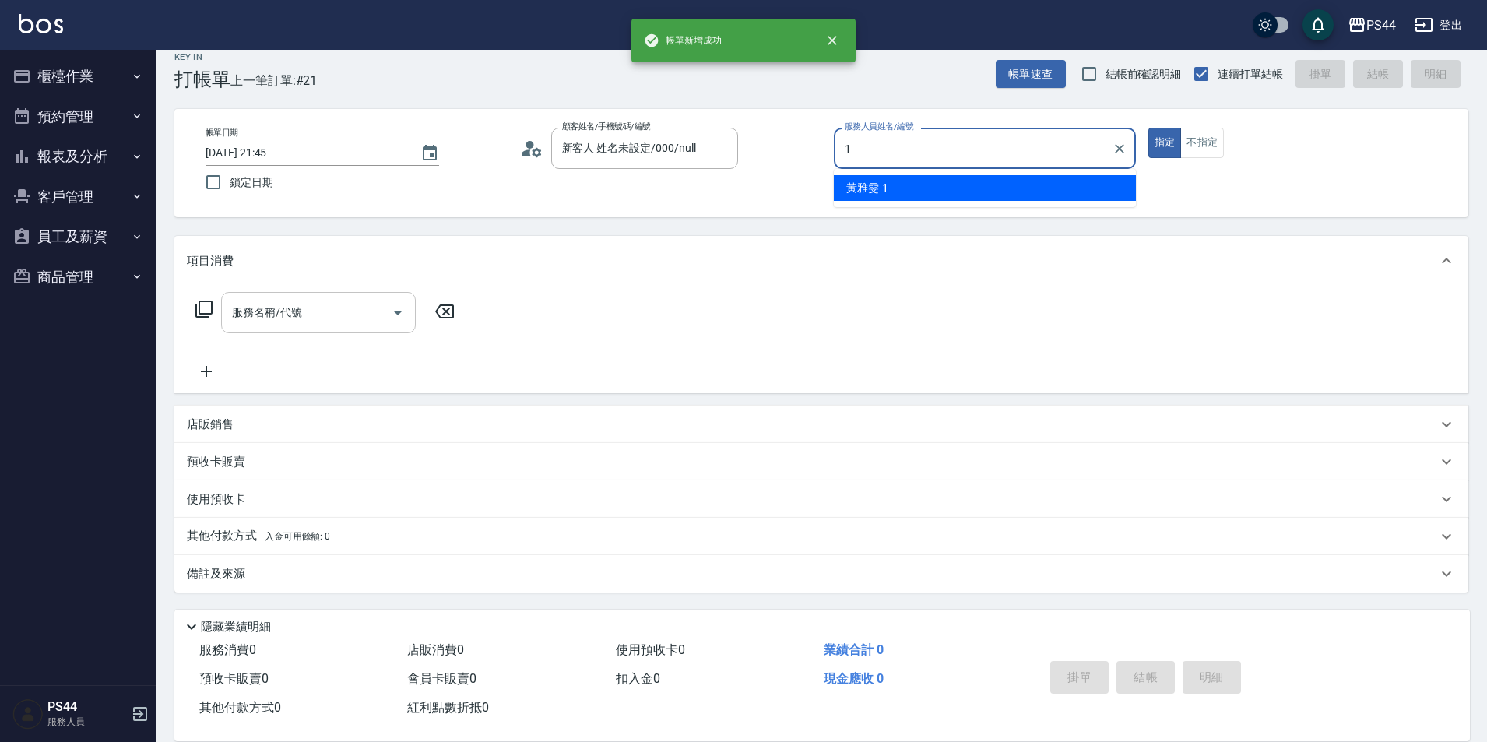
type input "[PERSON_NAME]-1"
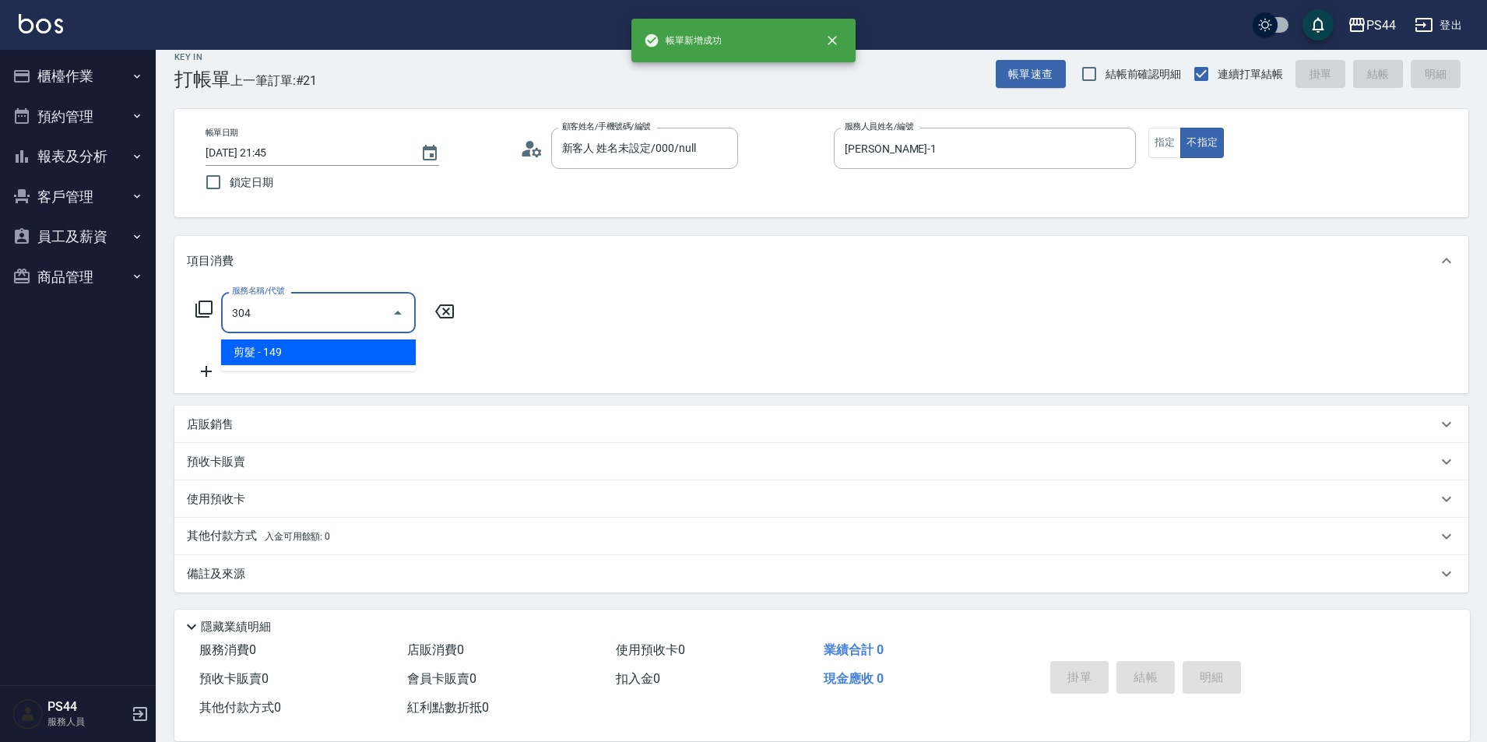
type input "剪髮(304)"
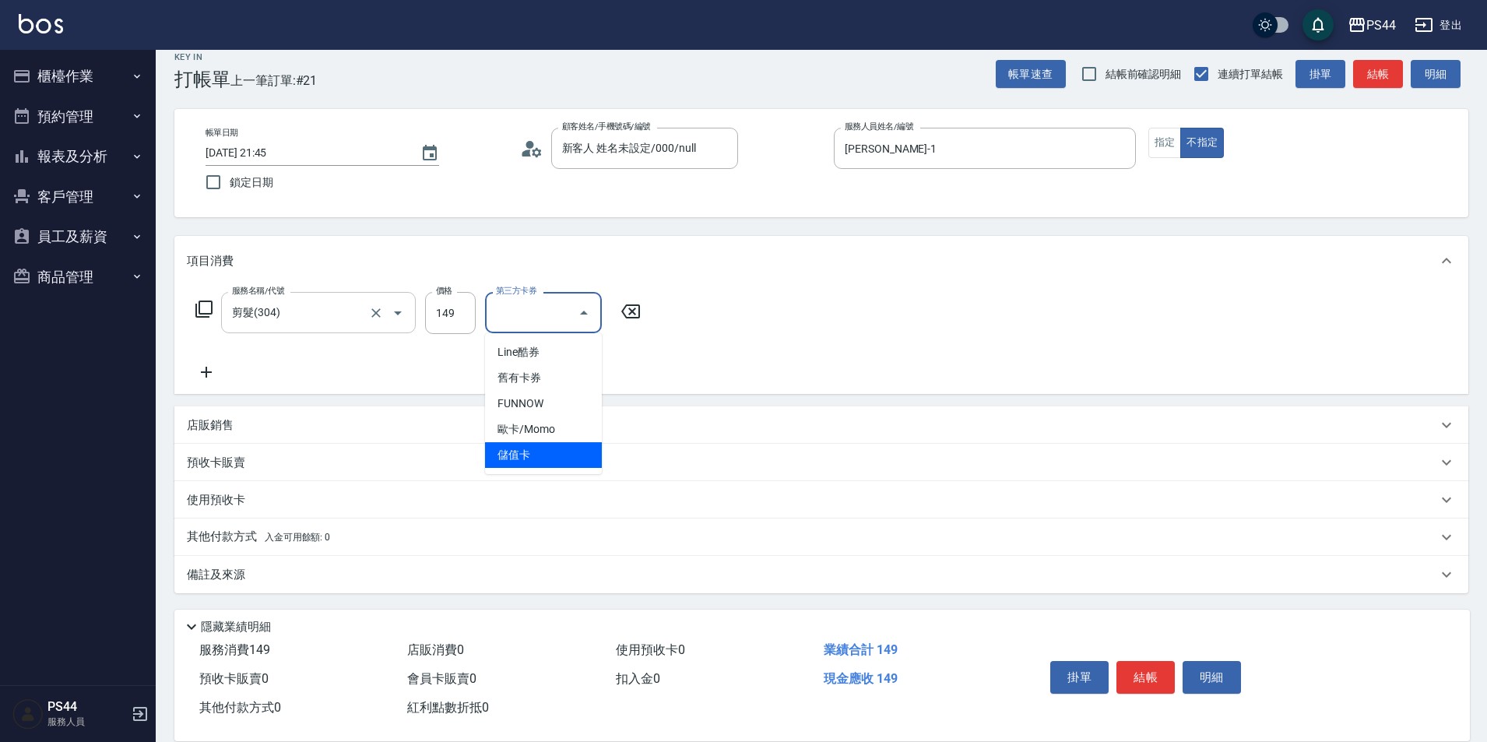
type input "儲值卡"
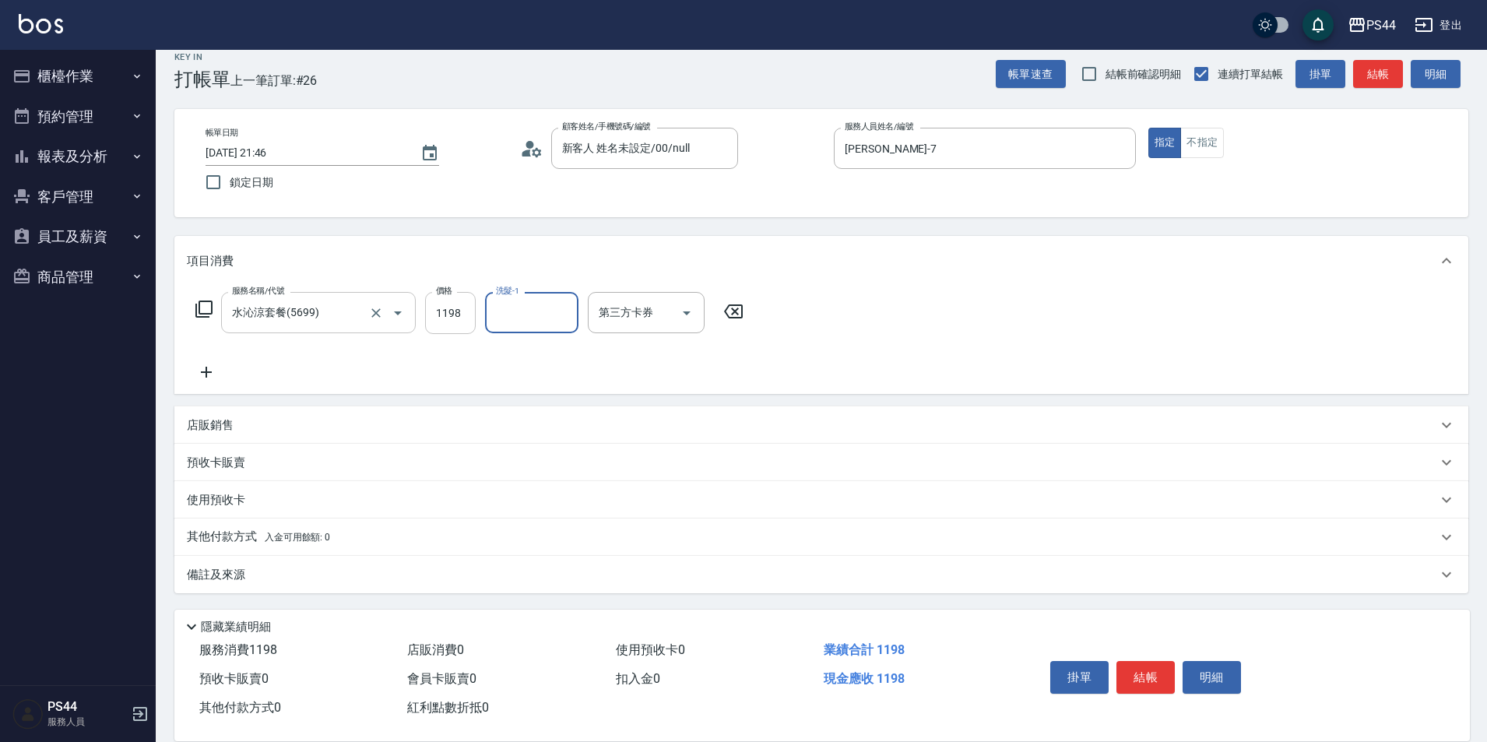
click at [452, 329] on input "1198" at bounding box center [450, 313] width 51 height 42
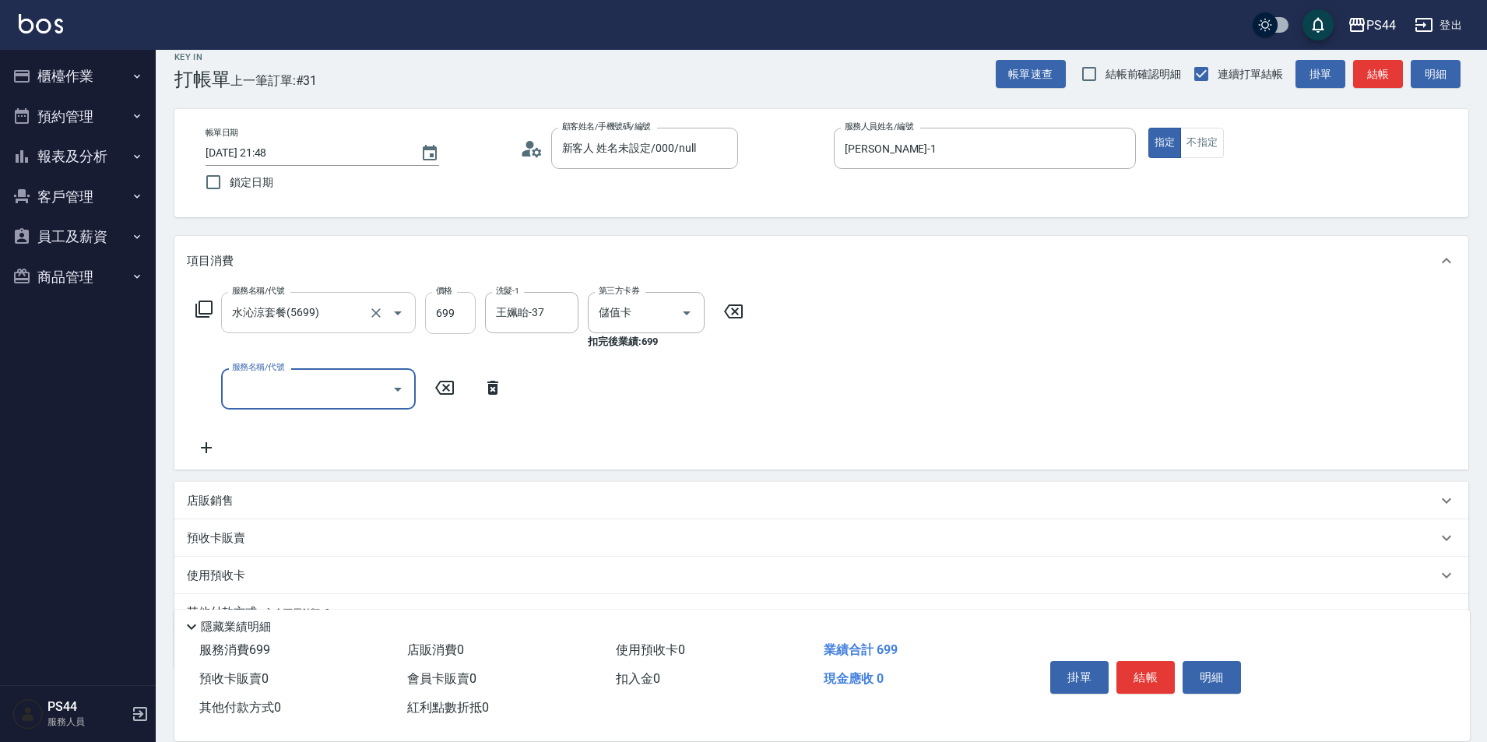
click at [451, 315] on input "699" at bounding box center [450, 313] width 51 height 42
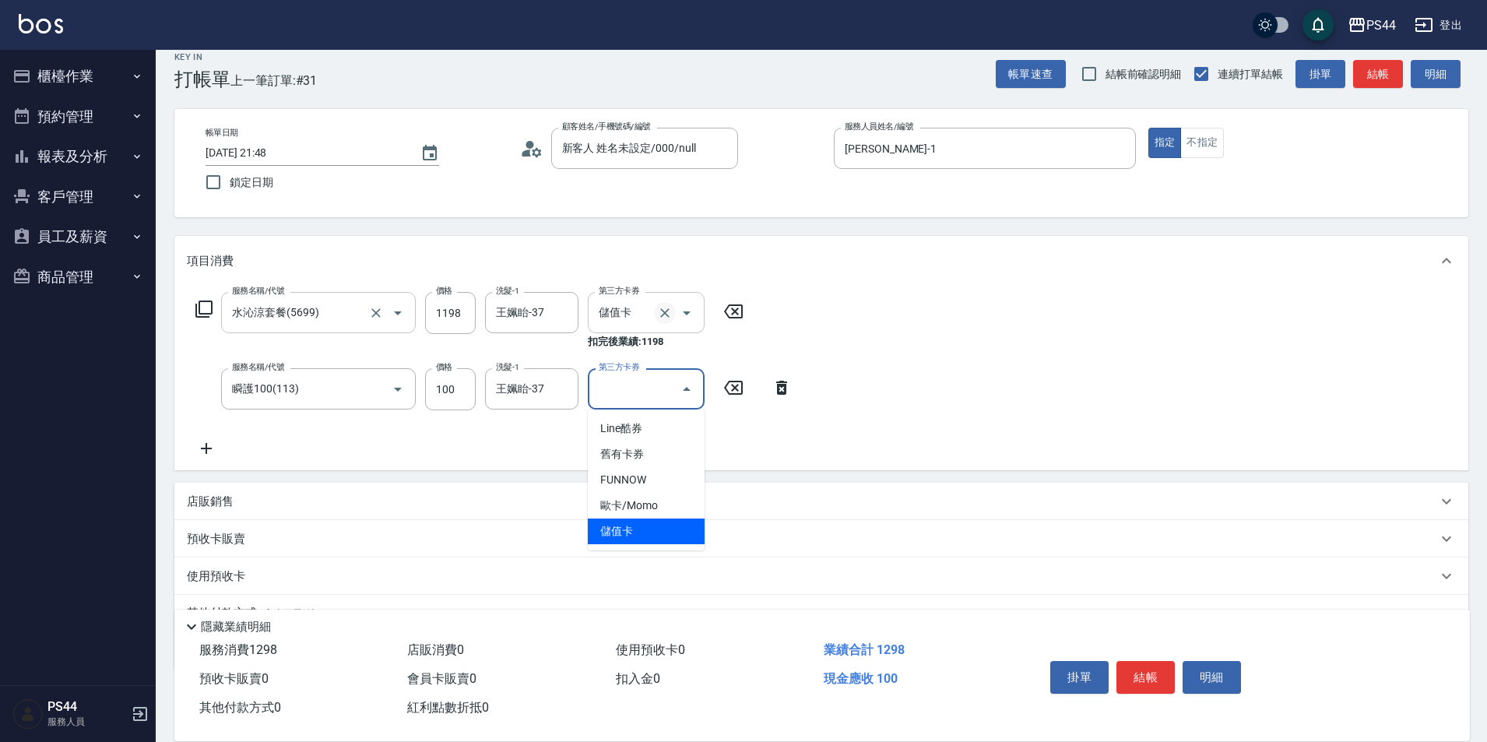
click at [662, 318] on icon "Clear" at bounding box center [665, 313] width 16 height 16
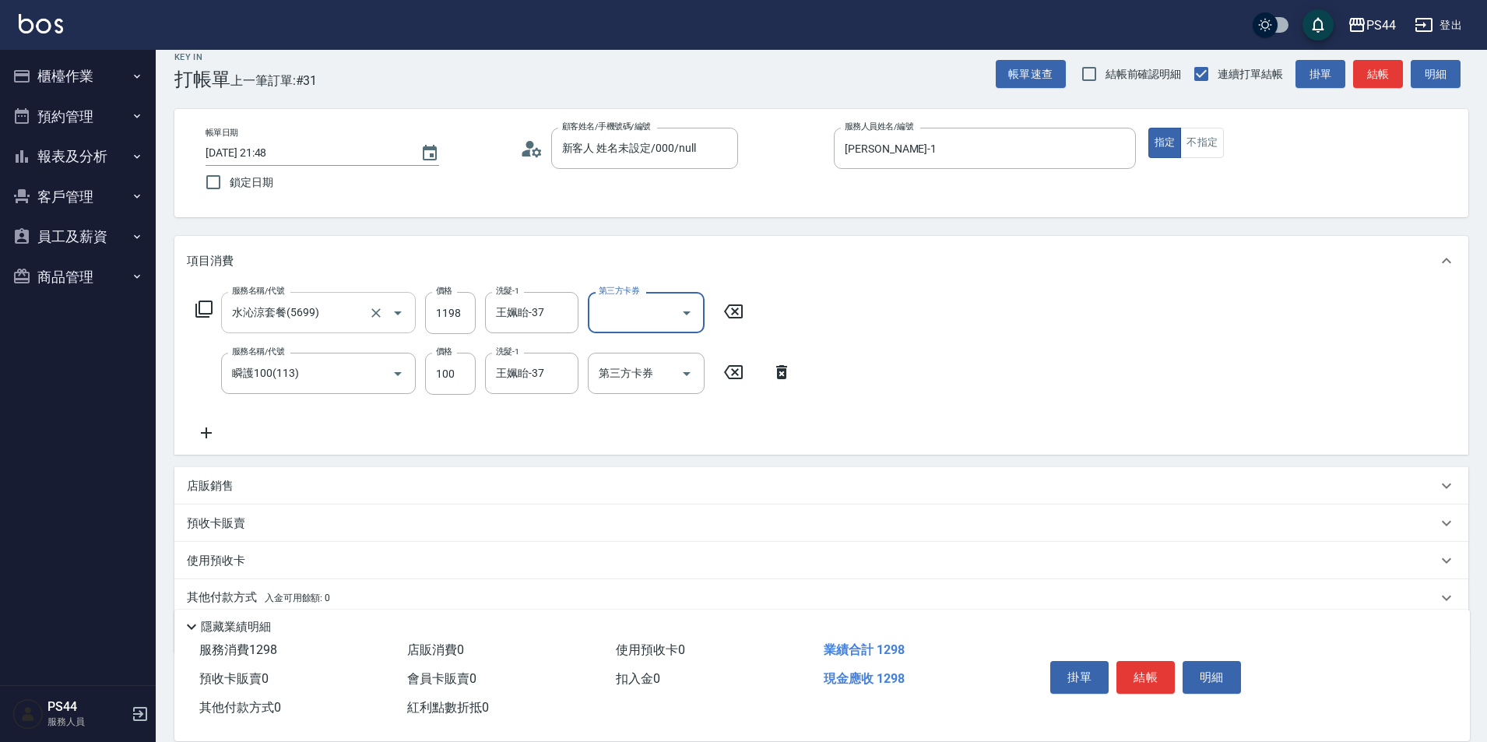
click at [197, 431] on icon at bounding box center [206, 433] width 39 height 19
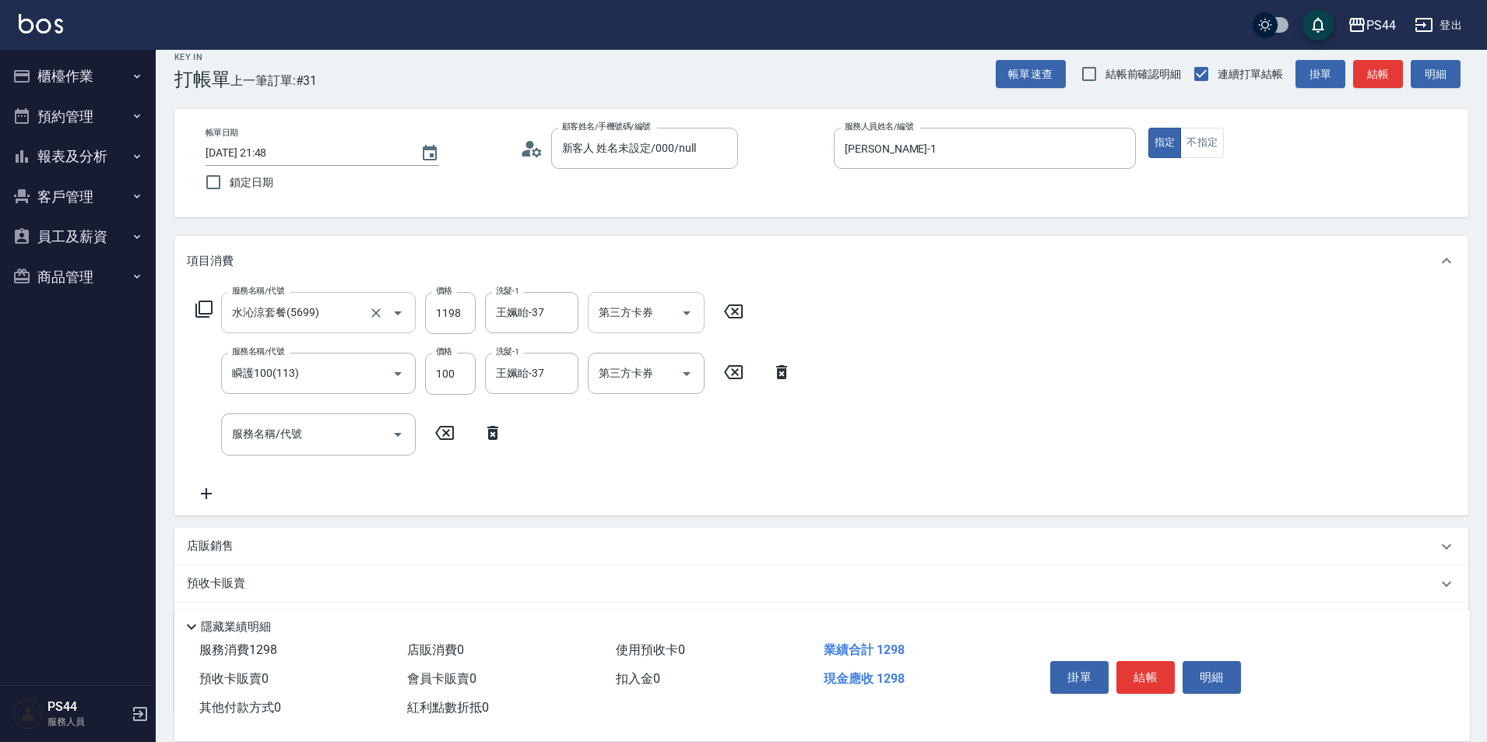
drag, startPoint x: 216, startPoint y: 446, endPoint x: 267, endPoint y: 436, distance: 51.6
click at [217, 446] on div "服務名稱/代號 服務名稱/代號" at bounding box center [350, 433] width 326 height 41
click at [267, 436] on input "服務名稱/代號" at bounding box center [306, 434] width 157 height 27
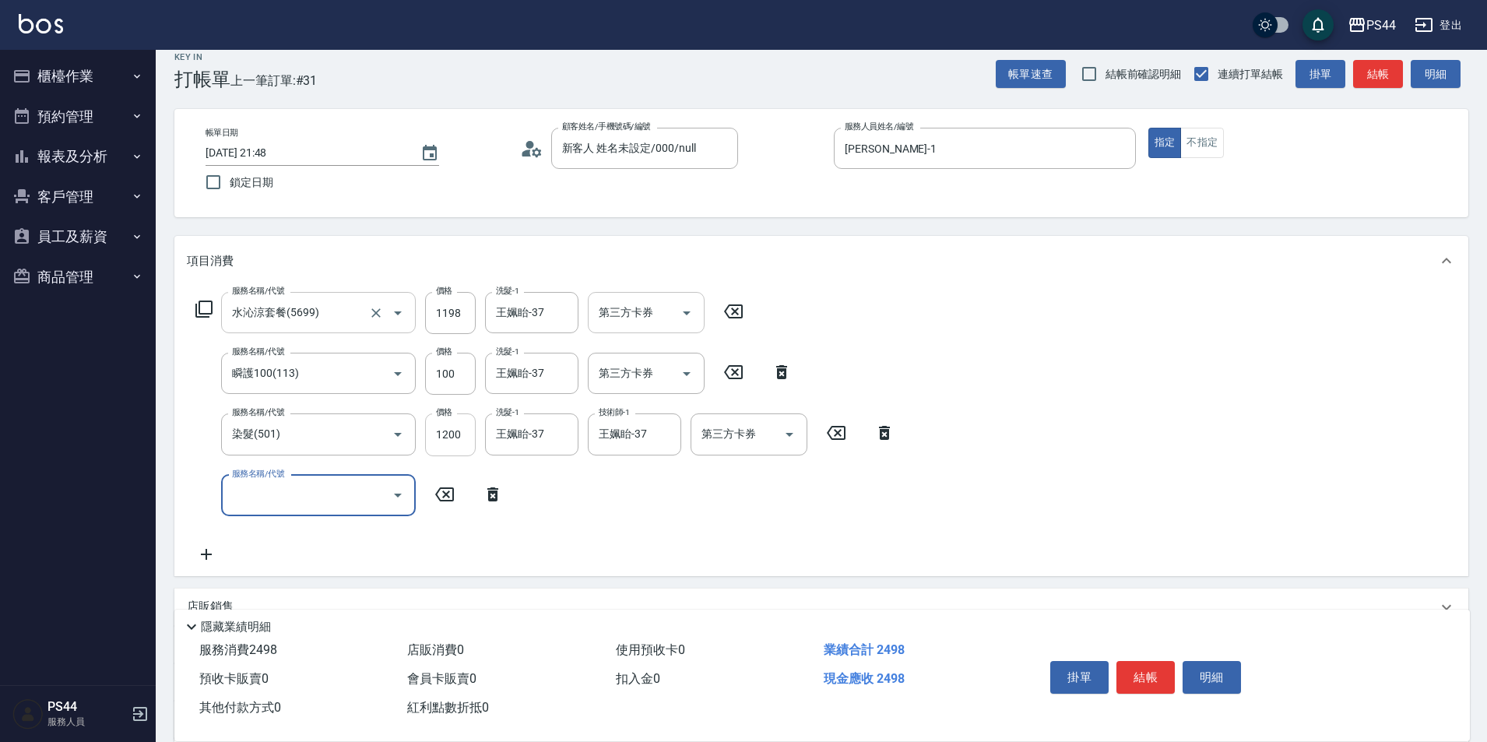
click at [459, 441] on input "1200" at bounding box center [450, 434] width 51 height 42
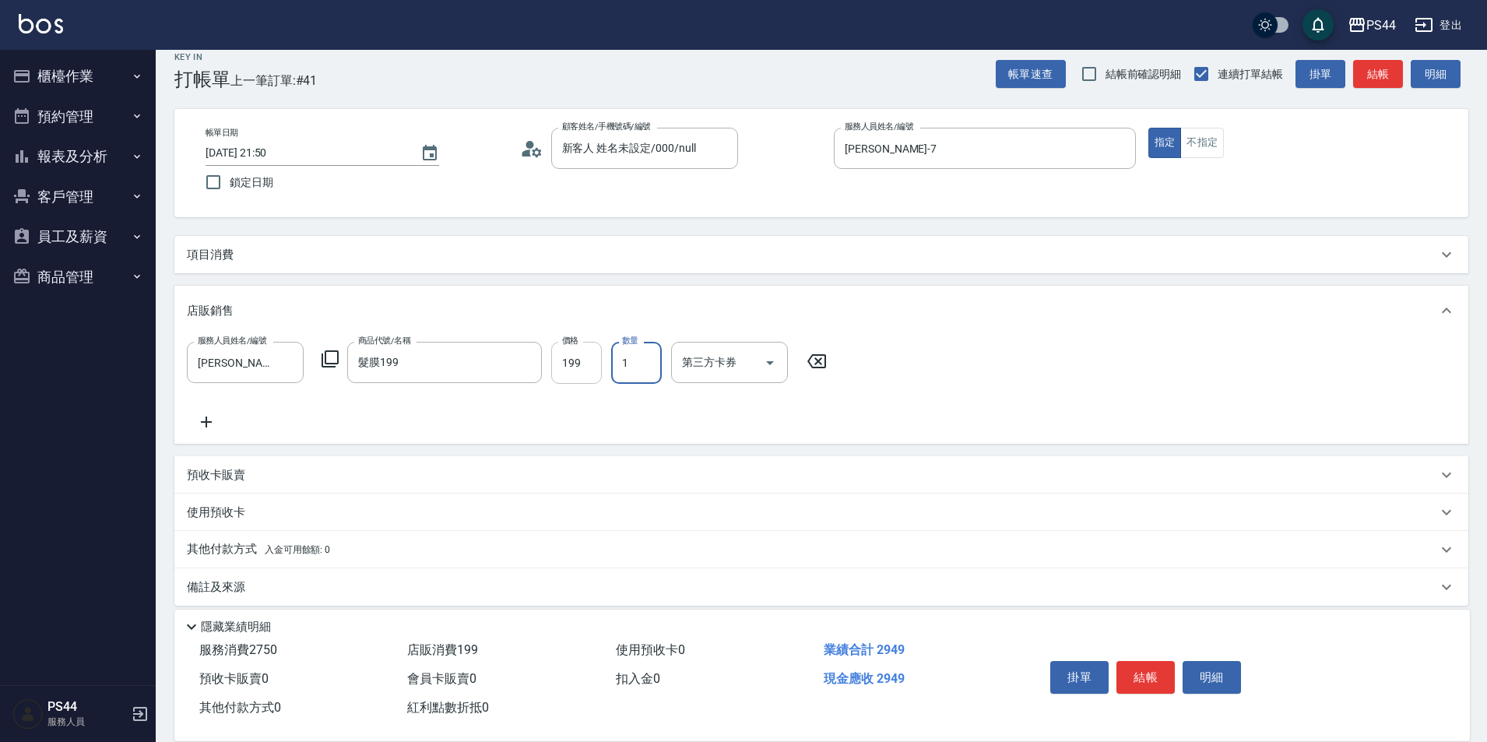
click at [564, 374] on input "199" at bounding box center [576, 363] width 51 height 42
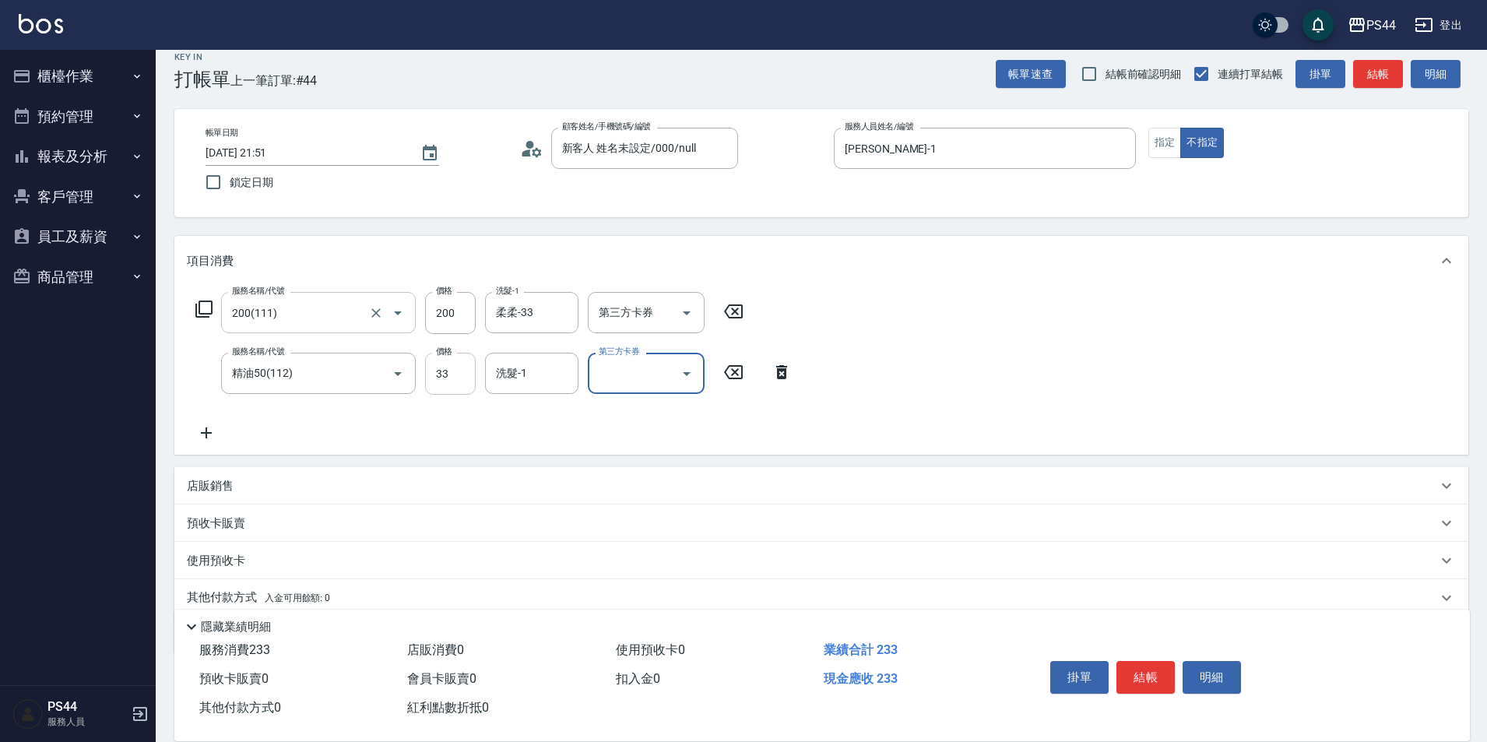
click at [472, 377] on input "33" at bounding box center [450, 374] width 51 height 42
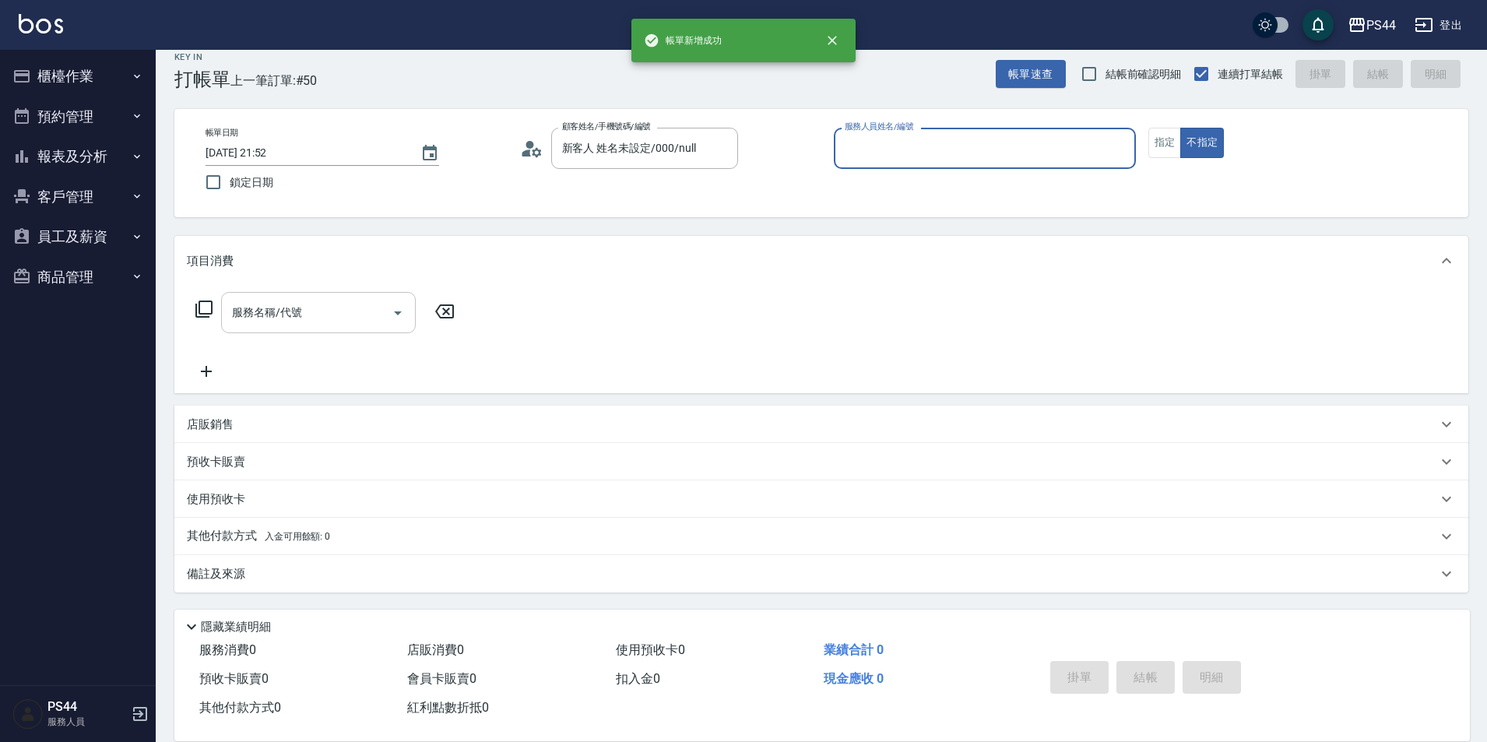
click at [1181, 128] on button "不指定" at bounding box center [1203, 143] width 44 height 30
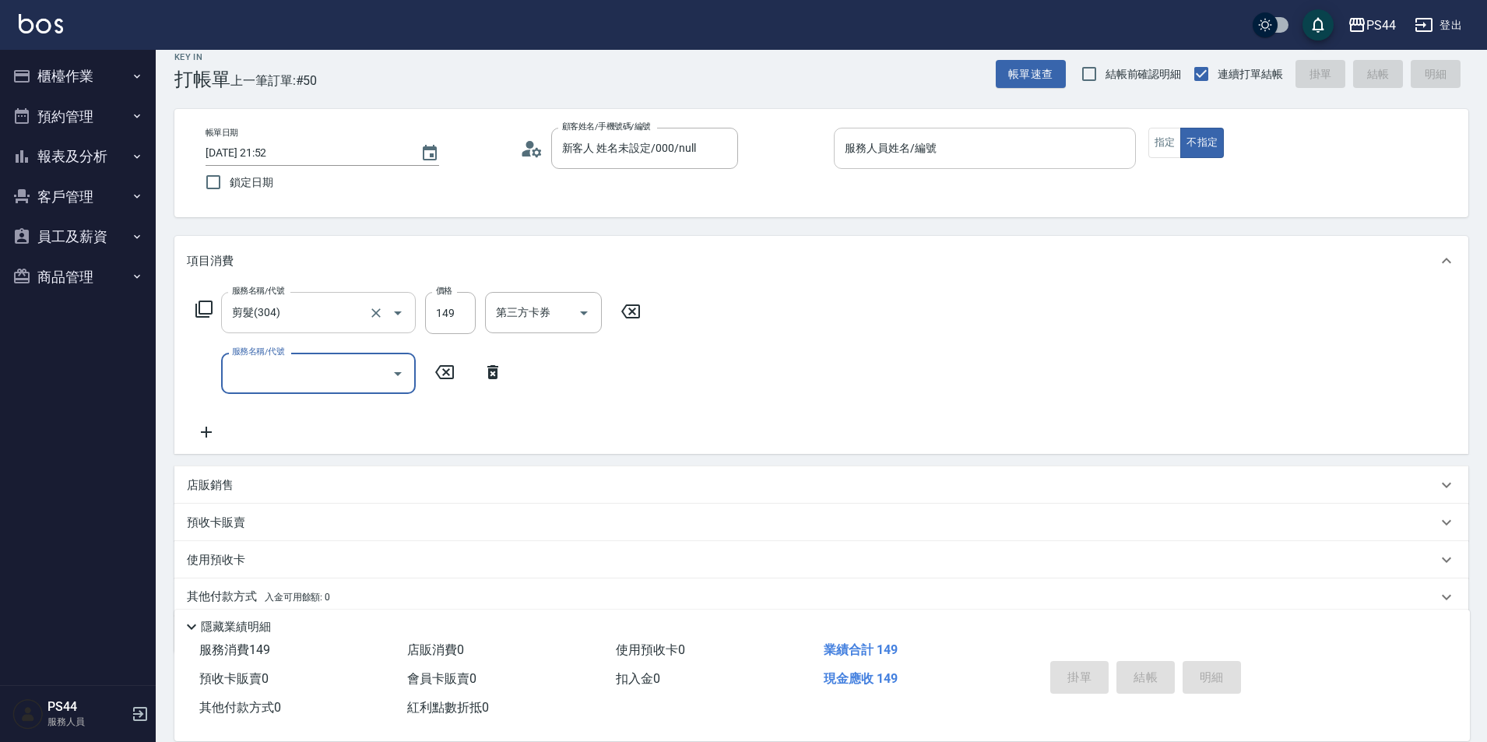
drag, startPoint x: 994, startPoint y: 141, endPoint x: 1011, endPoint y: 154, distance: 21.0
click at [996, 144] on input "服務人員姓名/編號" at bounding box center [985, 148] width 288 height 27
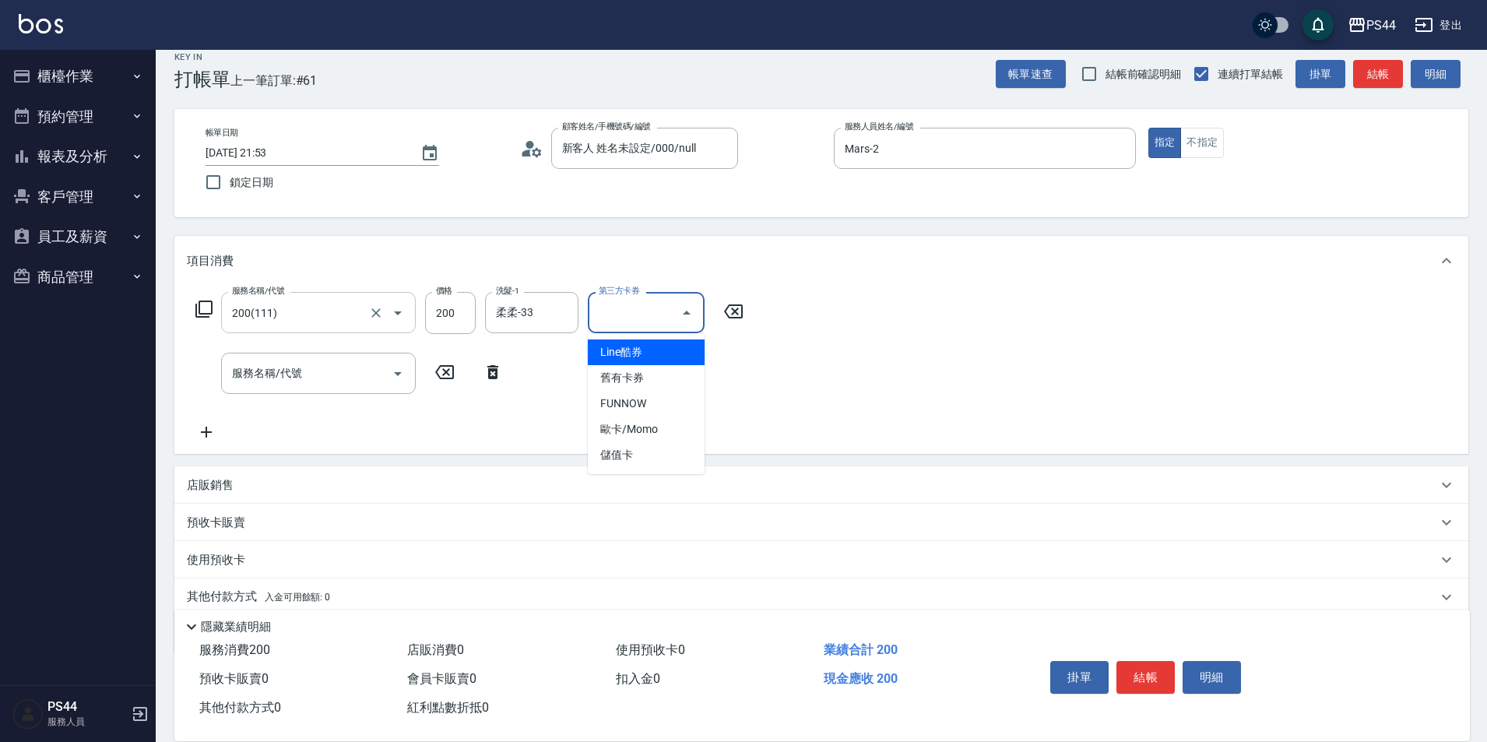
click at [616, 325] on input "第三方卡券" at bounding box center [634, 312] width 79 height 27
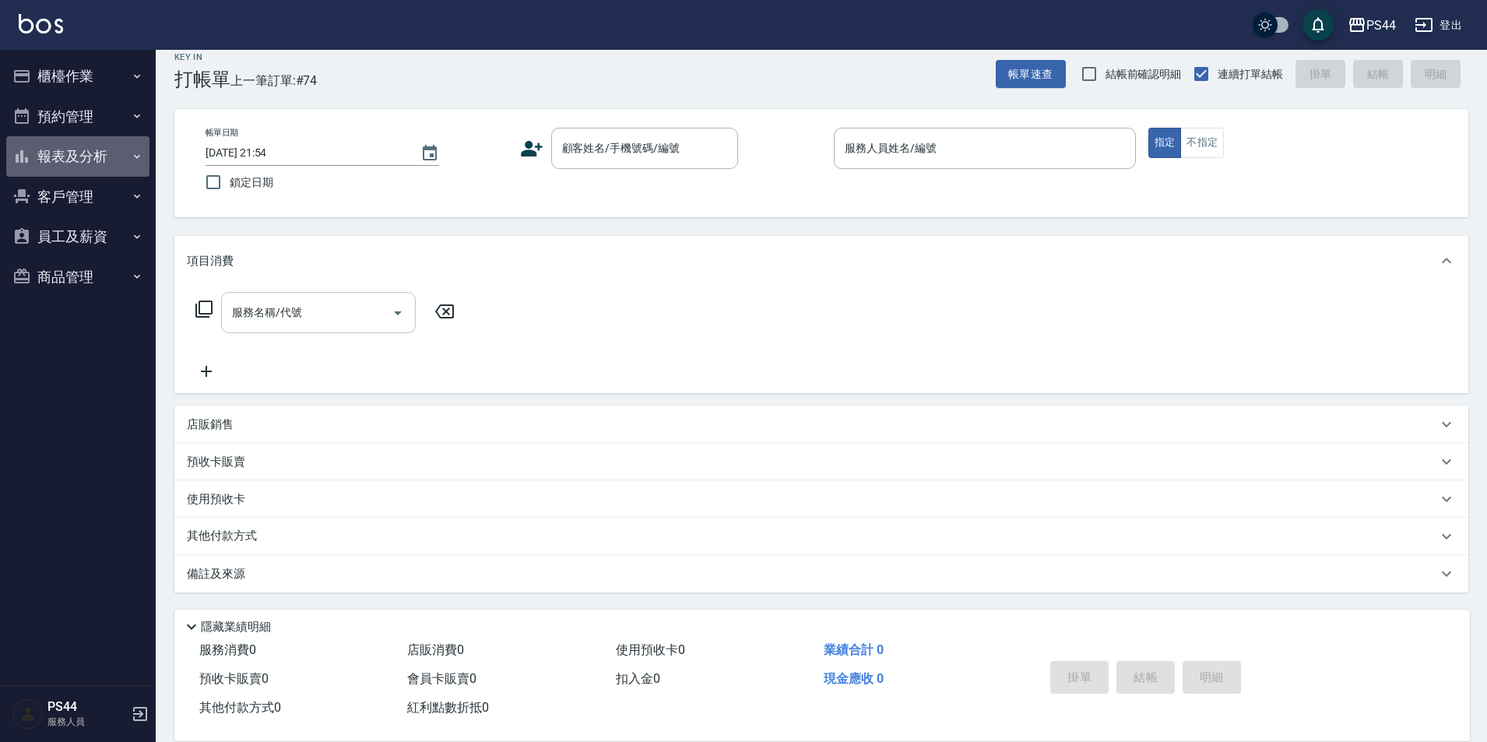
click at [130, 153] on button "報表及分析" at bounding box center [77, 156] width 143 height 40
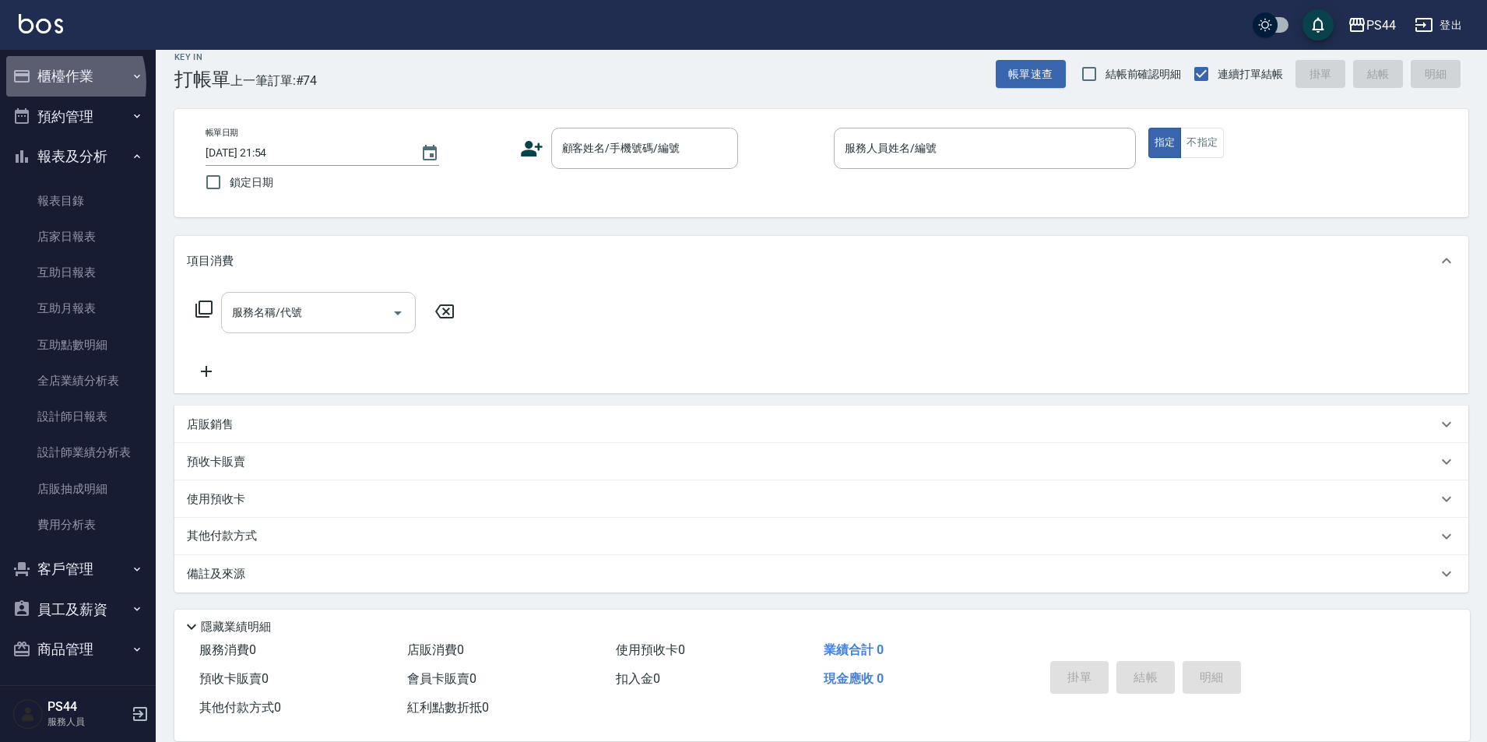
drag, startPoint x: 50, startPoint y: 83, endPoint x: 54, endPoint y: 95, distance: 13.1
click at [51, 83] on button "櫃檯作業" at bounding box center [77, 76] width 143 height 40
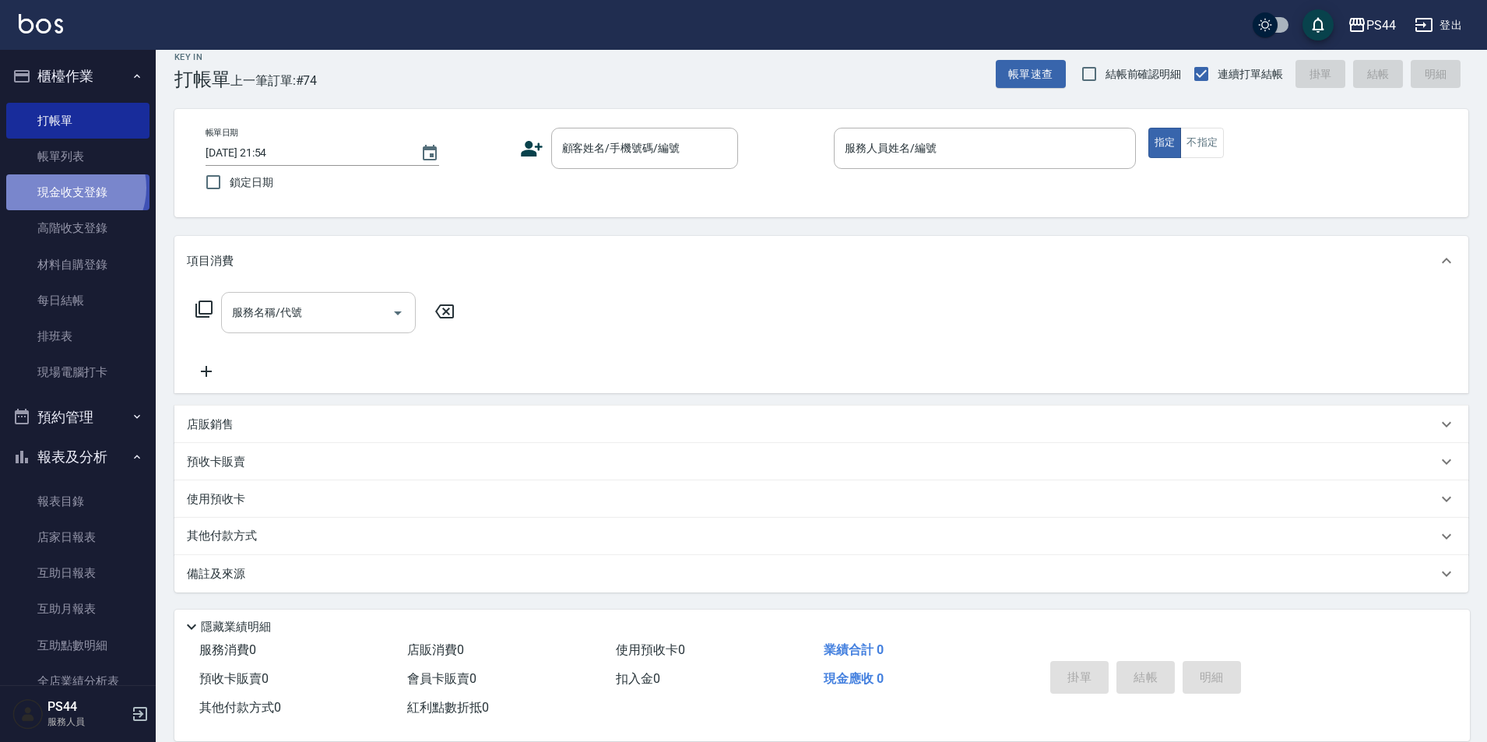
click at [72, 188] on link "現金收支登錄" at bounding box center [77, 192] width 143 height 36
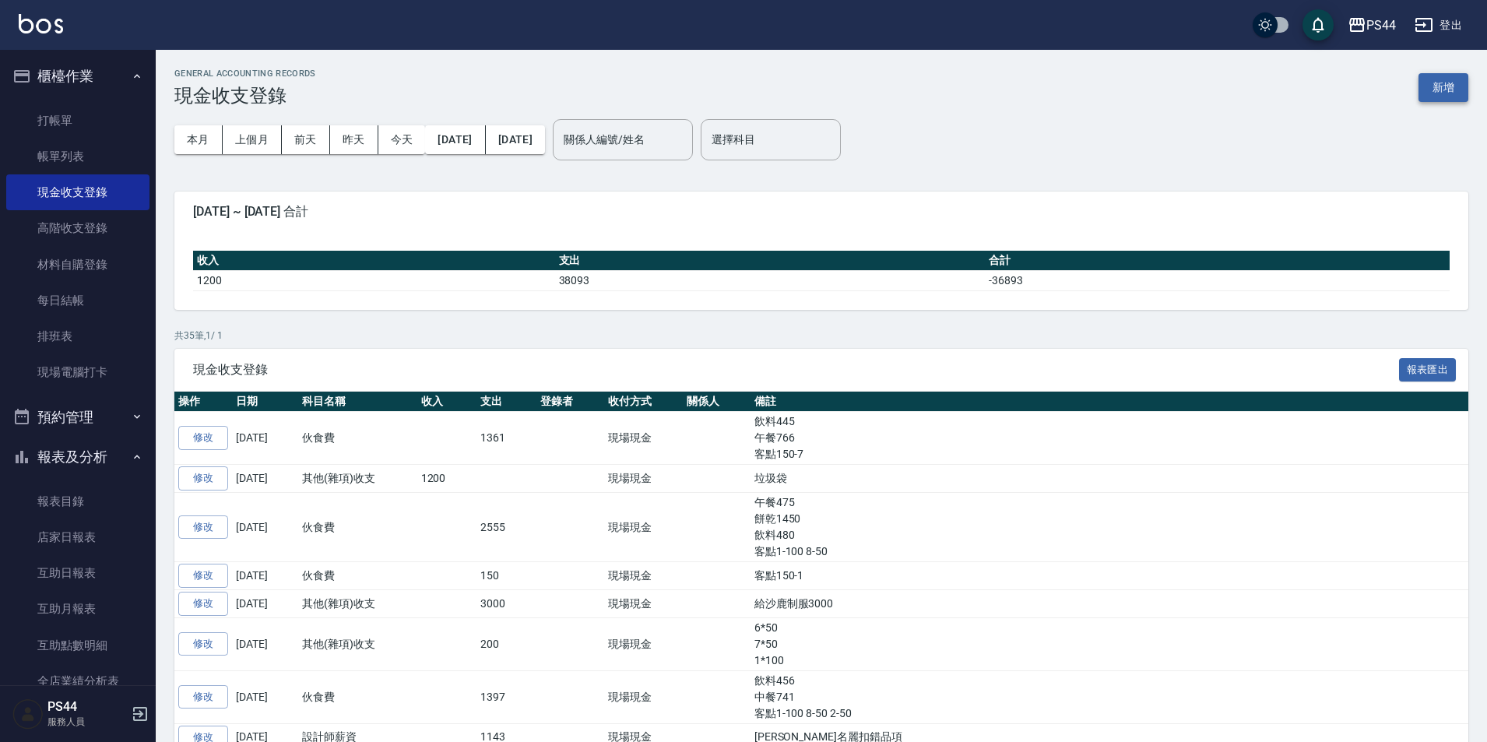
click at [1444, 85] on button "新增" at bounding box center [1444, 87] width 50 height 29
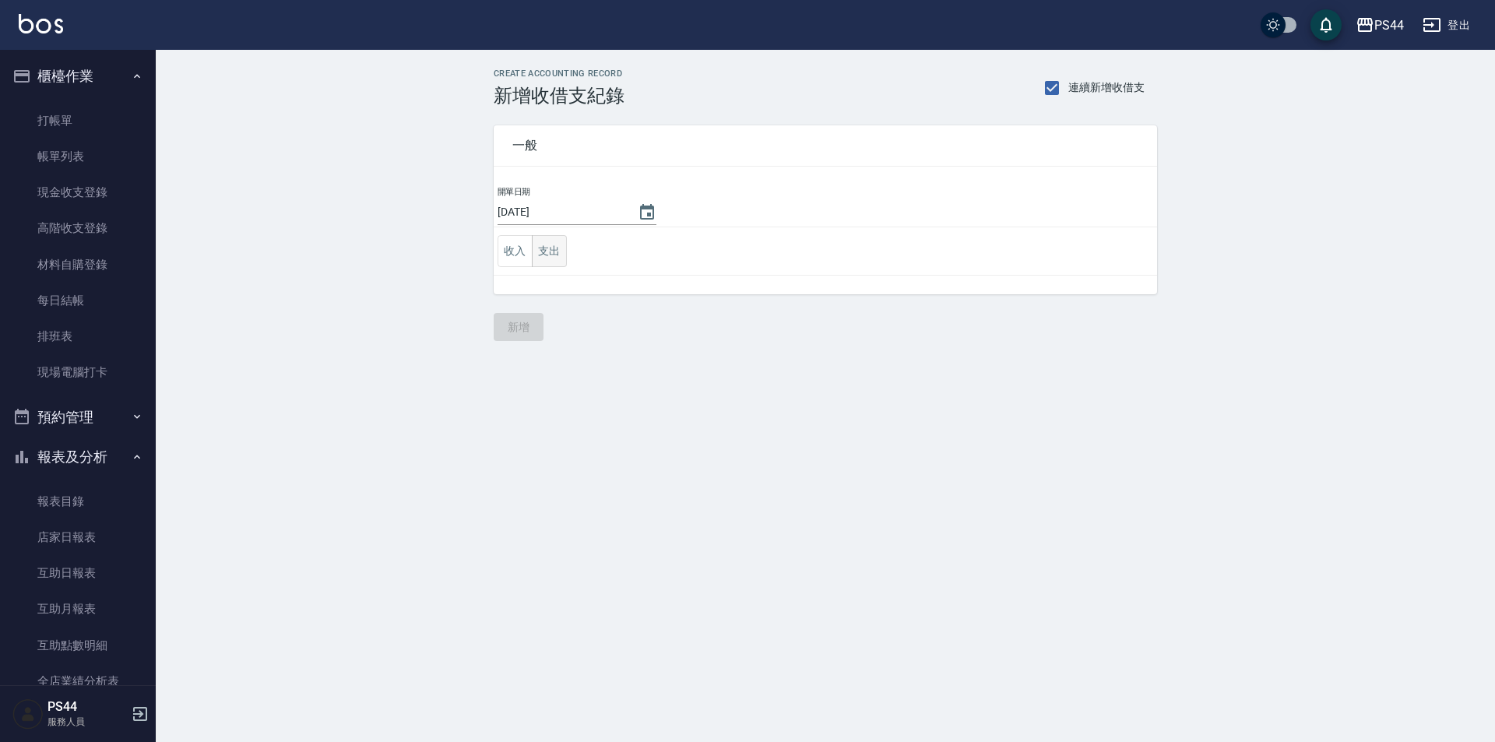
click at [549, 255] on button "支出" at bounding box center [549, 251] width 35 height 32
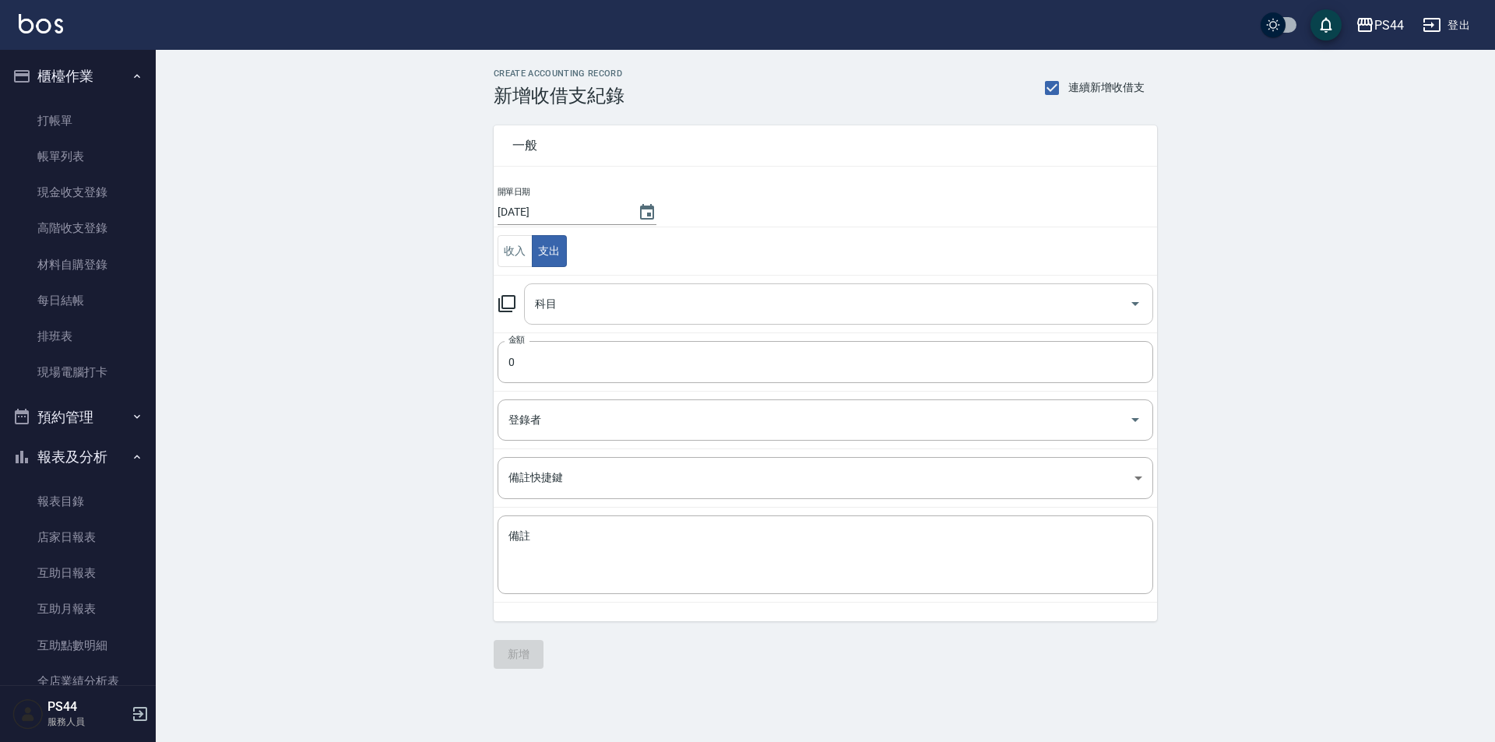
click at [583, 323] on div "科目" at bounding box center [838, 303] width 629 height 41
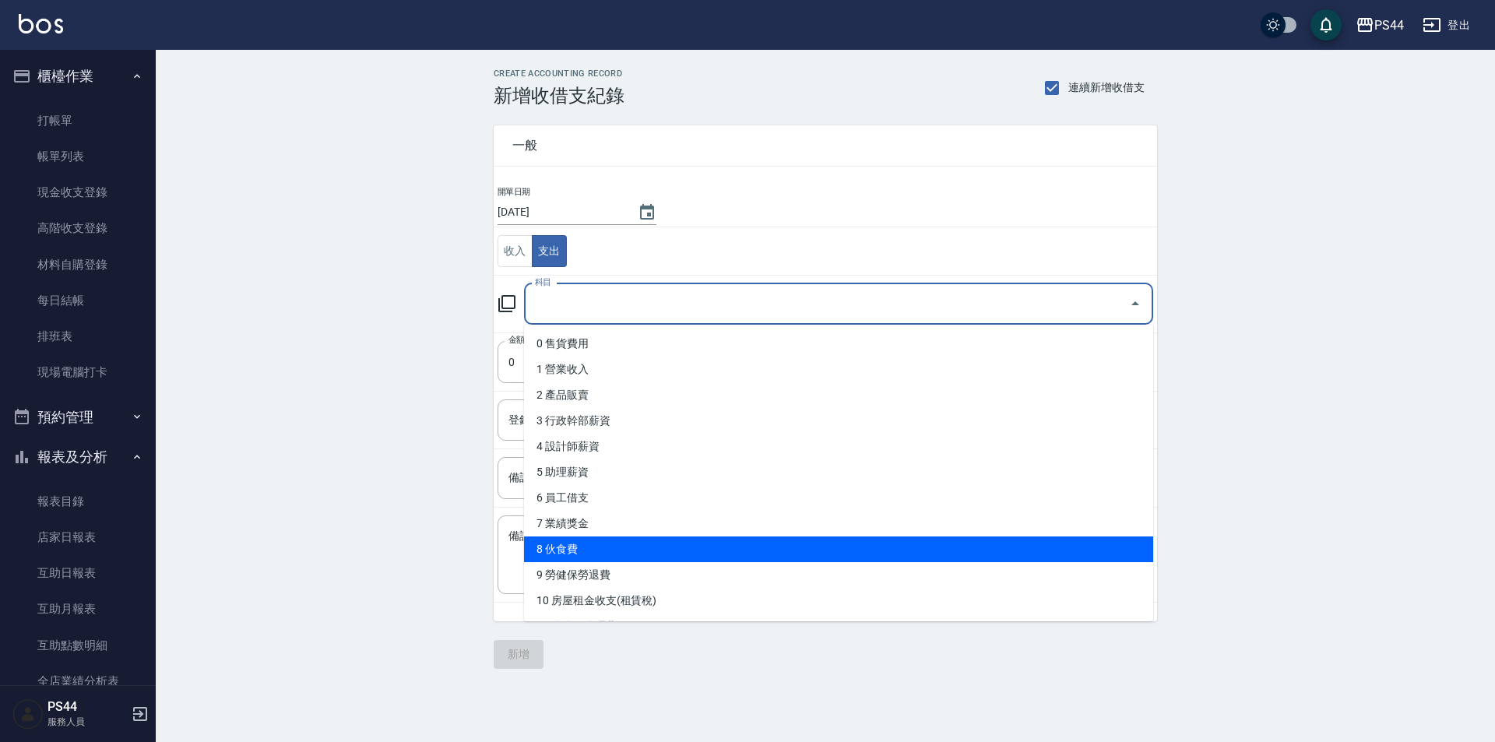
click at [641, 544] on li "8 伙食費" at bounding box center [838, 550] width 629 height 26
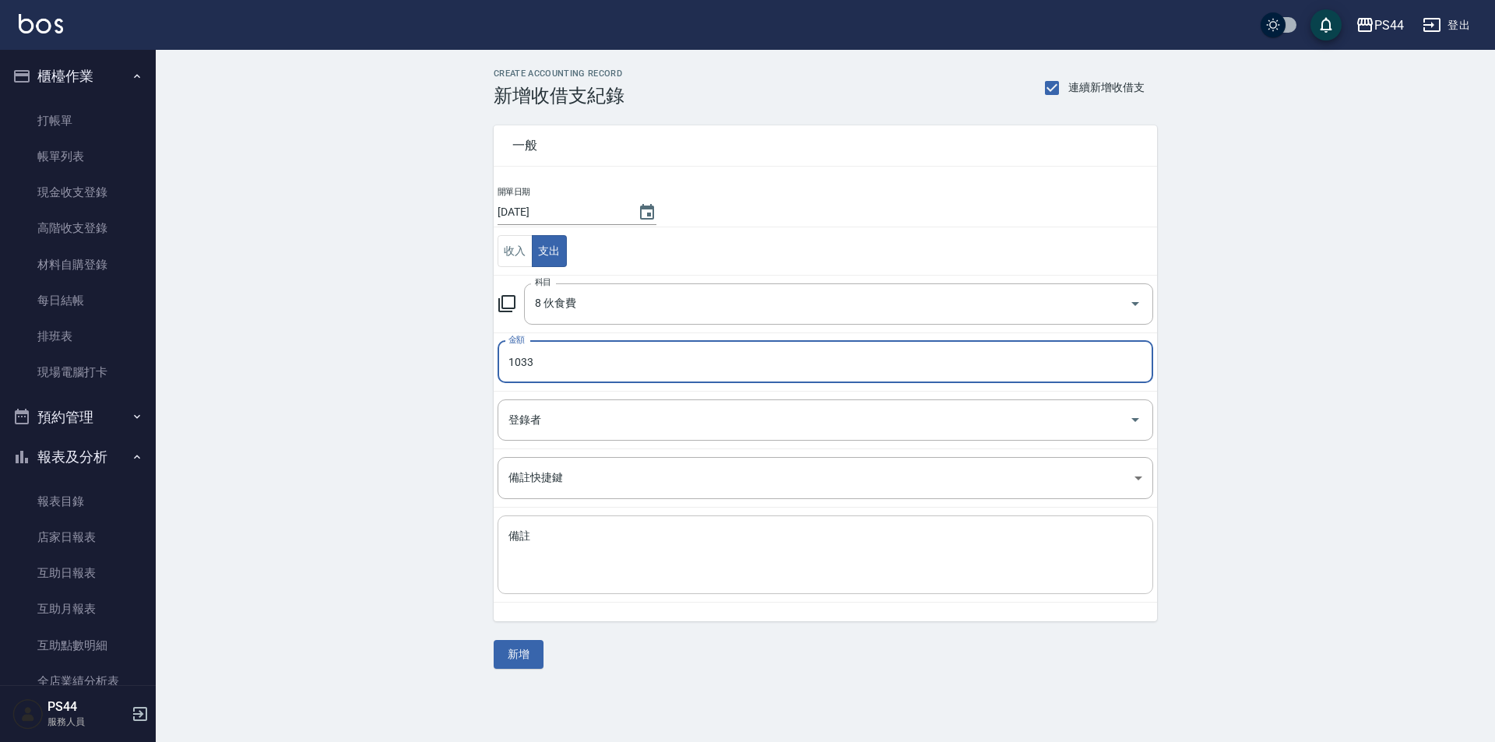
click at [781, 552] on textarea "備註" at bounding box center [825, 555] width 634 height 53
click at [519, 648] on button "新增" at bounding box center [519, 654] width 50 height 29
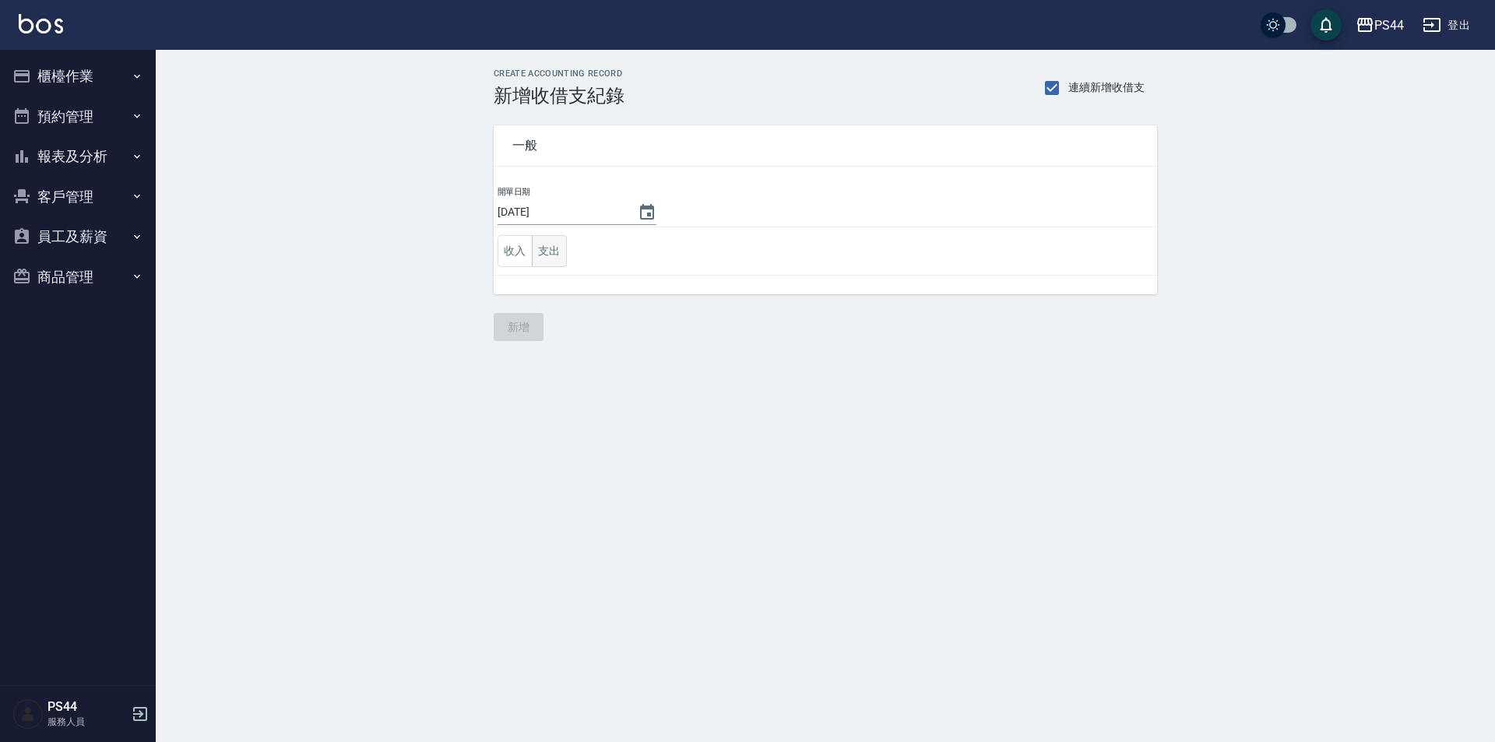
click at [550, 243] on button "支出" at bounding box center [549, 251] width 35 height 32
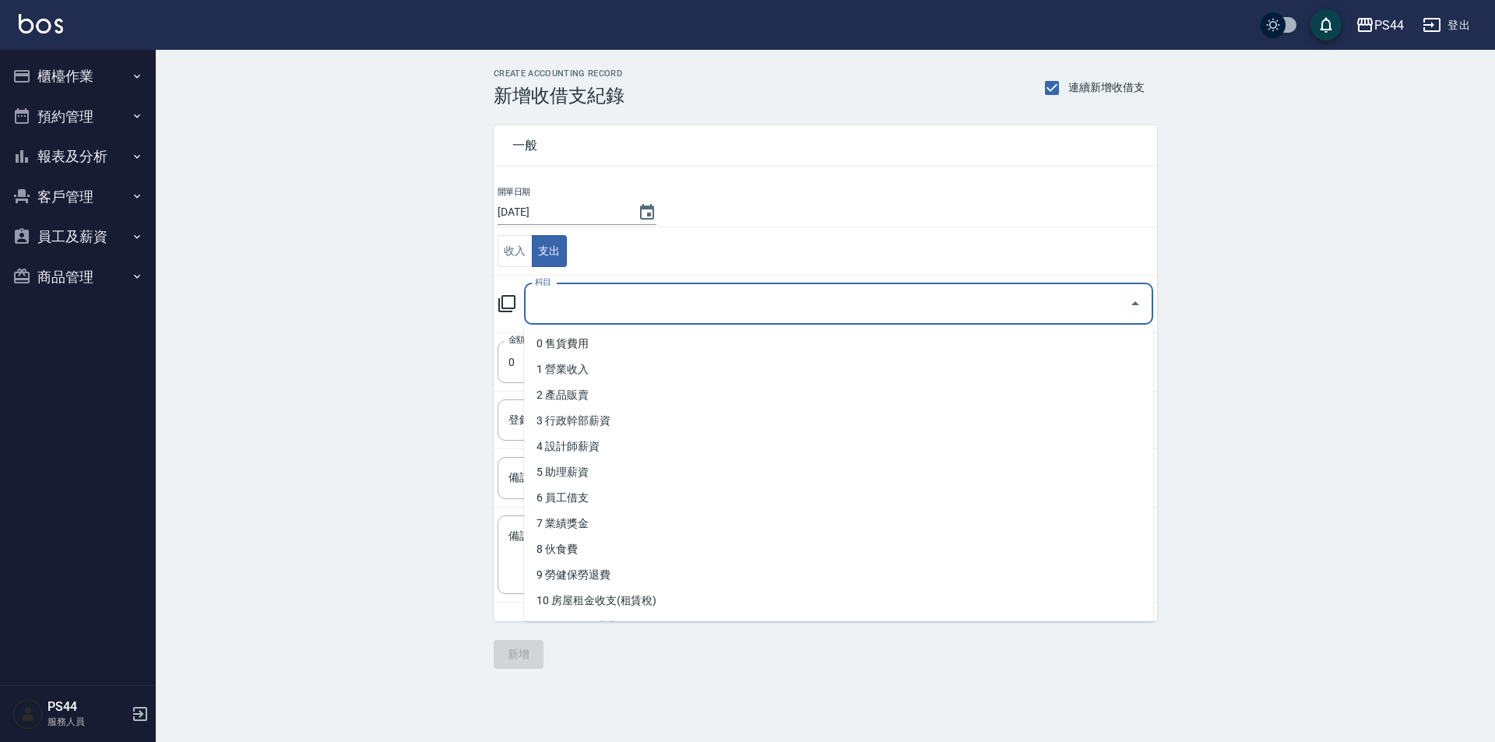
click at [605, 295] on input "科目" at bounding box center [827, 303] width 592 height 27
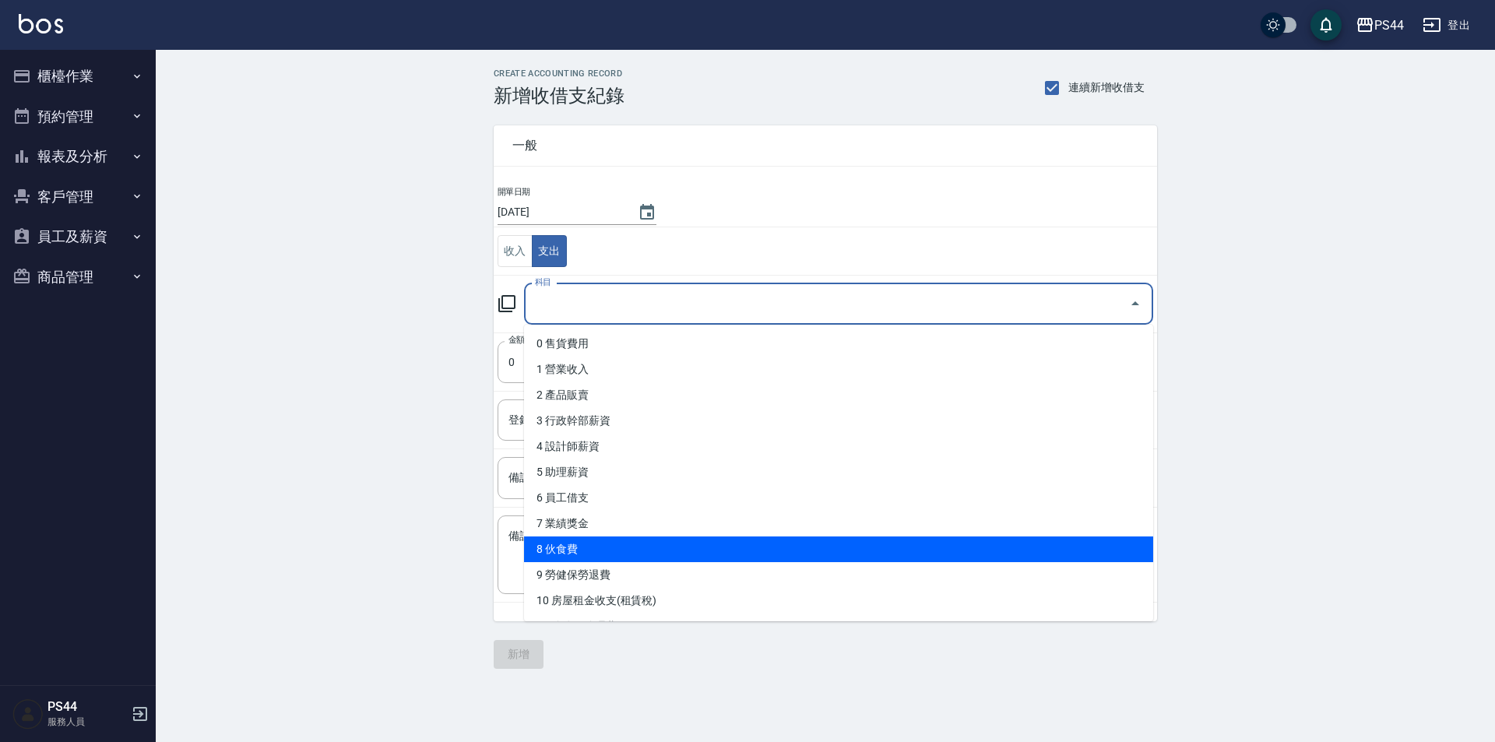
drag, startPoint x: 608, startPoint y: 535, endPoint x: 609, endPoint y: 544, distance: 9.4
click at [609, 544] on ul "0 售貨費用 1 營業收入 2 產品販賣 3 行政幹部薪資 4 設計師薪資 5 助理薪資 6 員工借支 7 業績獎金 8 伙食費 9 勞健保勞退費 10 房屋…" at bounding box center [838, 473] width 629 height 297
click at [609, 544] on li "8 伙食費" at bounding box center [838, 550] width 629 height 26
type input "8 伙食費"
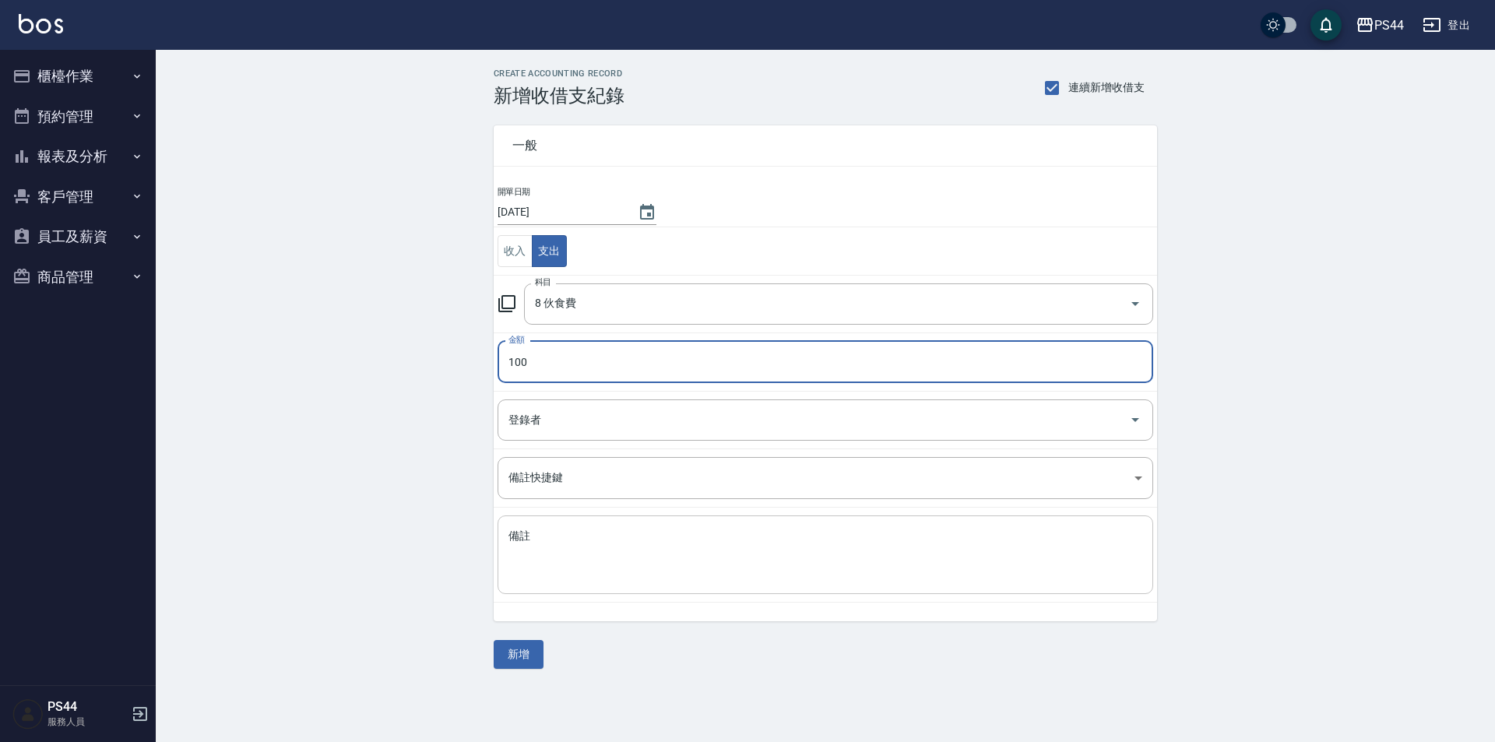
type input "100"
click at [712, 561] on textarea "備註" at bounding box center [825, 555] width 634 height 53
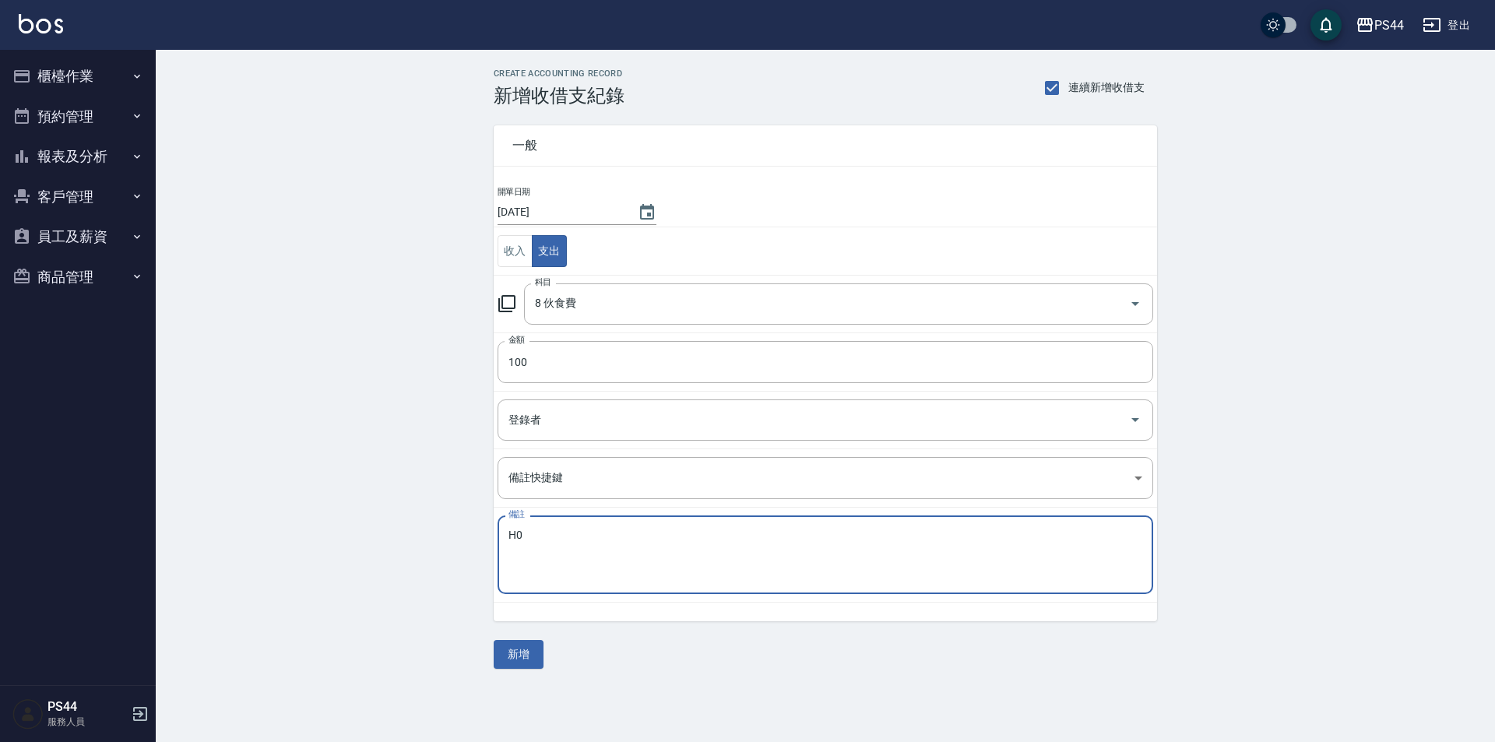
type textarea "H"
type textarea "餐"
type textarea "客點2-50 1-50"
click at [509, 653] on button "新增" at bounding box center [519, 654] width 50 height 29
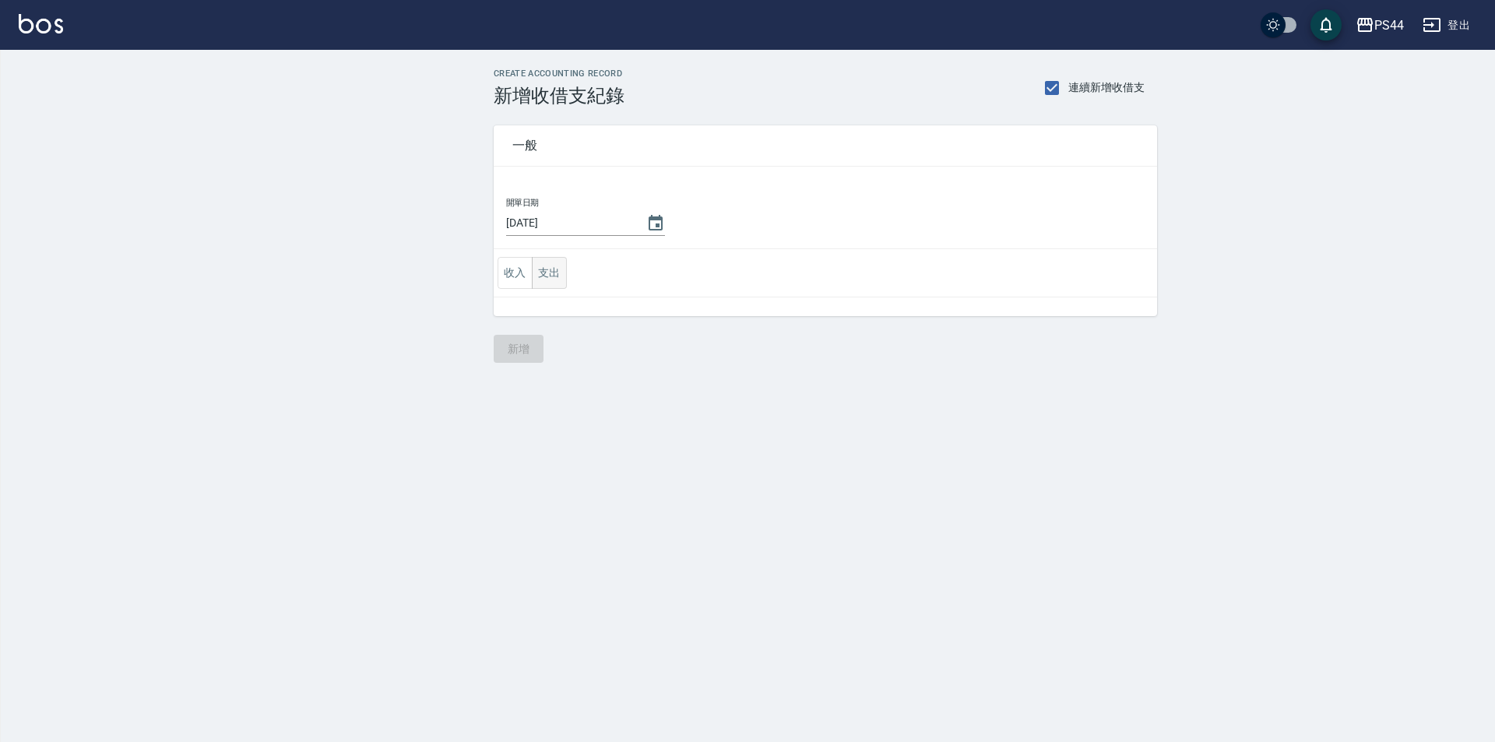
click at [553, 268] on td "收入 支出" at bounding box center [825, 273] width 663 height 48
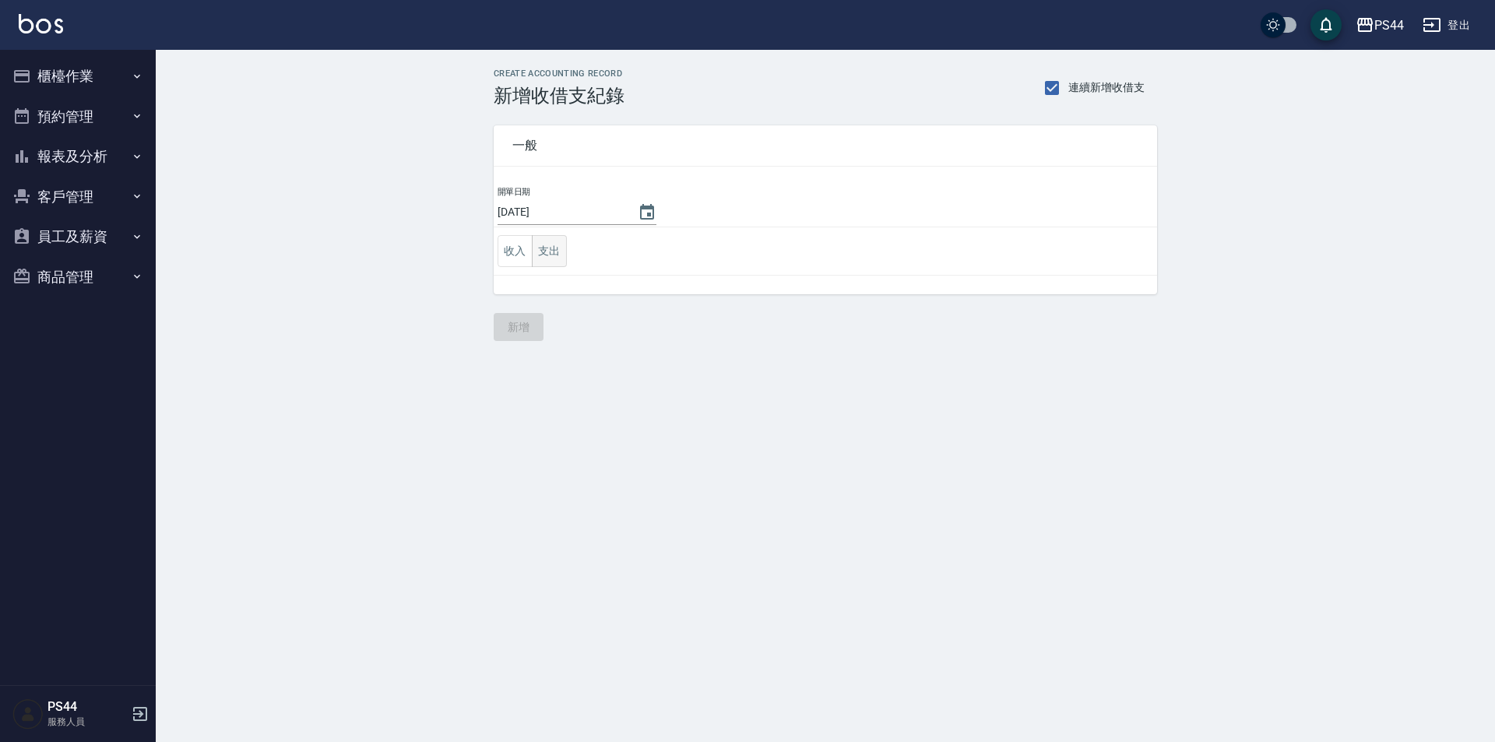
click at [541, 248] on button "支出" at bounding box center [549, 251] width 35 height 32
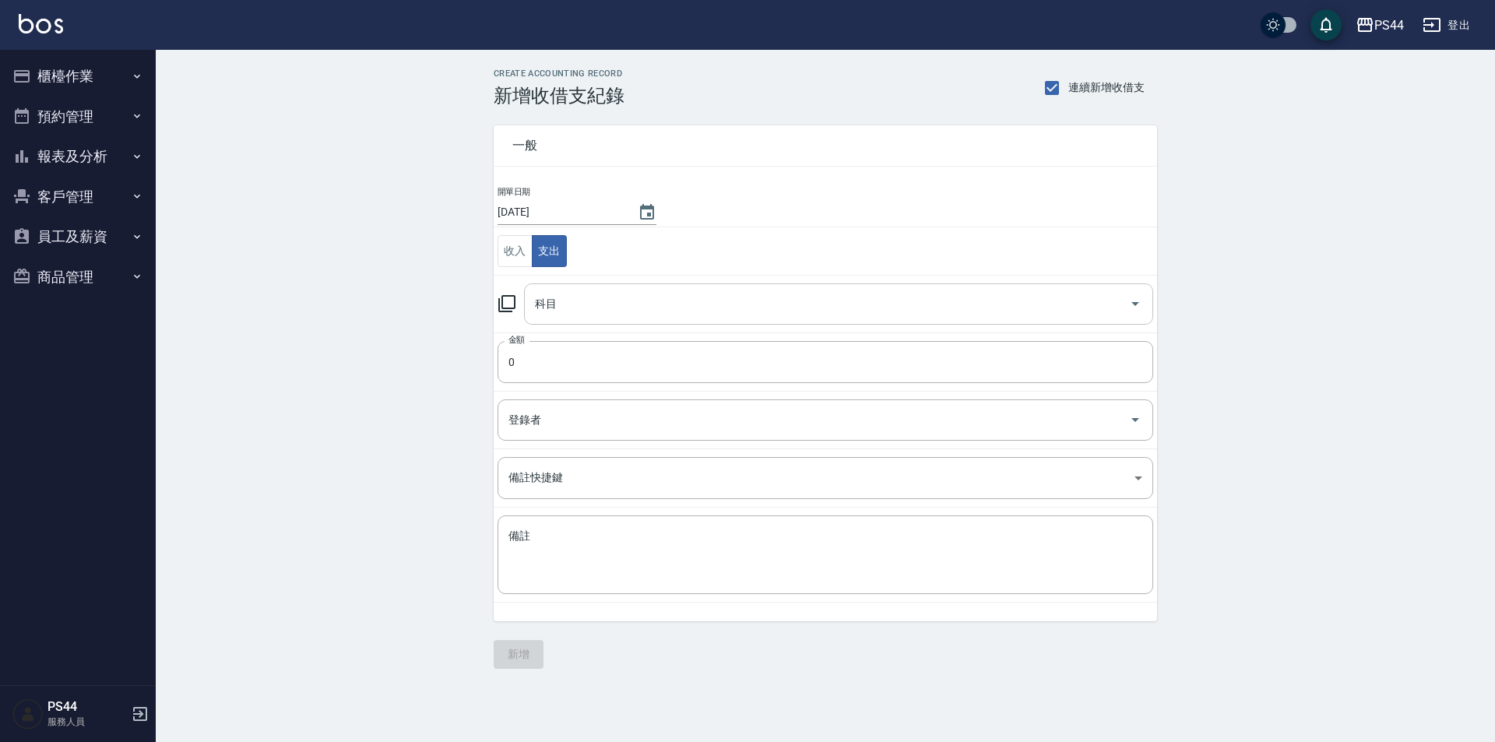
click at [589, 301] on input "科目" at bounding box center [827, 303] width 592 height 27
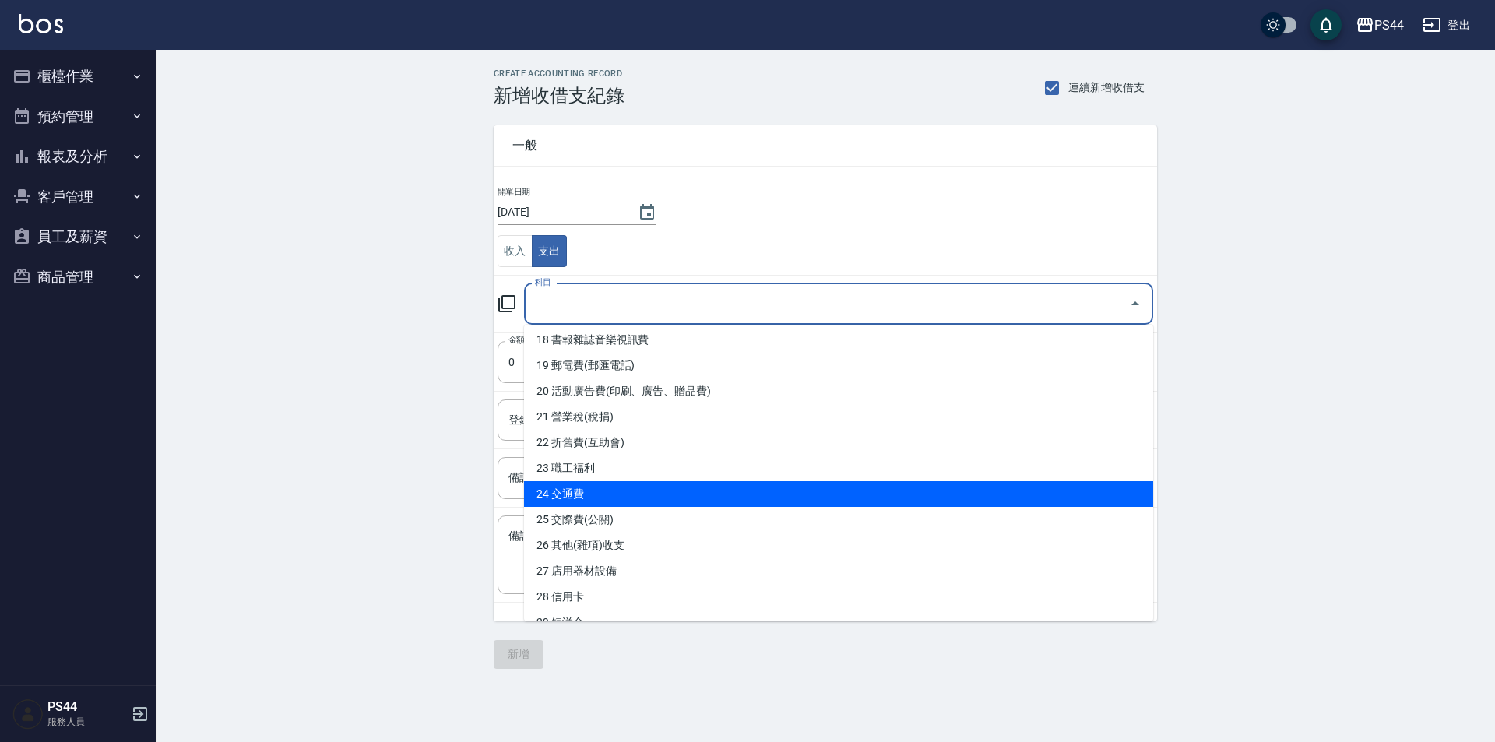
scroll to position [467, 0]
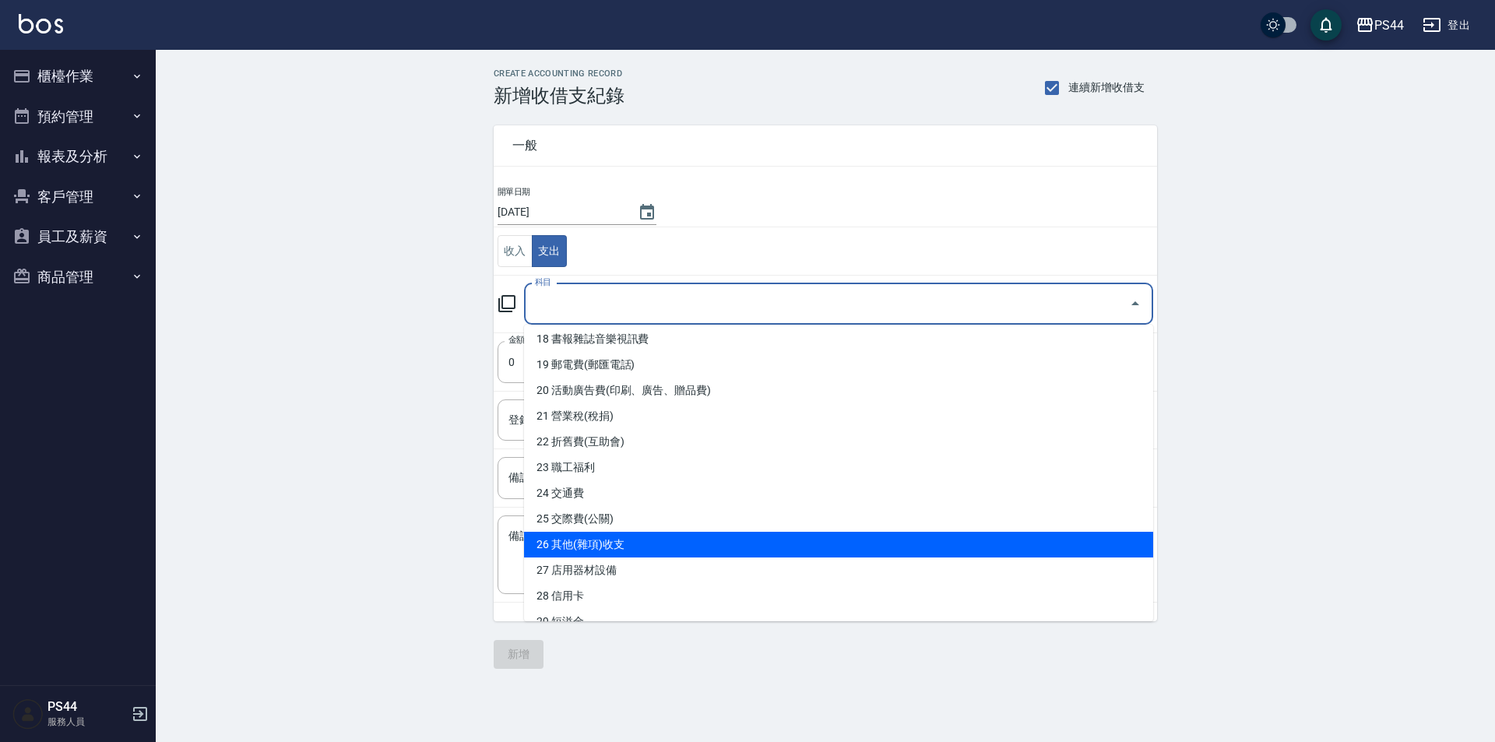
click at [674, 533] on li "26 其他(雜項)收支" at bounding box center [838, 545] width 629 height 26
type input "26 其他(雜項)收支"
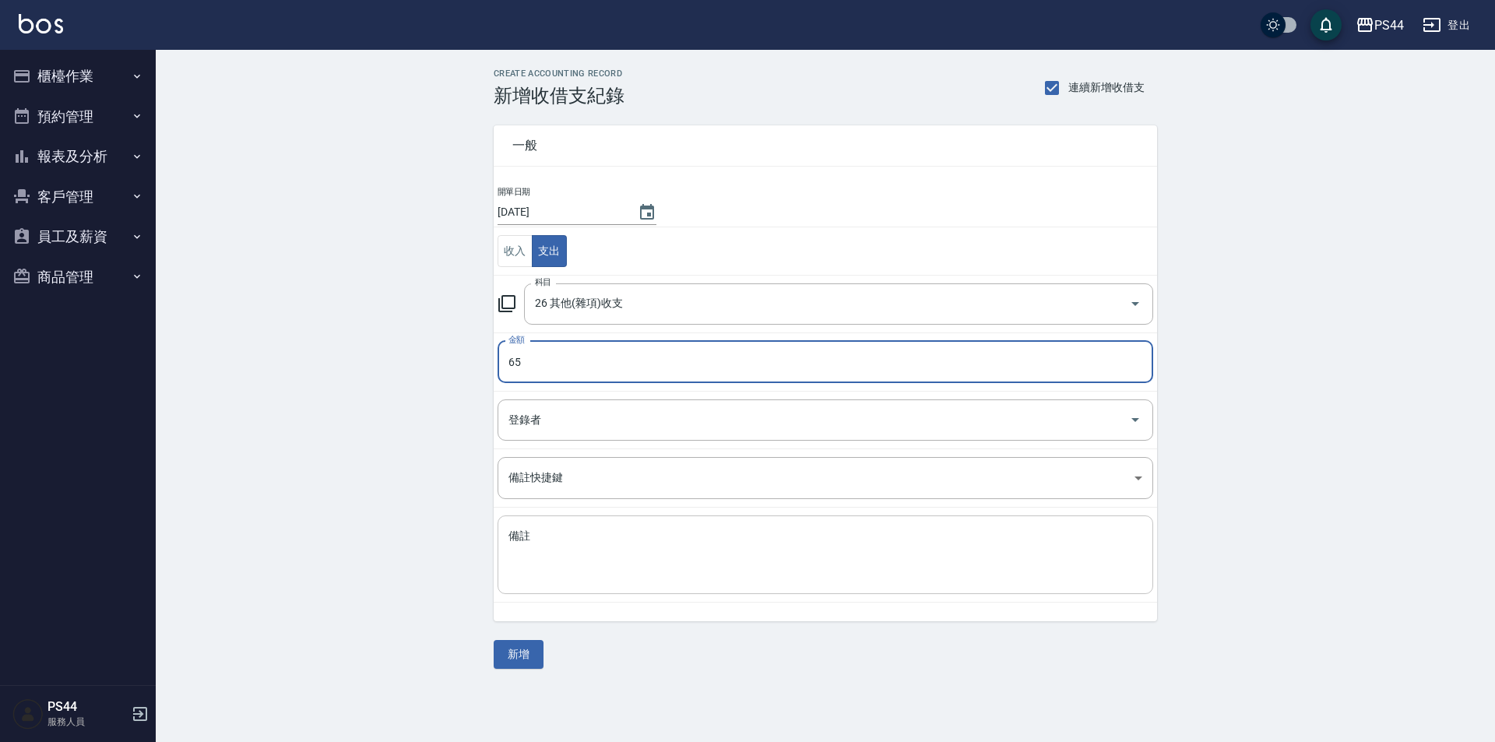
type input "65"
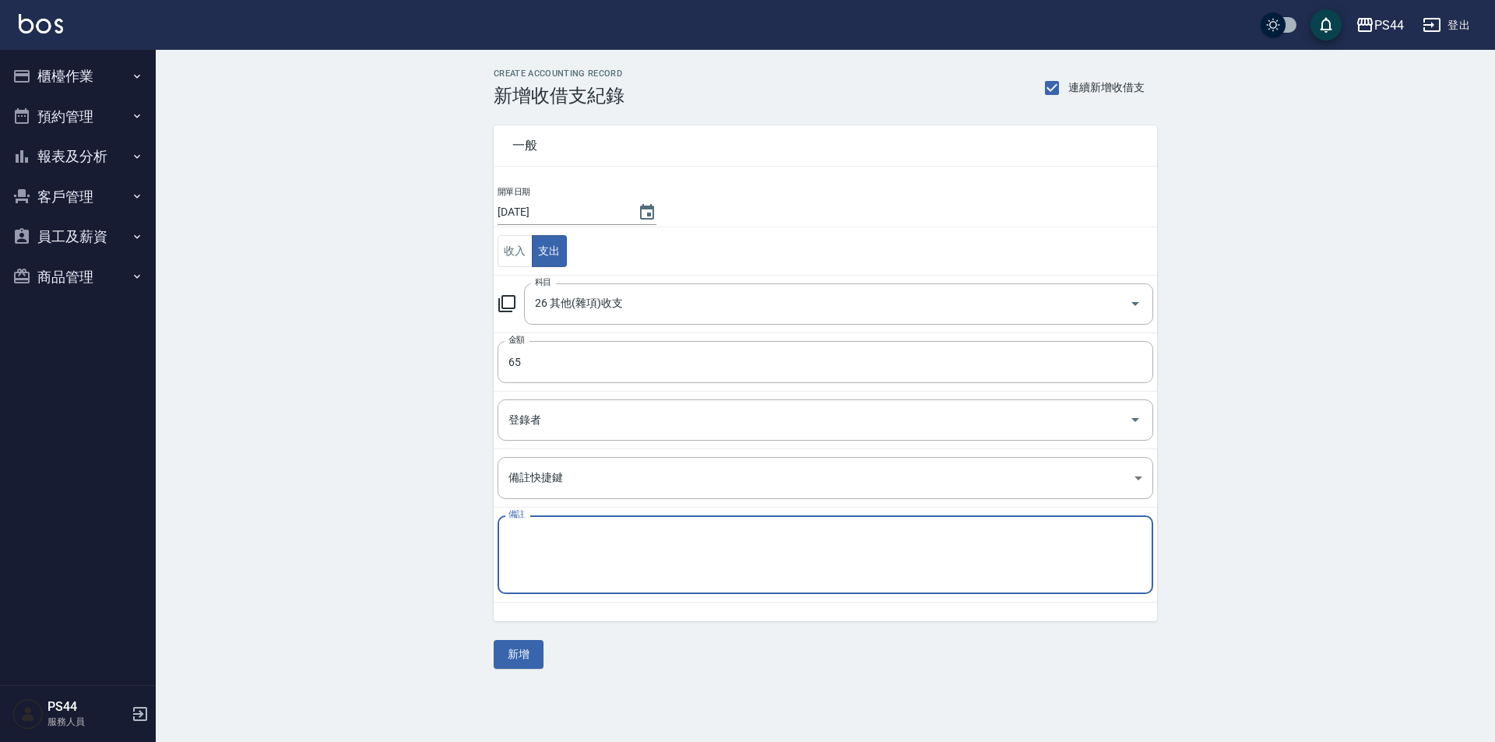
click at [808, 542] on textarea "備註" at bounding box center [825, 555] width 634 height 53
type textarea "G"
type textarea "束帶"
click at [524, 648] on button "新增" at bounding box center [519, 654] width 50 height 29
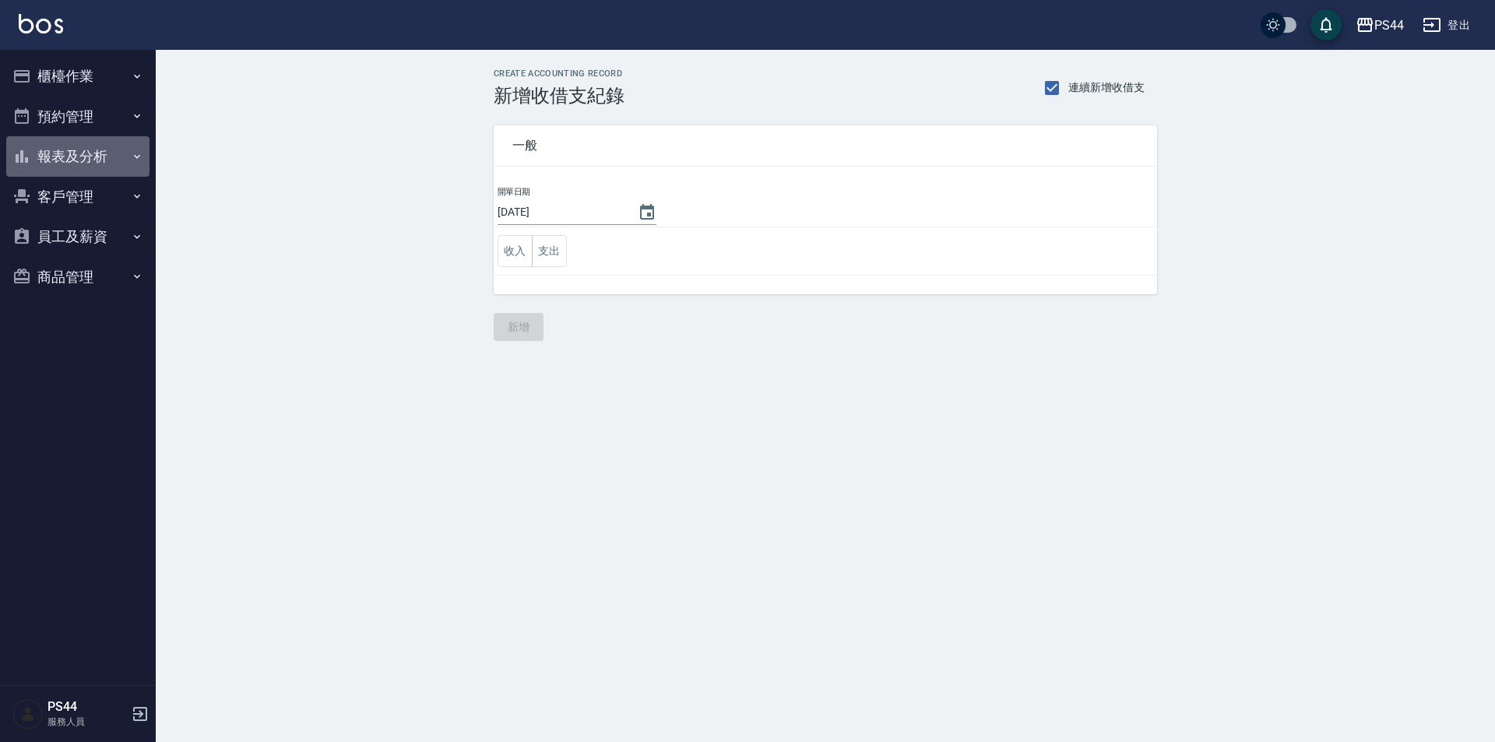
click at [64, 148] on button "報表及分析" at bounding box center [77, 156] width 143 height 40
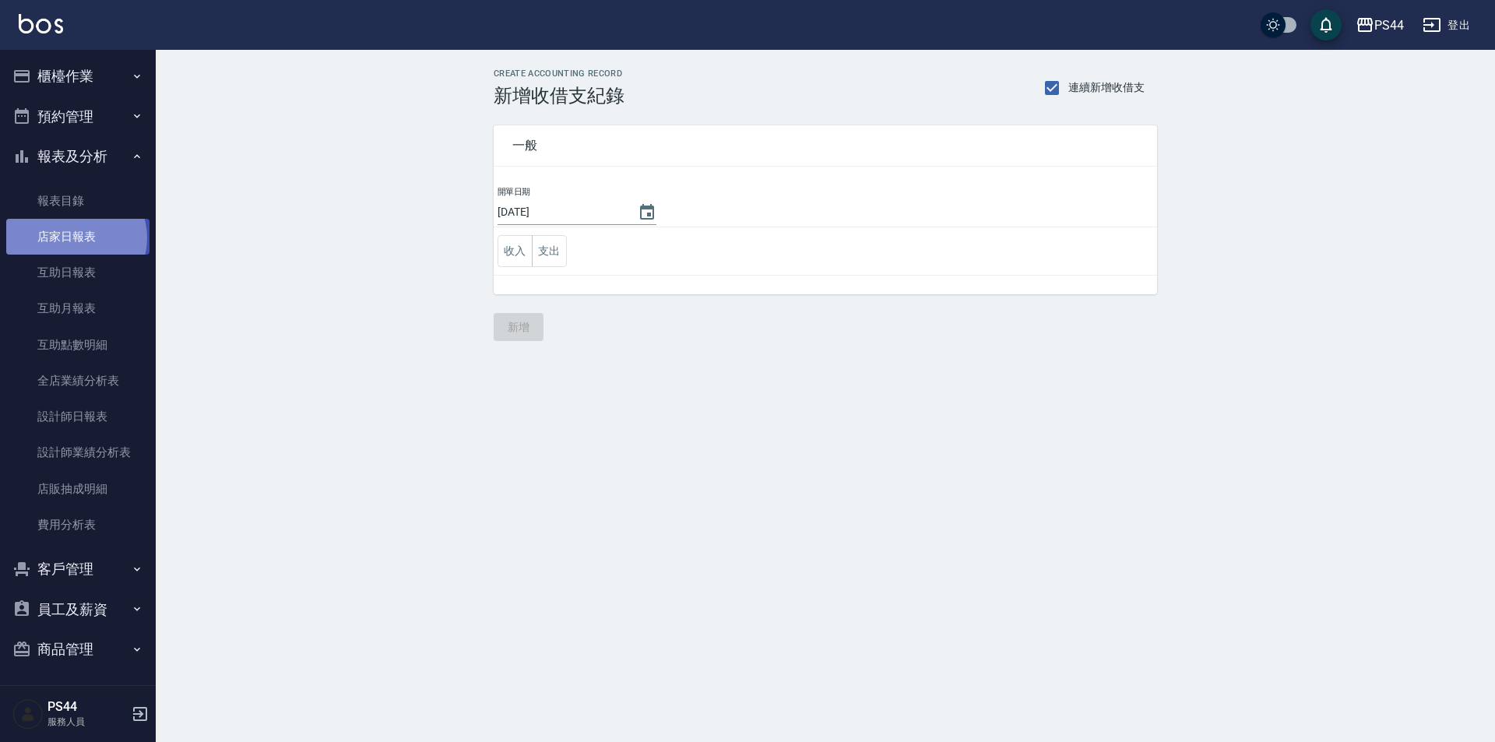
click at [75, 238] on link "店家日報表" at bounding box center [77, 237] width 143 height 36
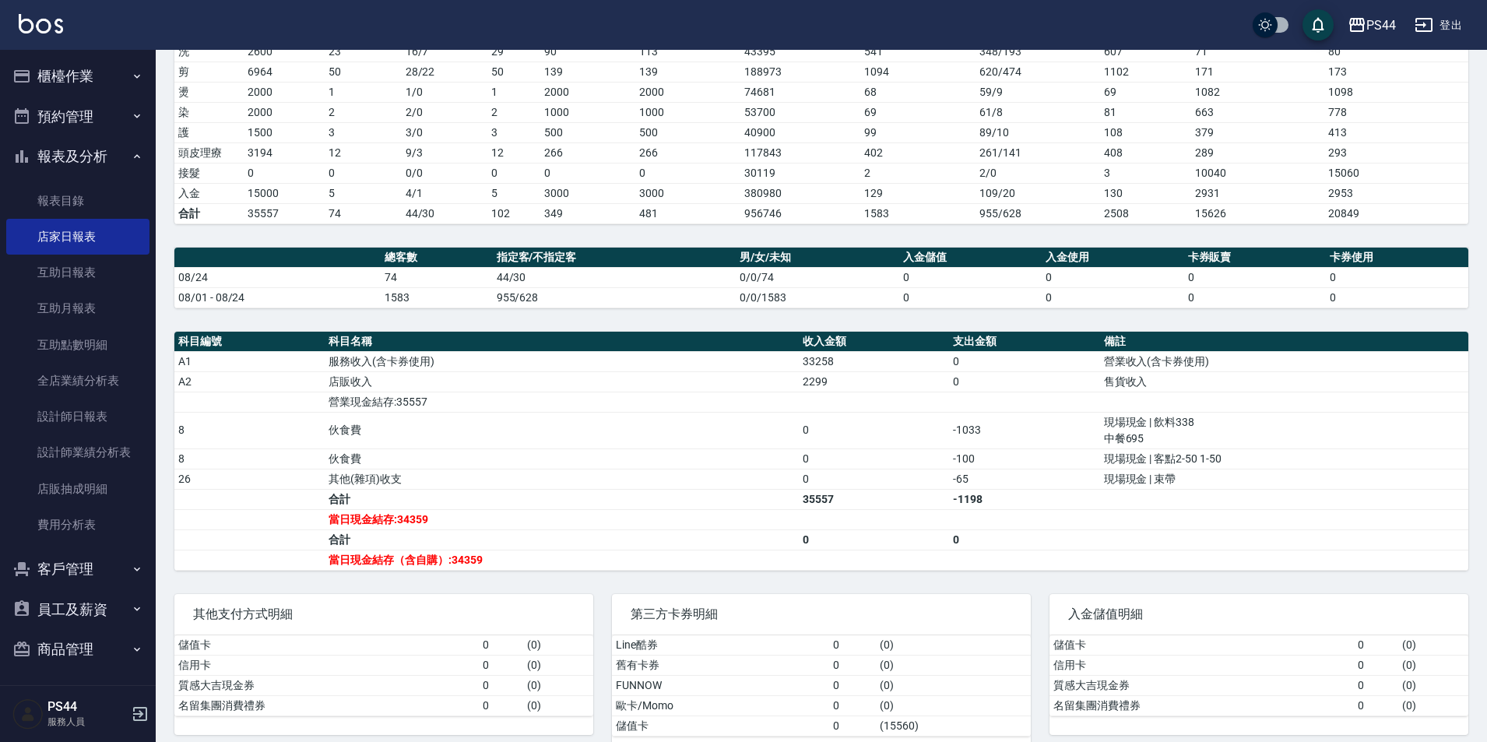
scroll to position [283, 0]
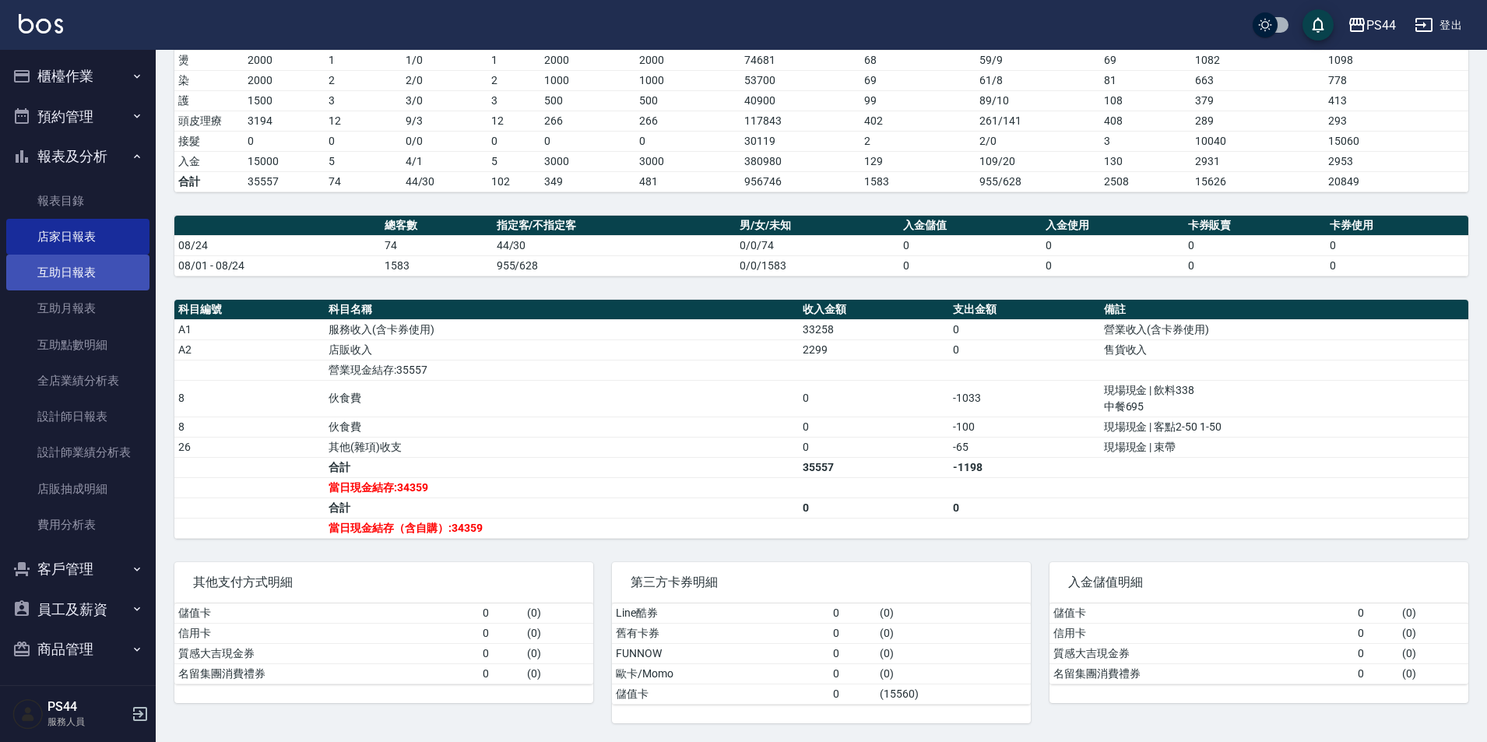
click at [55, 276] on link "互助日報表" at bounding box center [77, 273] width 143 height 36
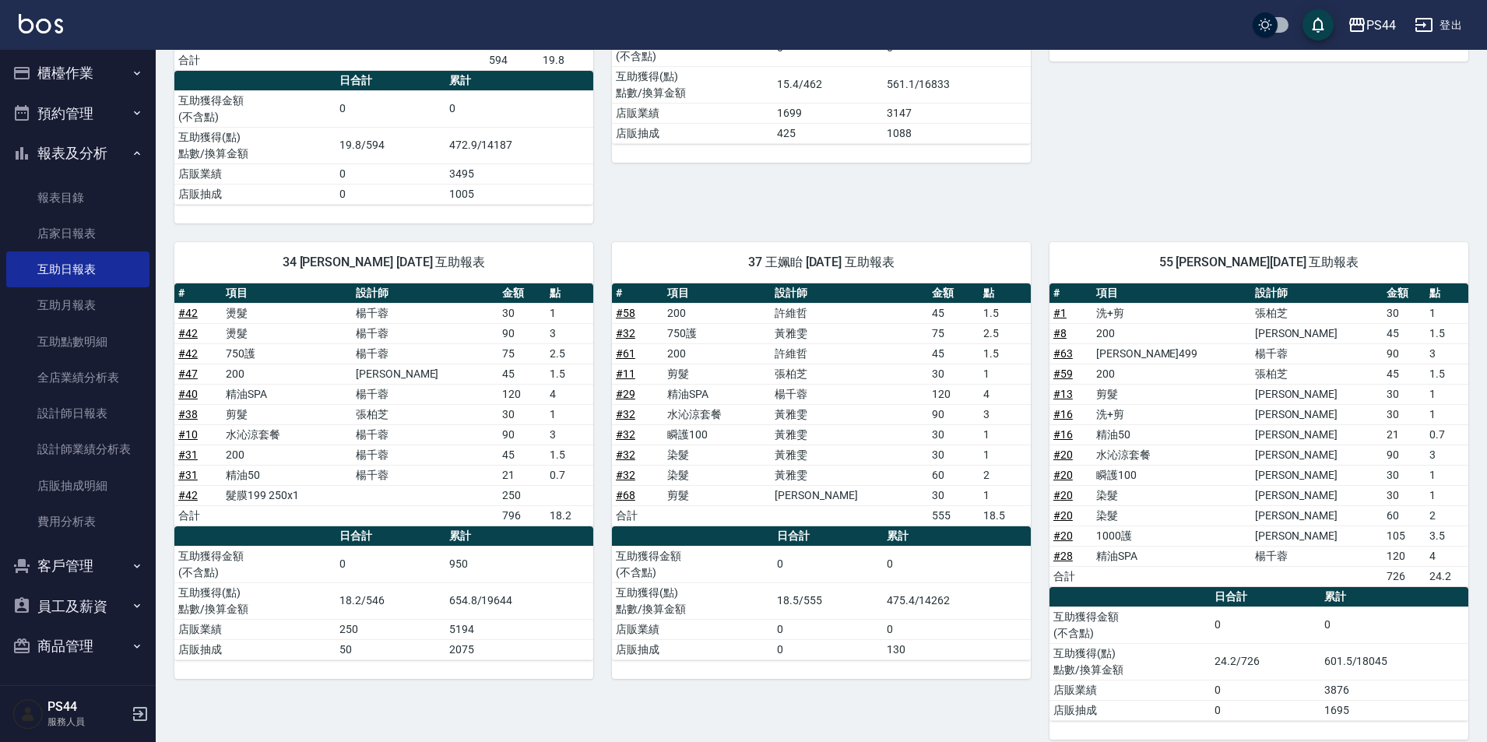
scroll to position [1016, 0]
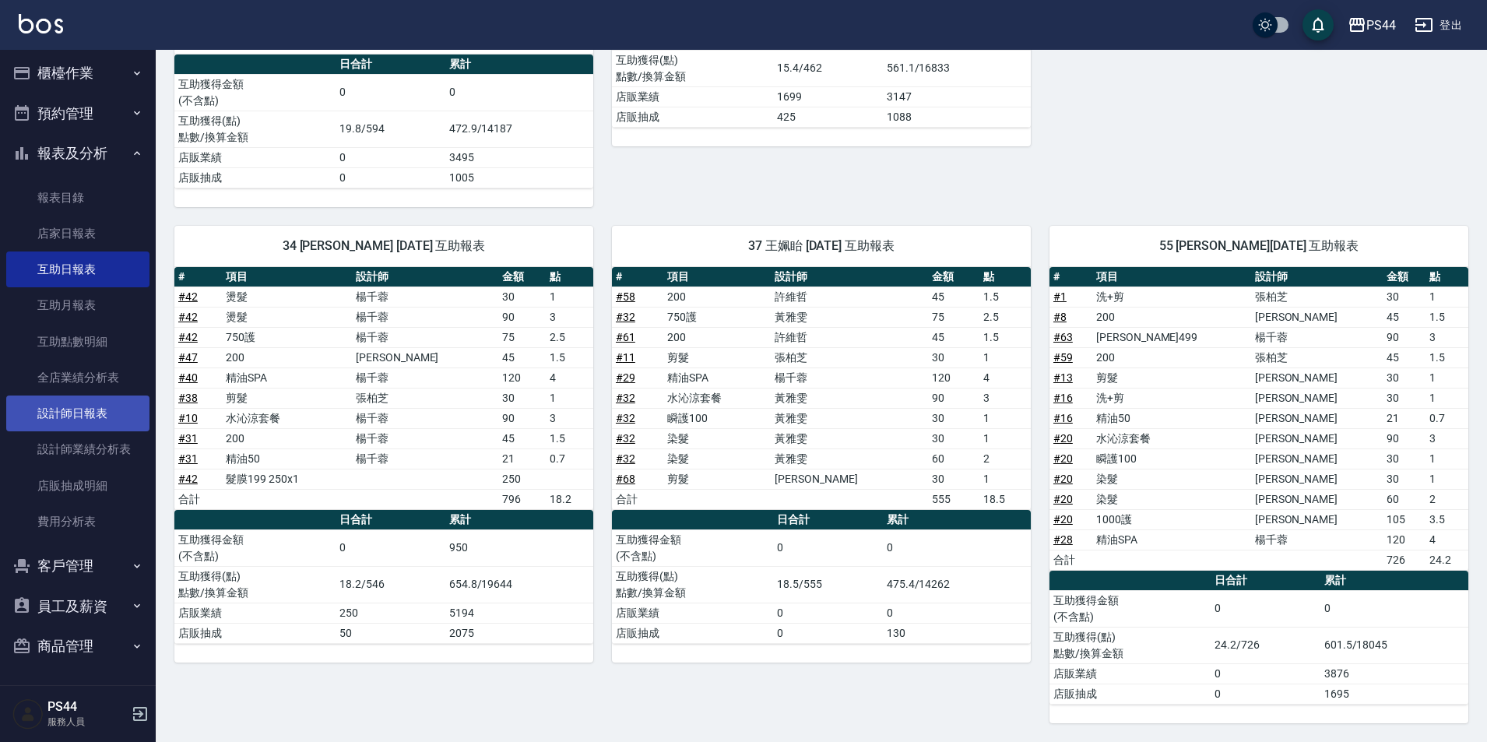
click at [80, 415] on link "設計師日報表" at bounding box center [77, 414] width 143 height 36
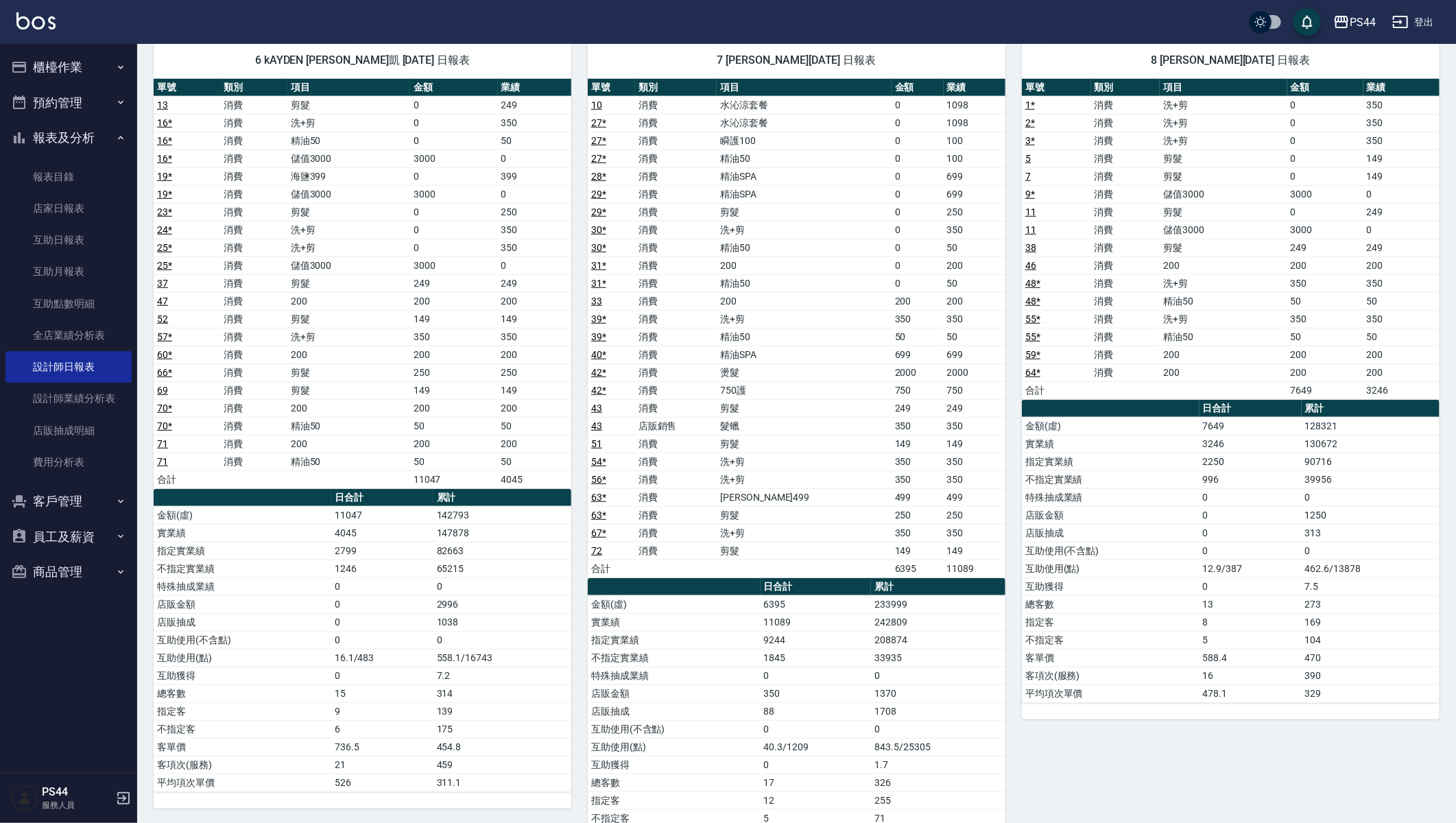
scroll to position [758, 0]
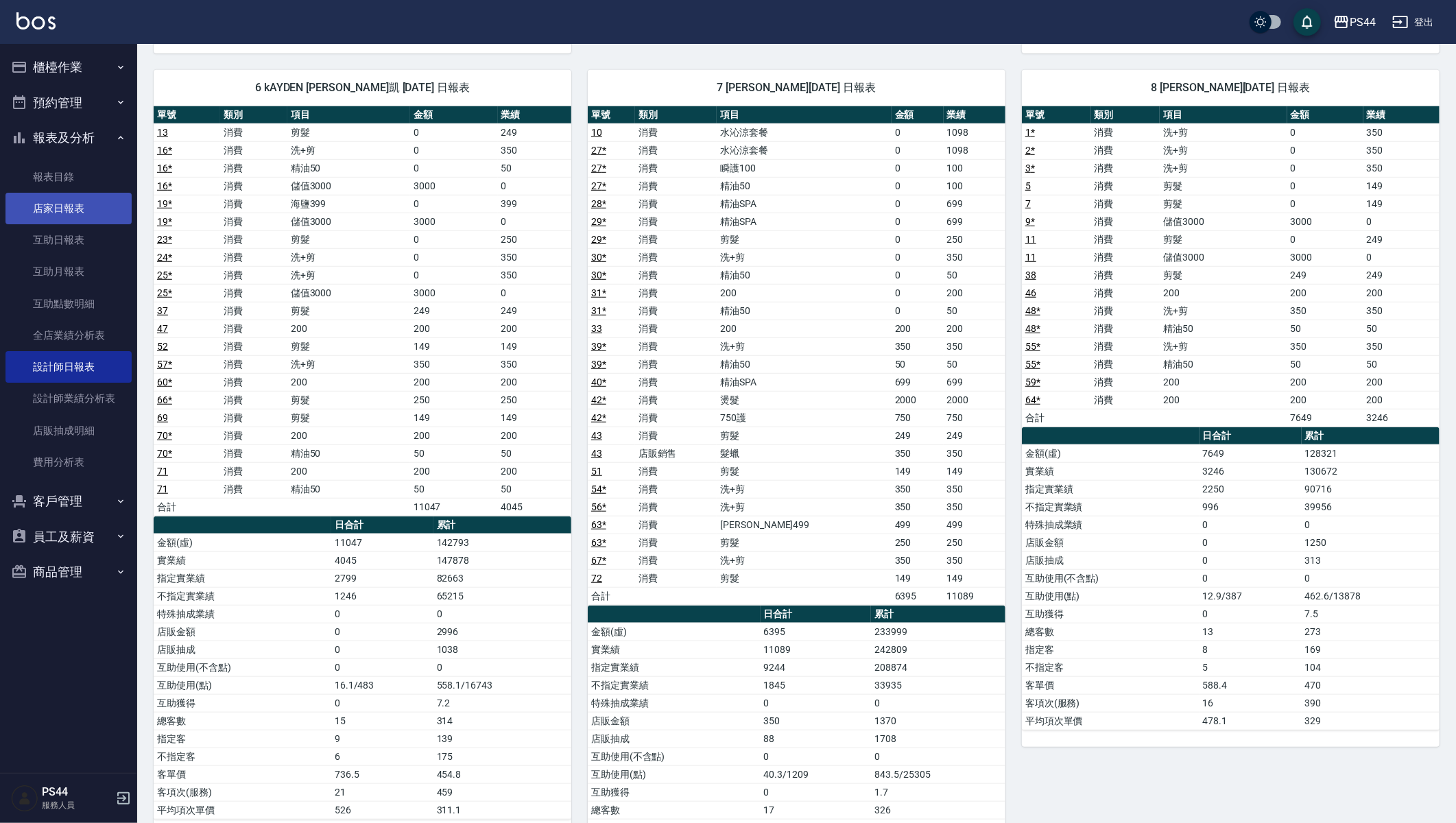
click at [74, 211] on link "店家日報表" at bounding box center [68, 209] width 126 height 32
